Goal: Task Accomplishment & Management: Complete application form

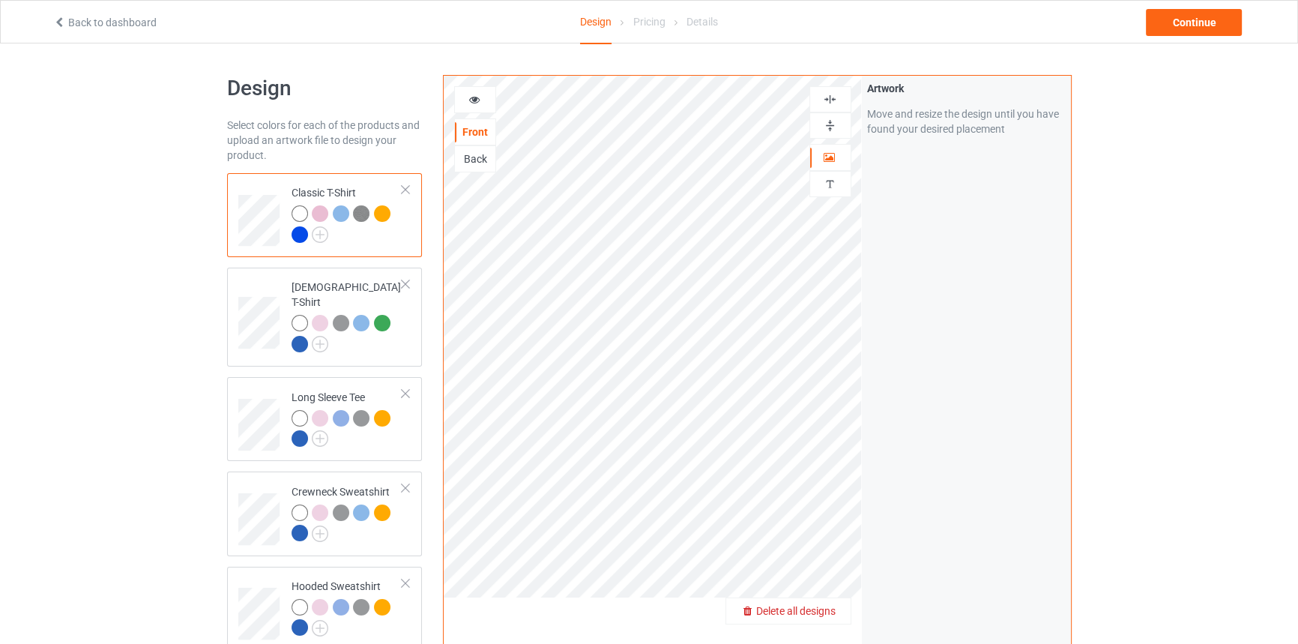
click at [817, 615] on span "Delete all designs" at bounding box center [795, 611] width 79 height 12
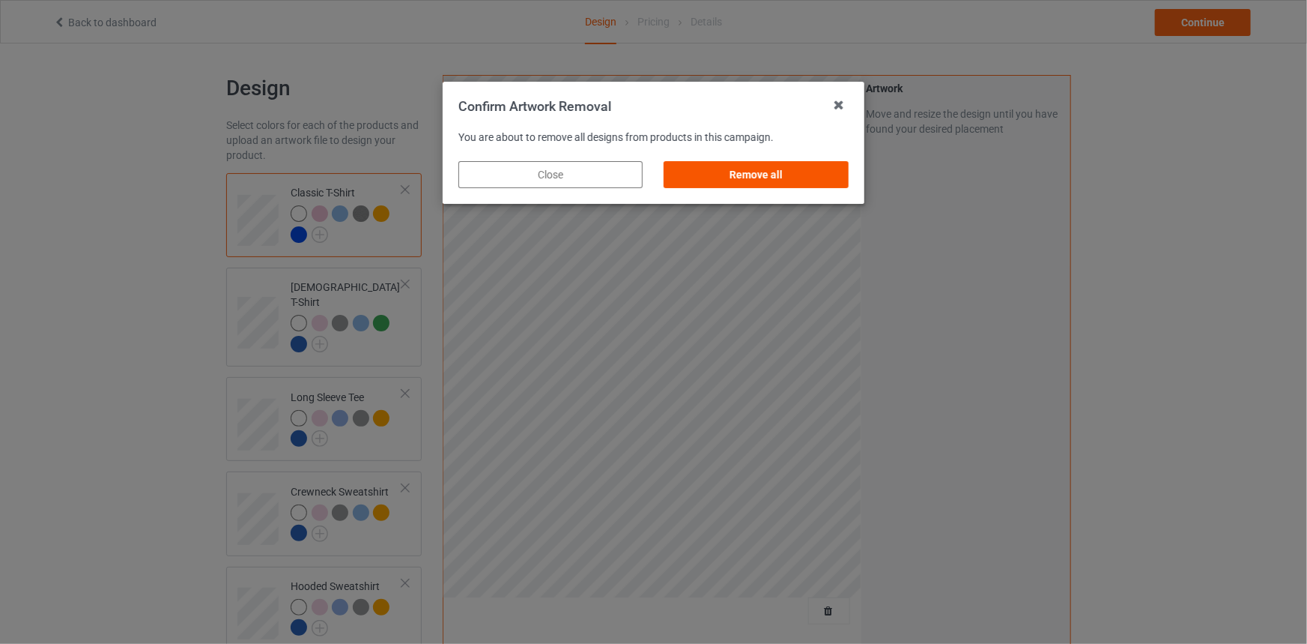
click at [814, 176] on div "Remove all" at bounding box center [757, 174] width 184 height 27
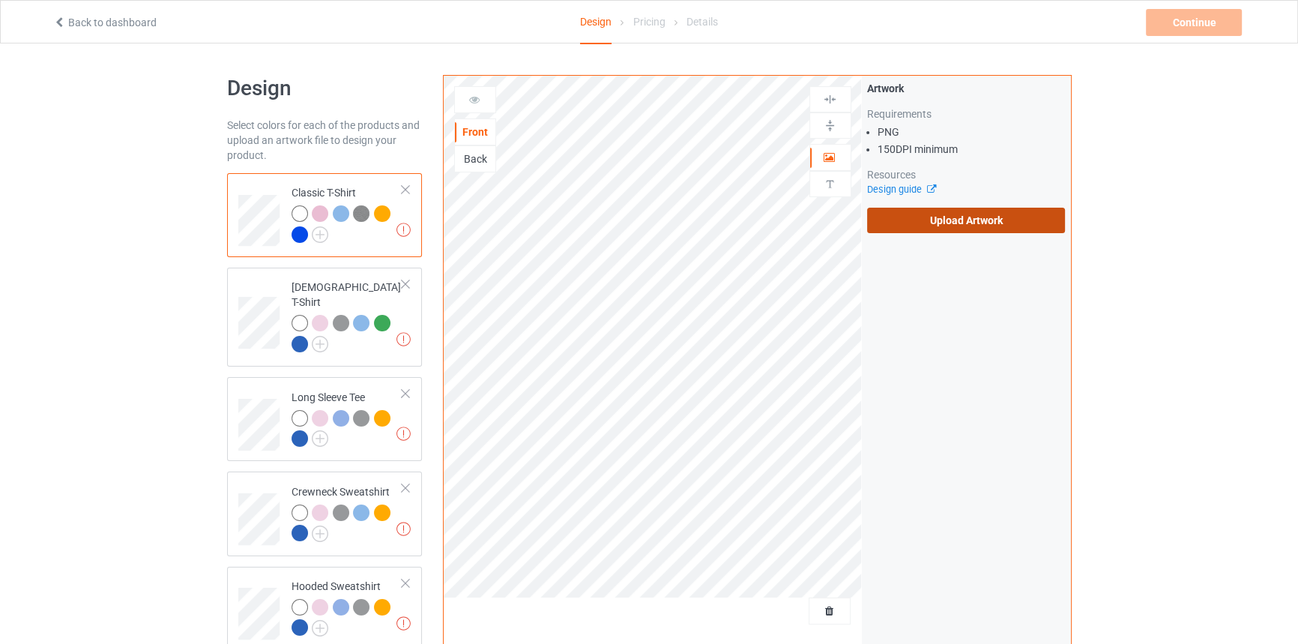
click at [979, 218] on label "Upload Artwork" at bounding box center [966, 220] width 199 height 25
click at [0, 0] on input "Upload Artwork" at bounding box center [0, 0] width 0 height 0
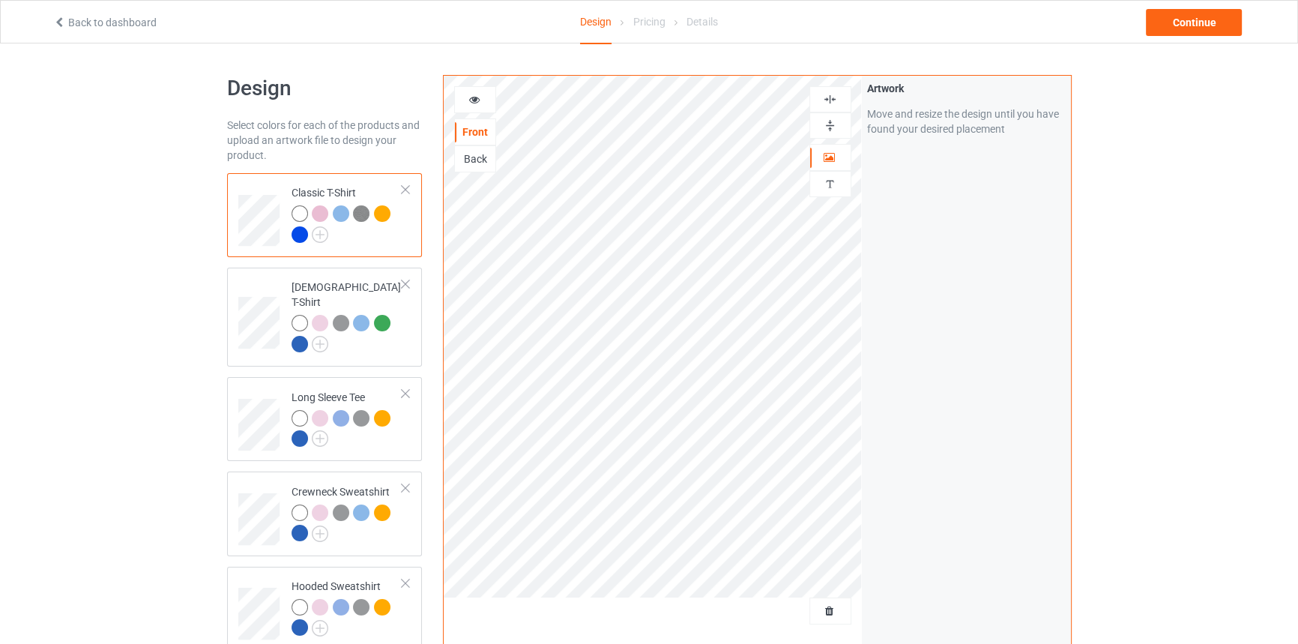
click at [832, 119] on img at bounding box center [830, 125] width 14 height 14
click at [476, 98] on icon at bounding box center [474, 97] width 13 height 10
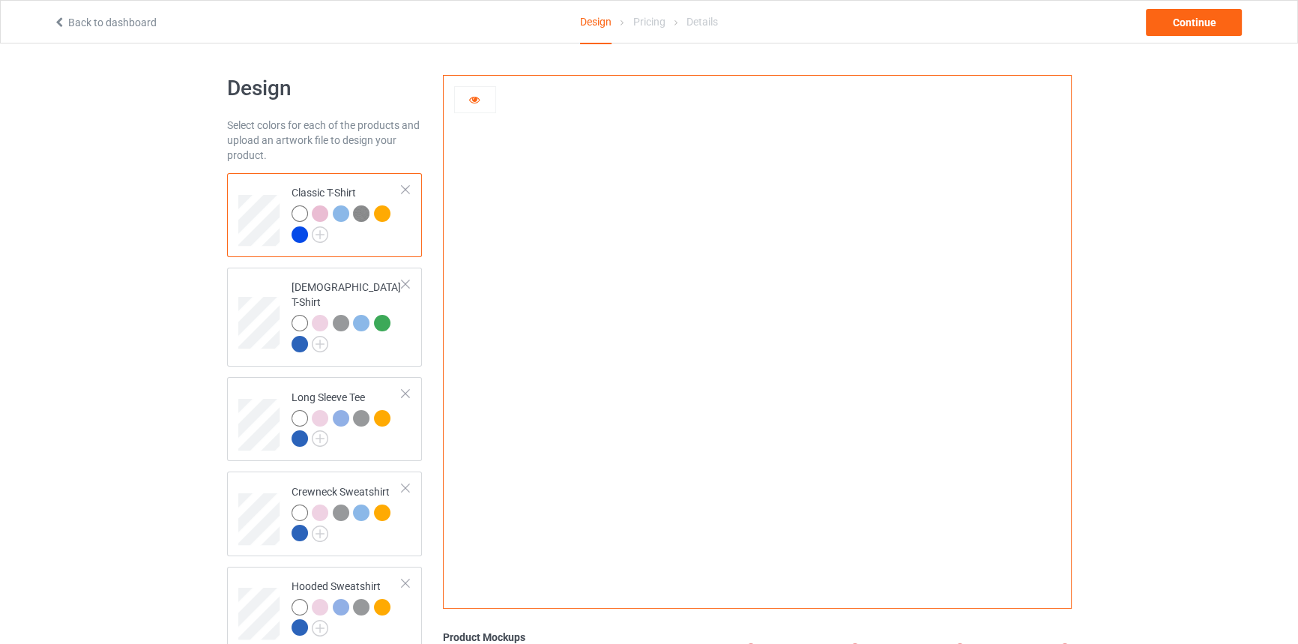
click at [321, 214] on div at bounding box center [320, 213] width 16 height 16
click at [346, 213] on div at bounding box center [341, 213] width 16 height 16
click at [363, 215] on img at bounding box center [361, 213] width 16 height 16
click at [380, 211] on div at bounding box center [382, 213] width 16 height 16
click at [302, 277] on td "[DEMOGRAPHIC_DATA] T-Shirt" at bounding box center [347, 316] width 128 height 87
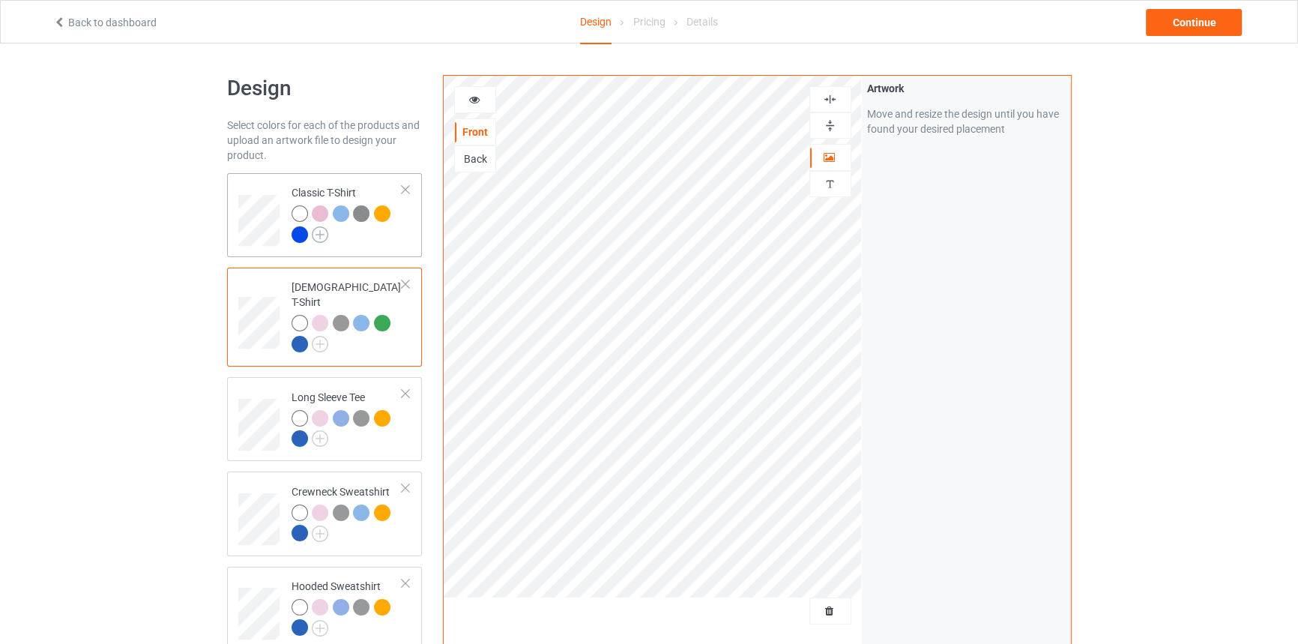
click at [302, 232] on div at bounding box center [299, 234] width 16 height 16
click at [469, 93] on icon at bounding box center [474, 97] width 13 height 10
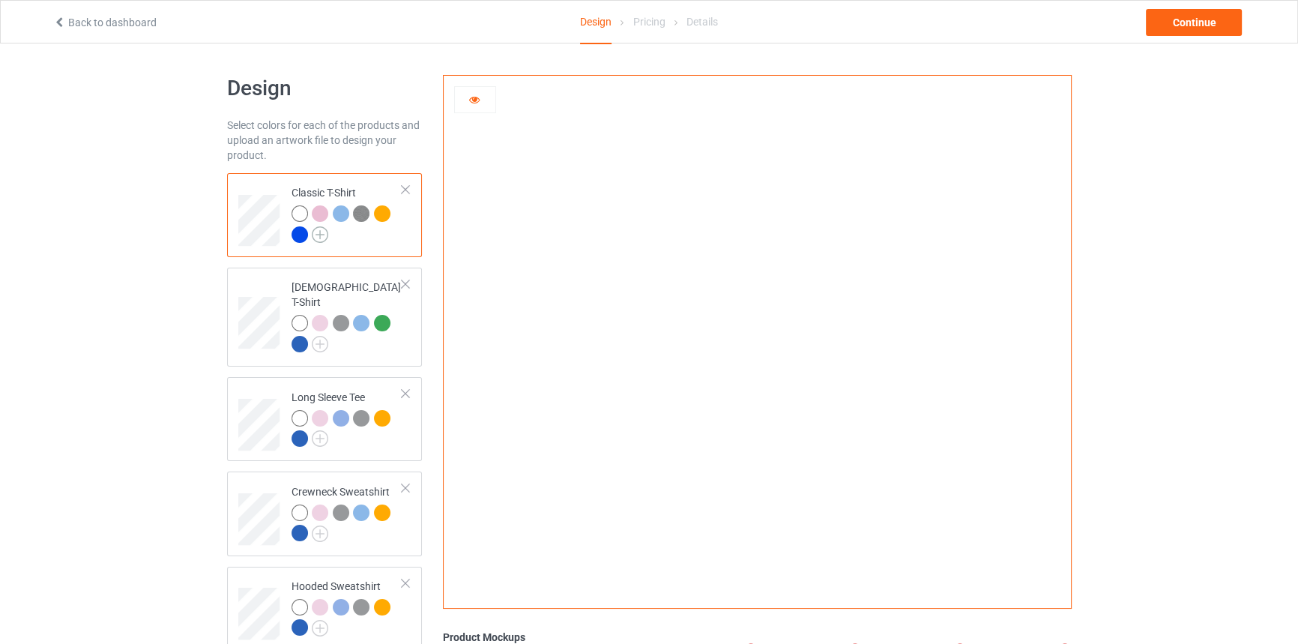
click at [313, 232] on img at bounding box center [320, 234] width 16 height 16
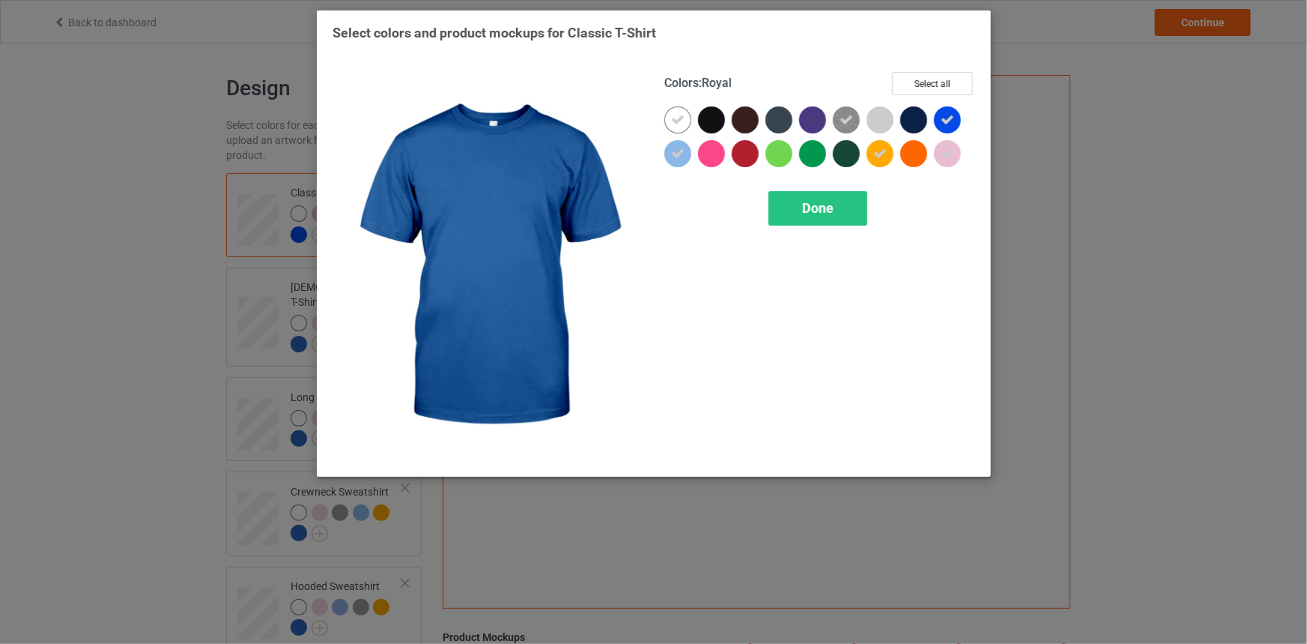
click at [945, 113] on icon at bounding box center [947, 119] width 13 height 13
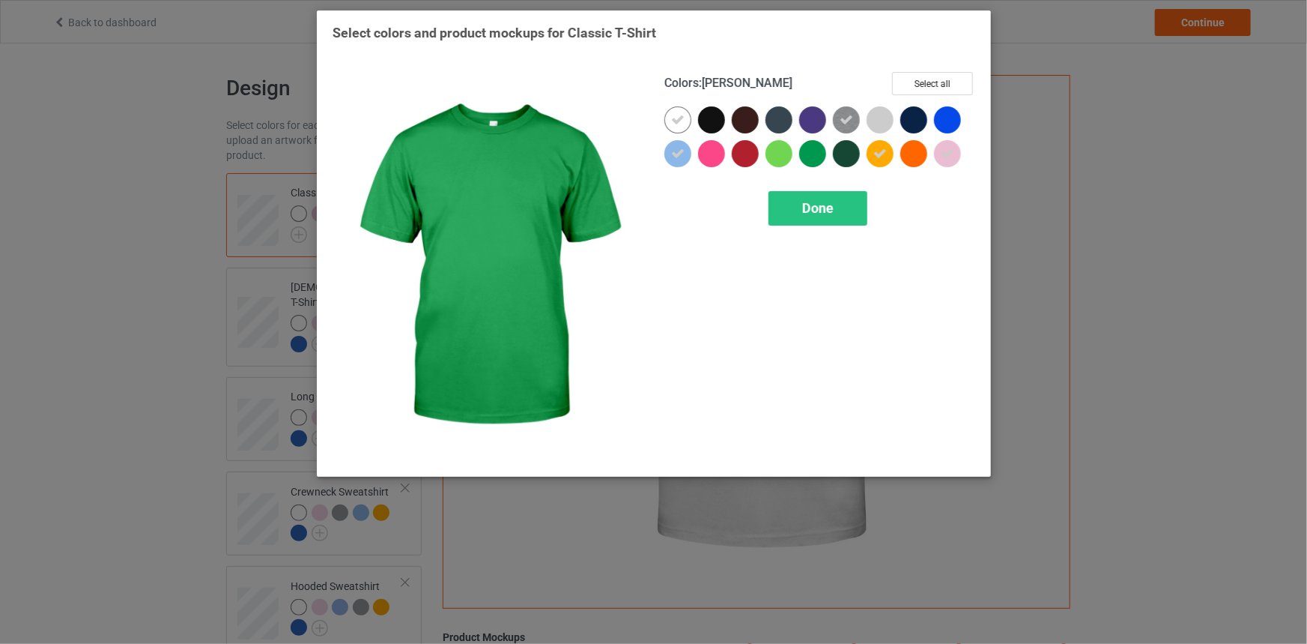
click at [817, 157] on div at bounding box center [812, 153] width 27 height 27
click at [816, 204] on span "Done" at bounding box center [817, 208] width 31 height 16
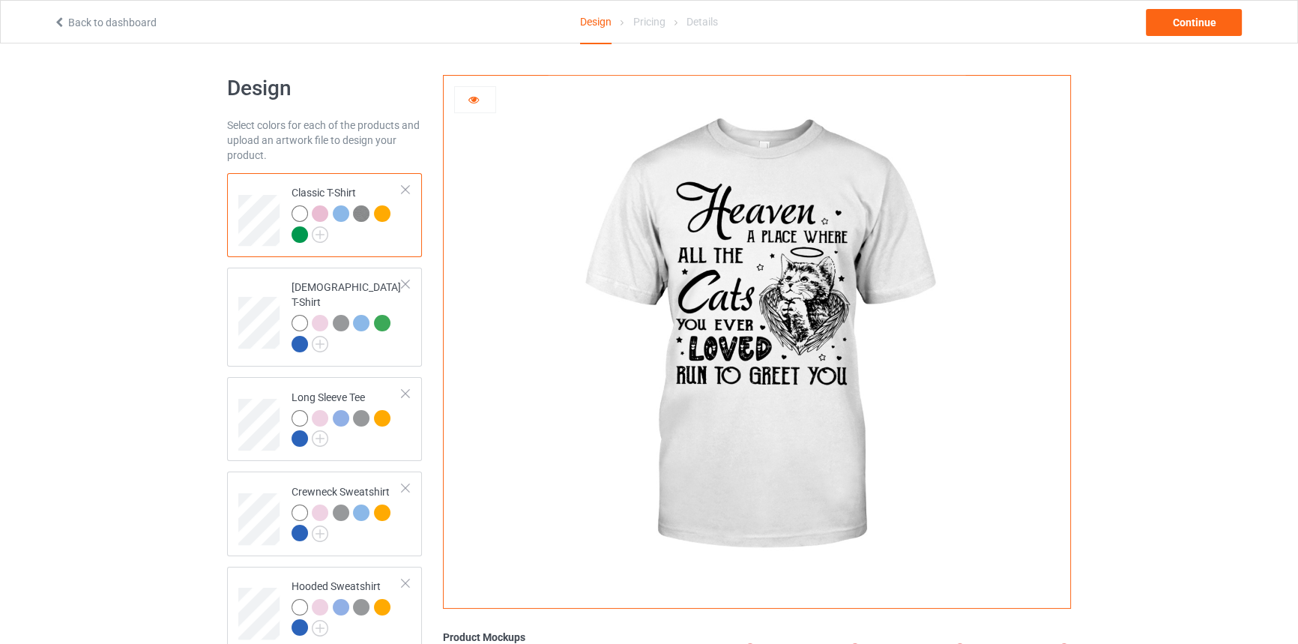
click at [300, 237] on div at bounding box center [299, 234] width 16 height 16
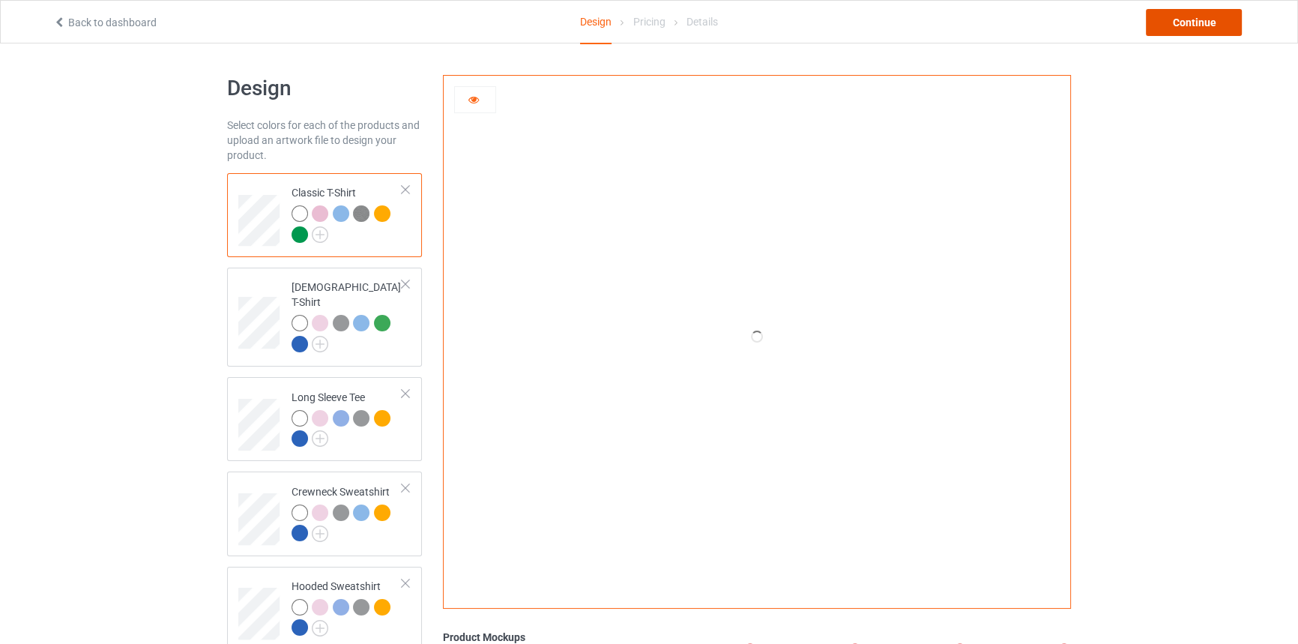
click at [1169, 15] on div "Continue" at bounding box center [1194, 22] width 96 height 27
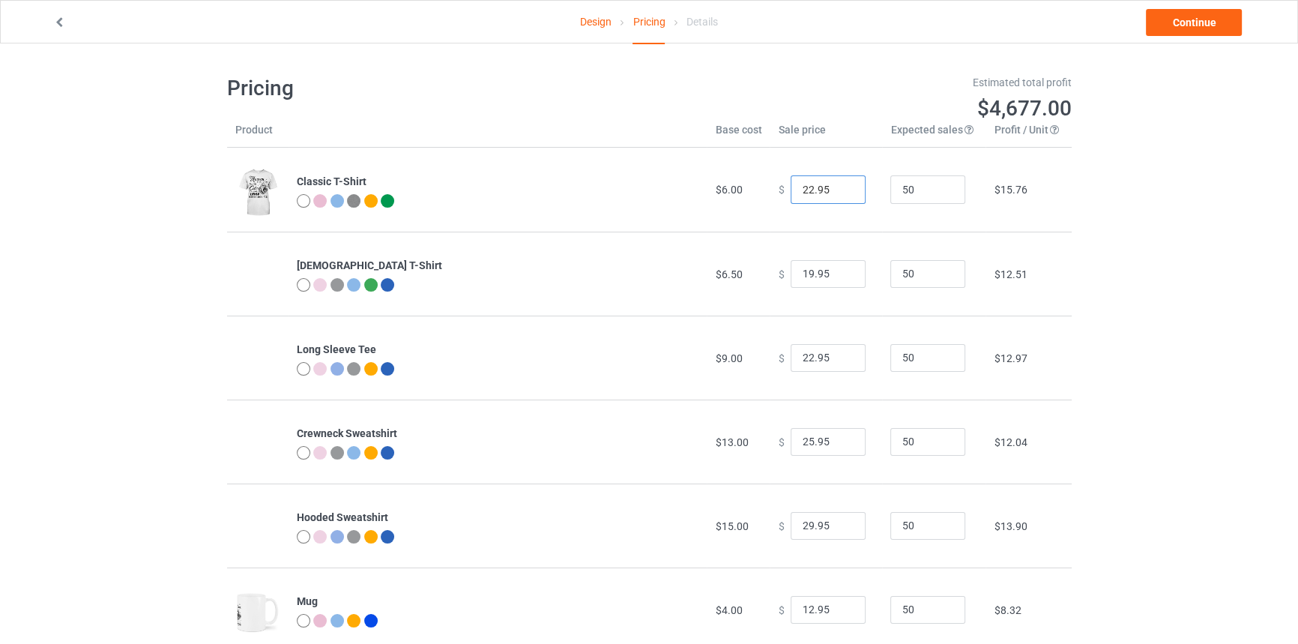
drag, startPoint x: 805, startPoint y: 185, endPoint x: 788, endPoint y: 179, distance: 17.5
click at [790, 179] on input "22.95" at bounding box center [827, 189] width 75 height 28
type input "19.95"
click at [1205, 31] on link "Continue" at bounding box center [1194, 22] width 96 height 27
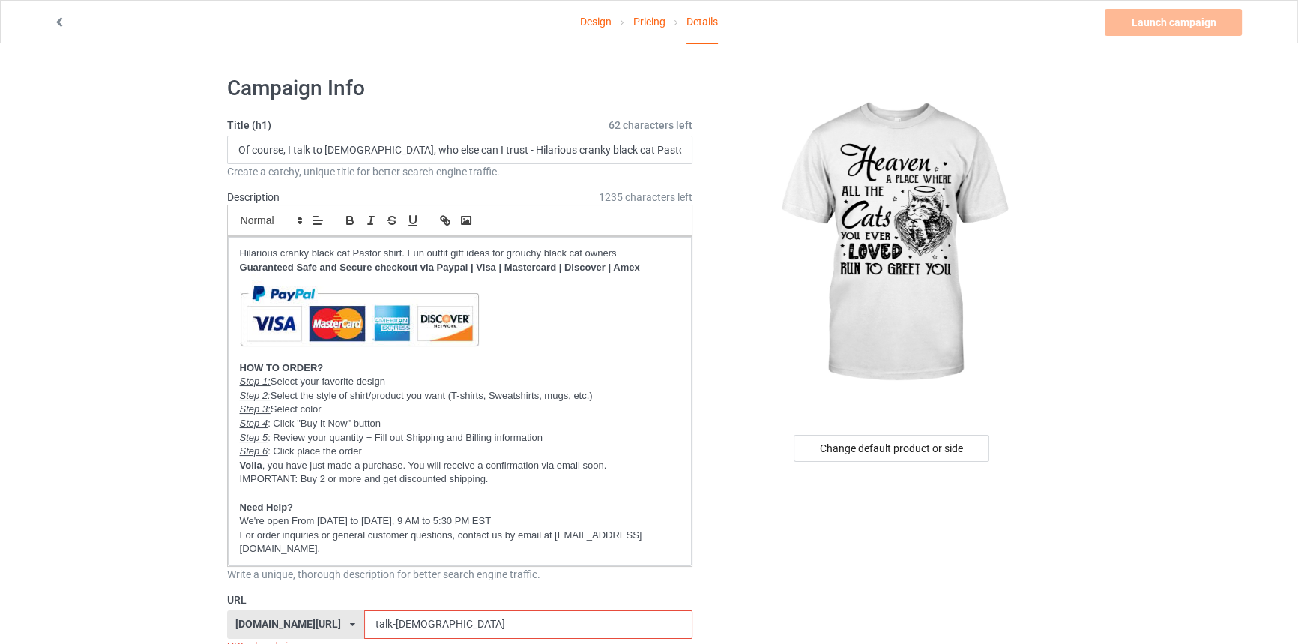
click at [661, 18] on link "Pricing" at bounding box center [648, 22] width 32 height 42
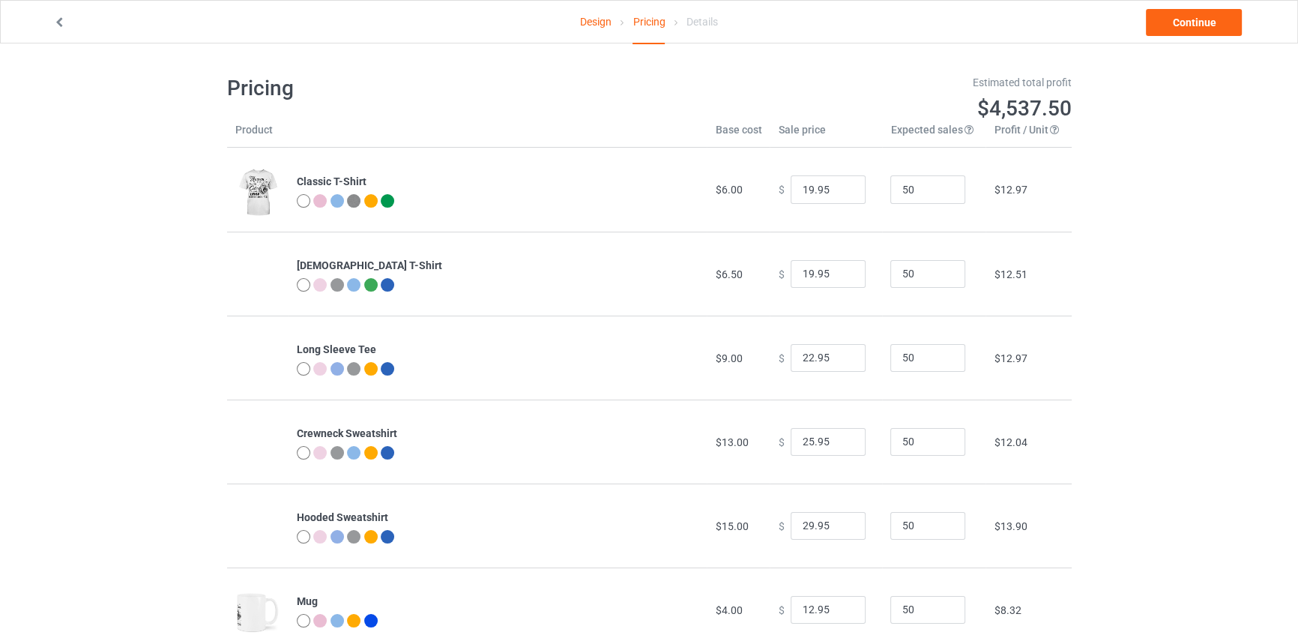
click at [602, 24] on link "Design" at bounding box center [595, 22] width 31 height 42
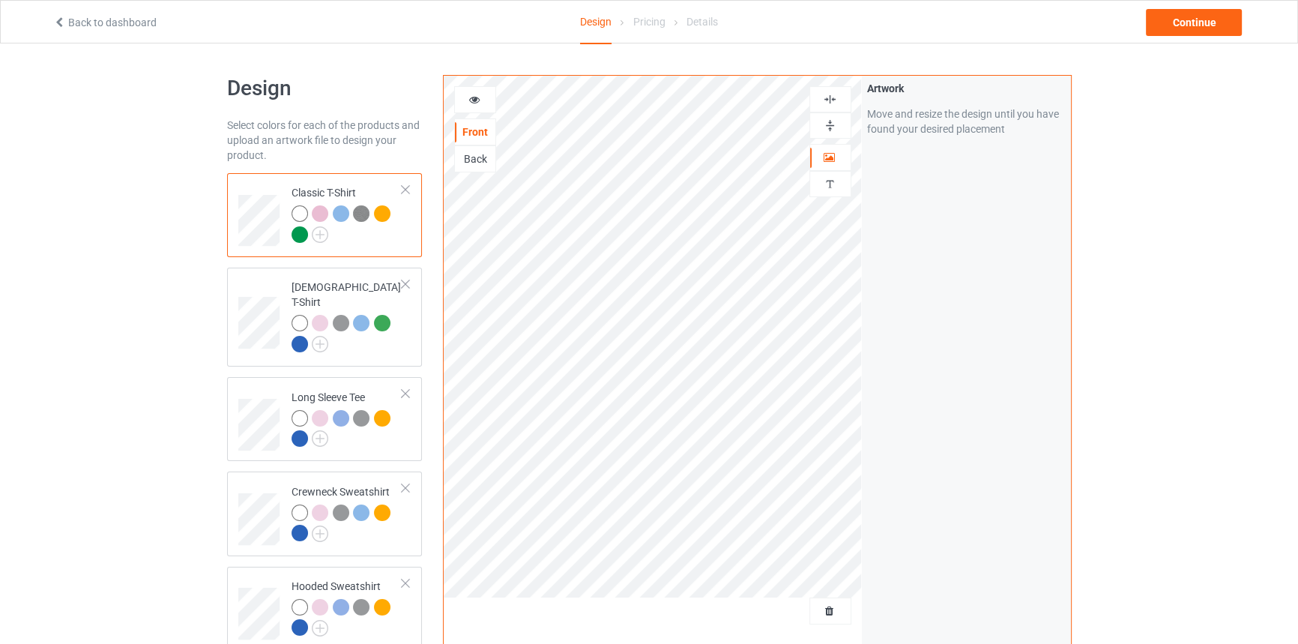
click at [292, 237] on div at bounding box center [299, 234] width 16 height 16
click at [471, 99] on icon at bounding box center [474, 97] width 13 height 10
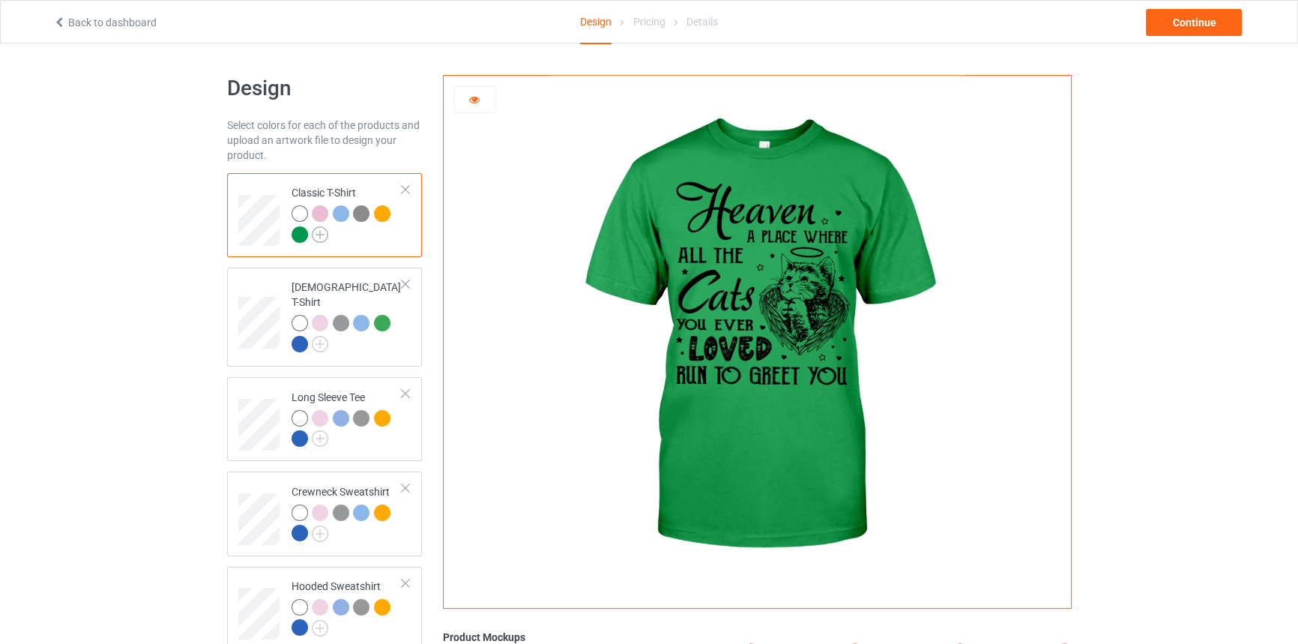
click at [319, 231] on img at bounding box center [320, 234] width 16 height 16
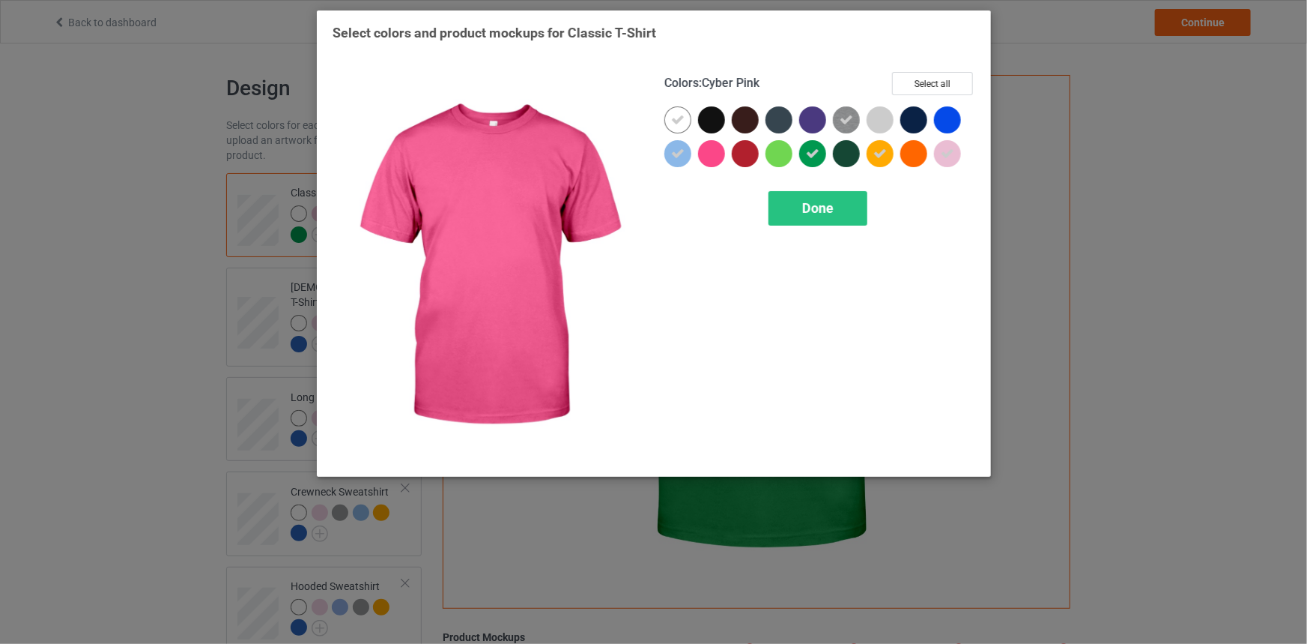
click at [719, 161] on div at bounding box center [711, 153] width 27 height 27
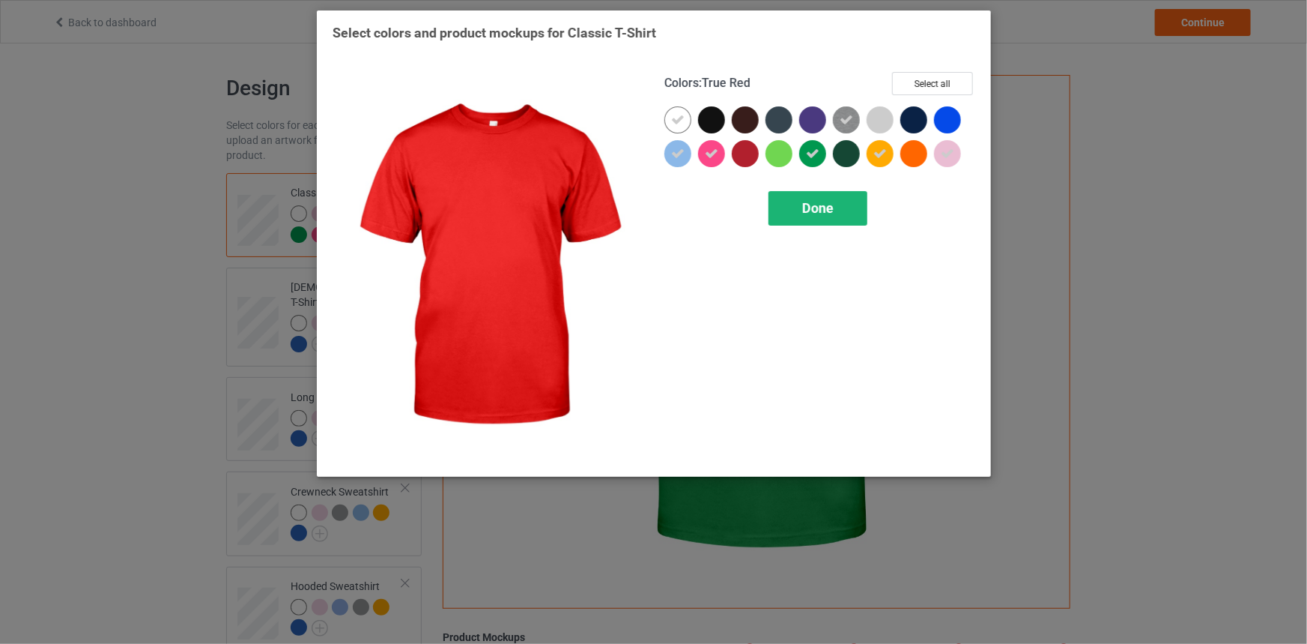
click at [825, 217] on div "Done" at bounding box center [818, 208] width 99 height 34
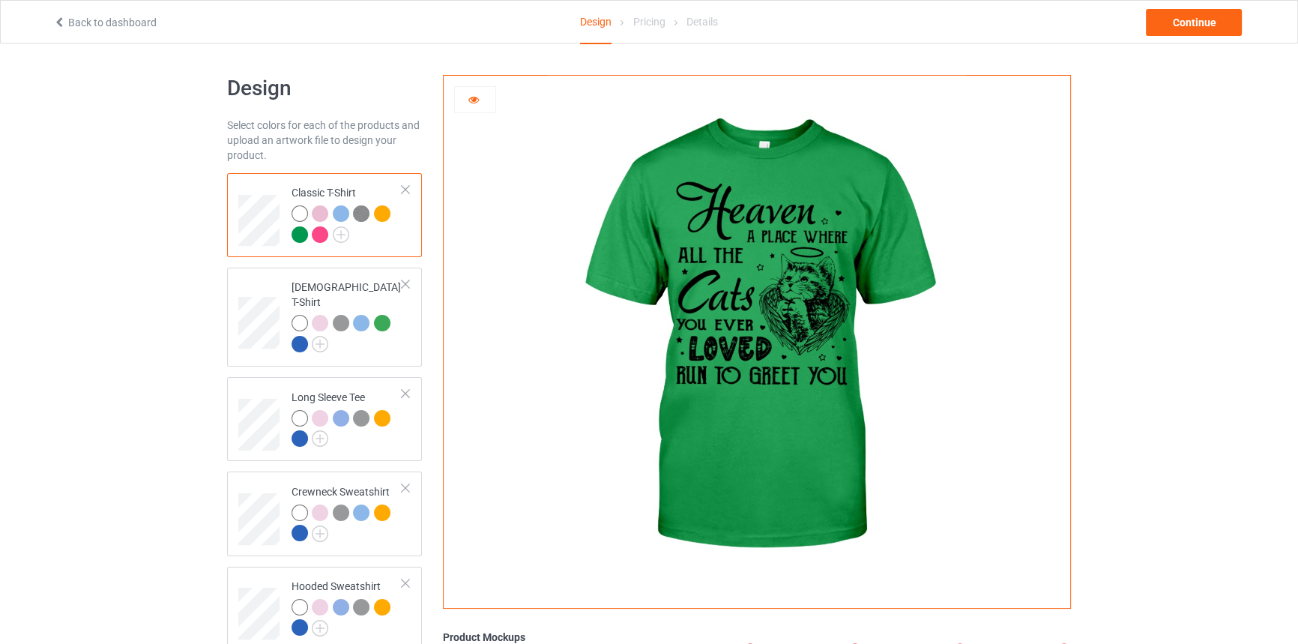
click at [319, 238] on div at bounding box center [320, 234] width 16 height 16
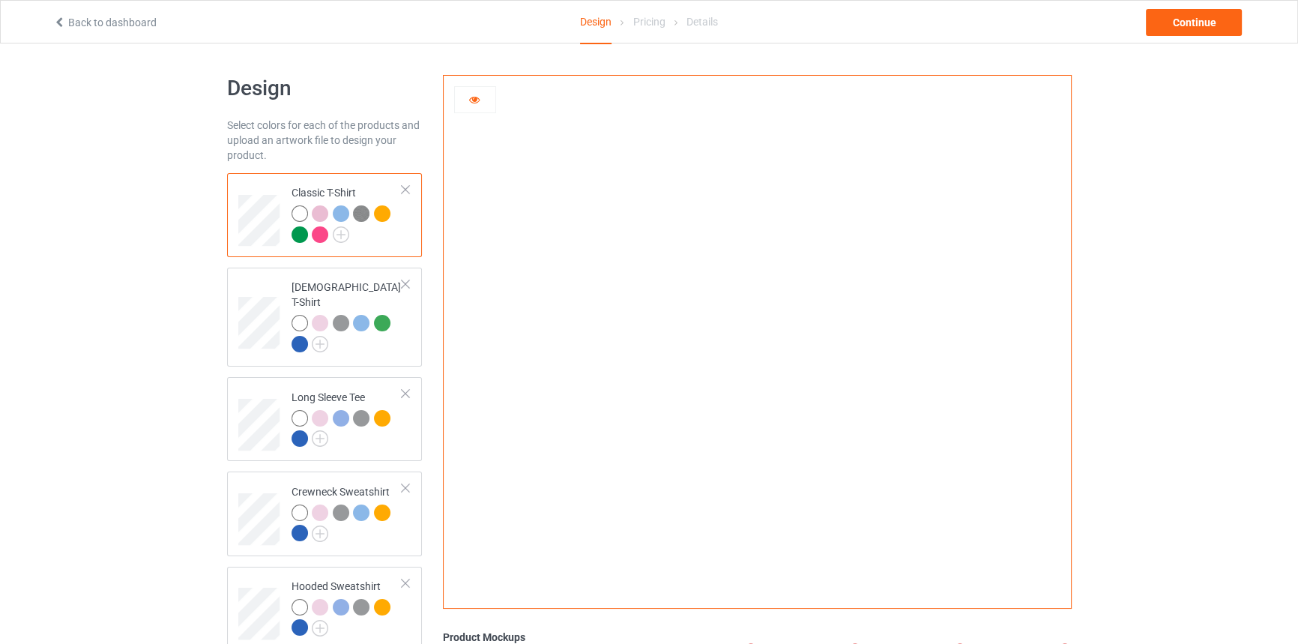
click at [321, 217] on div at bounding box center [320, 213] width 16 height 16
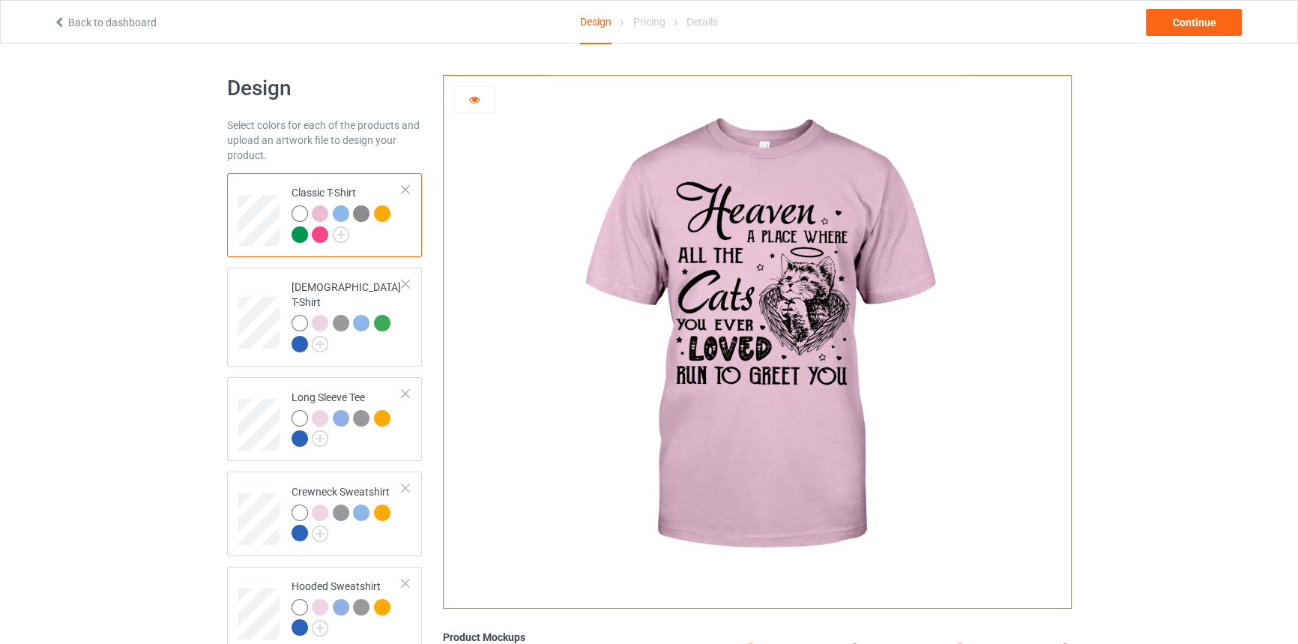
click at [302, 230] on div at bounding box center [299, 234] width 16 height 16
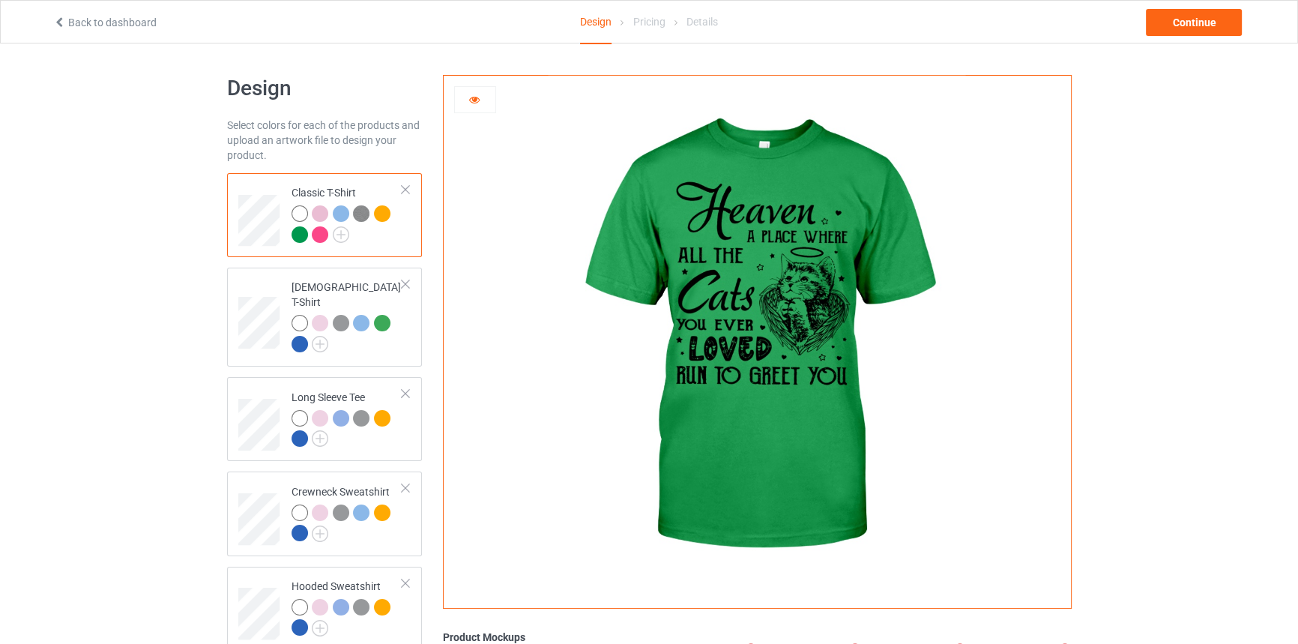
click at [321, 232] on div at bounding box center [320, 234] width 16 height 16
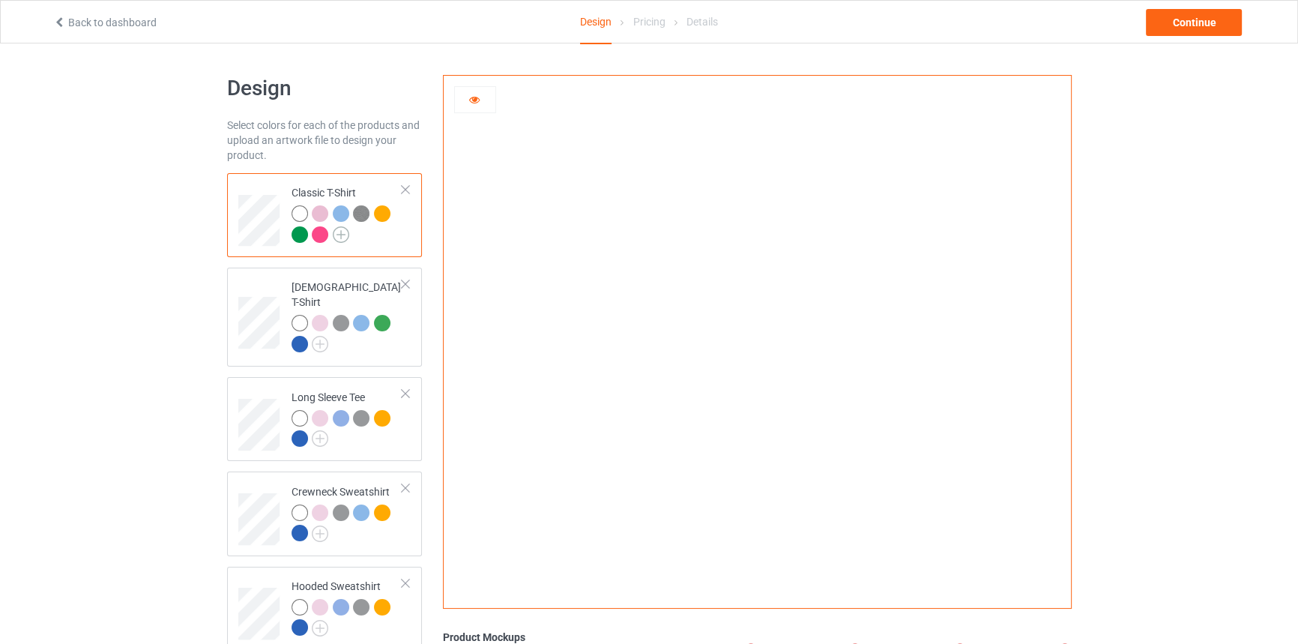
click at [342, 234] on img at bounding box center [341, 234] width 16 height 16
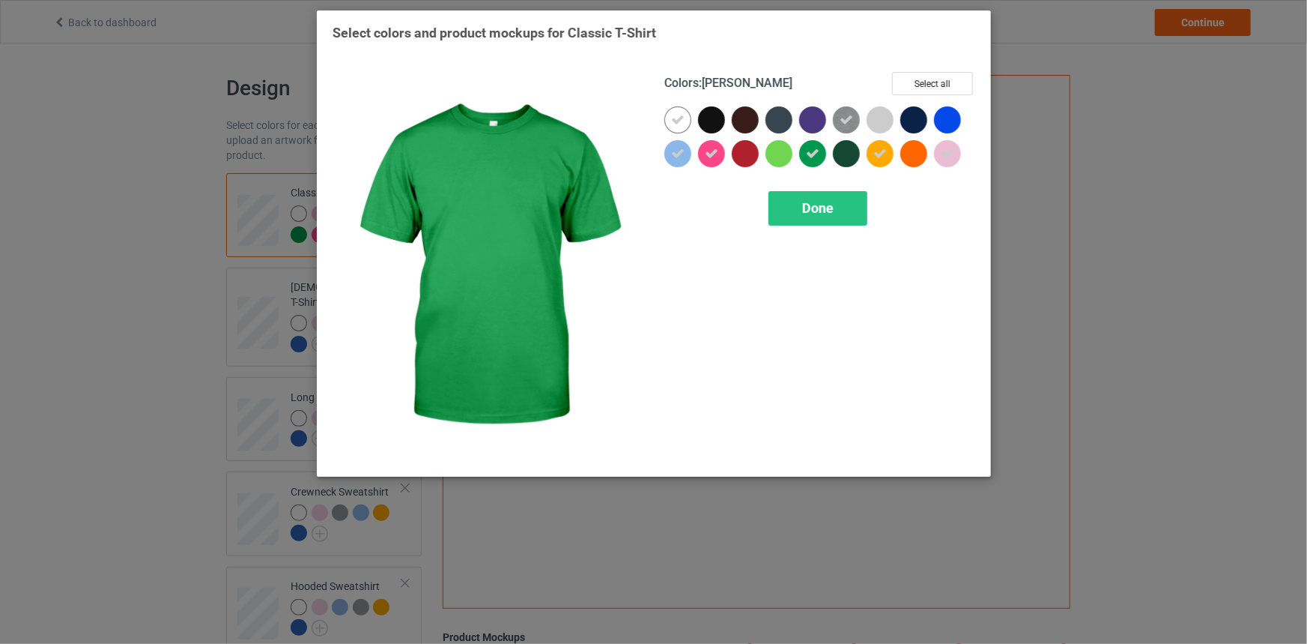
drag, startPoint x: 821, startPoint y: 158, endPoint x: 817, endPoint y: 174, distance: 16.4
click at [821, 157] on div at bounding box center [812, 153] width 27 height 27
click at [804, 219] on div "Done" at bounding box center [818, 208] width 99 height 34
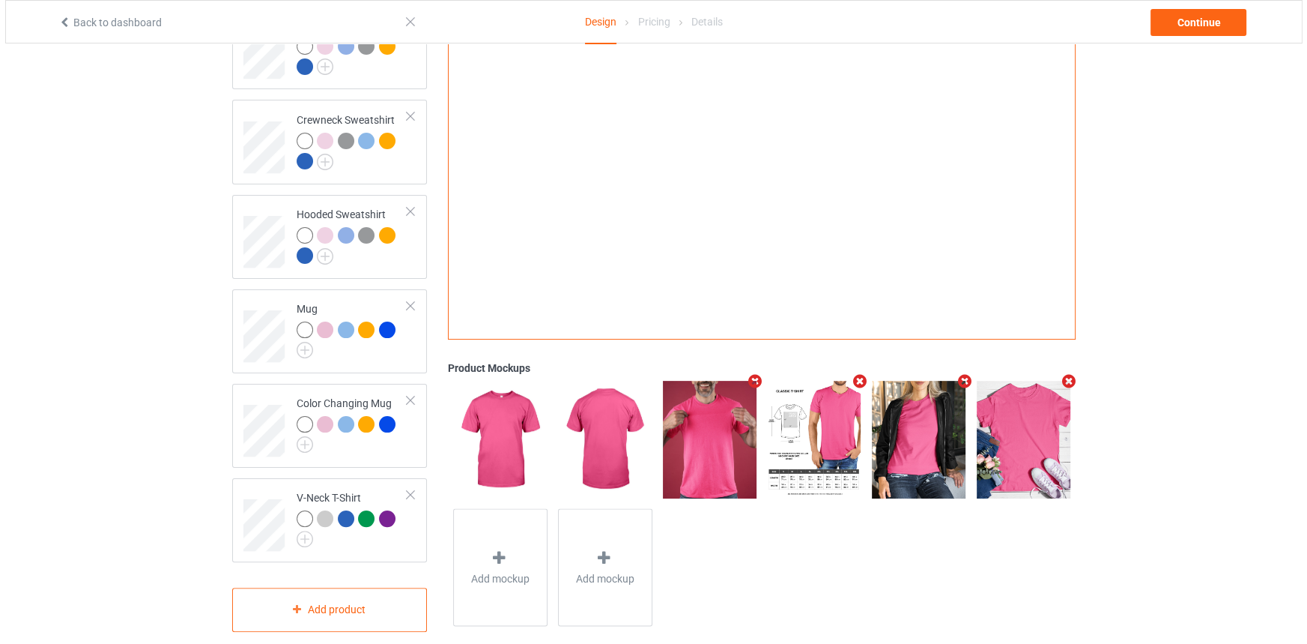
scroll to position [376, 0]
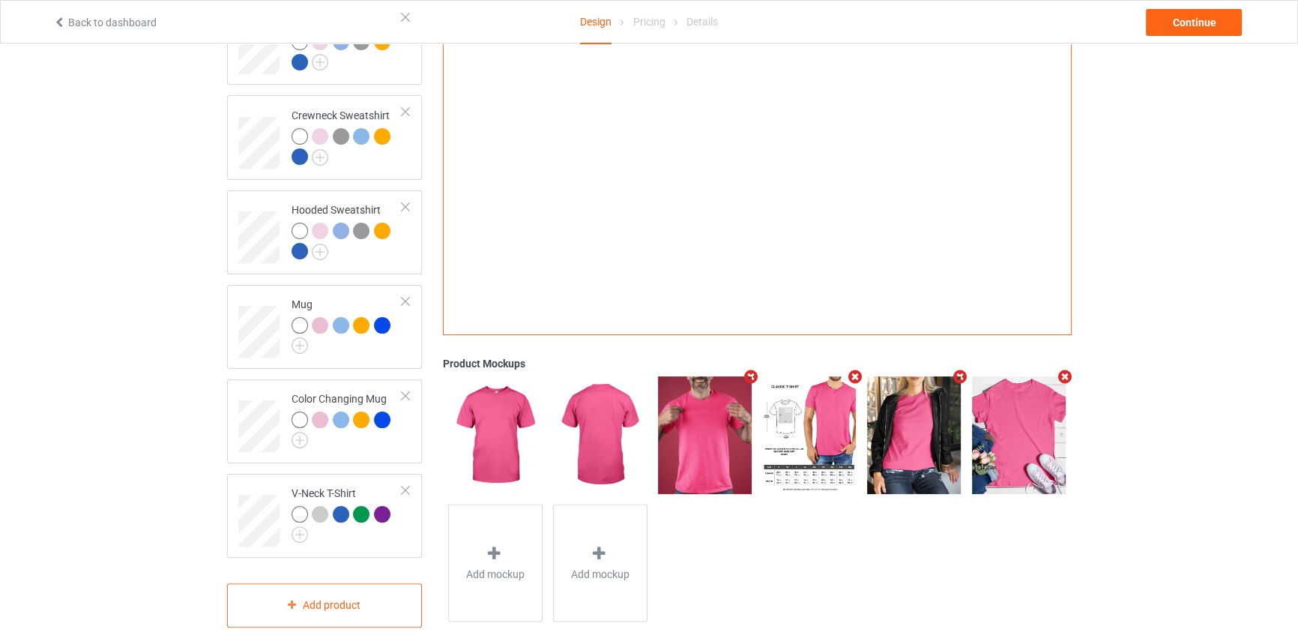
click at [955, 369] on icon "Remove mockup" at bounding box center [960, 377] width 19 height 16
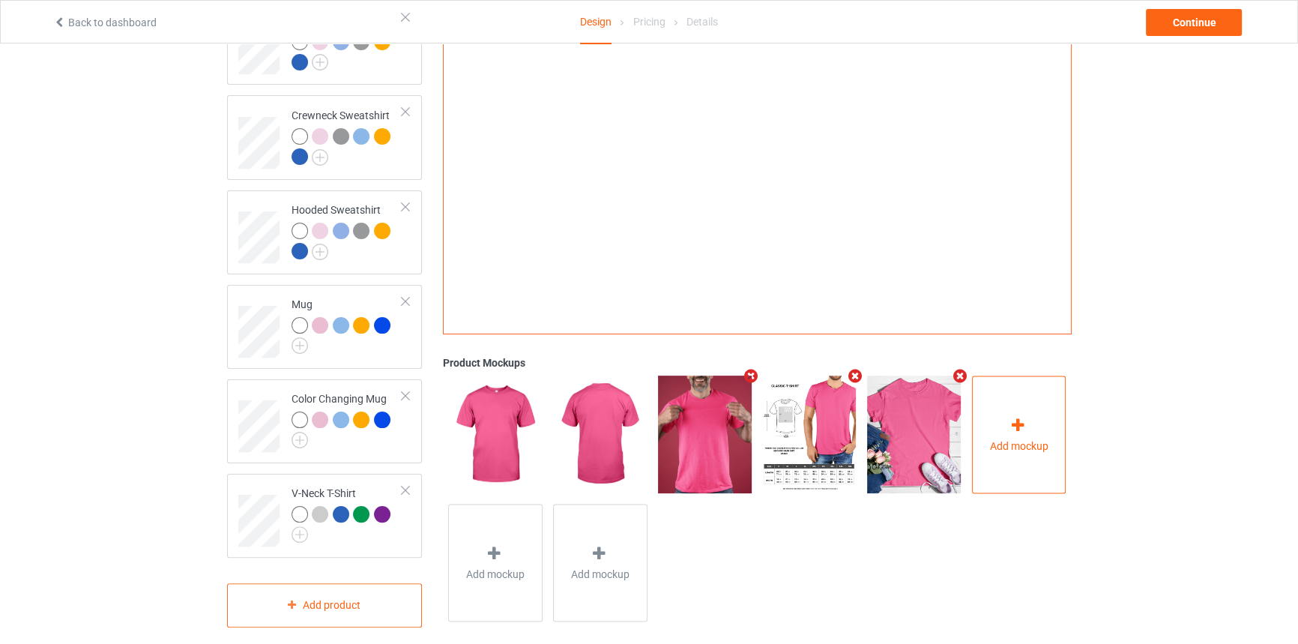
click at [1056, 422] on div "Add mockup" at bounding box center [1019, 434] width 94 height 118
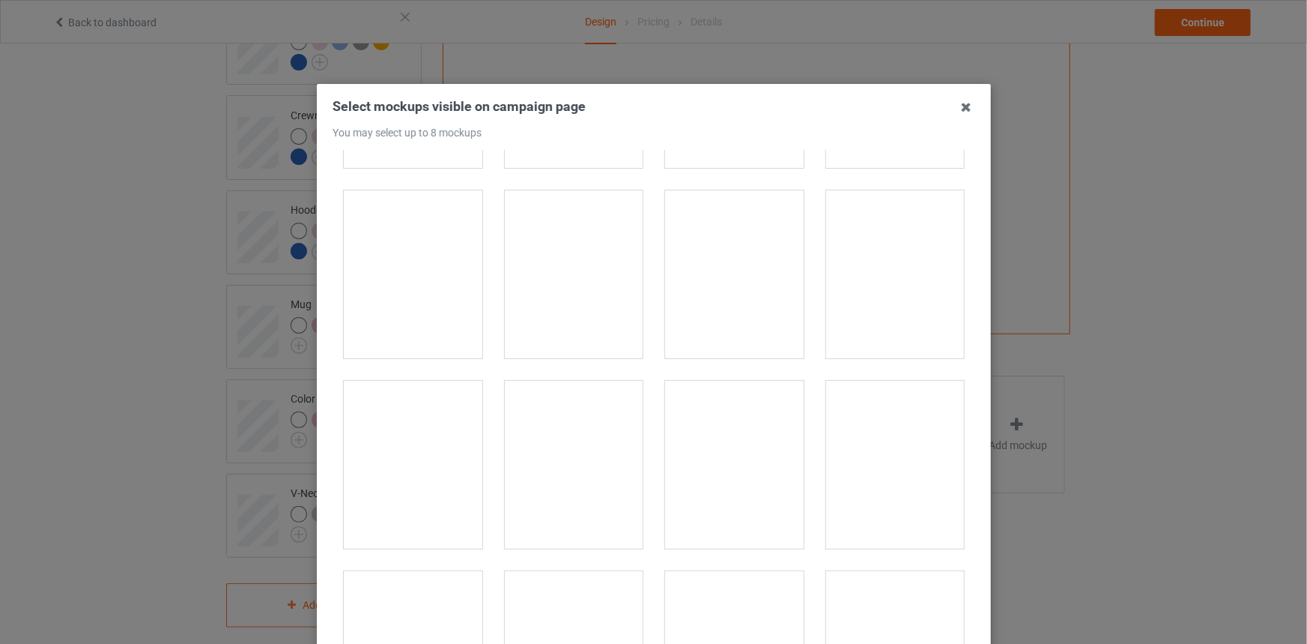
scroll to position [19002, 0]
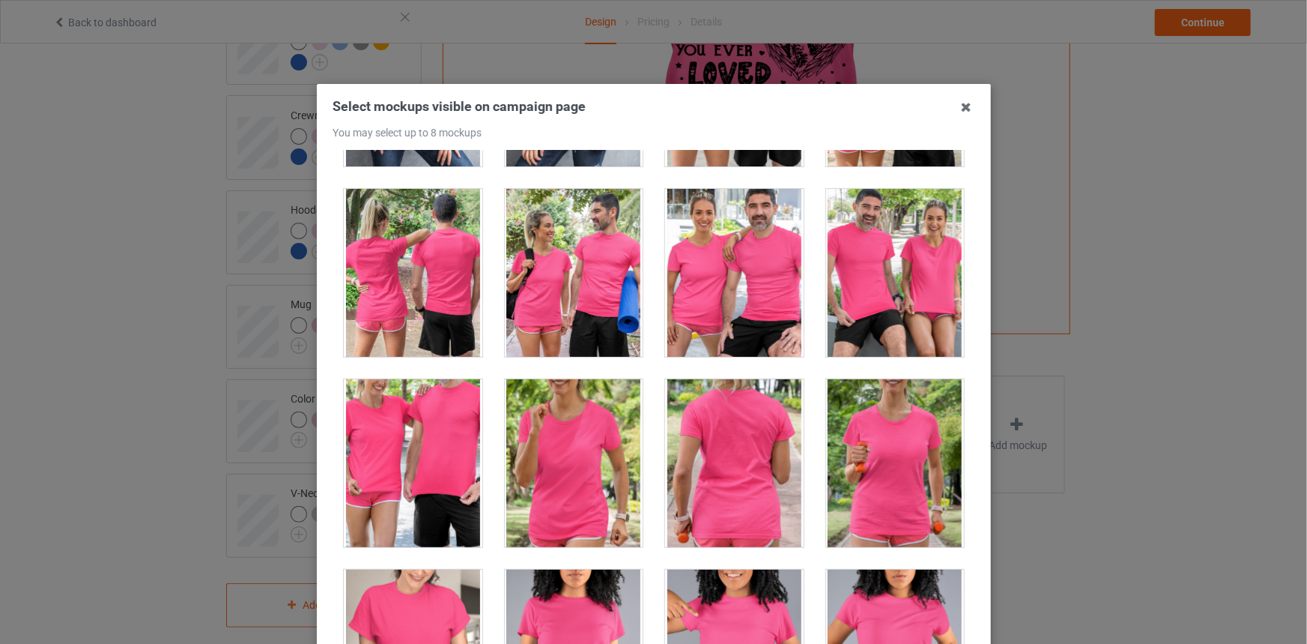
click at [542, 440] on div at bounding box center [573, 463] width 139 height 168
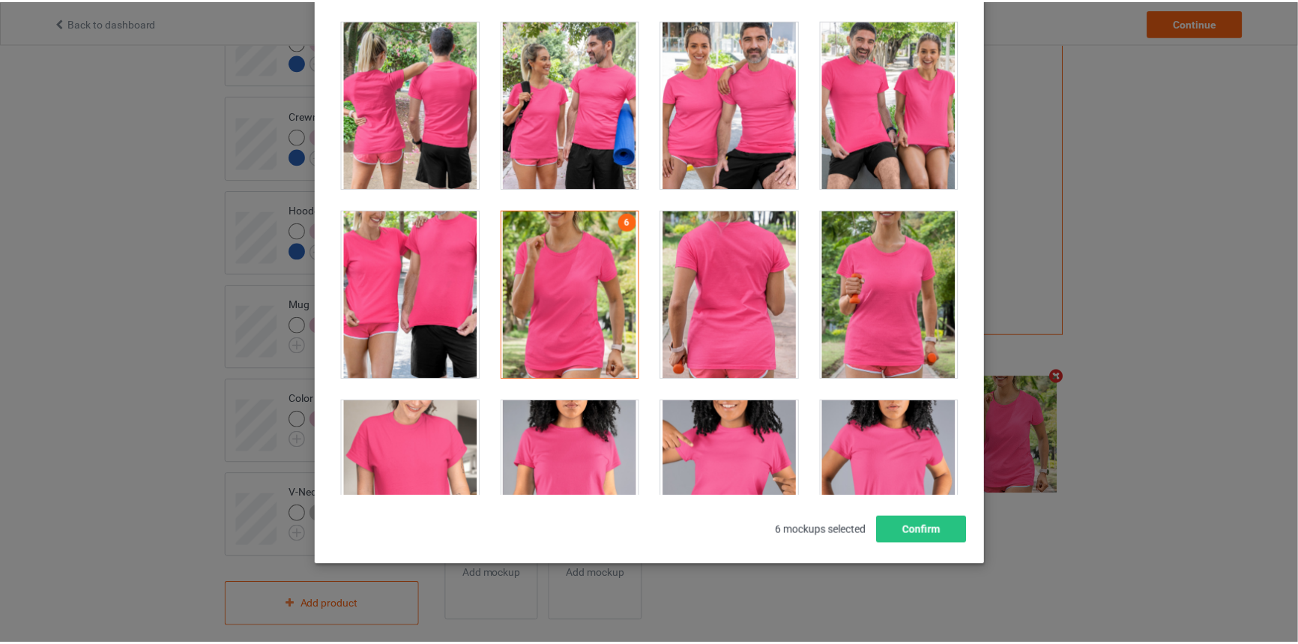
scroll to position [173, 0]
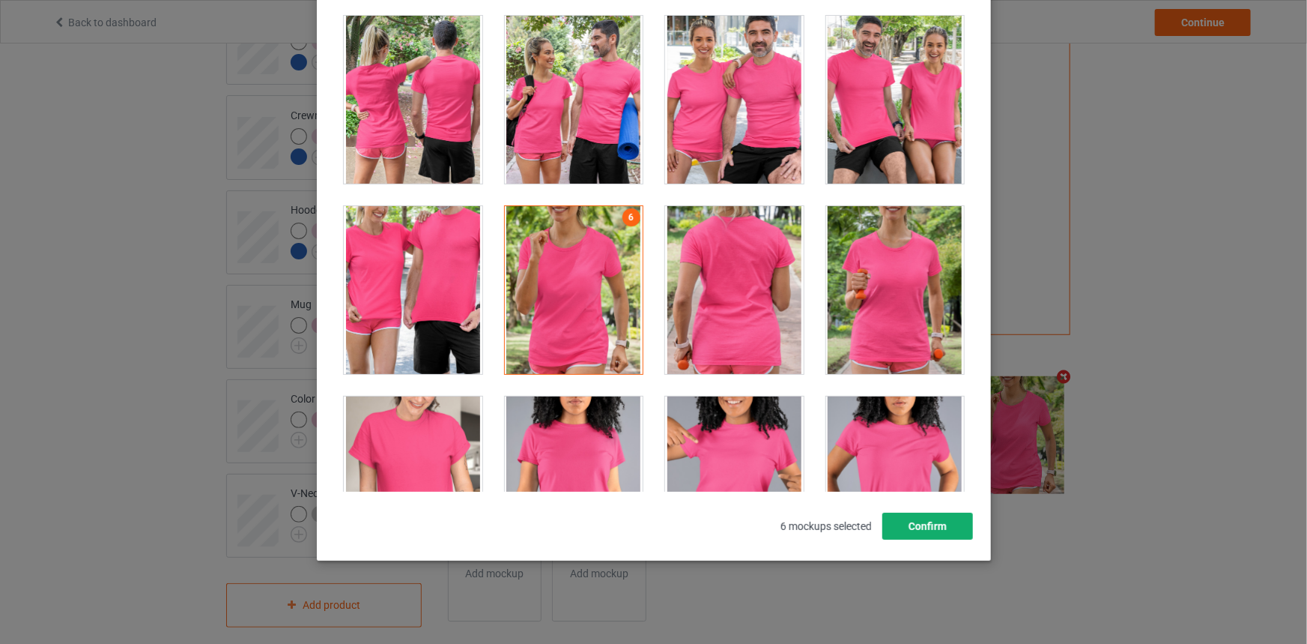
click at [929, 521] on button "Confirm" at bounding box center [927, 525] width 91 height 27
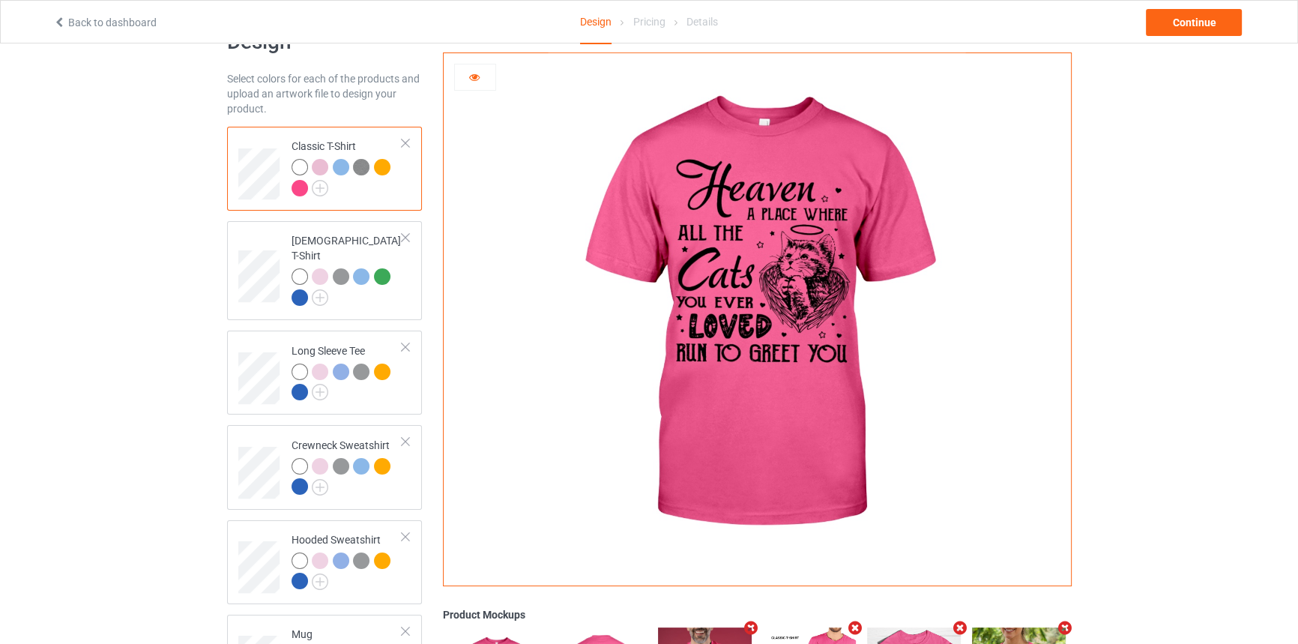
scroll to position [0, 0]
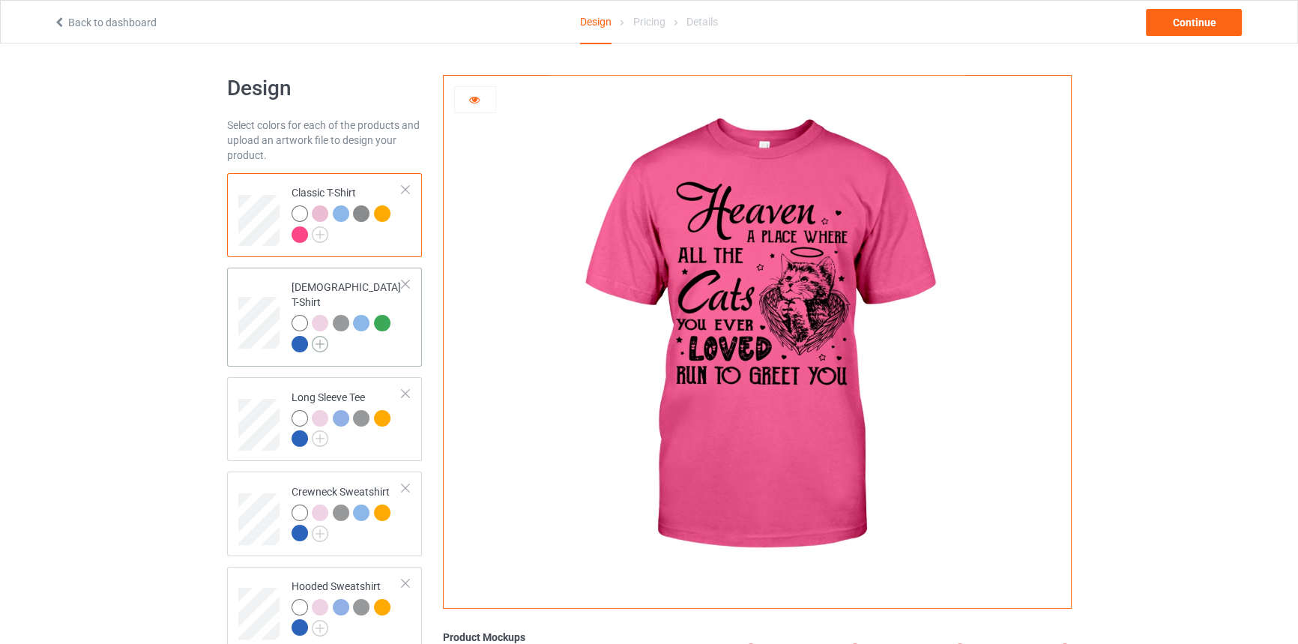
click at [317, 336] on img at bounding box center [320, 344] width 16 height 16
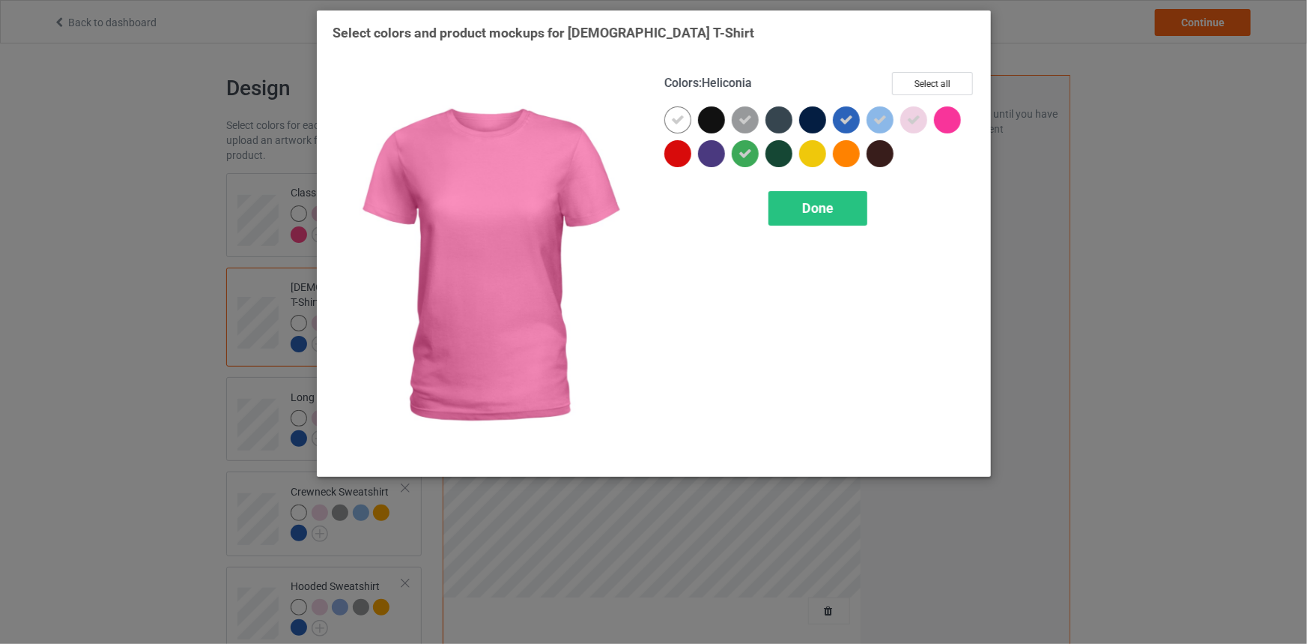
click at [951, 113] on div at bounding box center [947, 119] width 27 height 27
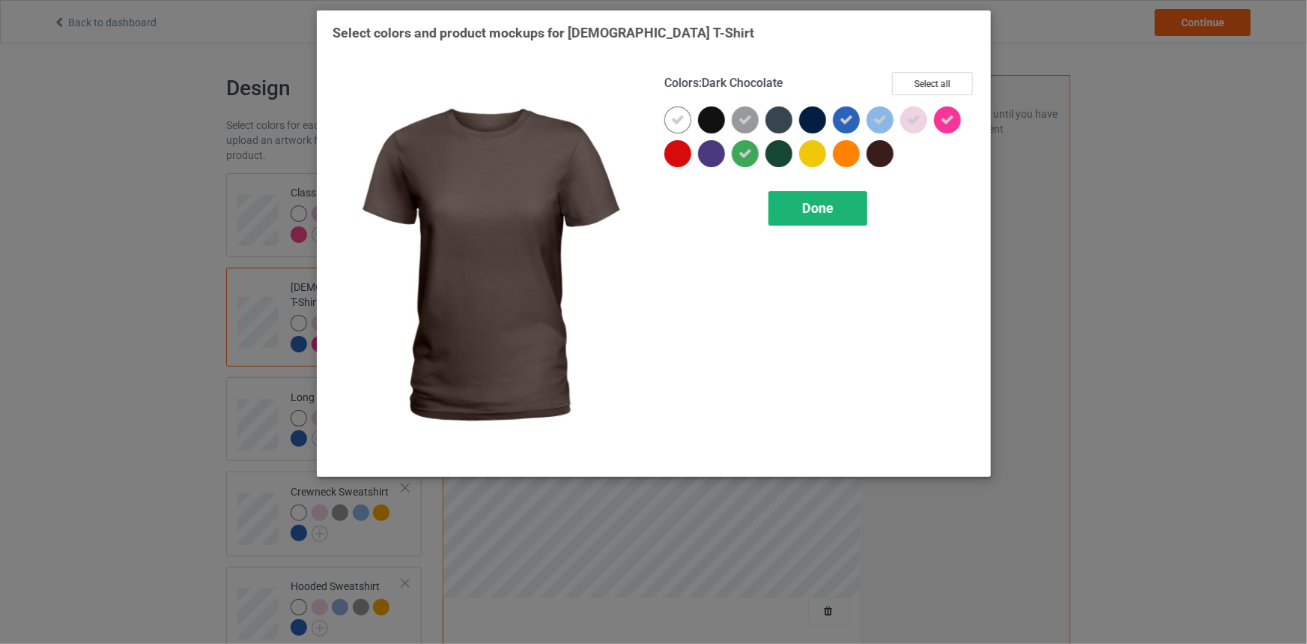
click at [834, 196] on div "Done" at bounding box center [818, 208] width 99 height 34
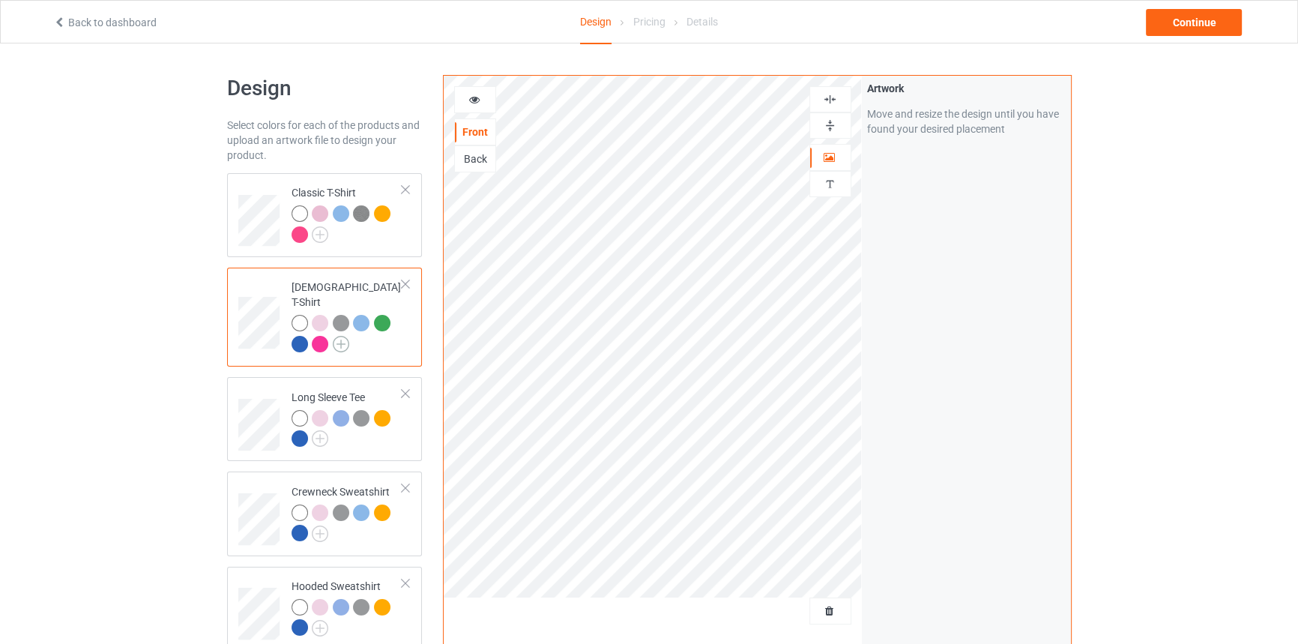
click at [339, 336] on img at bounding box center [341, 344] width 16 height 16
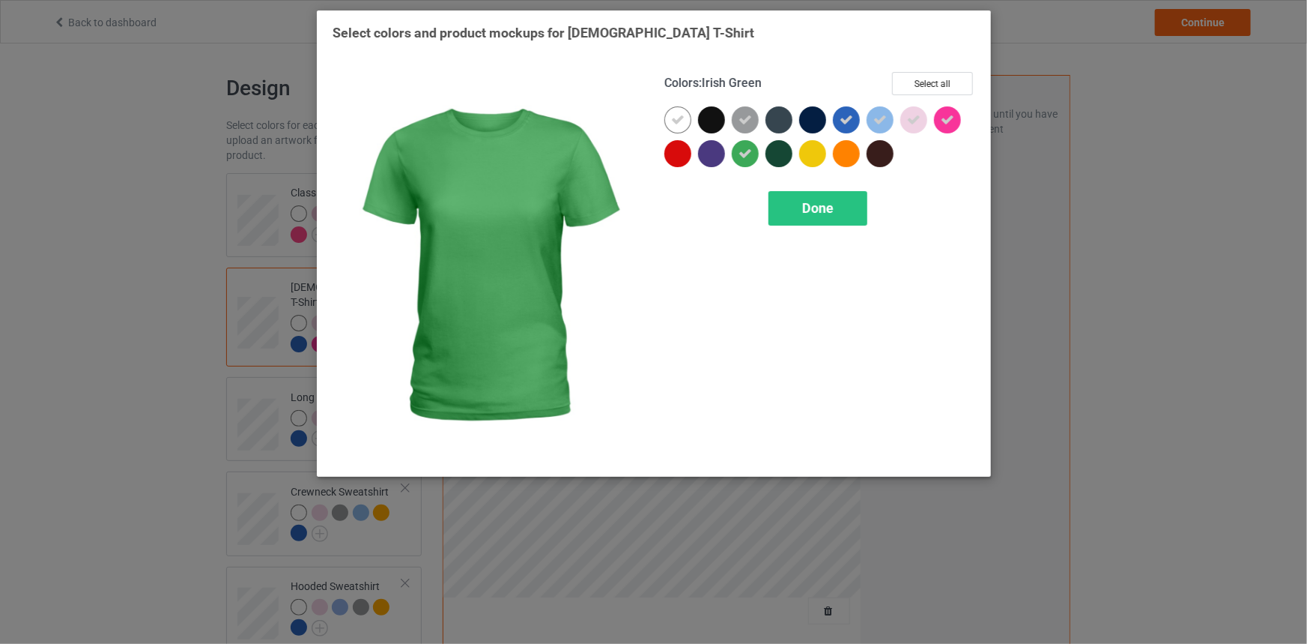
click at [742, 148] on icon at bounding box center [745, 153] width 13 height 13
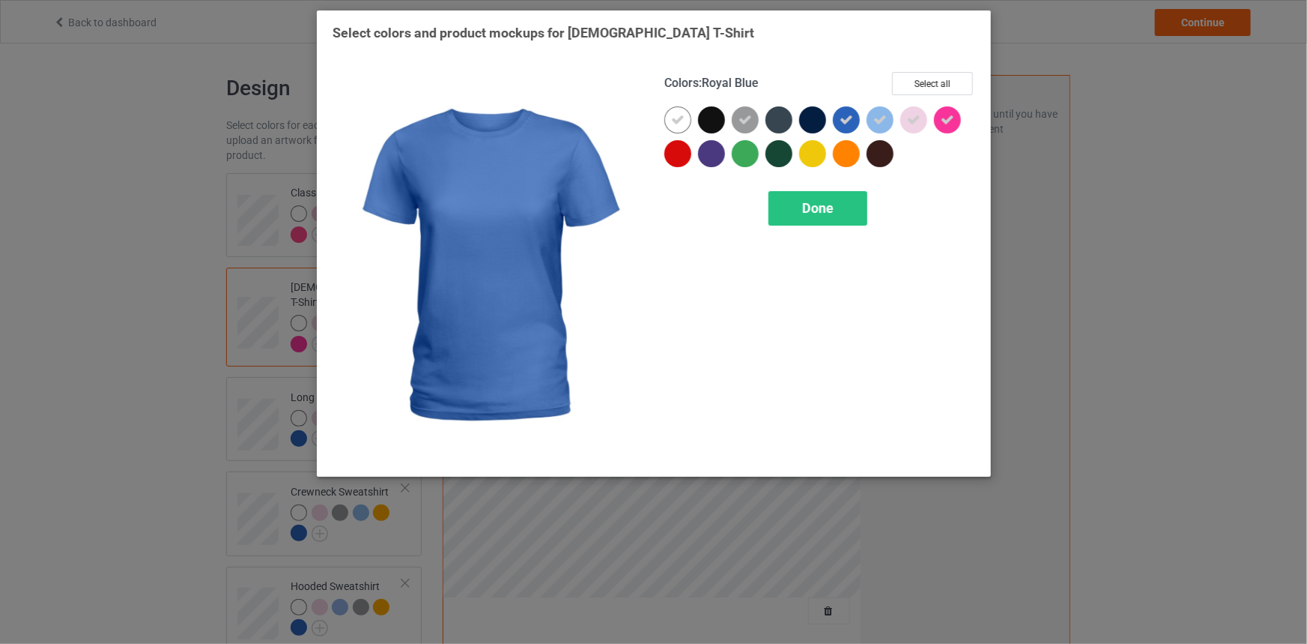
click at [844, 115] on icon at bounding box center [846, 119] width 13 height 13
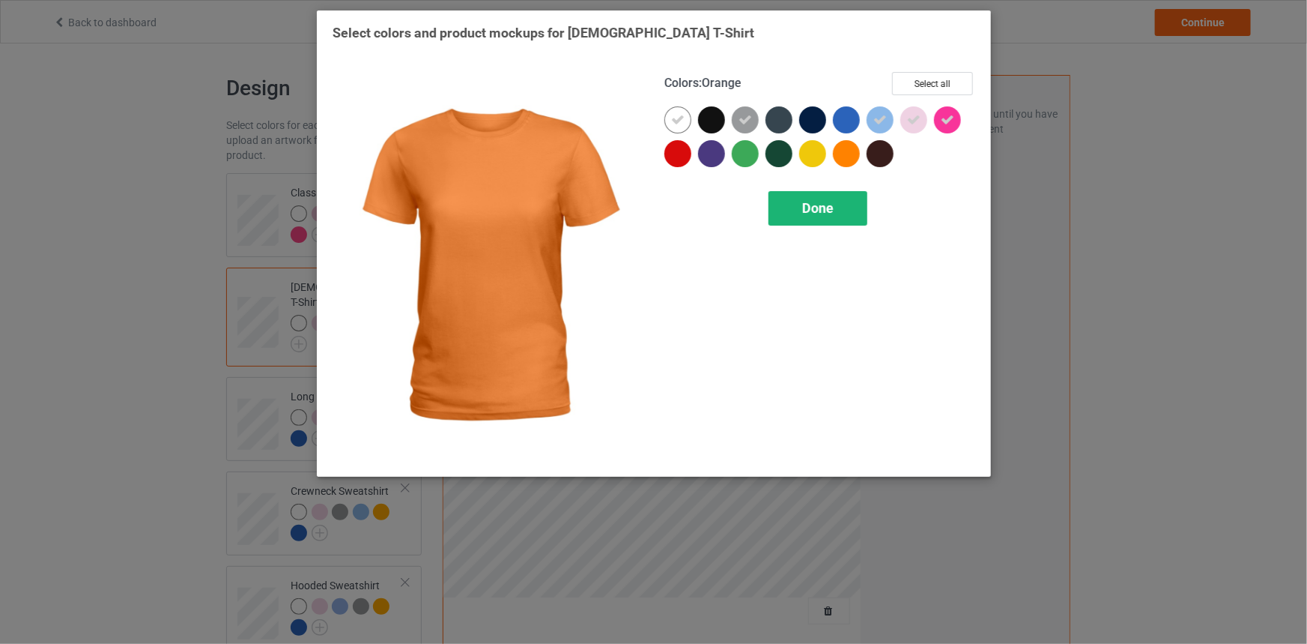
click at [821, 200] on span "Done" at bounding box center [817, 208] width 31 height 16
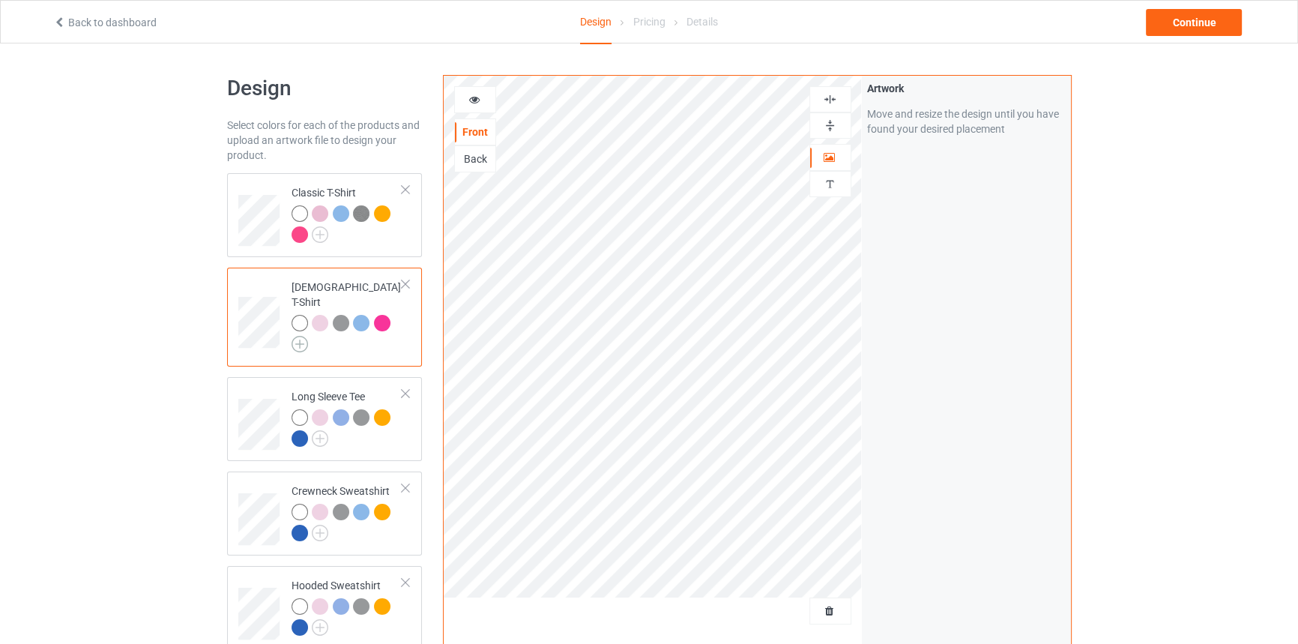
click at [298, 336] on img at bounding box center [299, 344] width 16 height 16
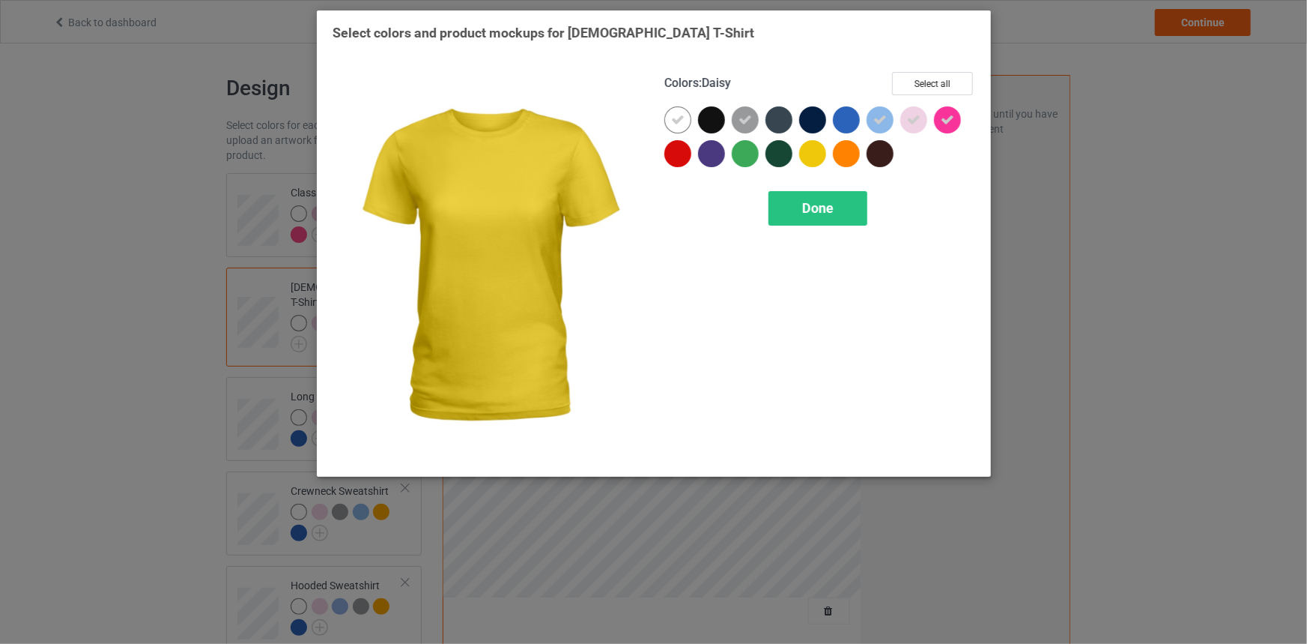
click at [807, 157] on div at bounding box center [812, 153] width 27 height 27
click at [799, 207] on div "Done" at bounding box center [818, 208] width 99 height 34
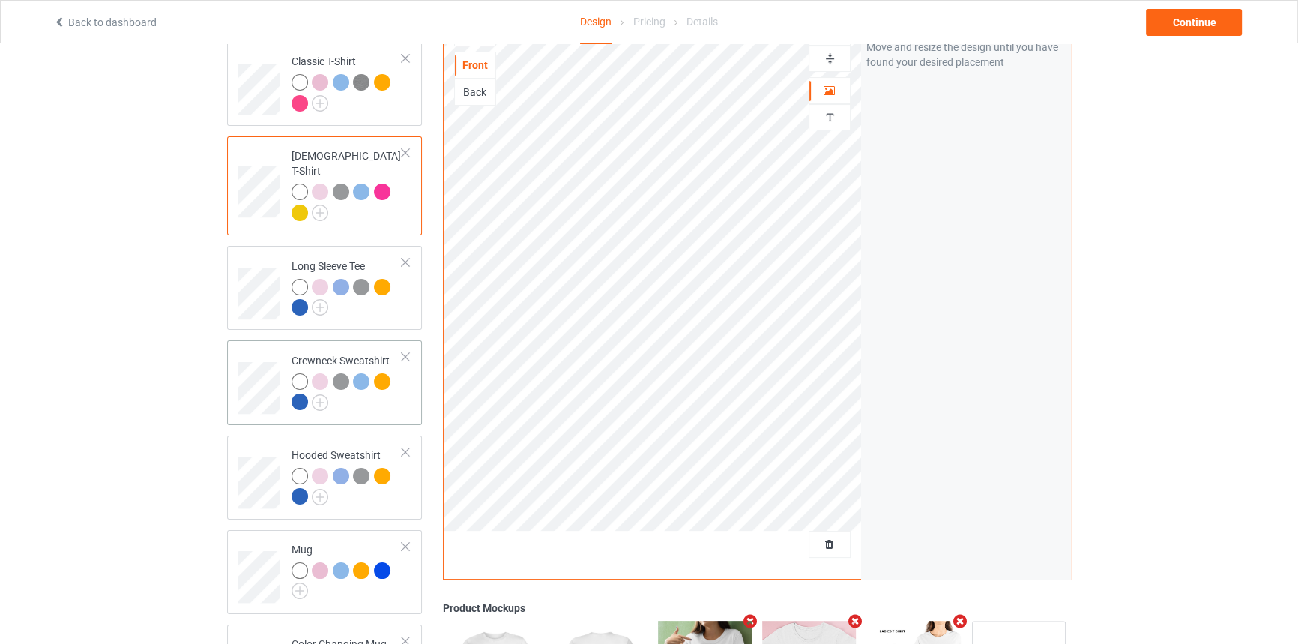
scroll to position [136, 0]
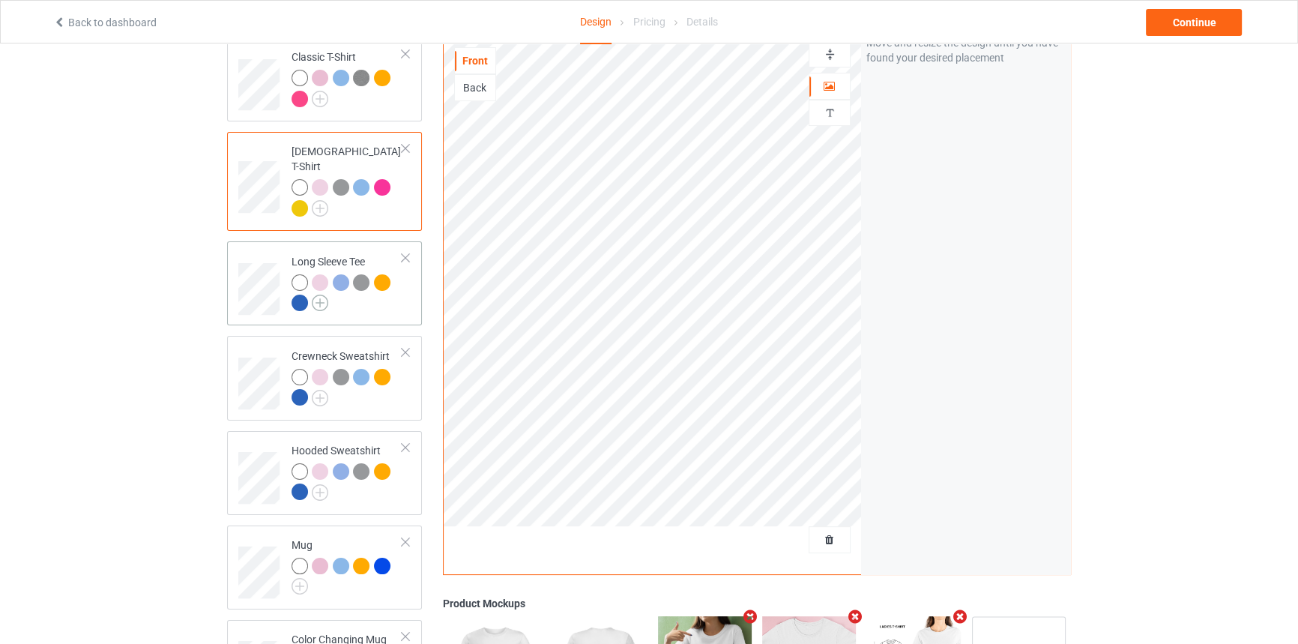
click at [320, 294] on img at bounding box center [320, 302] width 16 height 16
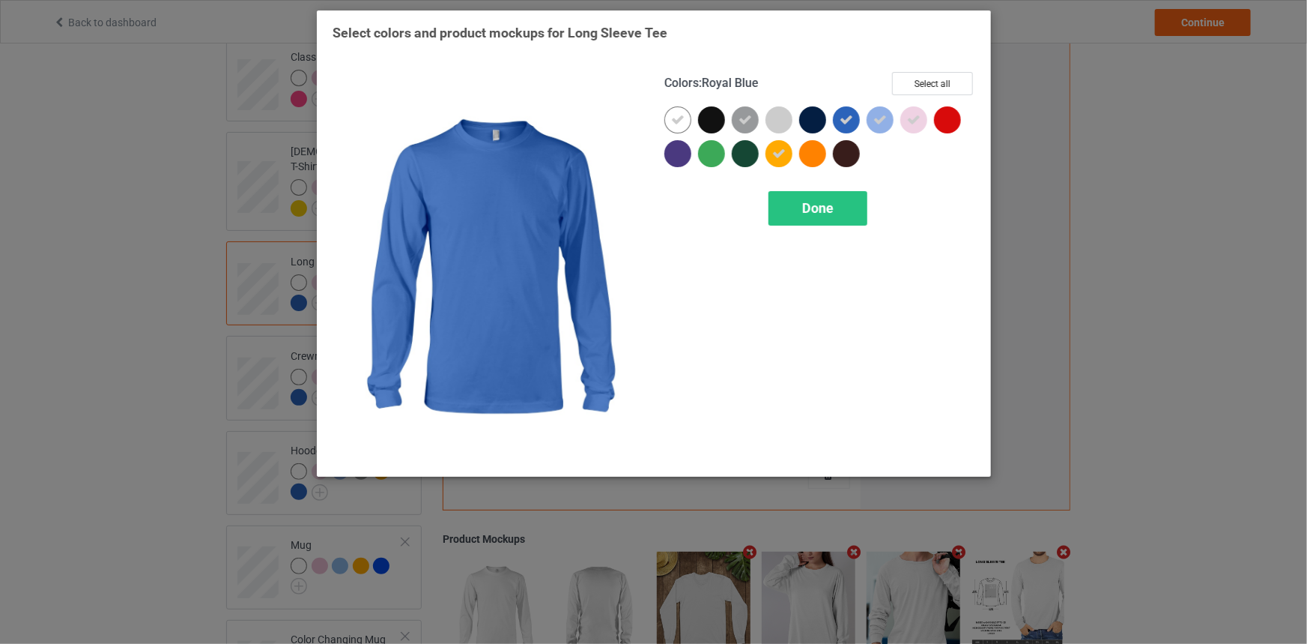
click at [849, 120] on icon at bounding box center [846, 119] width 13 height 13
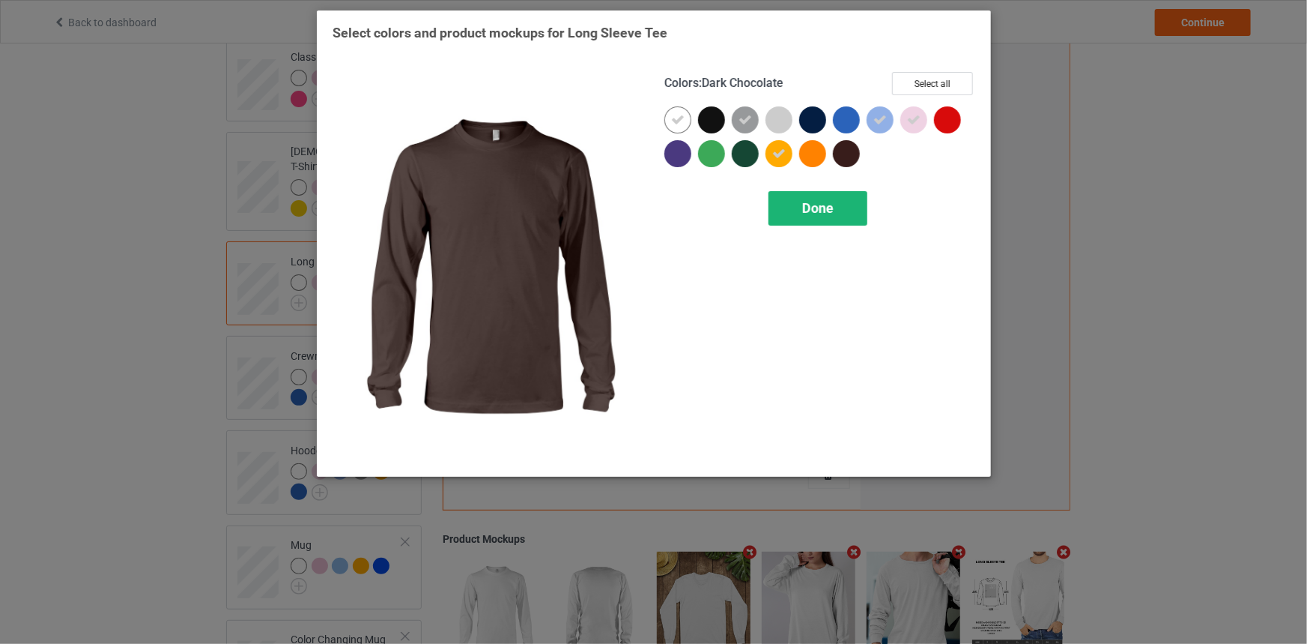
click at [847, 209] on div "Done" at bounding box center [818, 208] width 99 height 34
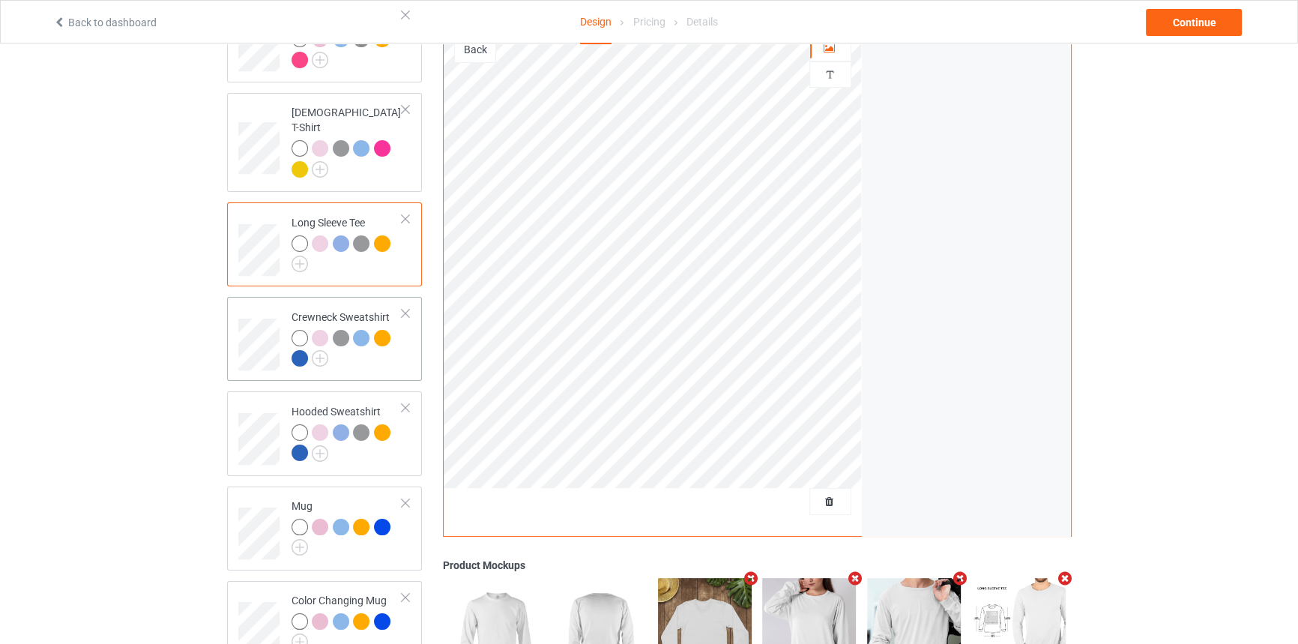
scroll to position [272, 0]
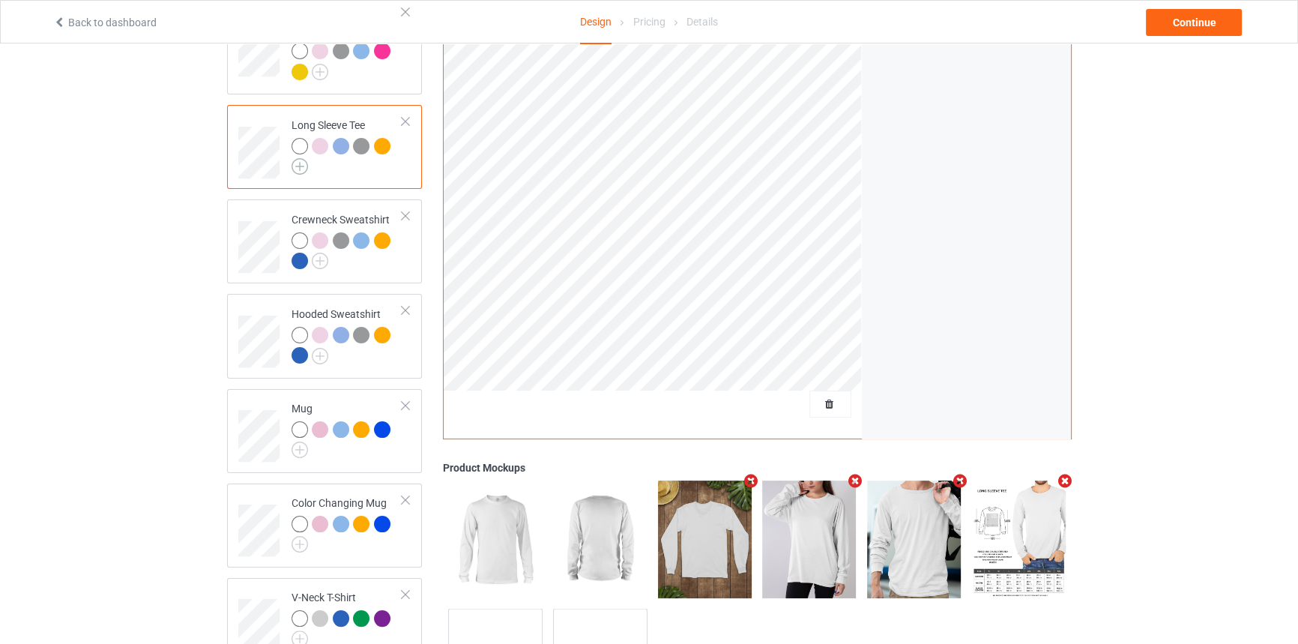
click at [292, 158] on img at bounding box center [299, 166] width 16 height 16
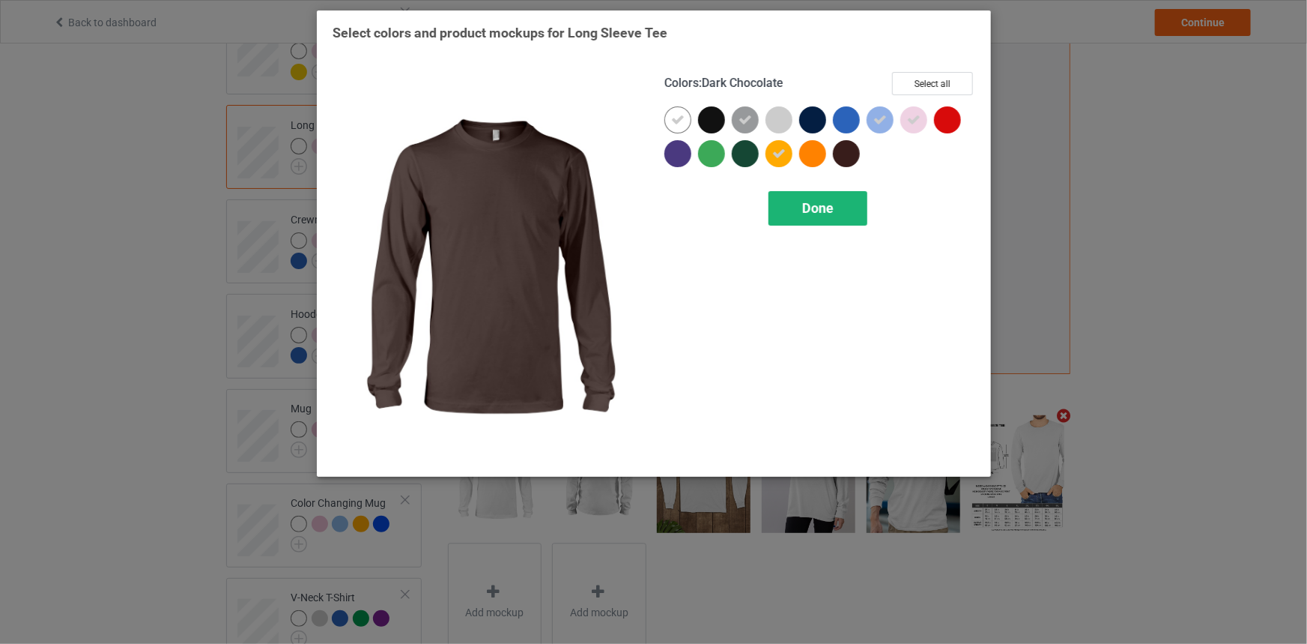
click at [821, 214] on span "Done" at bounding box center [817, 208] width 31 height 16
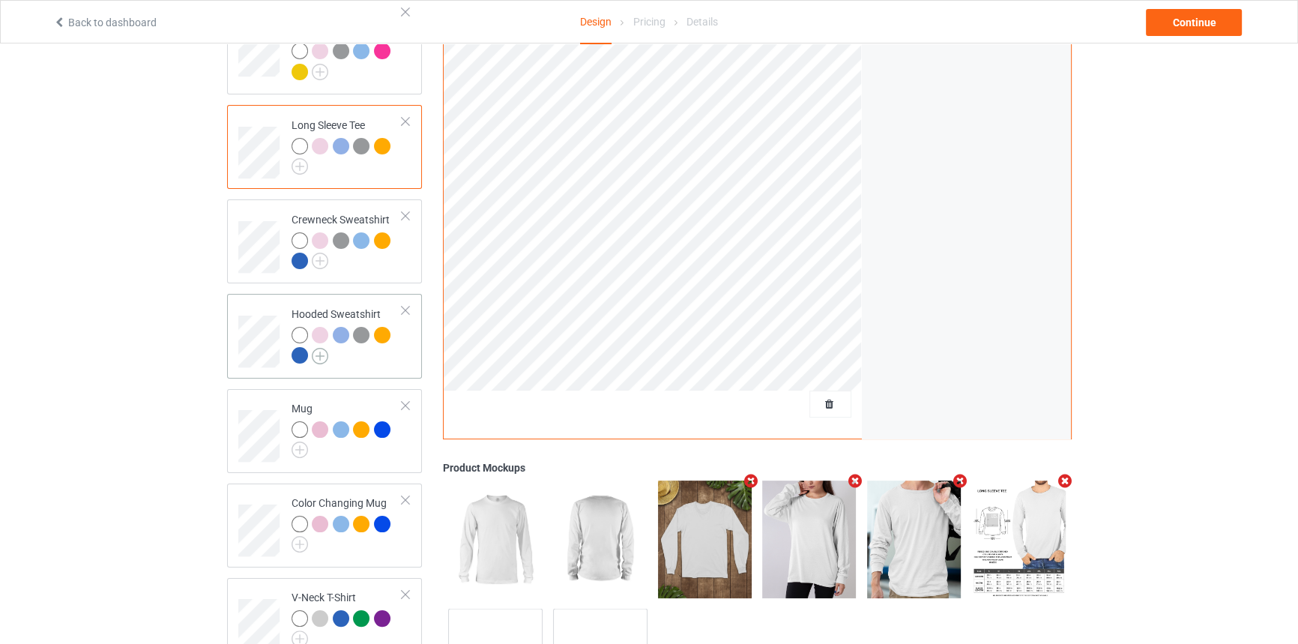
click at [320, 348] on img at bounding box center [320, 356] width 16 height 16
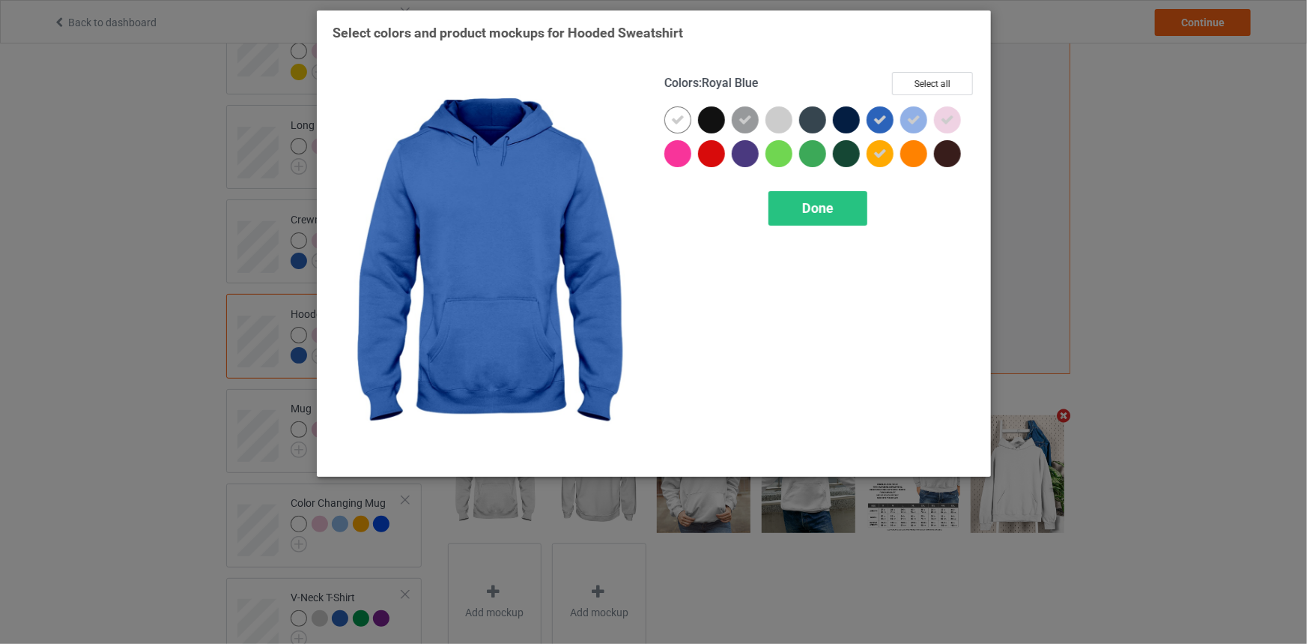
click at [876, 119] on icon at bounding box center [880, 119] width 13 height 13
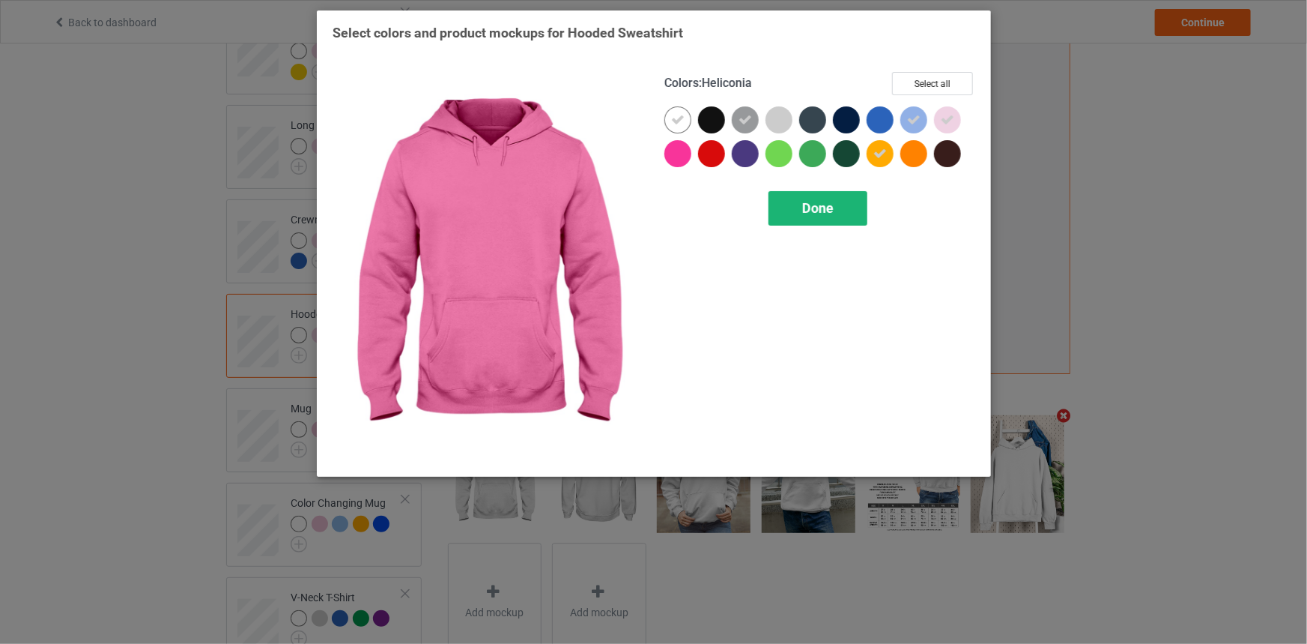
click at [674, 149] on div at bounding box center [678, 153] width 27 height 27
click at [809, 202] on span "Done" at bounding box center [817, 208] width 31 height 16
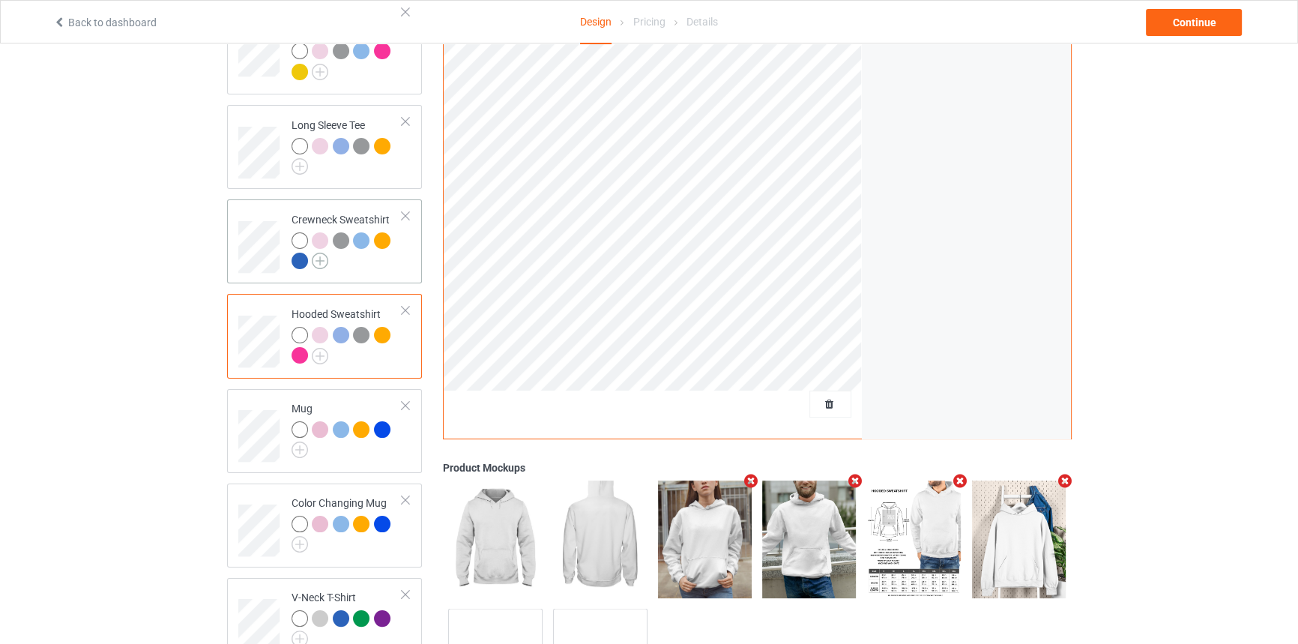
click at [315, 252] on img at bounding box center [320, 260] width 16 height 16
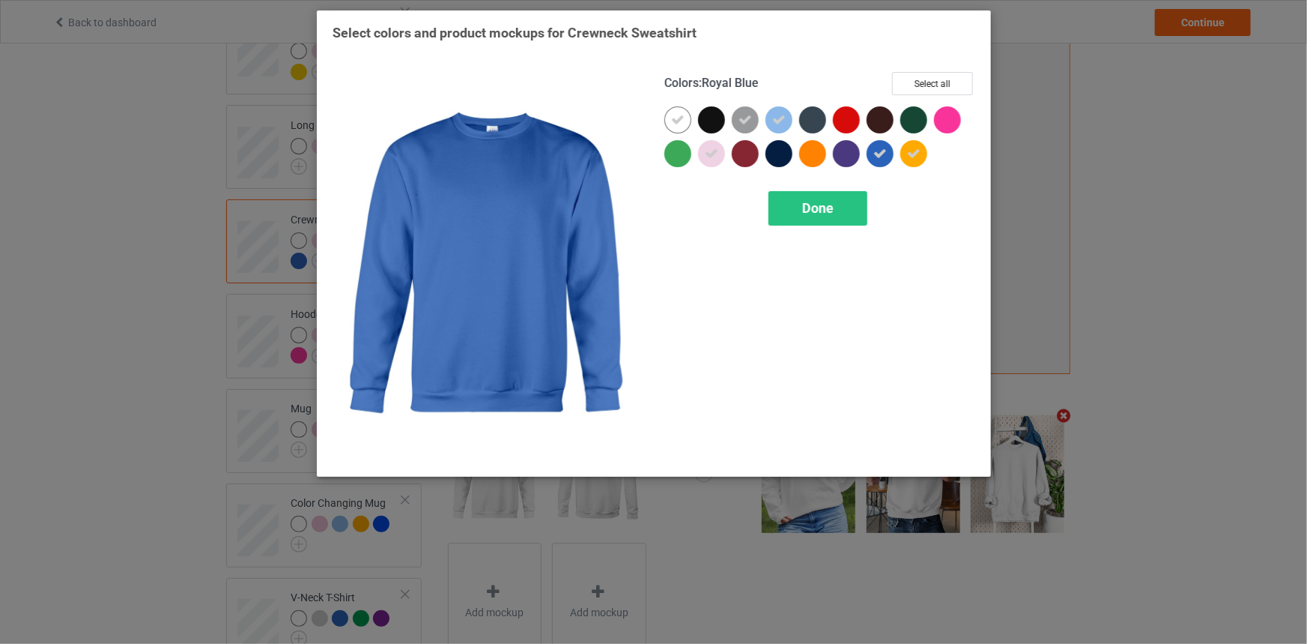
click at [880, 155] on icon at bounding box center [880, 153] width 13 height 13
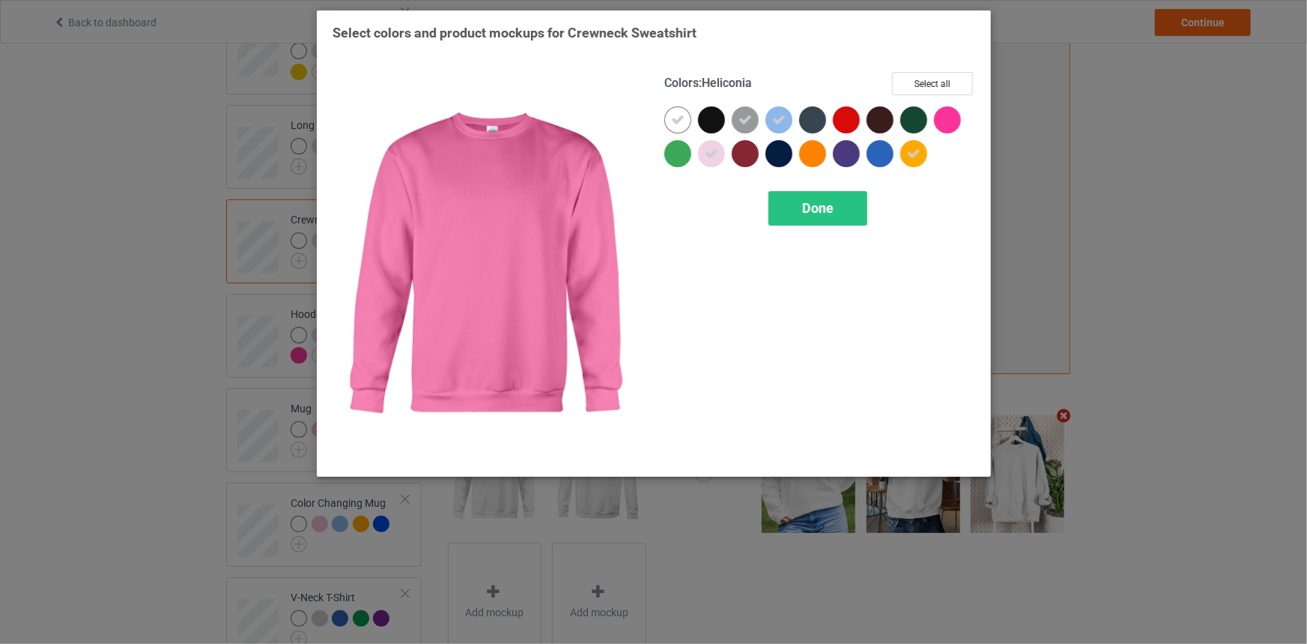
click at [959, 112] on div at bounding box center [947, 119] width 27 height 27
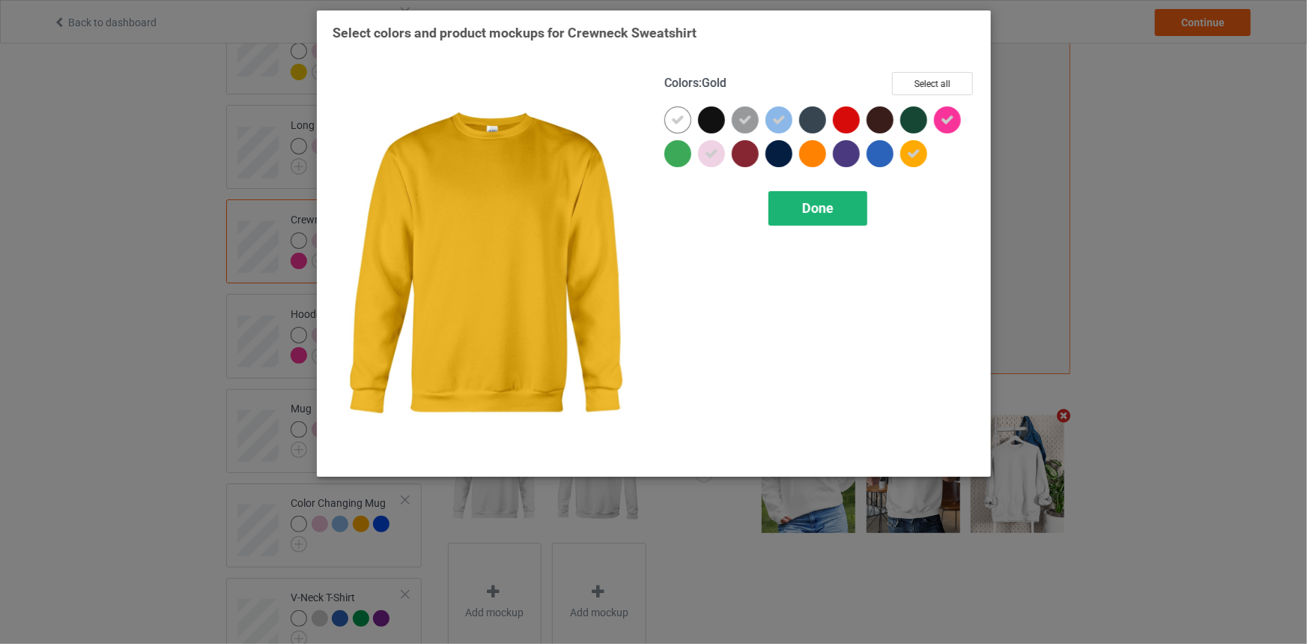
click at [852, 210] on div "Done" at bounding box center [818, 208] width 99 height 34
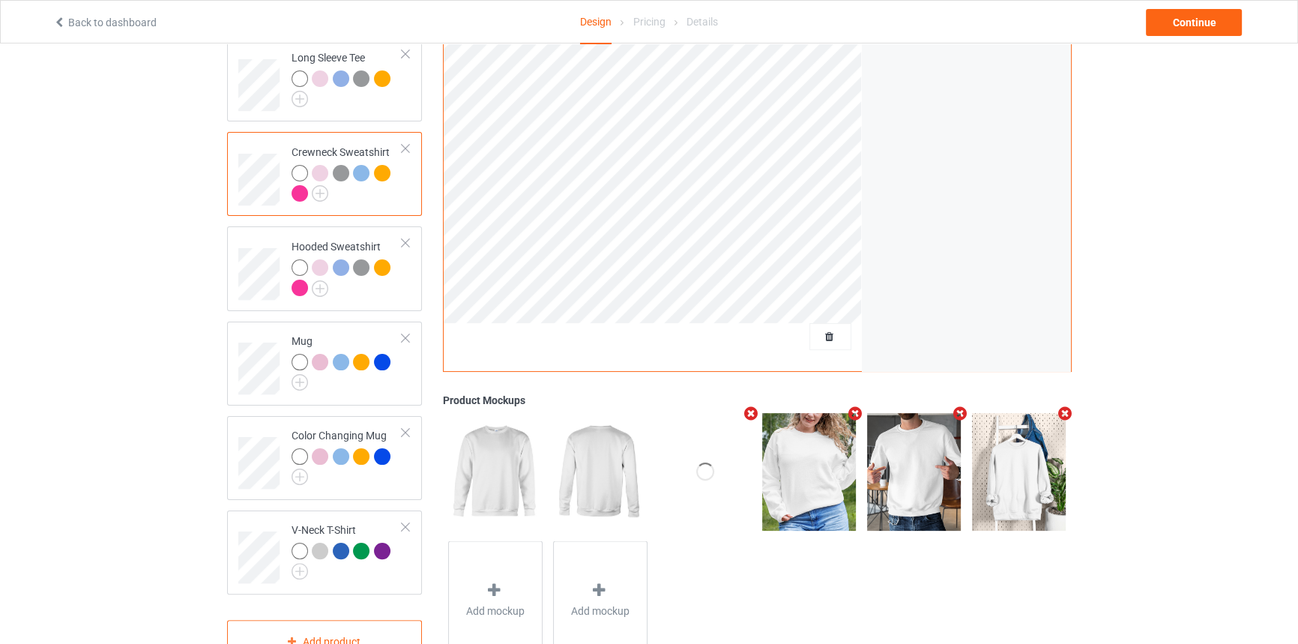
scroll to position [340, 0]
click at [292, 90] on img at bounding box center [299, 98] width 16 height 16
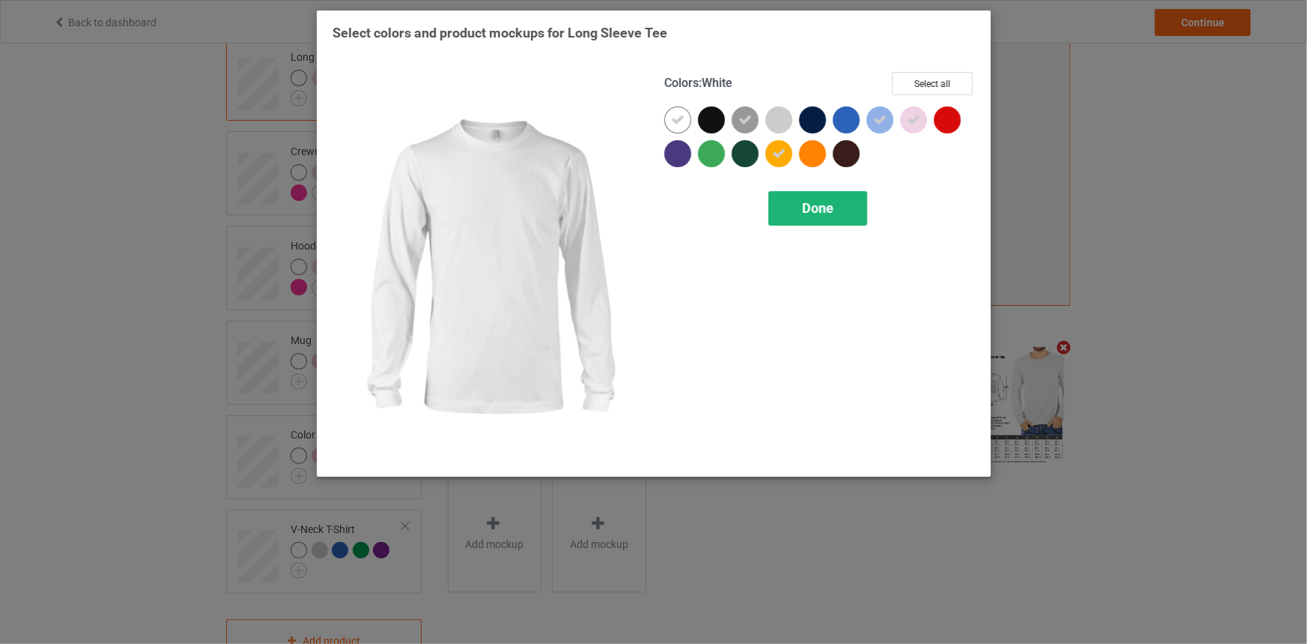
click at [817, 206] on span "Done" at bounding box center [817, 208] width 31 height 16
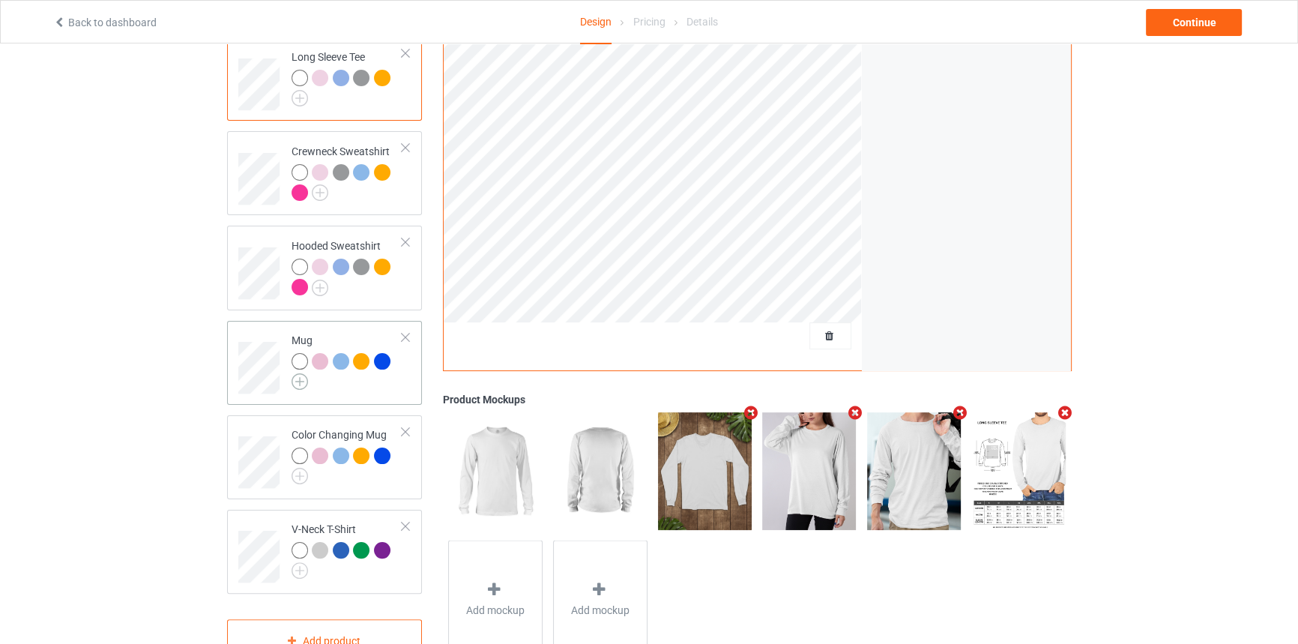
click at [300, 373] on img at bounding box center [299, 381] width 16 height 16
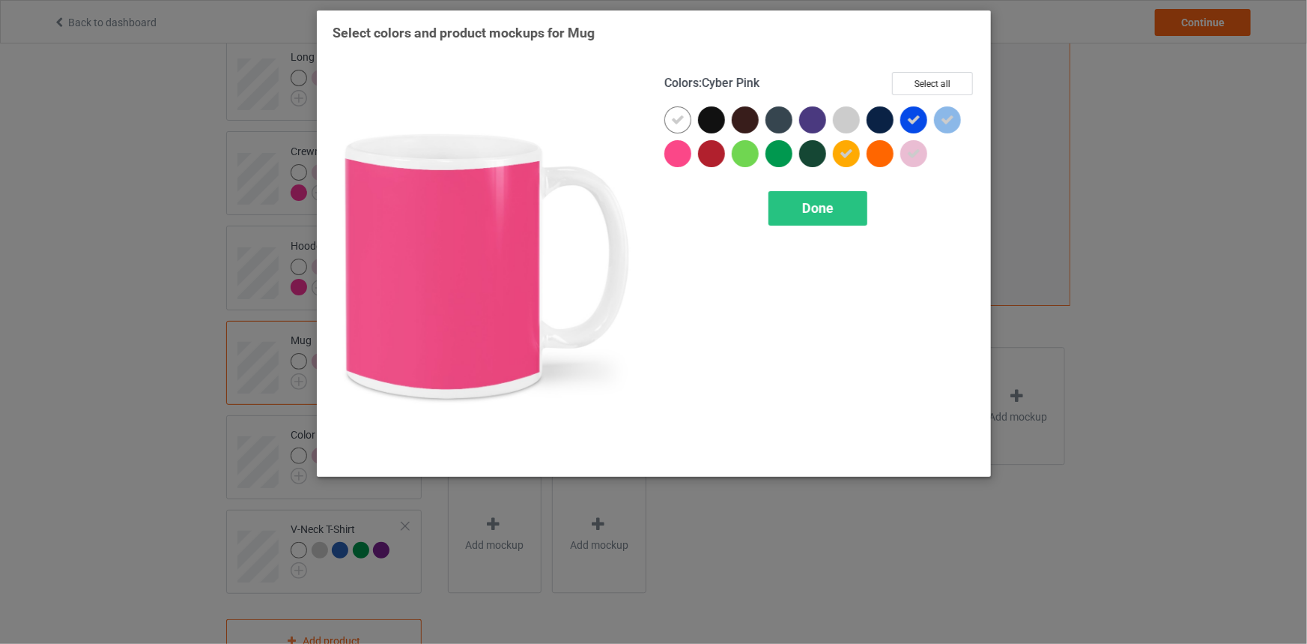
click at [674, 158] on div at bounding box center [678, 153] width 27 height 27
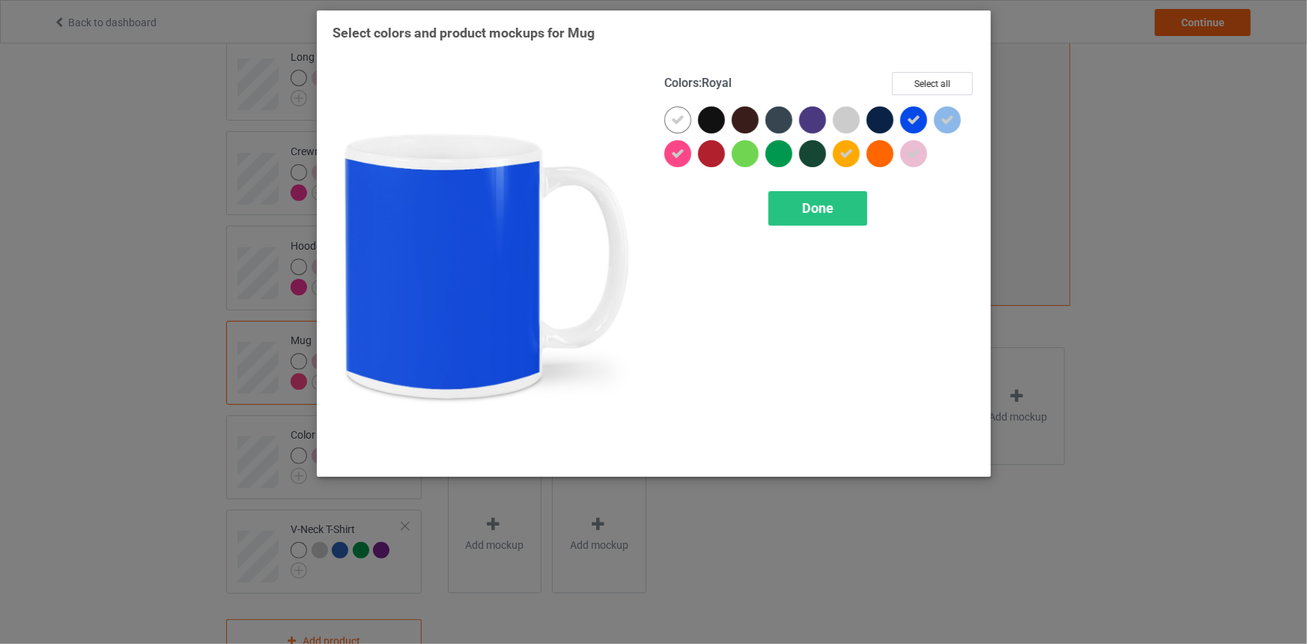
drag, startPoint x: 911, startPoint y: 114, endPoint x: 869, endPoint y: 172, distance: 71.3
click at [912, 114] on icon at bounding box center [913, 119] width 13 height 13
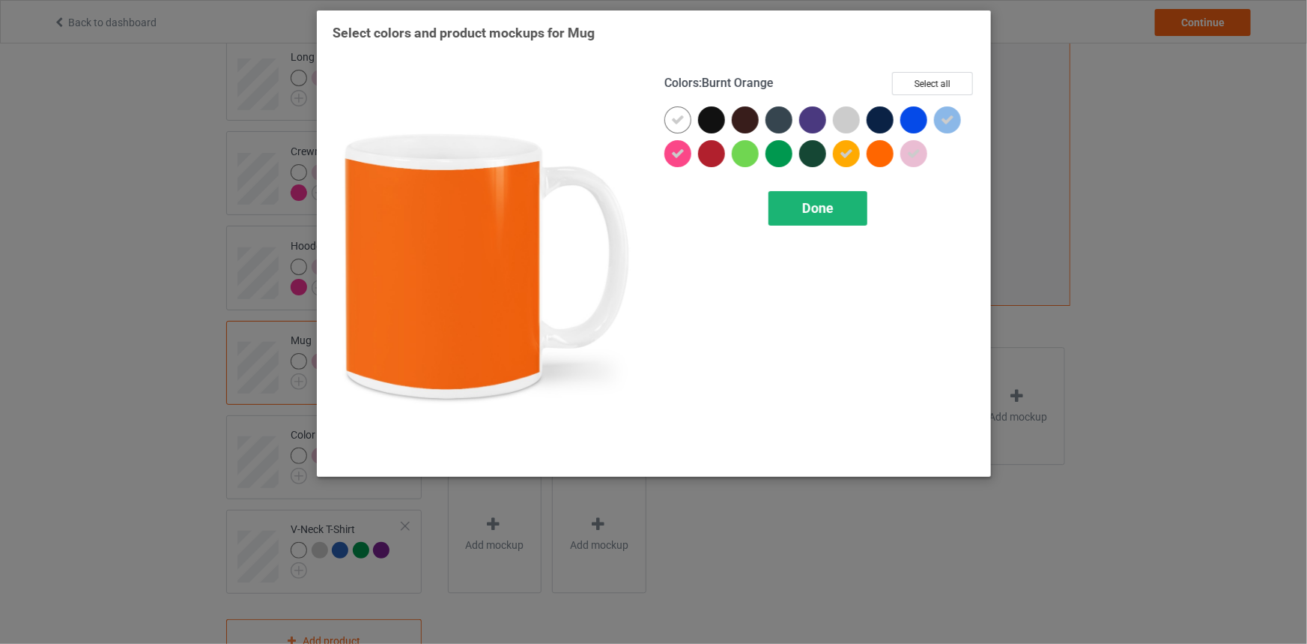
click at [852, 204] on div "Done" at bounding box center [818, 208] width 99 height 34
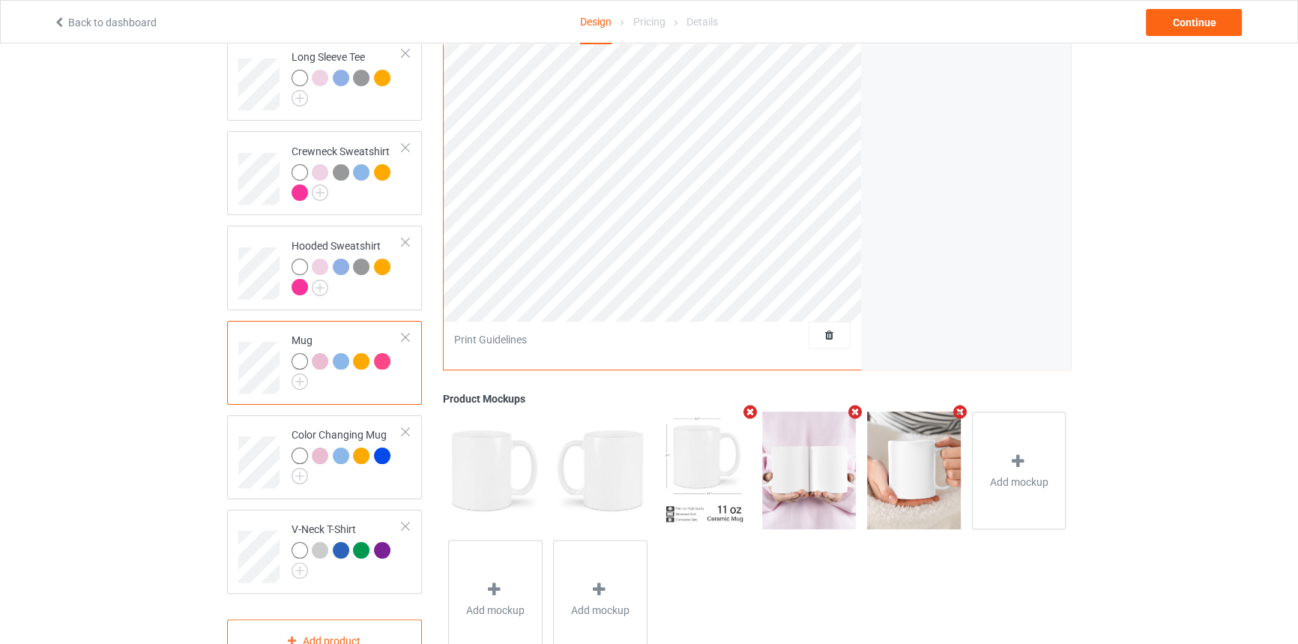
click at [324, 333] on div "Mug" at bounding box center [347, 359] width 112 height 52
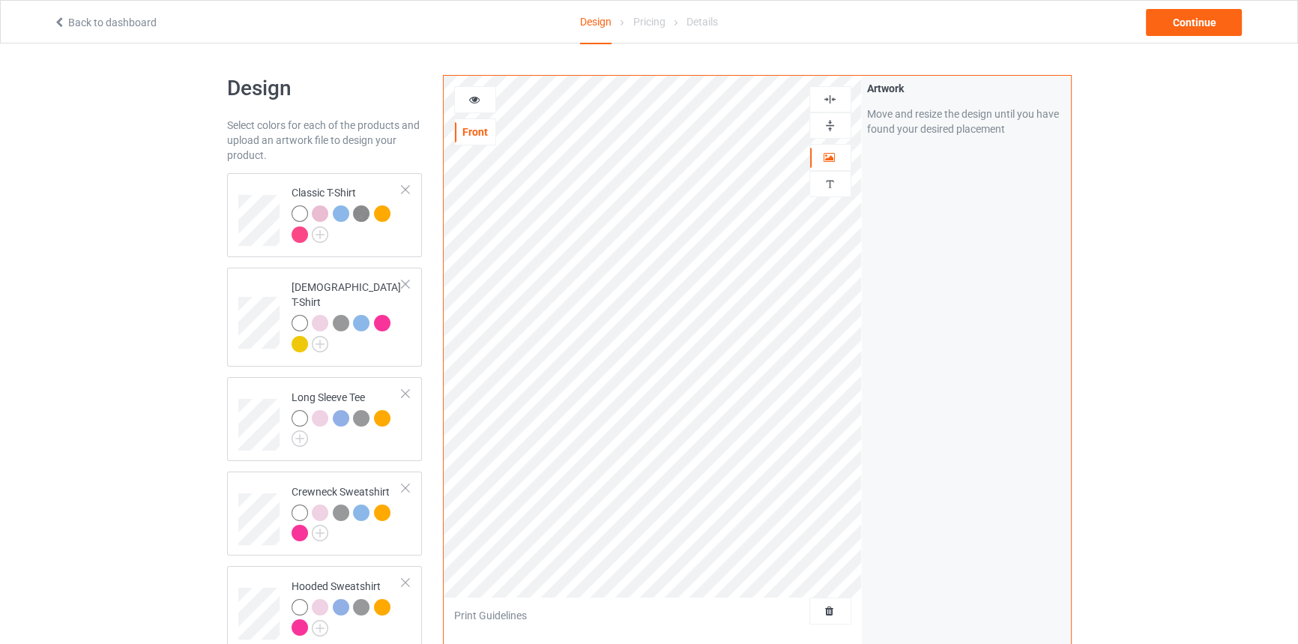
click at [838, 121] on div at bounding box center [830, 125] width 40 height 14
click at [479, 104] on div at bounding box center [475, 99] width 40 height 15
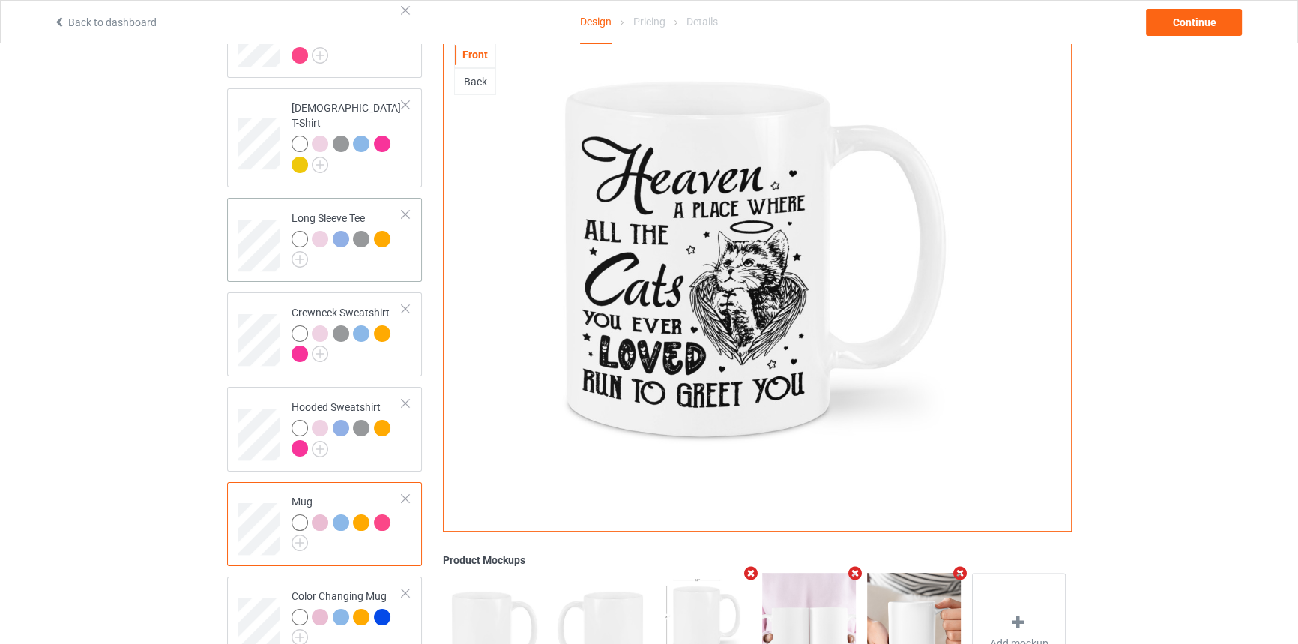
scroll to position [375, 0]
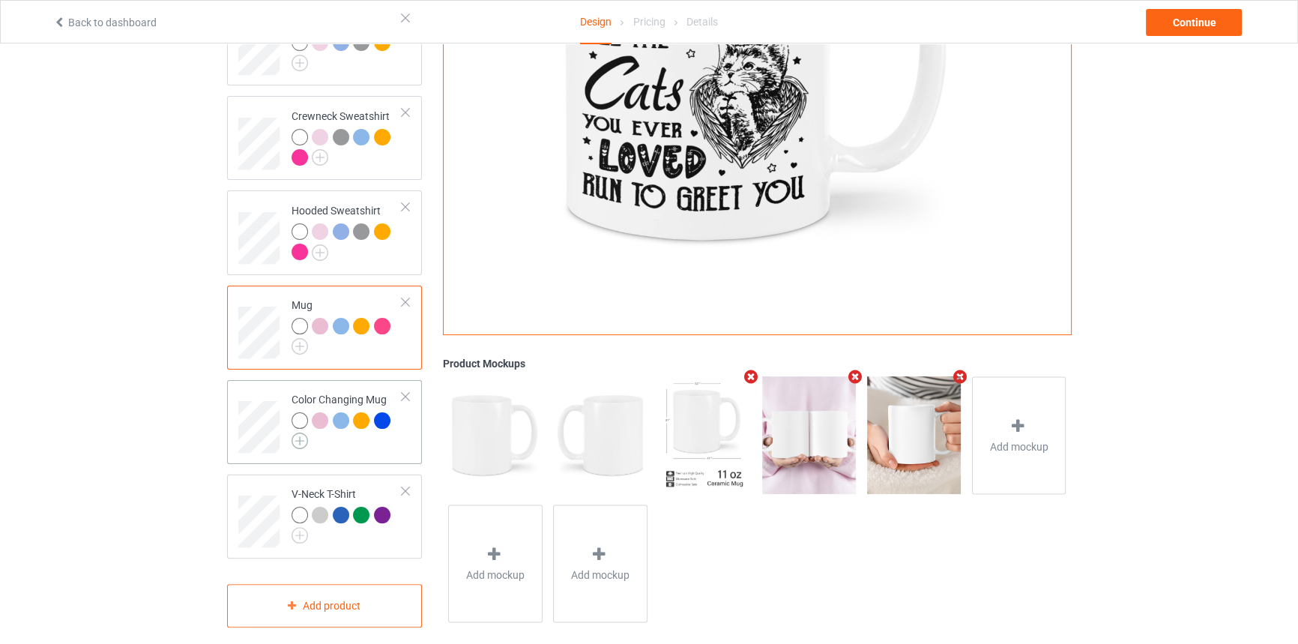
click at [295, 432] on img at bounding box center [299, 440] width 16 height 16
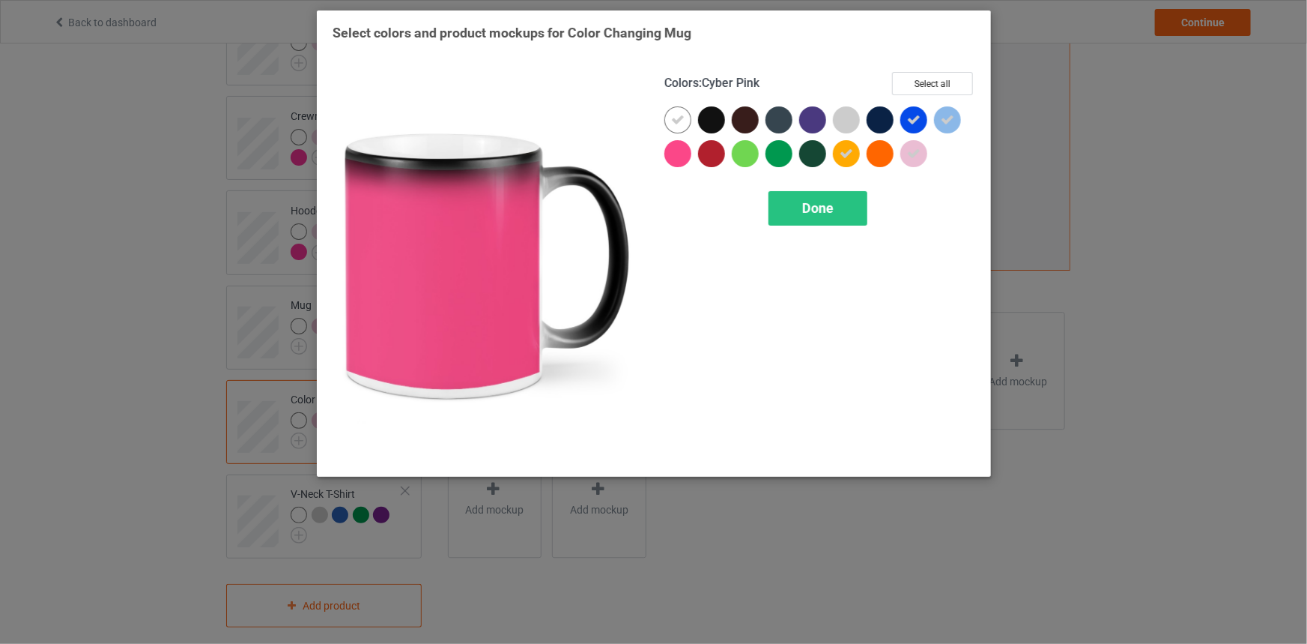
click at [671, 151] on div at bounding box center [678, 153] width 27 height 27
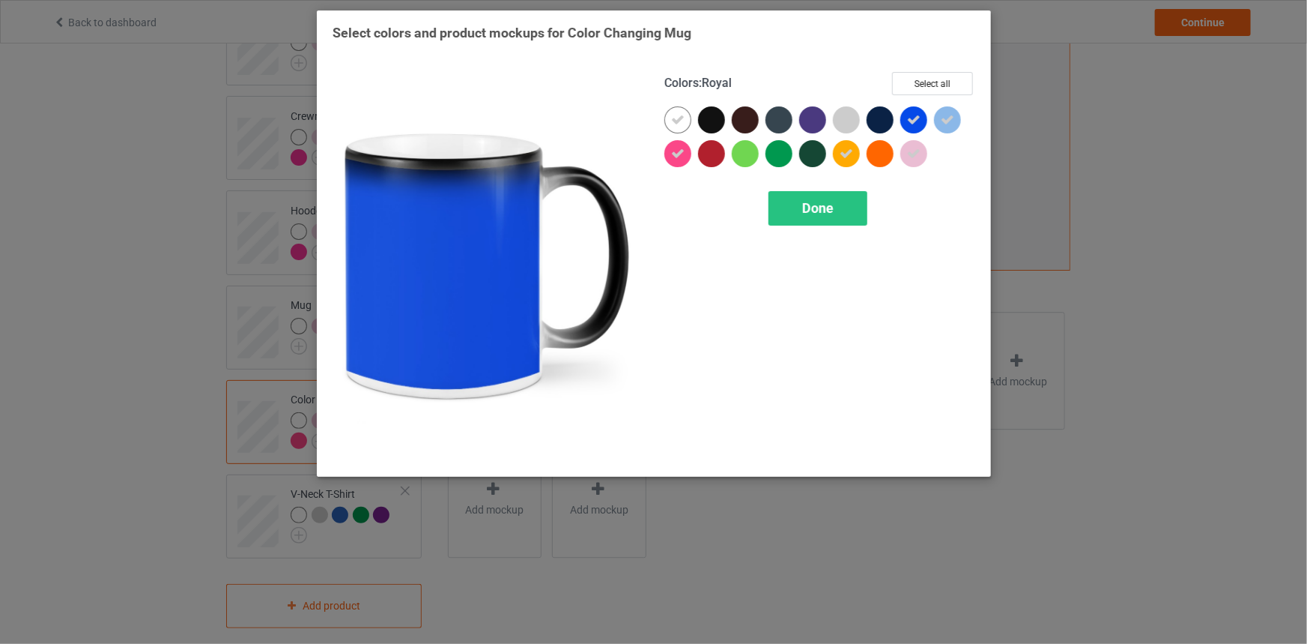
drag, startPoint x: 910, startPoint y: 114, endPoint x: 885, endPoint y: 154, distance: 47.4
click at [910, 114] on icon at bounding box center [913, 119] width 13 height 13
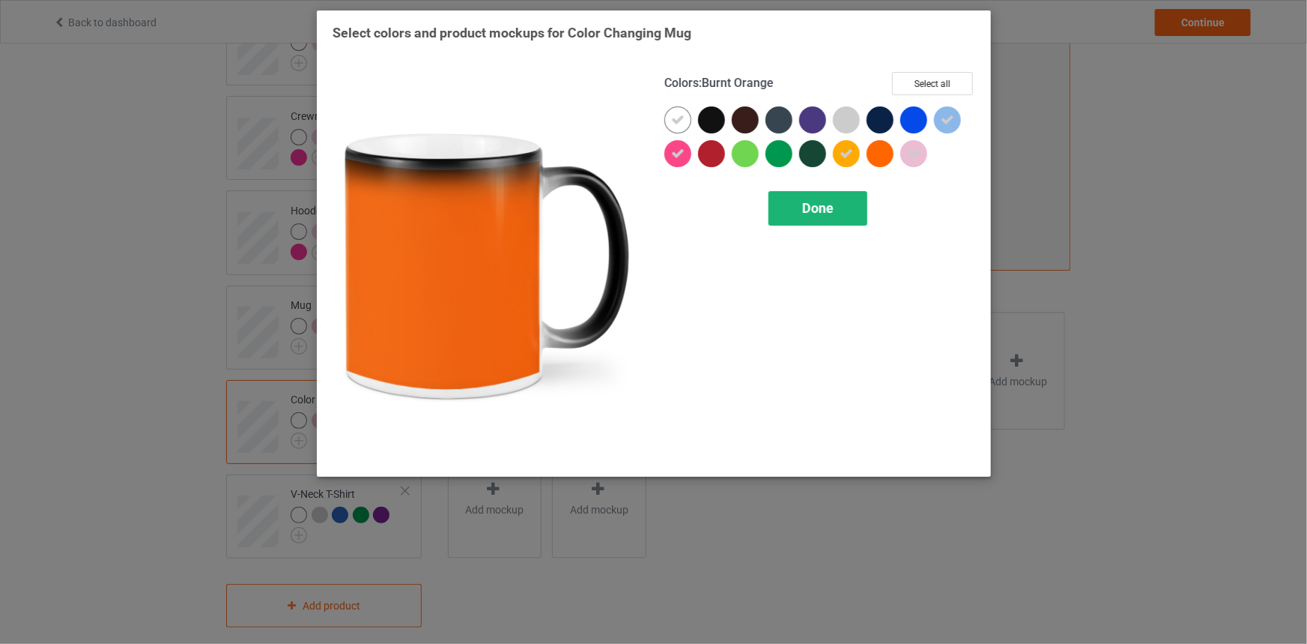
click at [838, 195] on div "Done" at bounding box center [818, 208] width 99 height 34
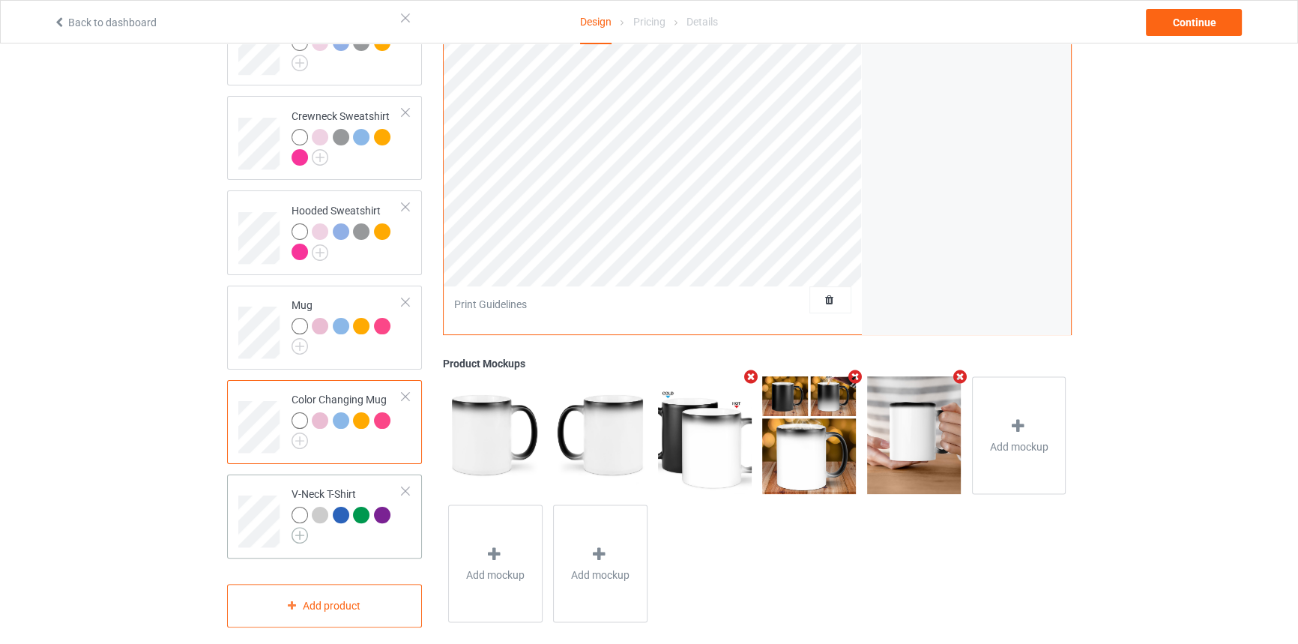
click at [298, 527] on img at bounding box center [299, 535] width 16 height 16
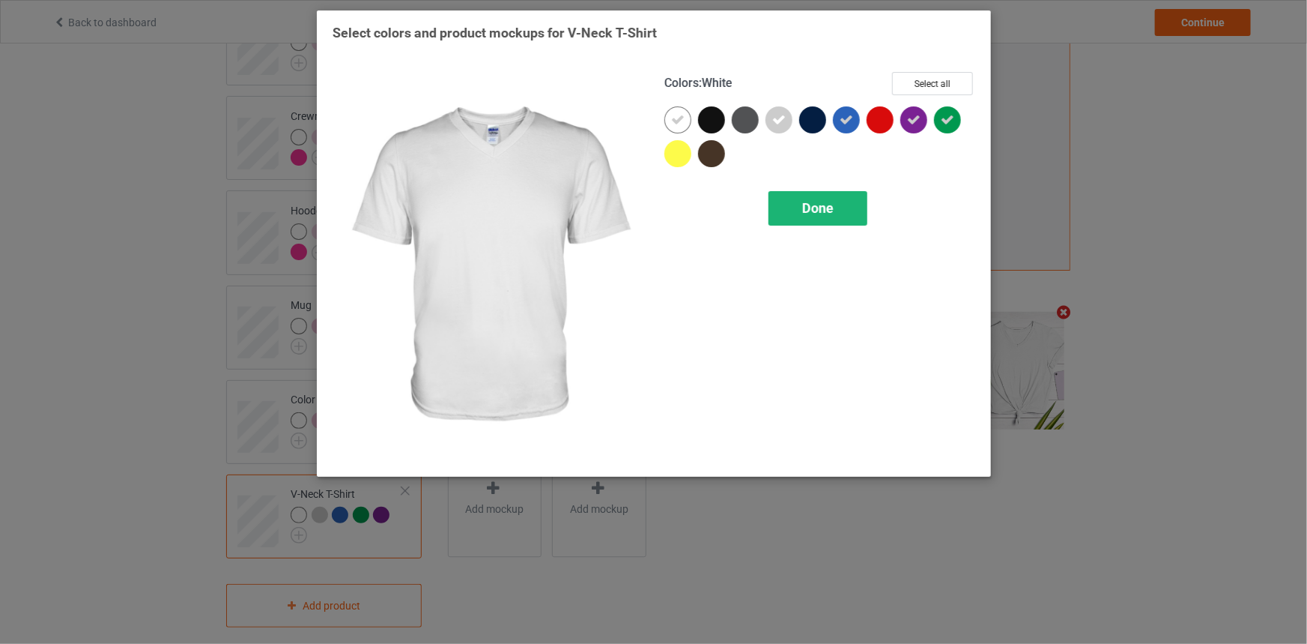
click at [832, 204] on span "Done" at bounding box center [817, 208] width 31 height 16
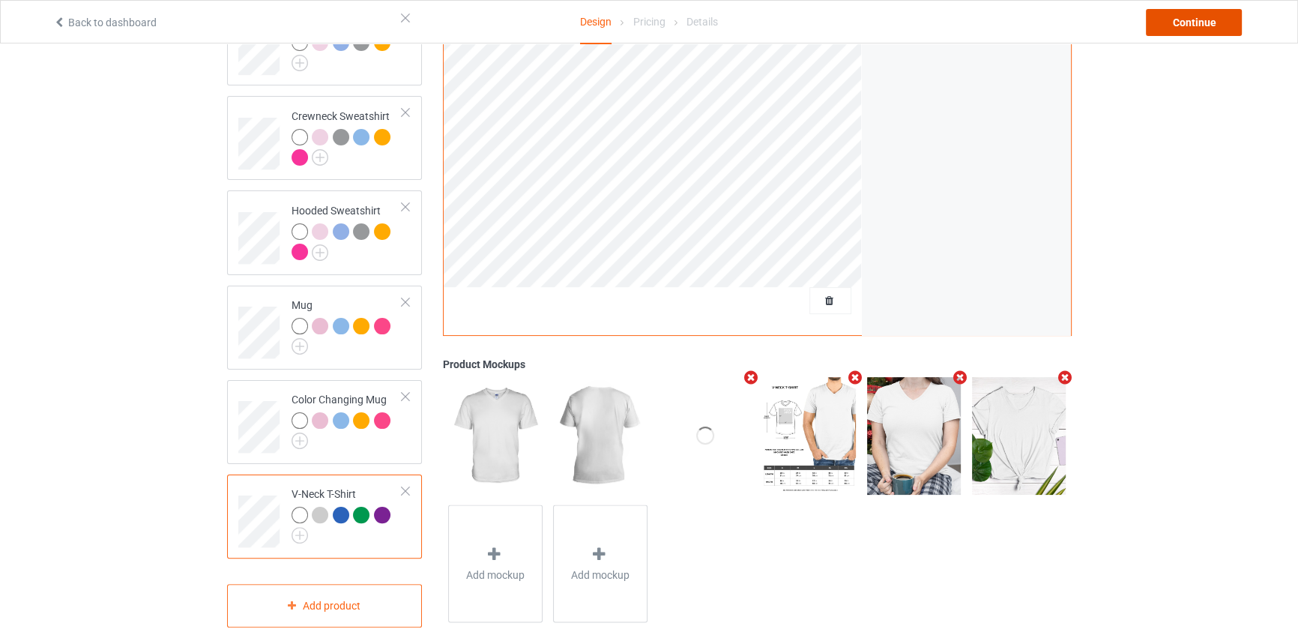
click at [1174, 23] on div "Continue" at bounding box center [1194, 22] width 96 height 27
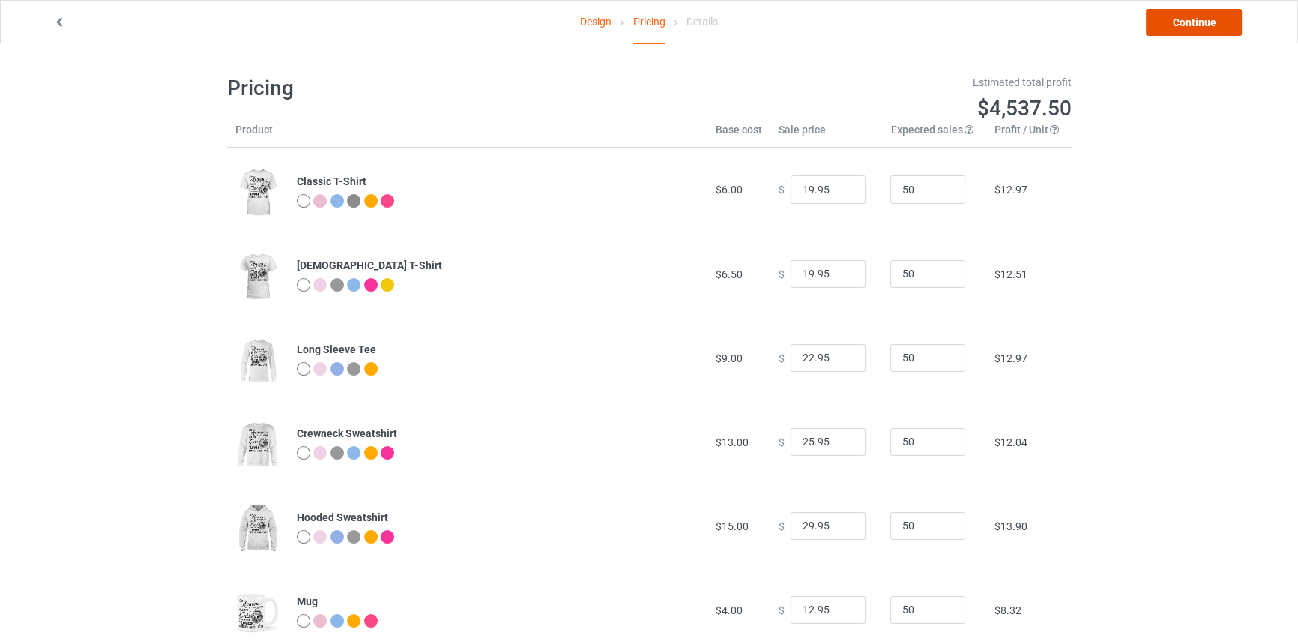
click at [1174, 23] on link "Continue" at bounding box center [1194, 22] width 96 height 27
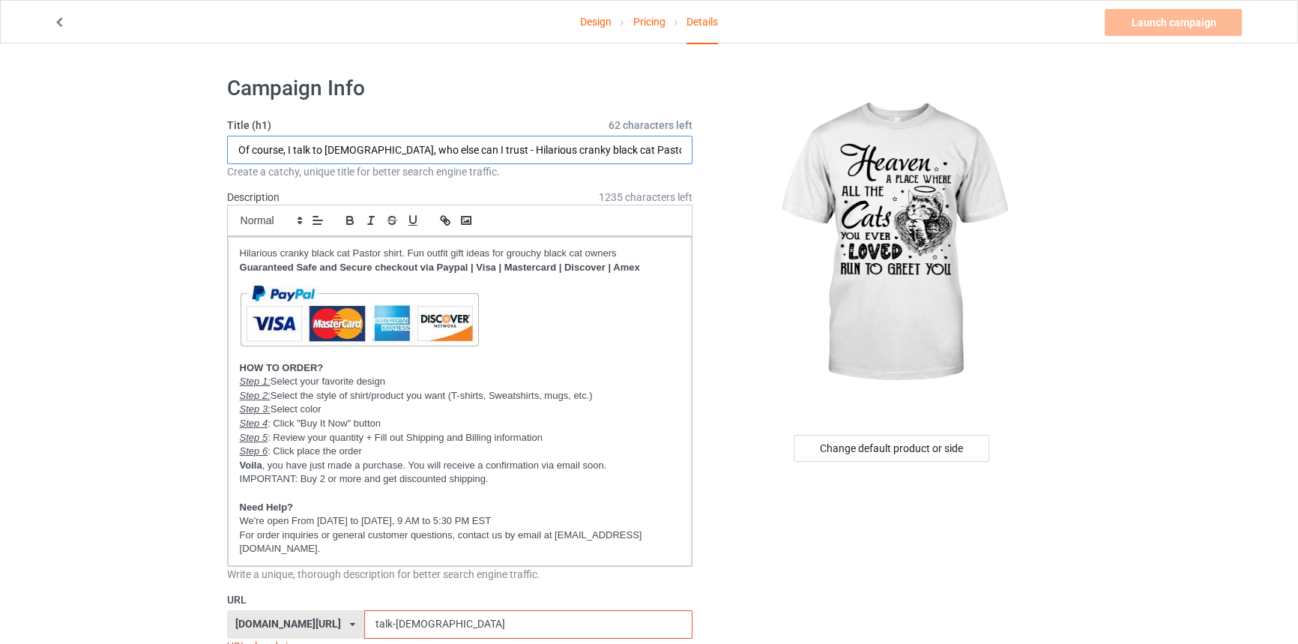
drag, startPoint x: 392, startPoint y: 149, endPoint x: -21, endPoint y: 147, distance: 412.8
click at [0, 147] on html "Design Pricing Details Launch campaign Invalid campaign URL Campaign Info Title…" at bounding box center [649, 322] width 1298 height 644
paste input "fu-summer"
paste input "Heaven A Place Where All The Cats You Ever Loved Run To Greet You"
click at [280, 146] on input "Heaven A Place Where All The Cats You Ever Loved Run To Greet You - Hilarious c…" at bounding box center [460, 150] width 466 height 28
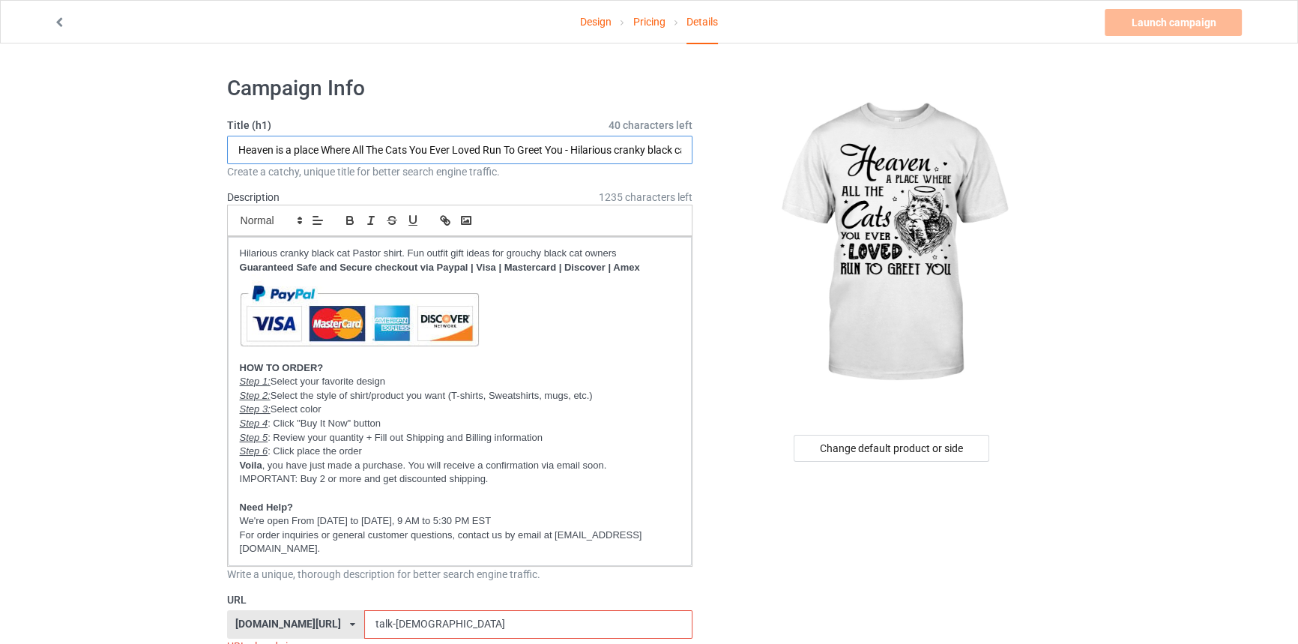
click at [321, 145] on input "Heaven is a place Where All The Cats You Ever Loved Run To Greet You - Hilariou…" at bounding box center [460, 150] width 466 height 28
click at [355, 146] on input "Heaven is a place where All The Cats You Ever Loved Run To Greet You - Hilariou…" at bounding box center [460, 150] width 466 height 28
click at [366, 145] on input "Heaven is a place where all The Cats You Ever Loved Run To Greet You - Hilariou…" at bounding box center [460, 150] width 466 height 28
click at [387, 146] on input "Heaven is a place where all the Cats You Ever Loved Run To Greet You - Hilariou…" at bounding box center [460, 150] width 466 height 28
click at [414, 146] on input "Heaven is a place where all the cats You Ever Loved Run To Greet You - Hilariou…" at bounding box center [460, 150] width 466 height 28
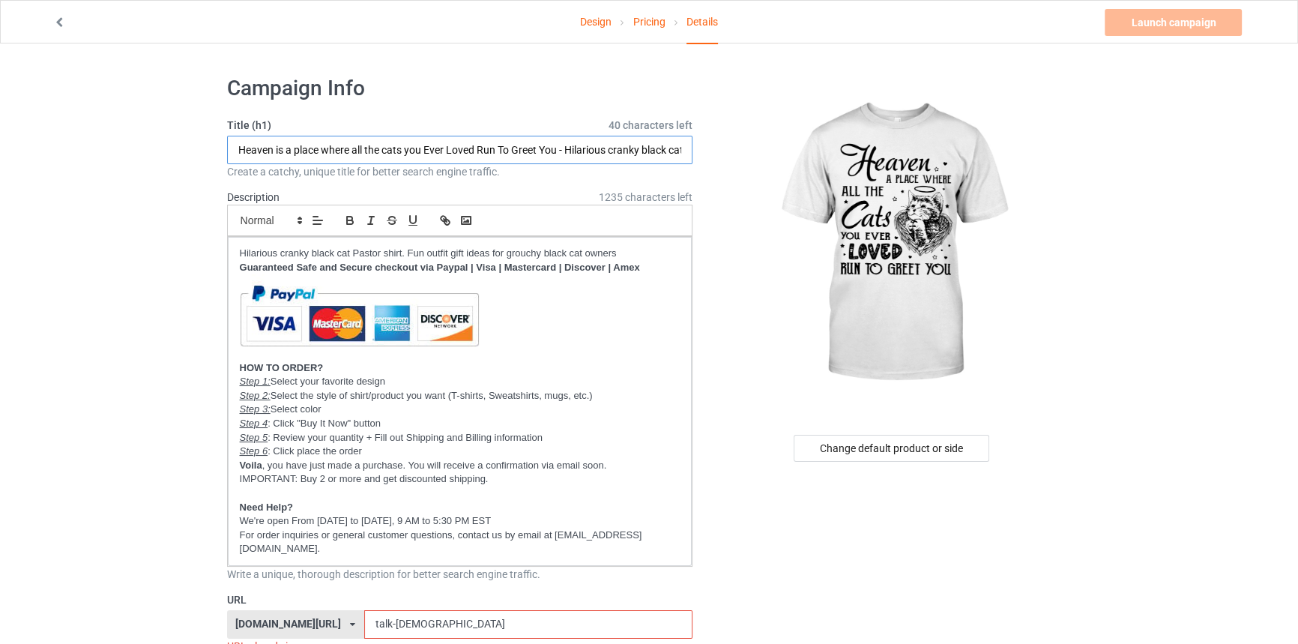
click at [429, 142] on input "Heaven is a place where all the cats you Ever Loved Run To Greet You - Hilariou…" at bounding box center [460, 150] width 466 height 28
click at [451, 147] on input "Heaven is a place where all the cats you ever Loved Run To Greet You - Hilariou…" at bounding box center [460, 150] width 466 height 28
click at [478, 146] on input "Heaven is a place where all the cats you ever loved Run To Greet You - Hilariou…" at bounding box center [460, 150] width 466 height 28
click at [497, 148] on input "Heaven is a place where all the cats you ever loved run To Greet You - Hilariou…" at bounding box center [460, 150] width 466 height 28
click at [510, 148] on input "Heaven is a place where all the cats you ever loved run to Greet You - Hilariou…" at bounding box center [460, 150] width 466 height 28
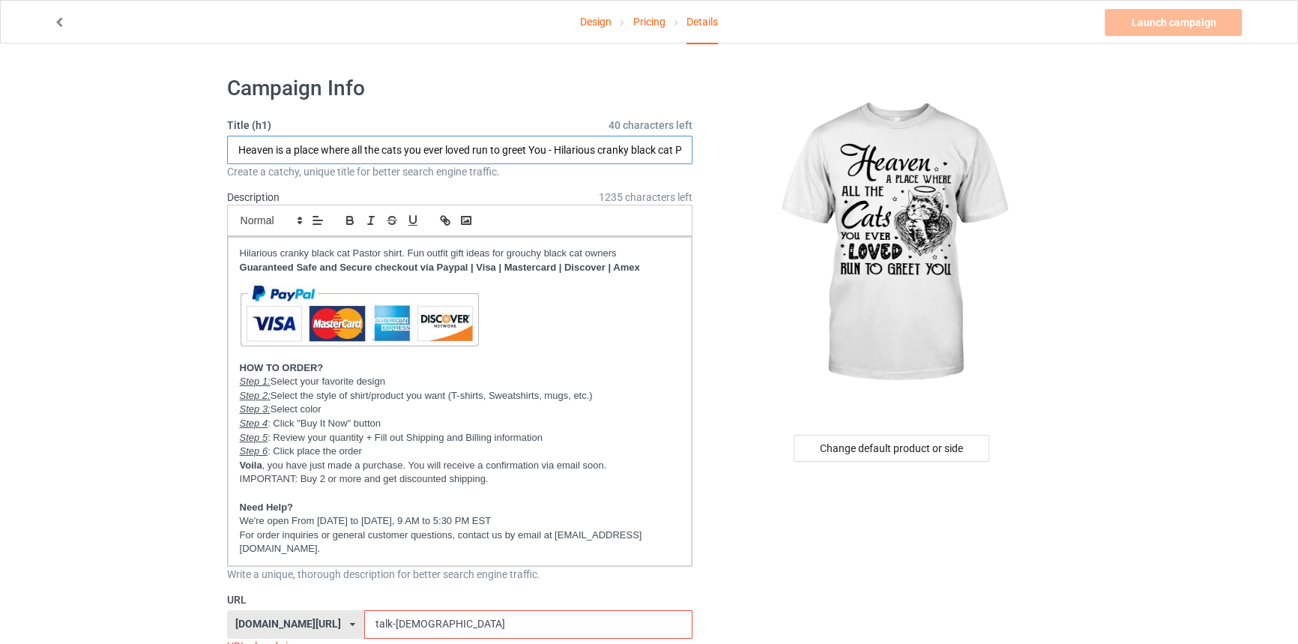
click at [539, 146] on input "Heaven is a place where all the cats you ever loved run to greet You - Hilariou…" at bounding box center [460, 150] width 466 height 28
drag, startPoint x: 557, startPoint y: 145, endPoint x: 826, endPoint y: 147, distance: 269.0
click at [533, 151] on input "Heaven is a place where all the cats you ever loved run to greet you - Hilariou…" at bounding box center [460, 150] width 466 height 28
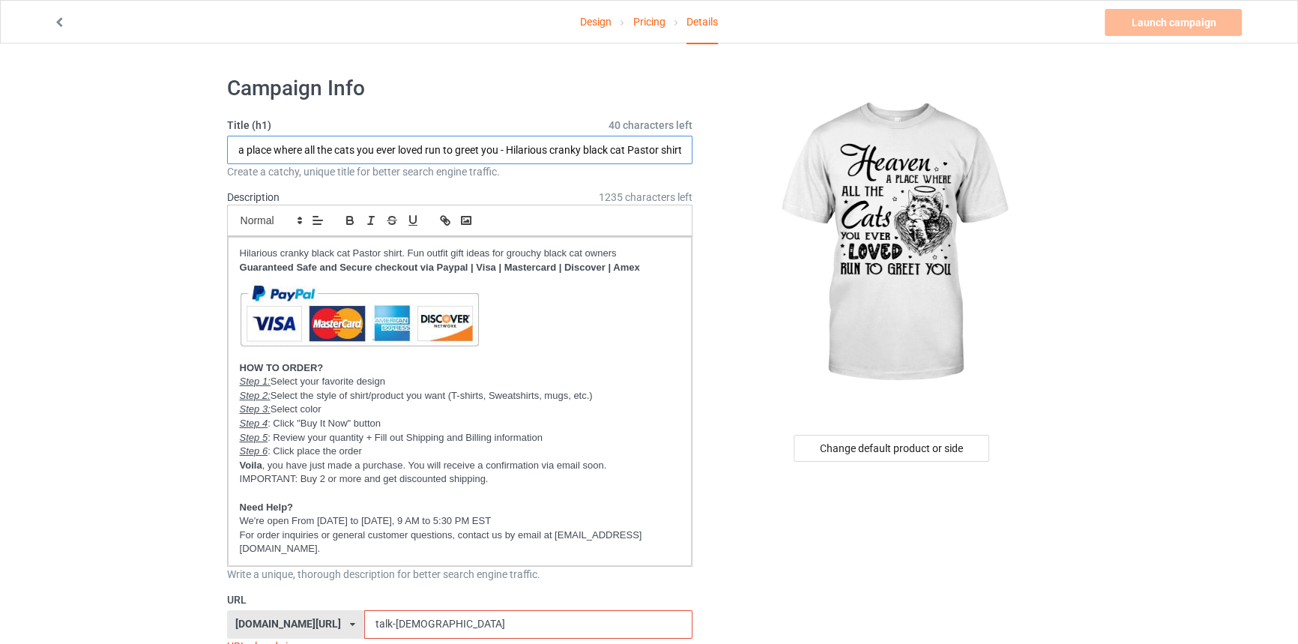
click at [531, 151] on input "Heaven is a place where all the cats you ever loved run to greet you - Hilariou…" at bounding box center [460, 150] width 466 height 28
drag, startPoint x: 592, startPoint y: 139, endPoint x: 785, endPoint y: 140, distance: 193.3
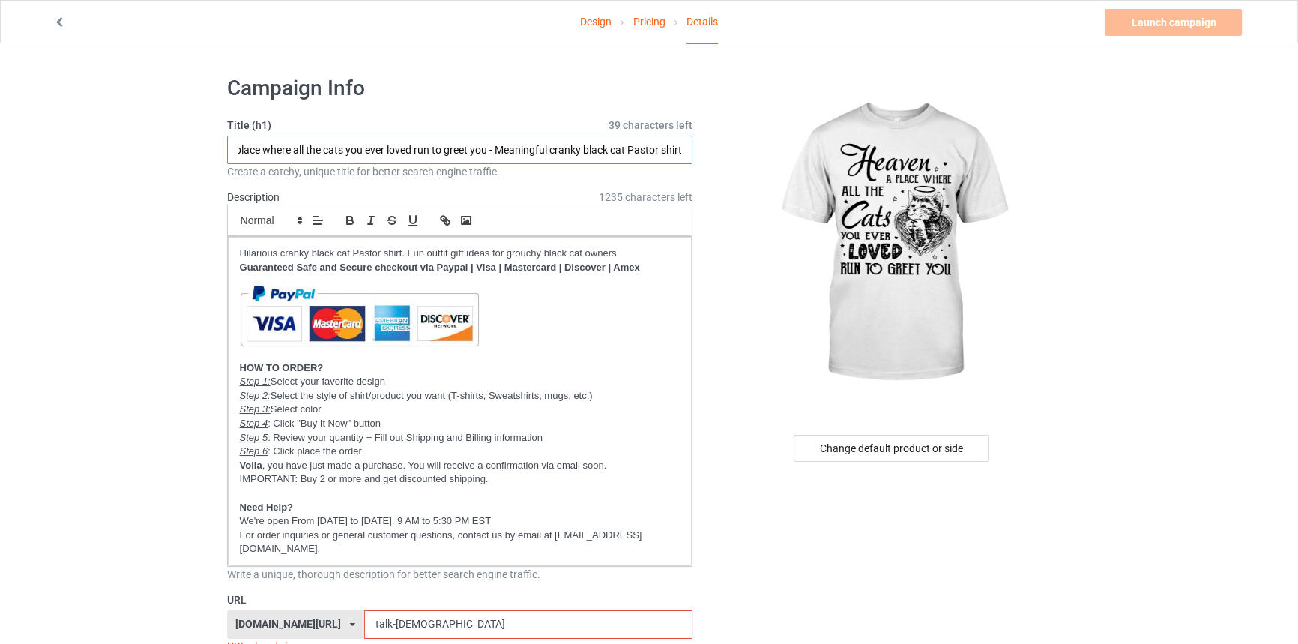
click at [577, 154] on input "Heaven is a place where all the cats you ever loved run to greet you - Meaningf…" at bounding box center [460, 150] width 466 height 28
click at [569, 151] on input "Heaven is a place where all the cats you ever loved run to greet you - Meaningf…" at bounding box center [460, 150] width 466 height 28
click at [620, 156] on input "Heaven is a place where all the cats you ever loved run to greet you - Meaningf…" at bounding box center [460, 150] width 466 height 28
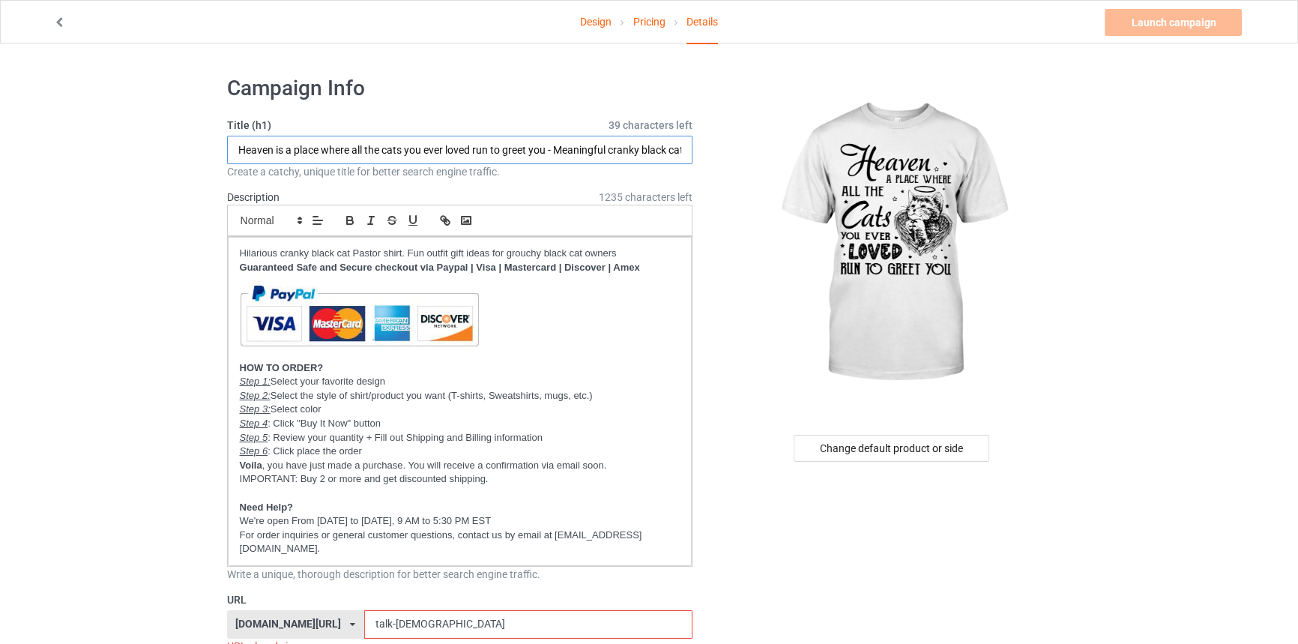
scroll to position [0, 61]
drag, startPoint x: 612, startPoint y: 151, endPoint x: 817, endPoint y: 145, distance: 205.4
click at [651, 150] on input "Heaven is a place where all the cats you ever loved run to greet you - Meaningf…" at bounding box center [460, 150] width 466 height 28
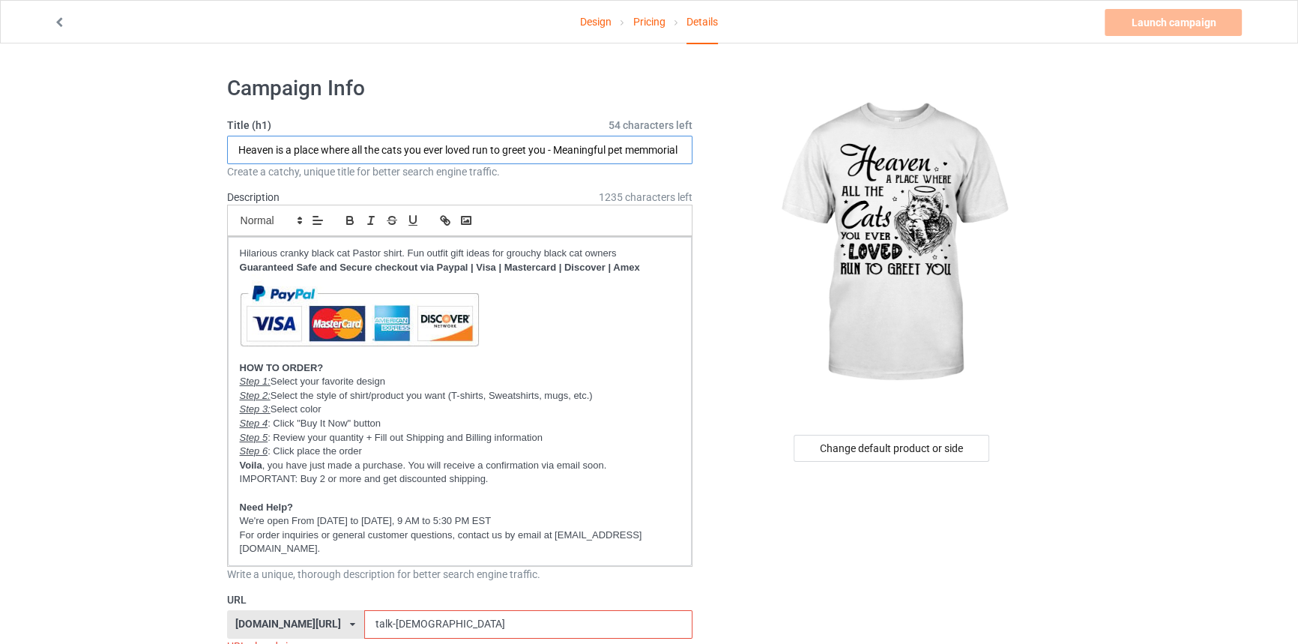
click at [651, 150] on input "Heaven is a place where all the cats you ever loved run to greet you - Meaningf…" at bounding box center [460, 150] width 466 height 28
drag, startPoint x: 537, startPoint y: 151, endPoint x: 767, endPoint y: 154, distance: 230.0
type input "Heaven is a place where all the cats you ever loved run to greet you - Meaningf…"
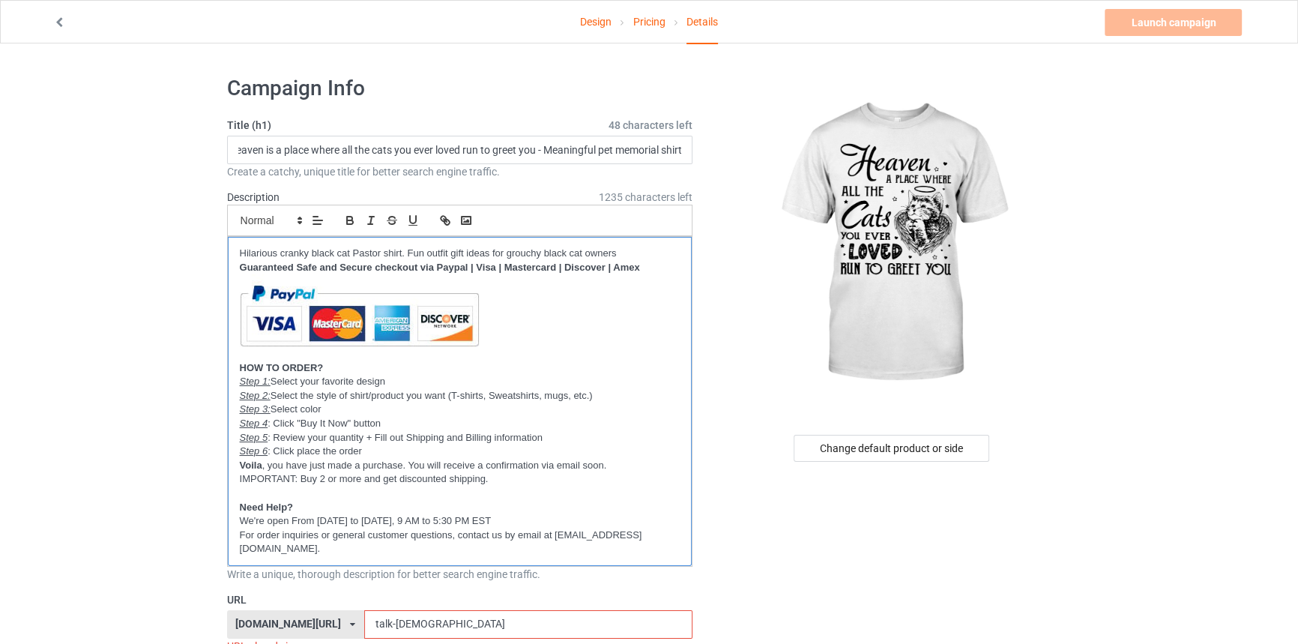
scroll to position [0, 0]
drag, startPoint x: 246, startPoint y: 255, endPoint x: 399, endPoint y: 250, distance: 153.7
click at [399, 250] on div "Hilarious cranky black cat Pastor shirt. Fun outfit gift ideas for grouchy blac…" at bounding box center [460, 401] width 465 height 329
drag, startPoint x: 373, startPoint y: 252, endPoint x: 637, endPoint y: 242, distance: 263.9
click at [637, 242] on div "Meaningful pet memorial shirt. Fun outfit gift ideas for grouchy black cat owne…" at bounding box center [460, 401] width 465 height 329
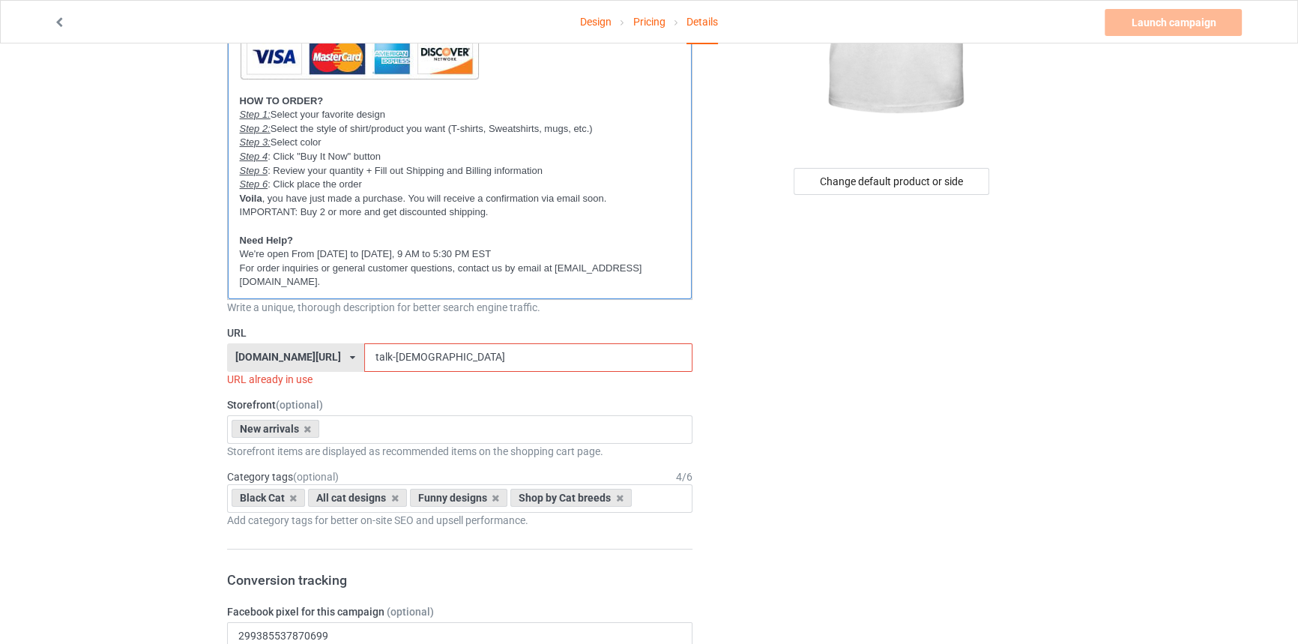
scroll to position [272, 0]
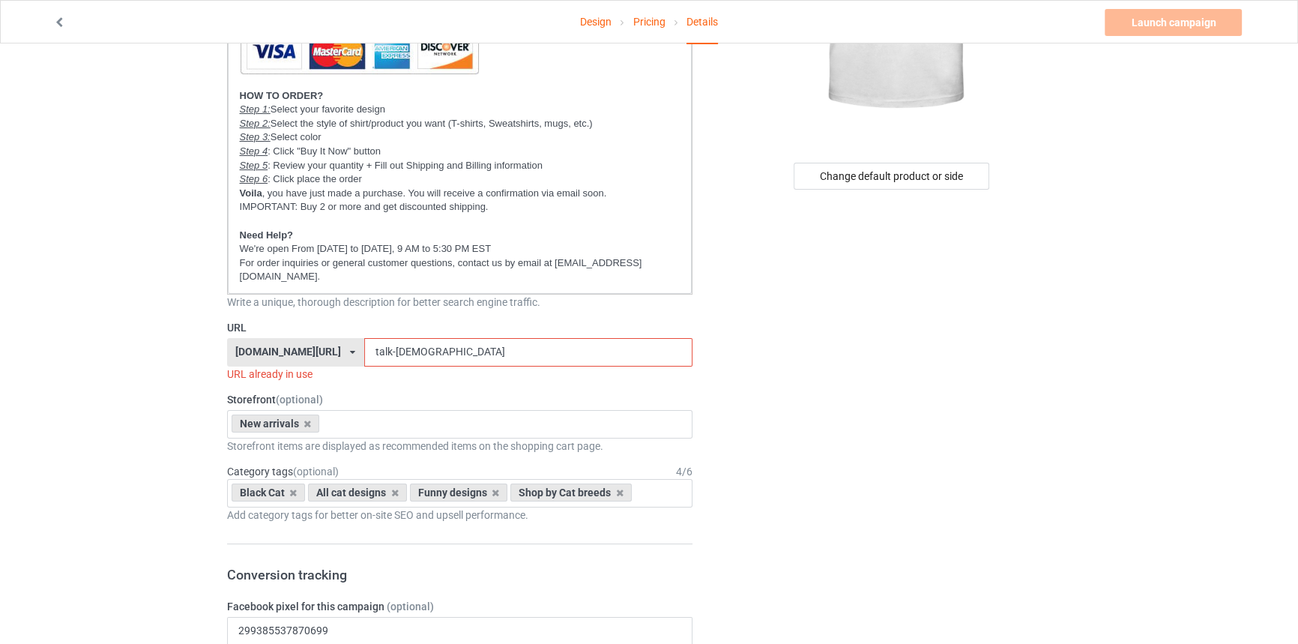
drag, startPoint x: 405, startPoint y: 348, endPoint x: 294, endPoint y: 348, distance: 110.9
click at [294, 348] on div "[DOMAIN_NAME][URL] [DOMAIN_NAME][URL] [DOMAIN_NAME][URL] [DOMAIN_NAME][URL] [DO…" at bounding box center [460, 352] width 466 height 28
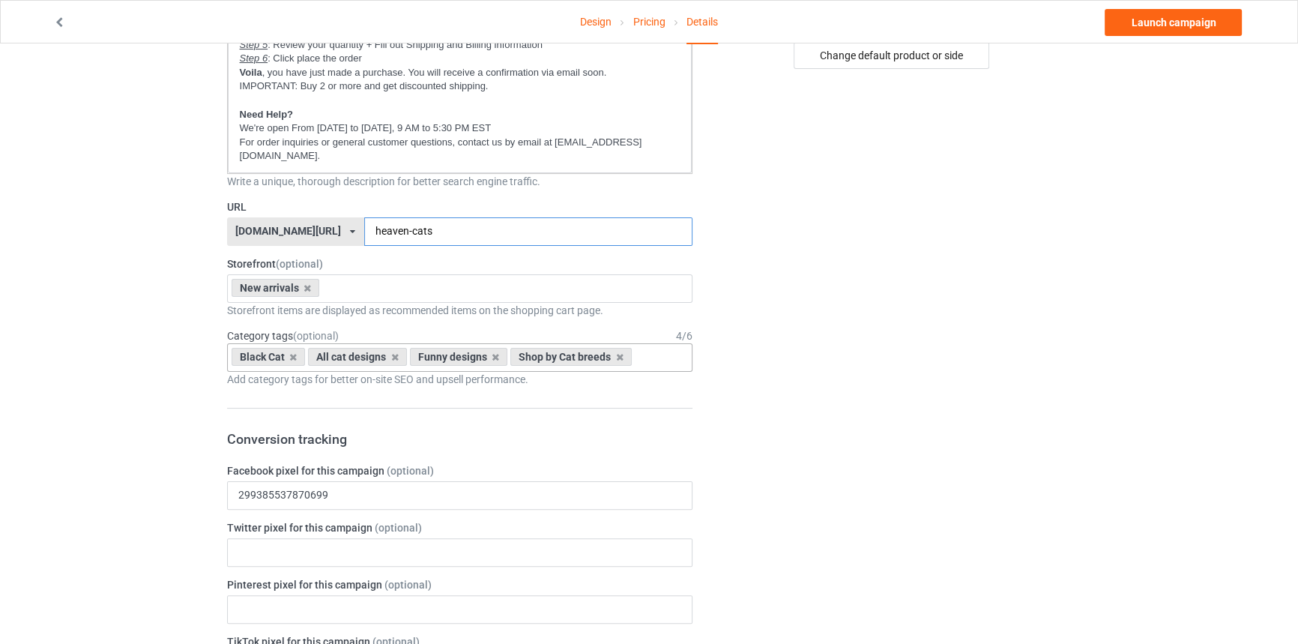
scroll to position [476, 0]
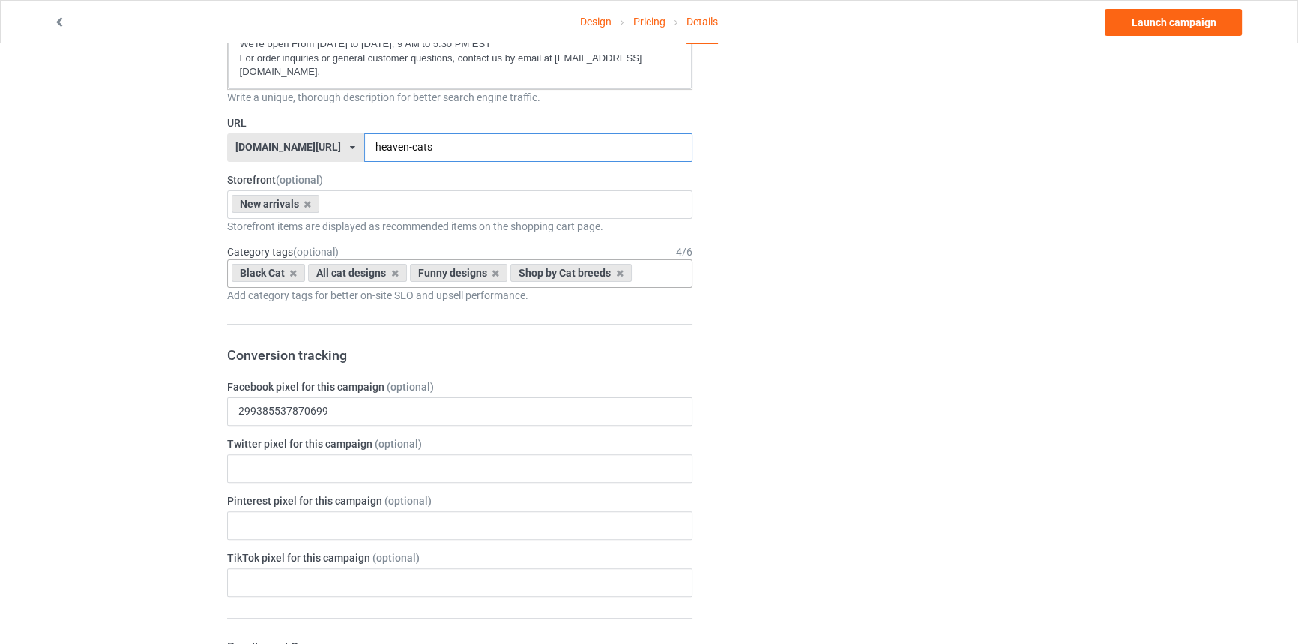
type input "heaven-cats"
click at [292, 269] on icon at bounding box center [292, 273] width 7 height 10
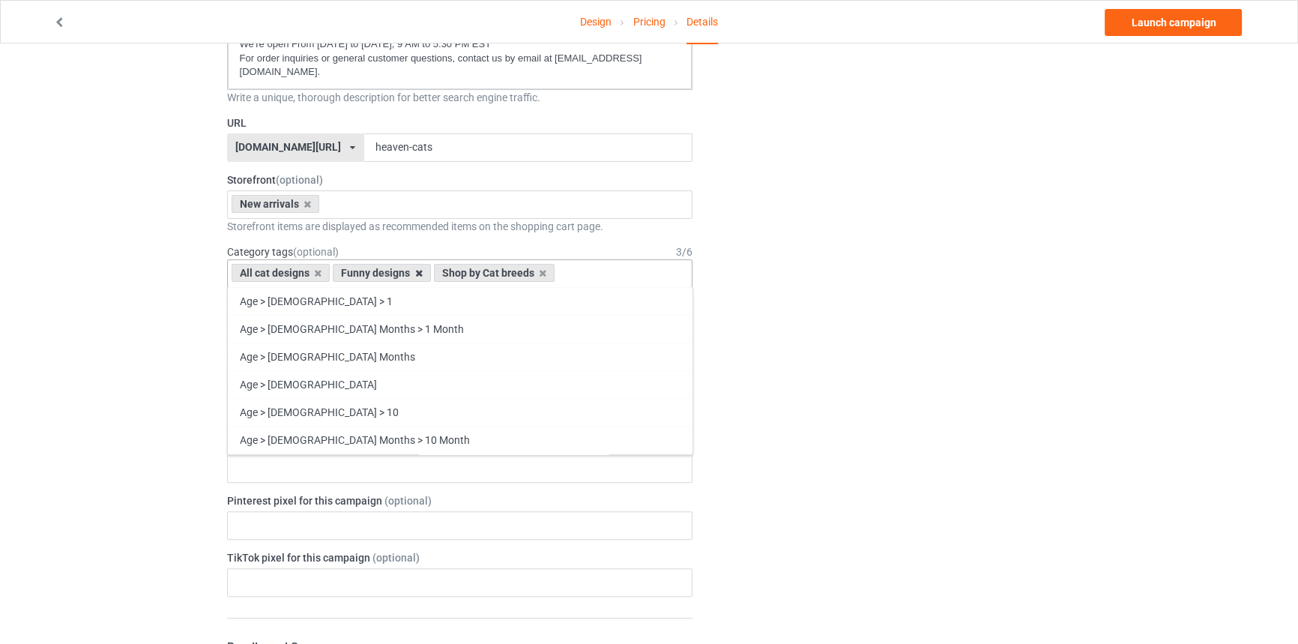
click at [417, 270] on icon at bounding box center [418, 273] width 7 height 10
click at [438, 271] on icon at bounding box center [441, 273] width 7 height 10
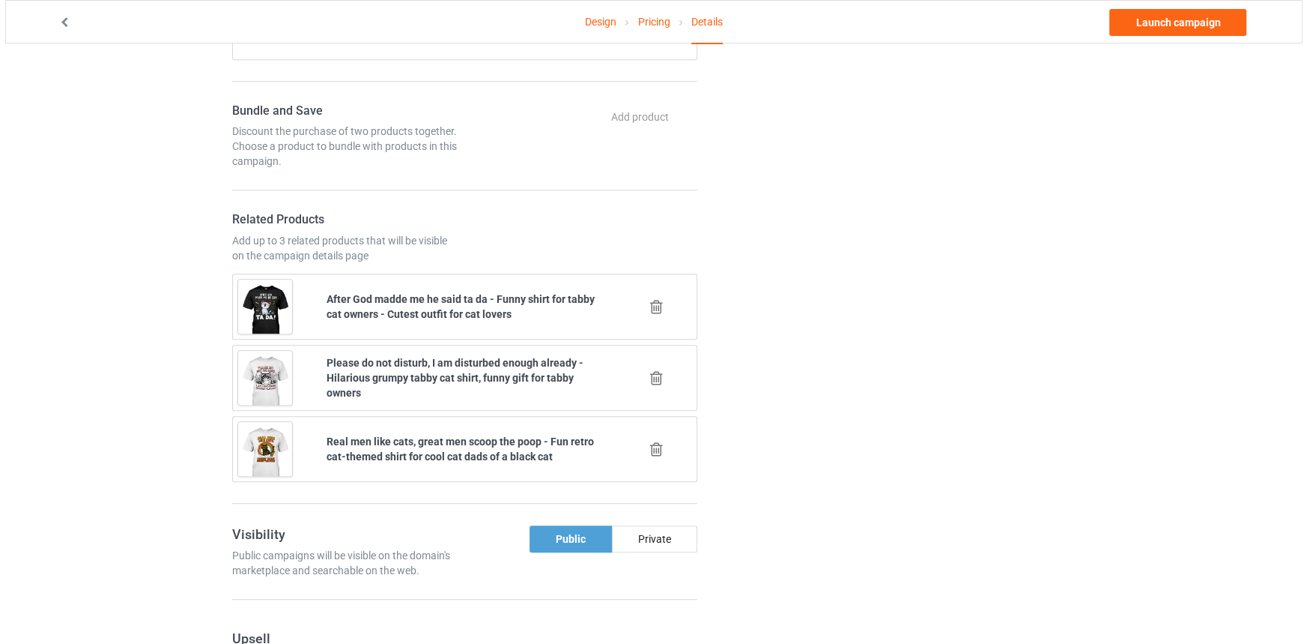
scroll to position [1021, 0]
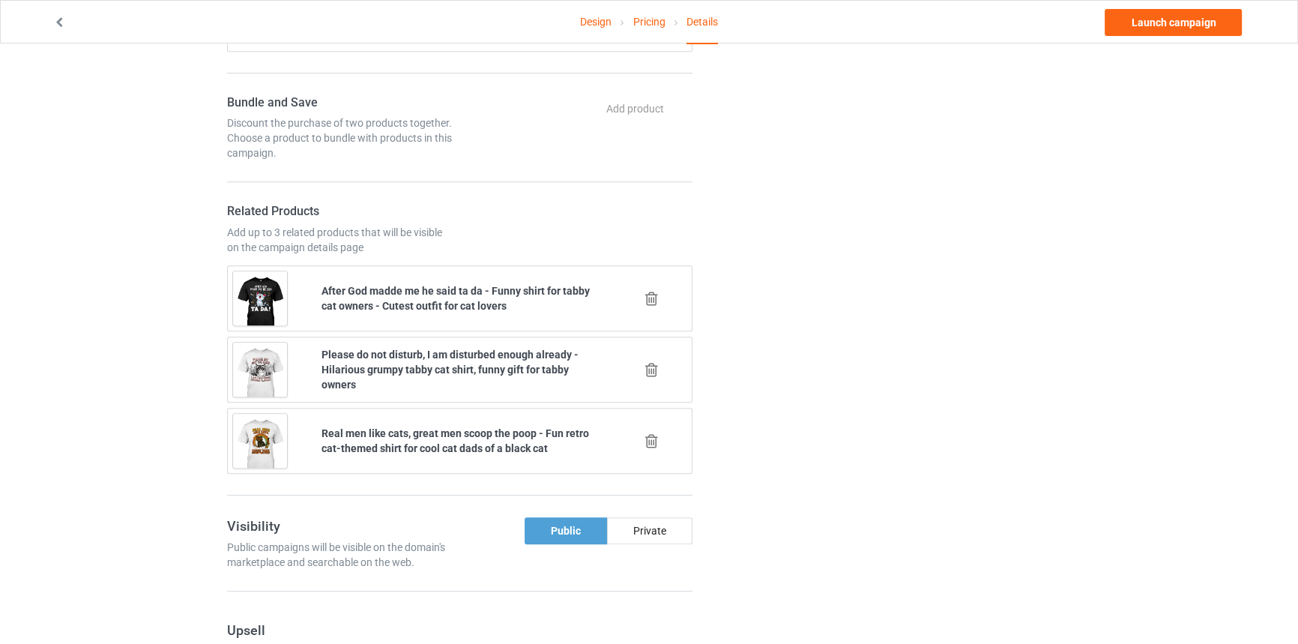
click at [650, 291] on icon at bounding box center [651, 299] width 19 height 16
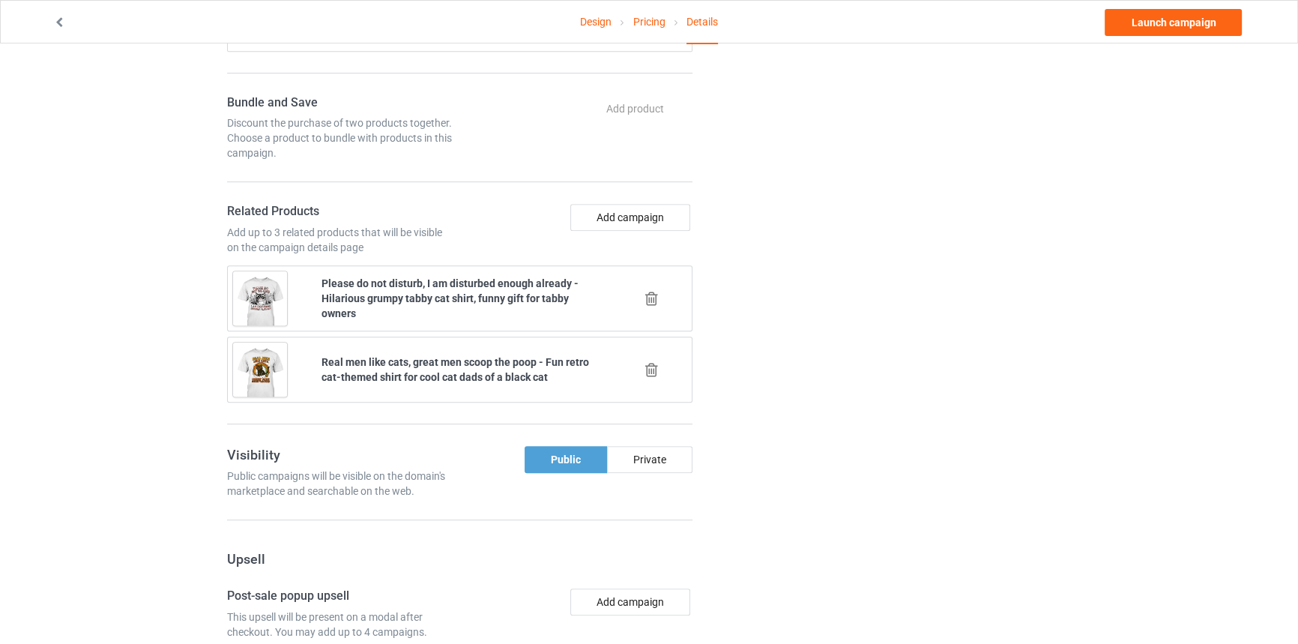
click at [650, 291] on icon at bounding box center [651, 299] width 19 height 16
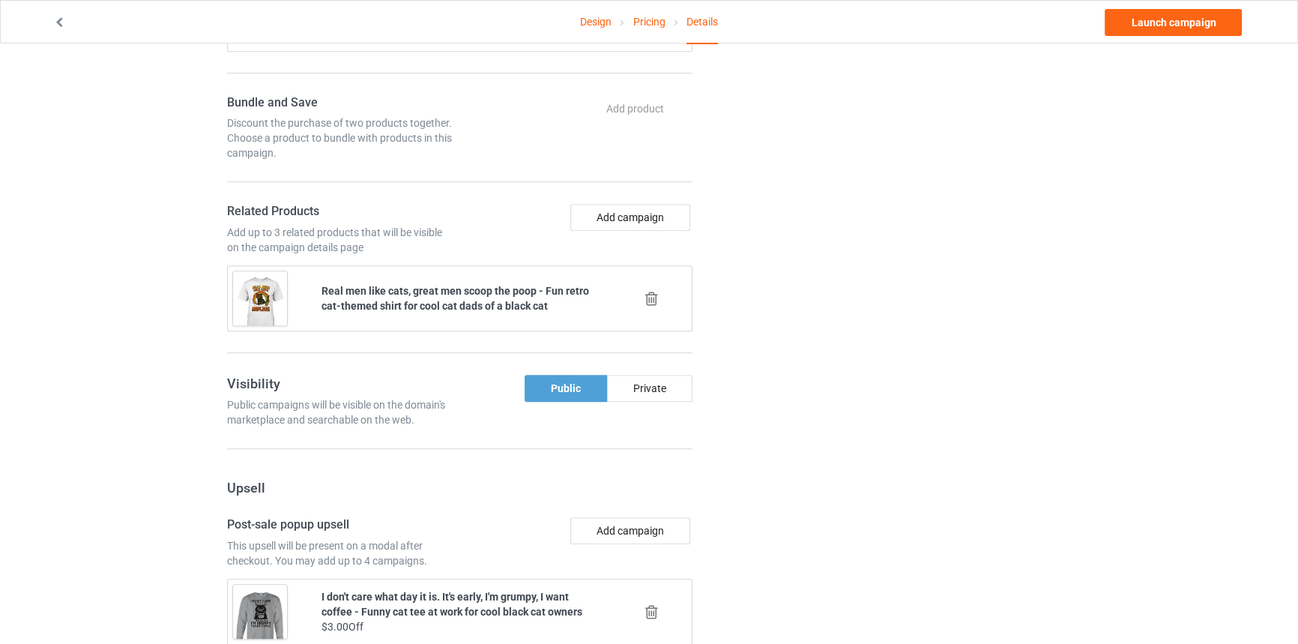
click at [650, 291] on icon at bounding box center [651, 299] width 19 height 16
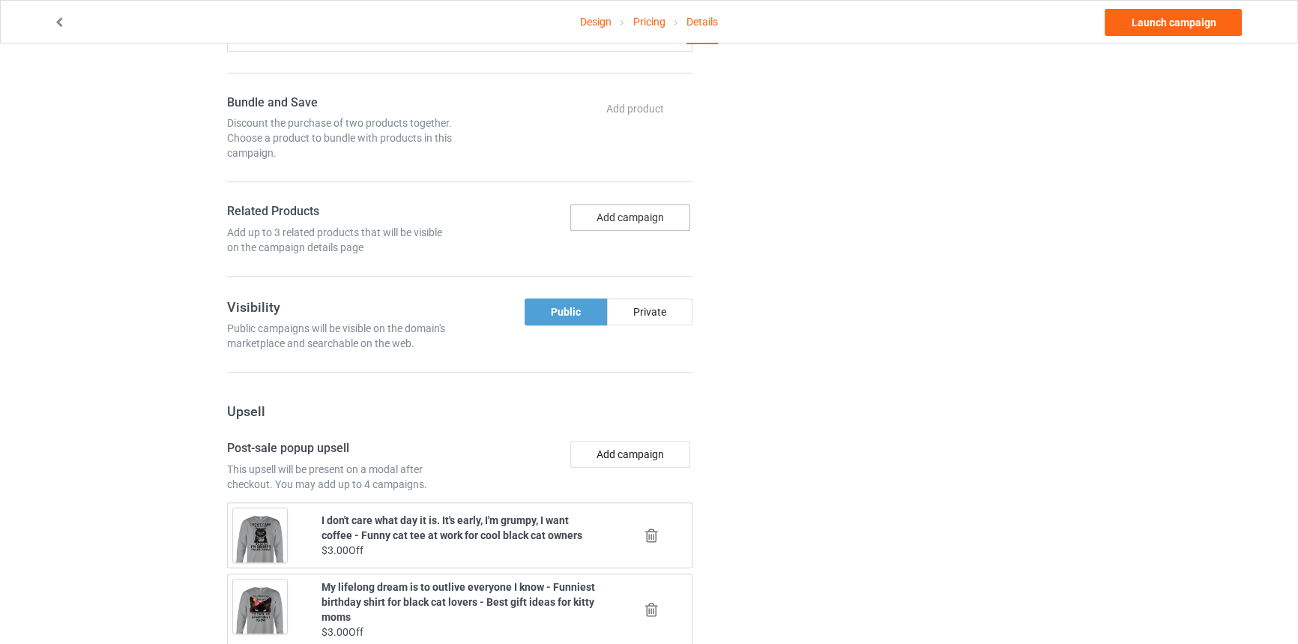
click at [656, 209] on button "Add campaign" at bounding box center [630, 217] width 120 height 27
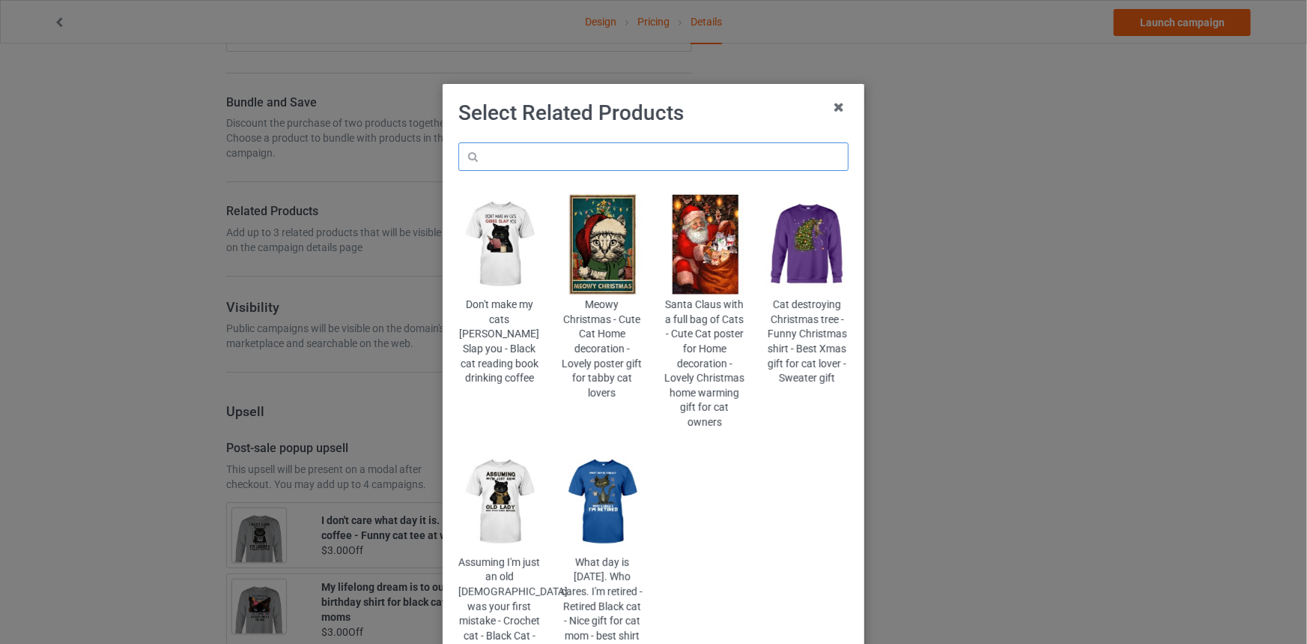
click at [668, 143] on input "text" at bounding box center [654, 156] width 390 height 28
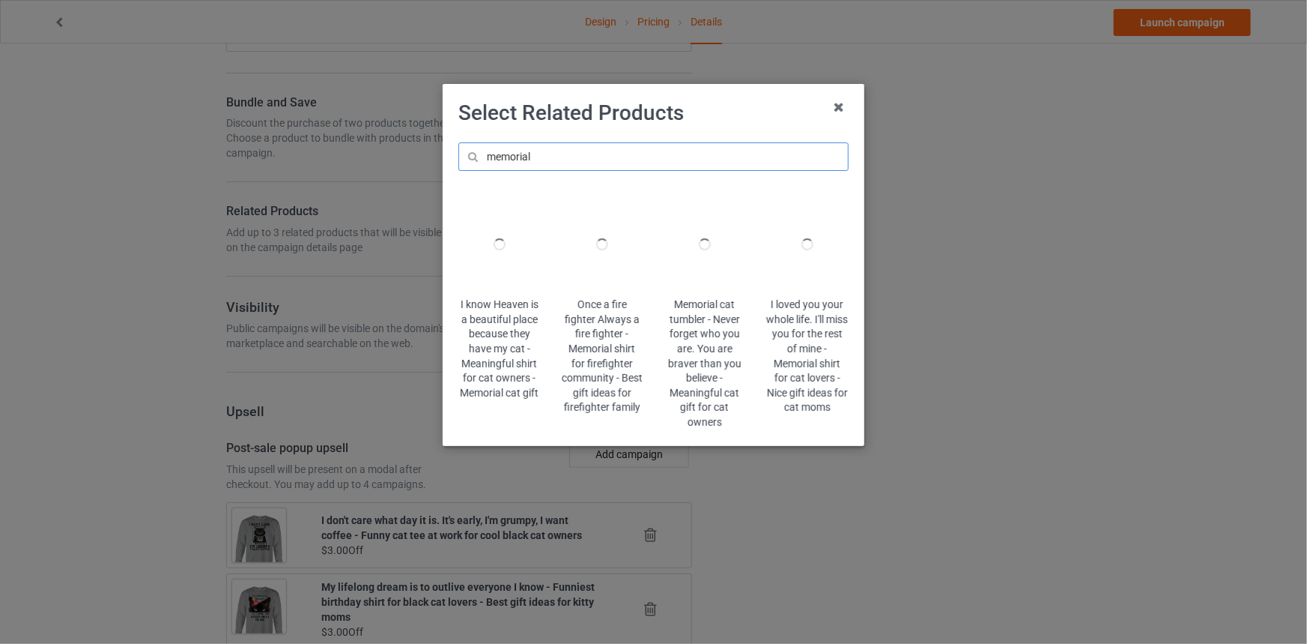
drag, startPoint x: 548, startPoint y: 157, endPoint x: 484, endPoint y: 157, distance: 64.4
click at [485, 157] on input "memorial" at bounding box center [654, 156] width 390 height 28
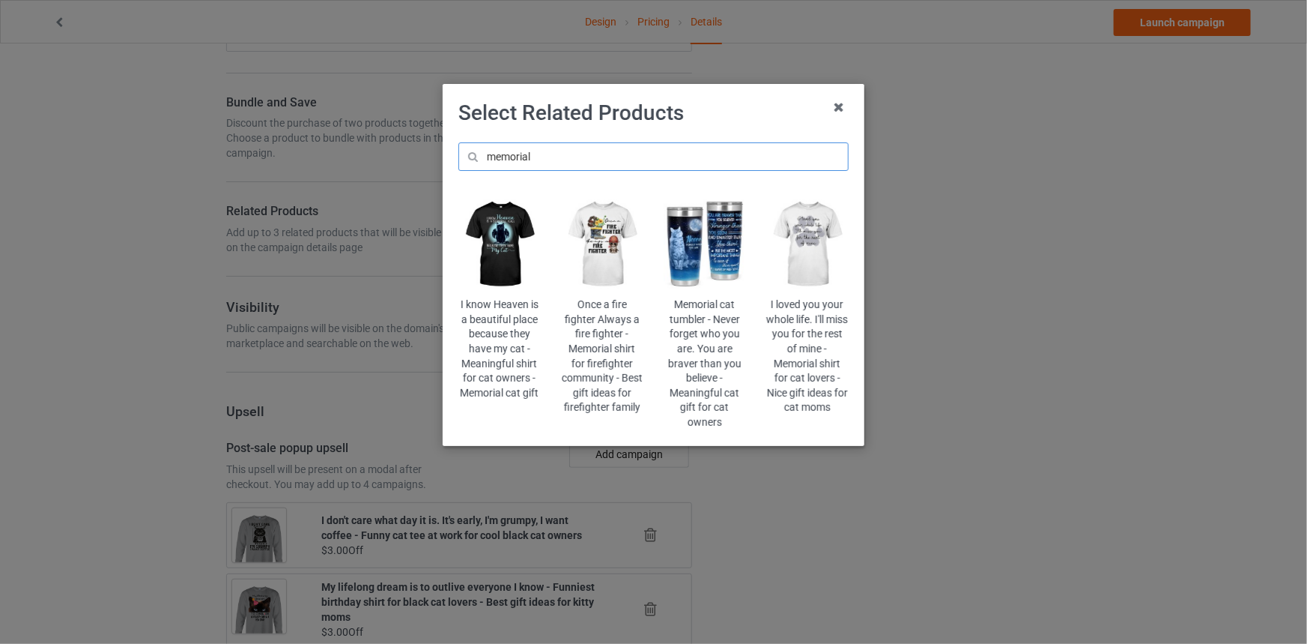
type input "memorial"
click at [491, 258] on img at bounding box center [500, 244] width 82 height 102
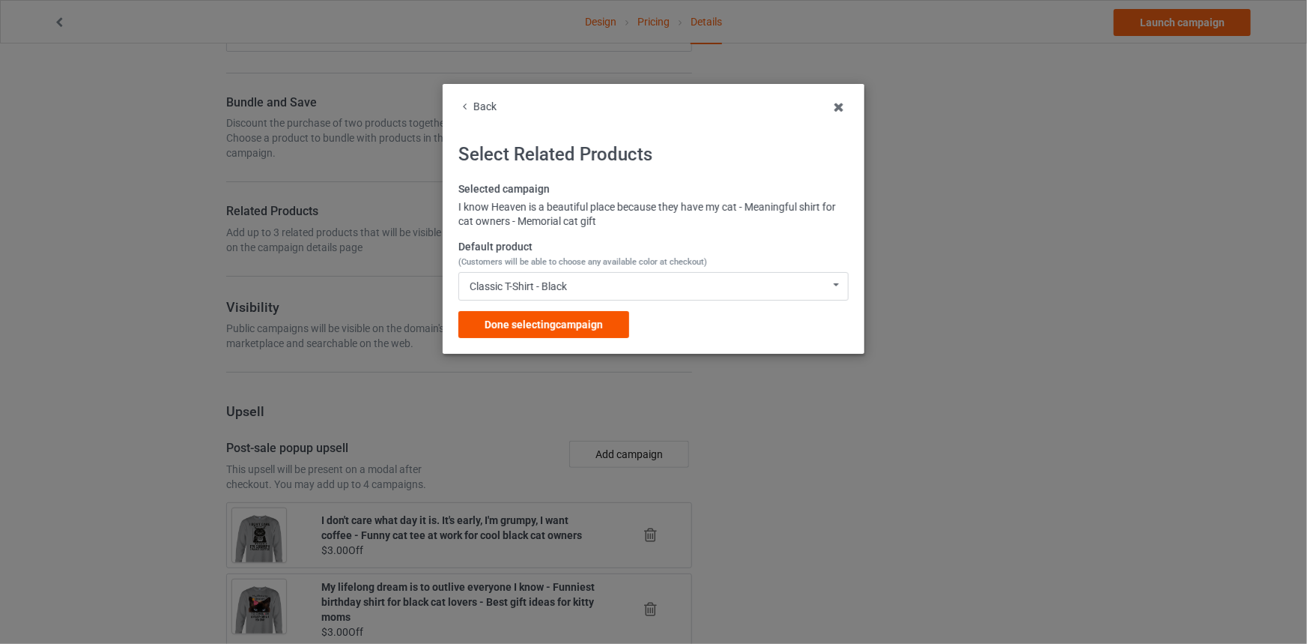
click at [552, 318] on span "Done selecting campaign" at bounding box center [544, 324] width 118 height 12
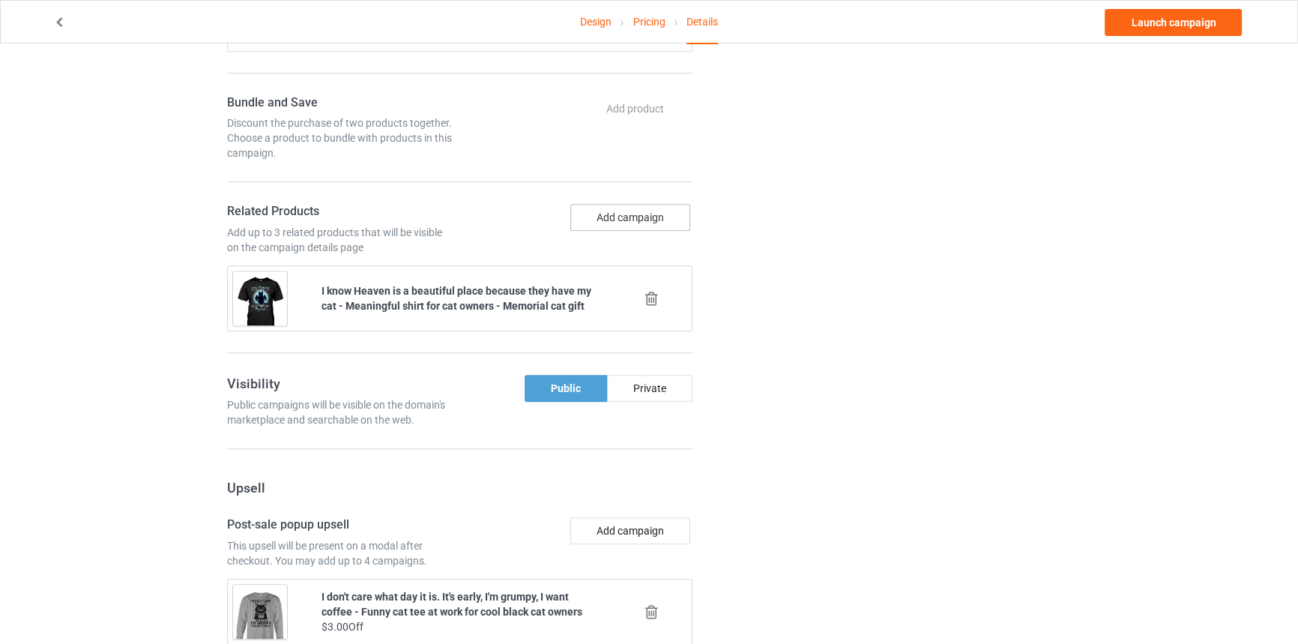
click at [650, 217] on button "Add campaign" at bounding box center [630, 217] width 120 height 27
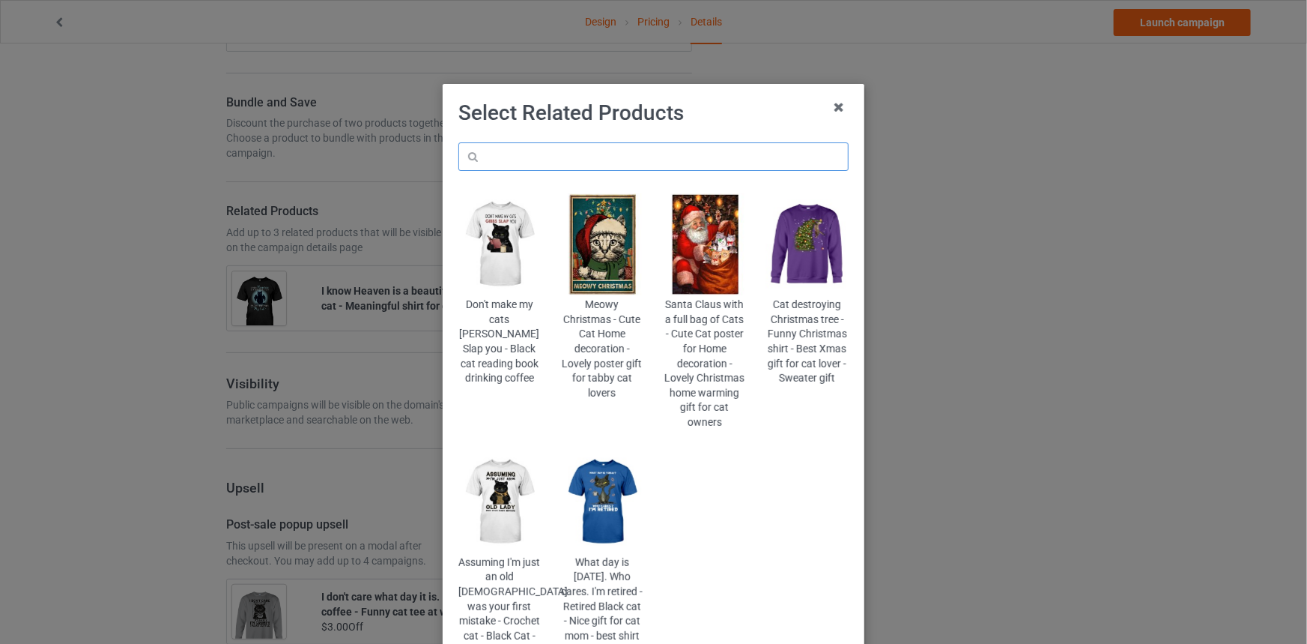
click at [647, 165] on input "text" at bounding box center [654, 156] width 390 height 28
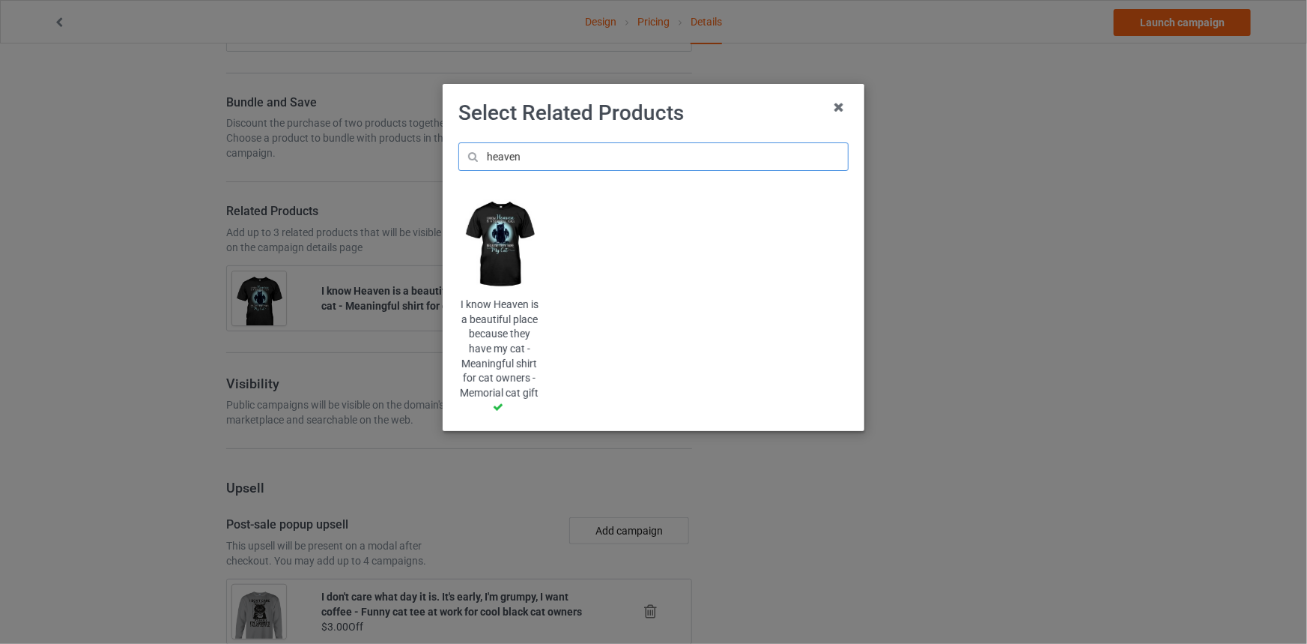
drag, startPoint x: 613, startPoint y: 150, endPoint x: 326, endPoint y: 139, distance: 287.1
click at [330, 140] on div "Select Related Products heaven I know Heaven is a beautiful place because they …" at bounding box center [653, 322] width 1307 height 644
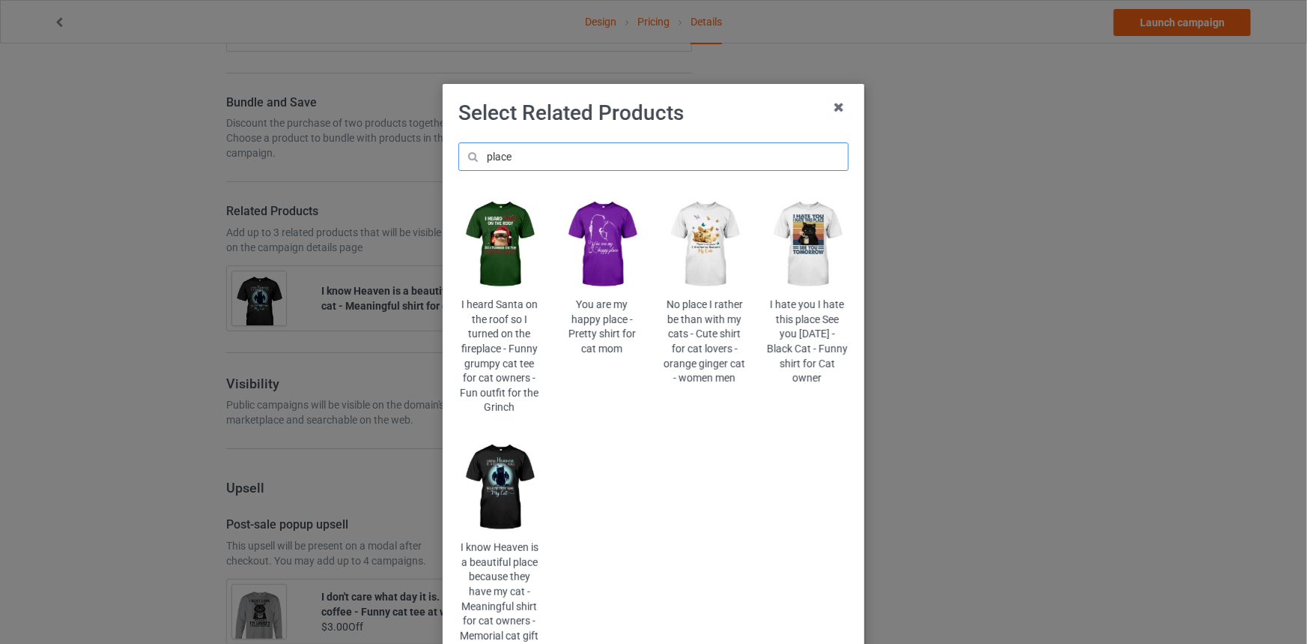
type input "place"
click at [623, 260] on img at bounding box center [602, 244] width 82 height 102
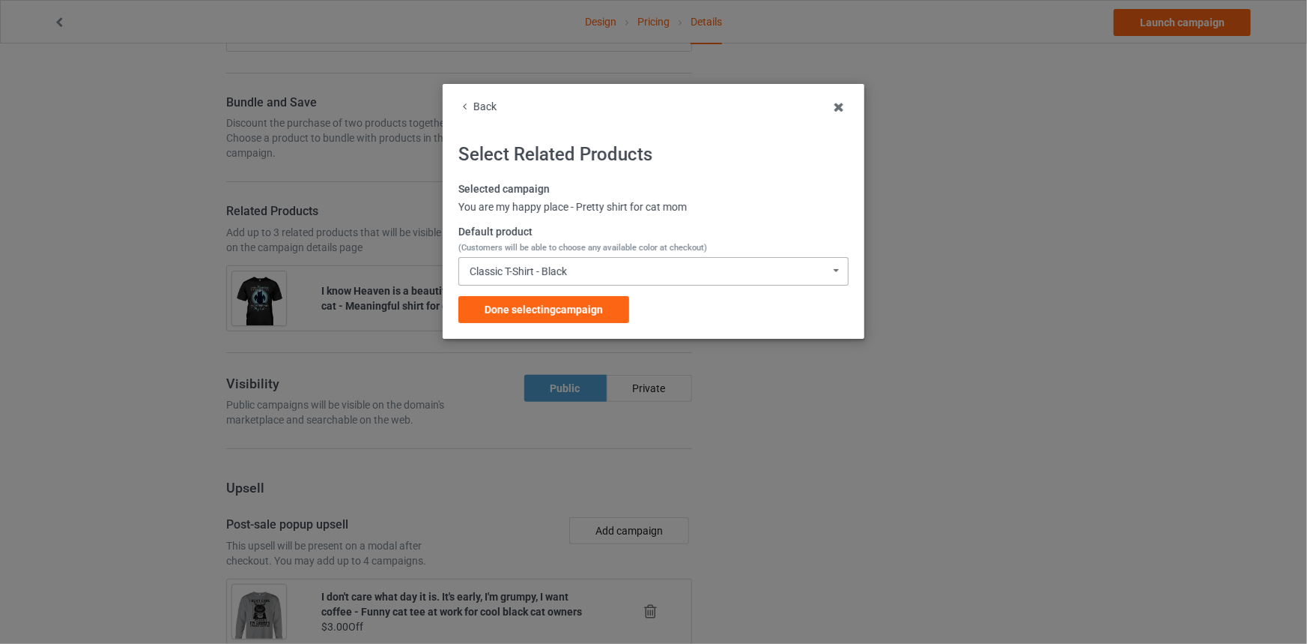
click at [570, 274] on div "Classic T-Shirt - Black Classic T-Shirt - Black Classic T-Shirt - [PERSON_NAME]…" at bounding box center [654, 271] width 390 height 28
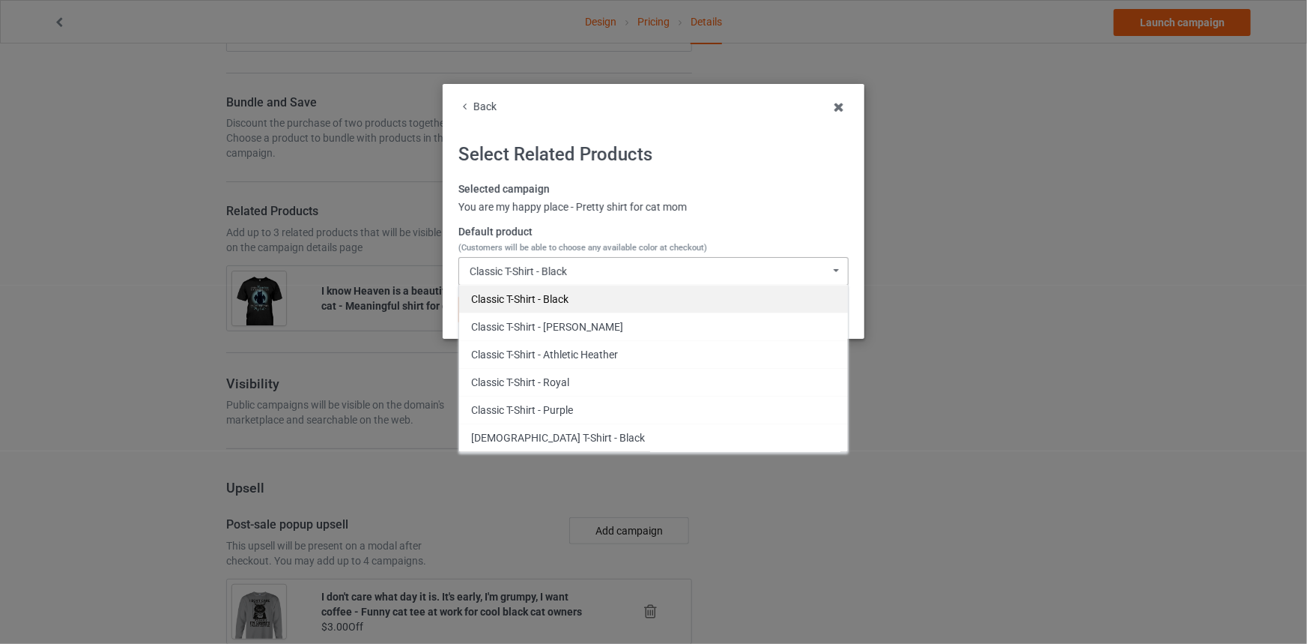
click at [596, 294] on div "Classic T-Shirt - Black" at bounding box center [653, 299] width 389 height 28
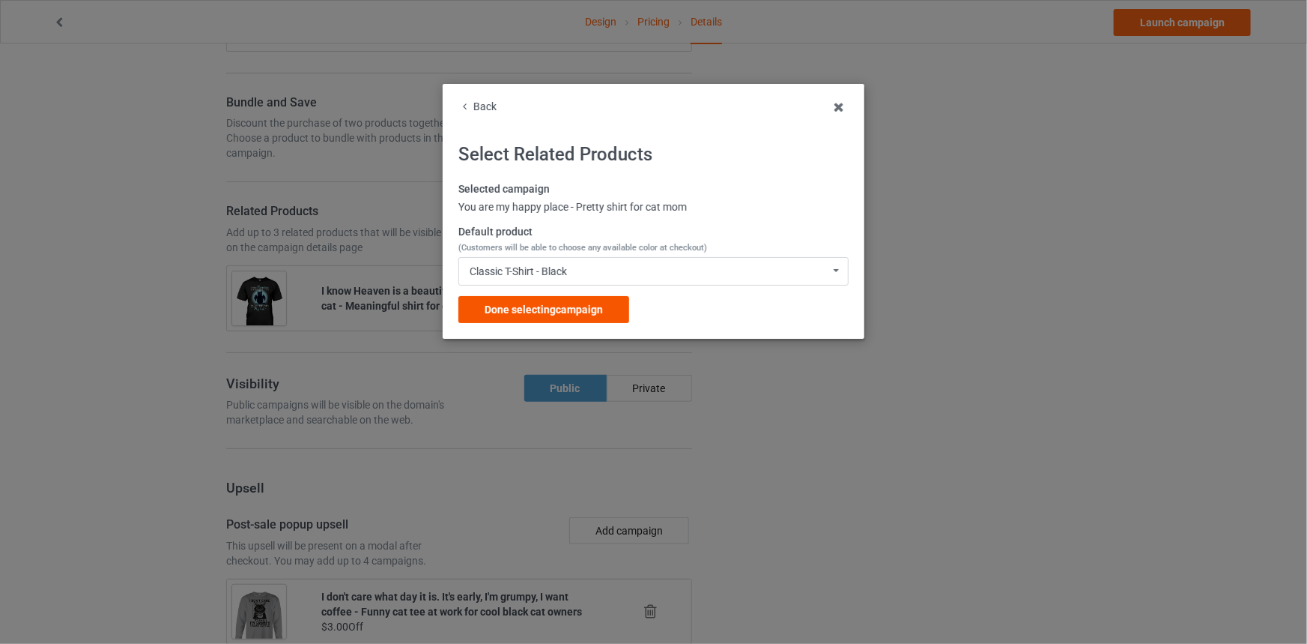
click at [583, 297] on div "Done selecting campaign" at bounding box center [544, 309] width 171 height 27
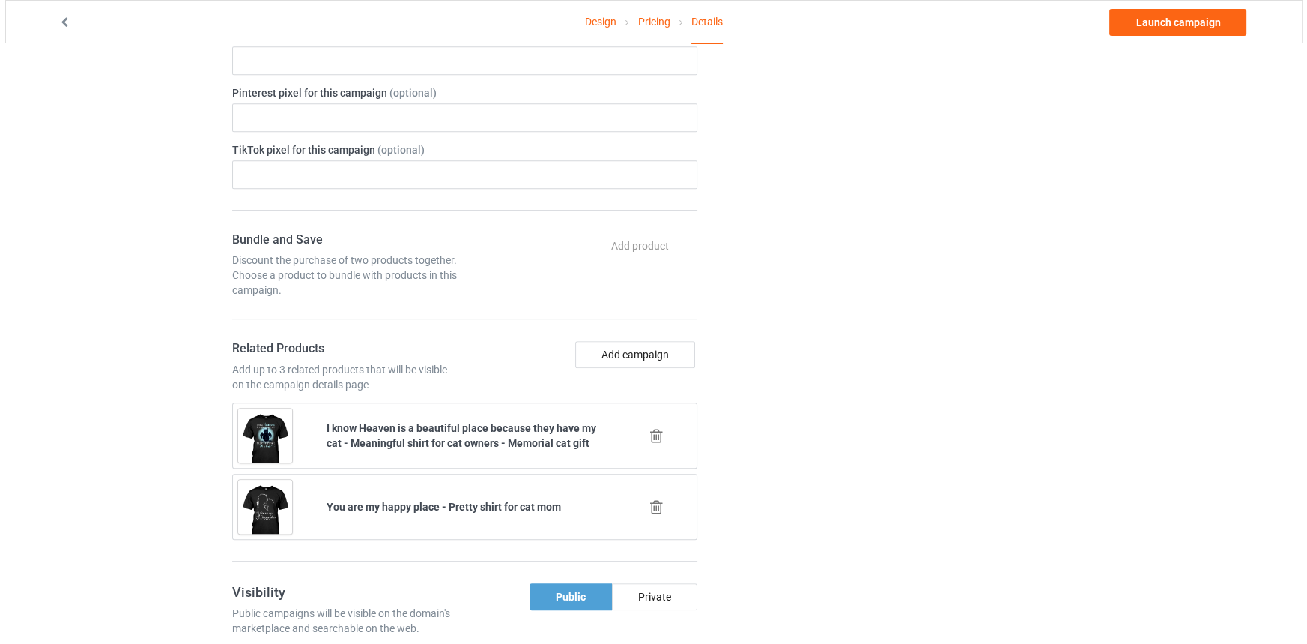
scroll to position [885, 0]
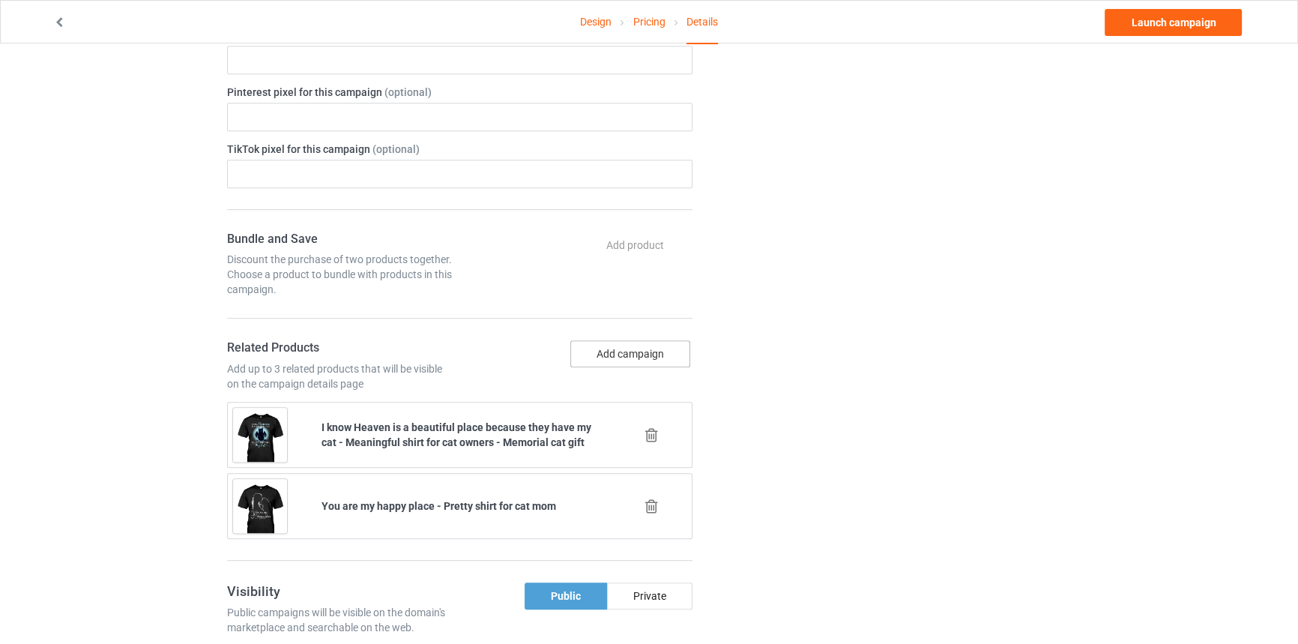
click at [614, 346] on button "Add campaign" at bounding box center [630, 353] width 120 height 27
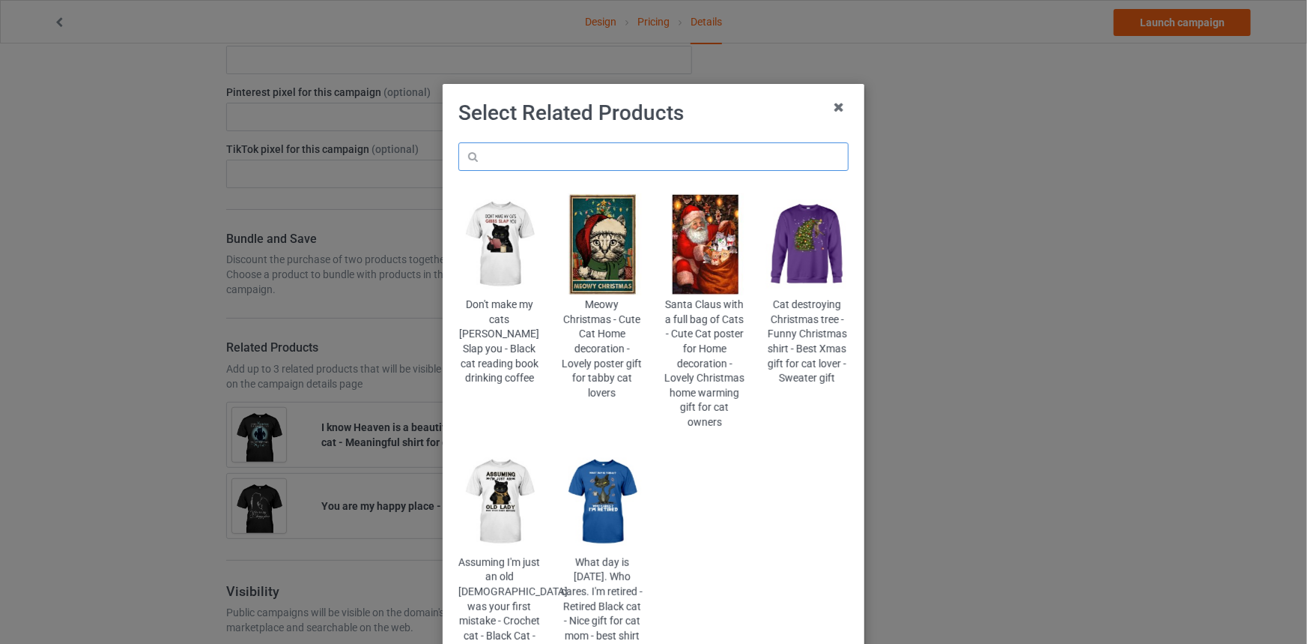
click at [662, 164] on input "text" at bounding box center [654, 156] width 390 height 28
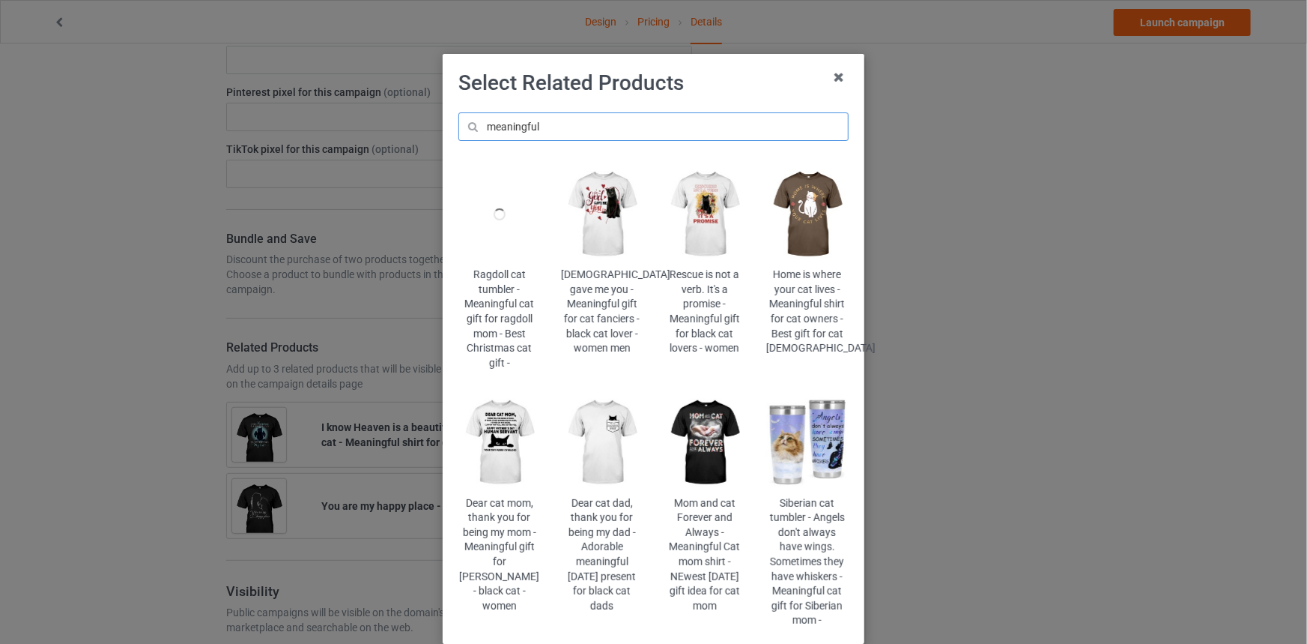
scroll to position [67, 0]
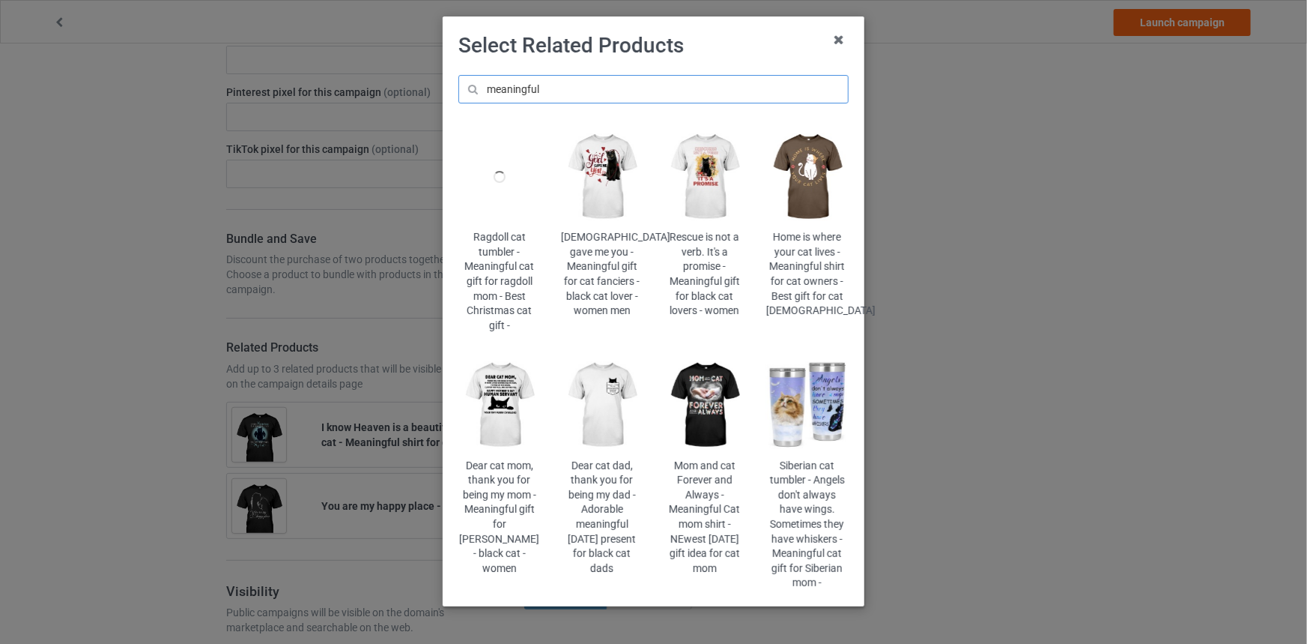
type input "meaningful"
click at [706, 406] on img at bounding box center [706, 405] width 82 height 102
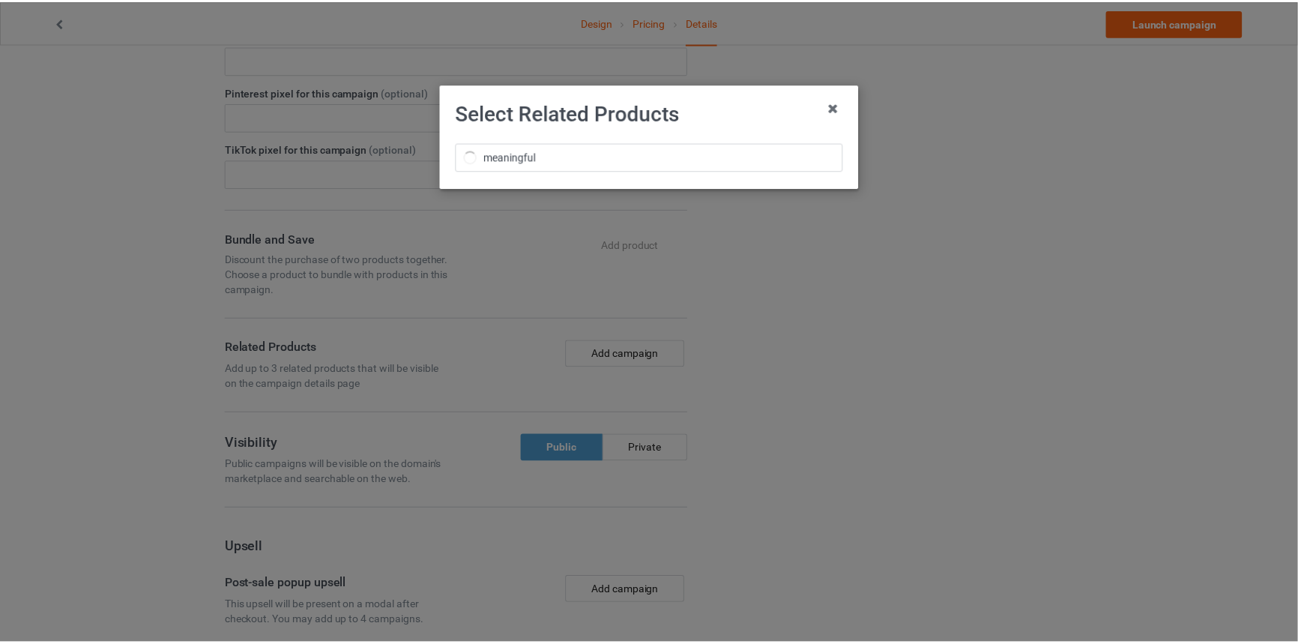
scroll to position [0, 0]
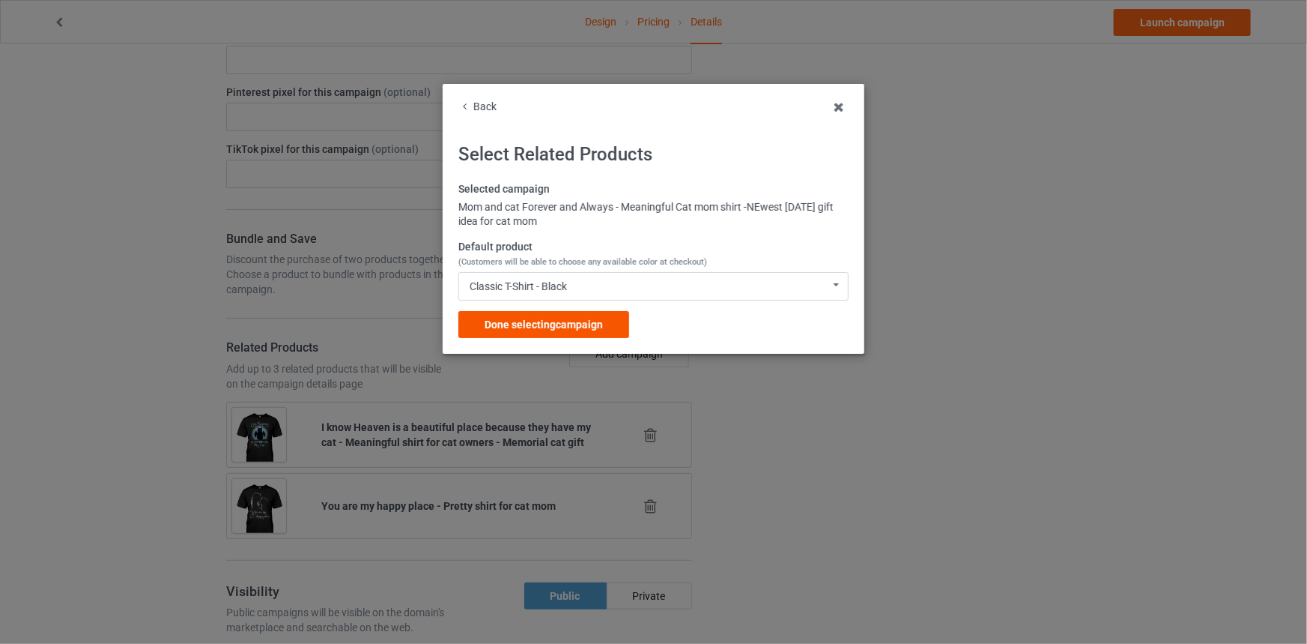
click at [587, 318] on span "Done selecting campaign" at bounding box center [544, 324] width 118 height 12
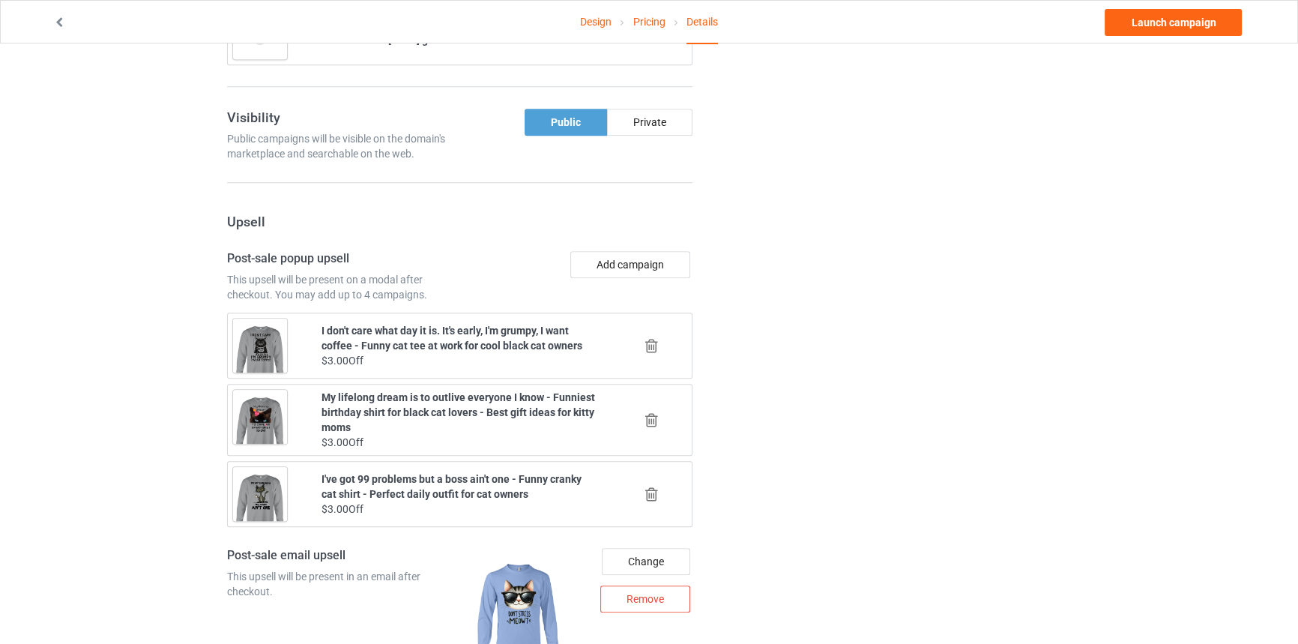
scroll to position [1430, 0]
click at [644, 339] on icon at bounding box center [651, 345] width 19 height 16
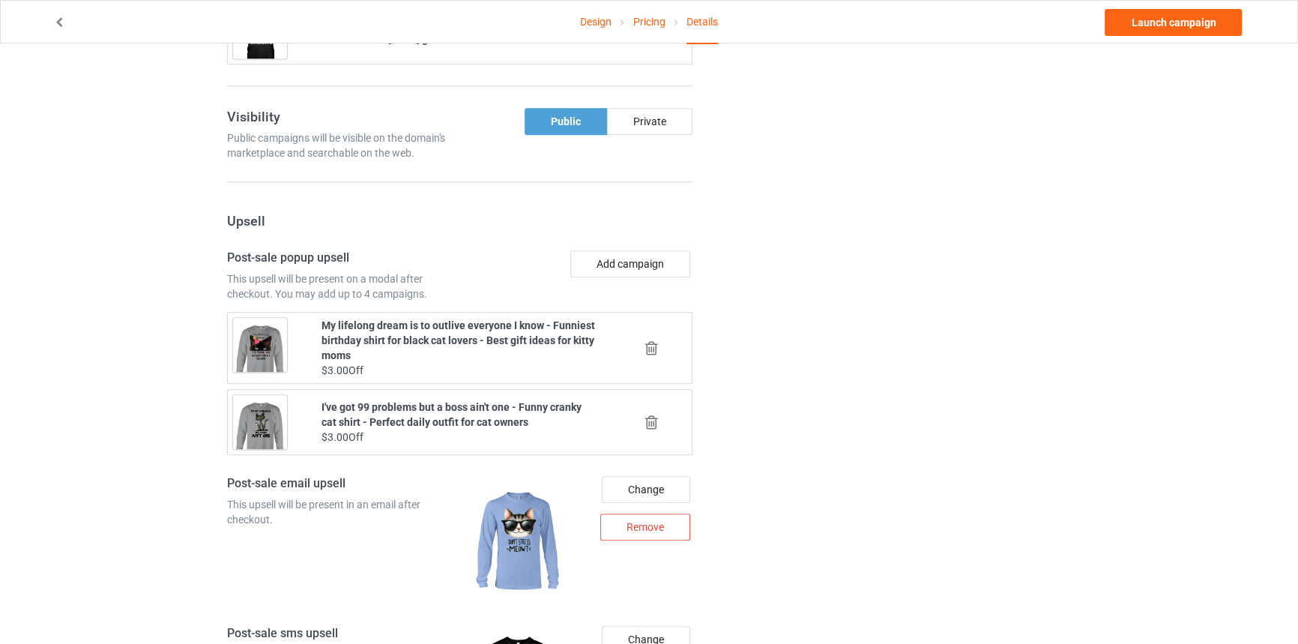
click at [644, 423] on icon at bounding box center [651, 422] width 19 height 16
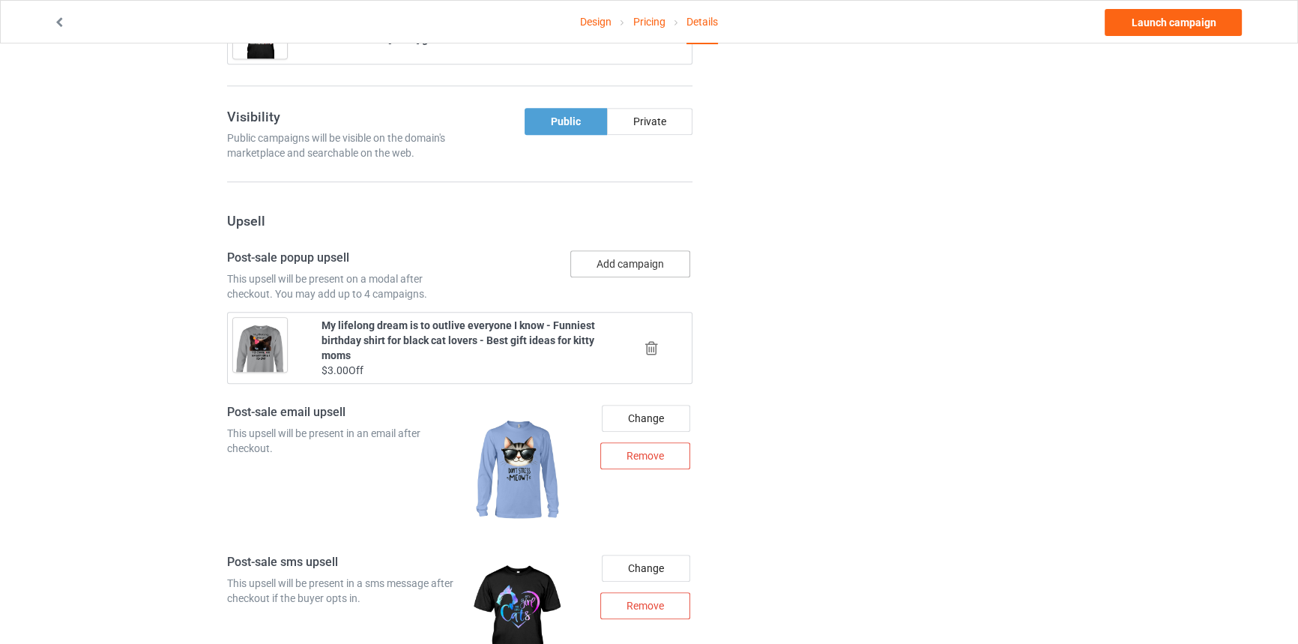
click at [642, 253] on button "Add campaign" at bounding box center [630, 263] width 120 height 27
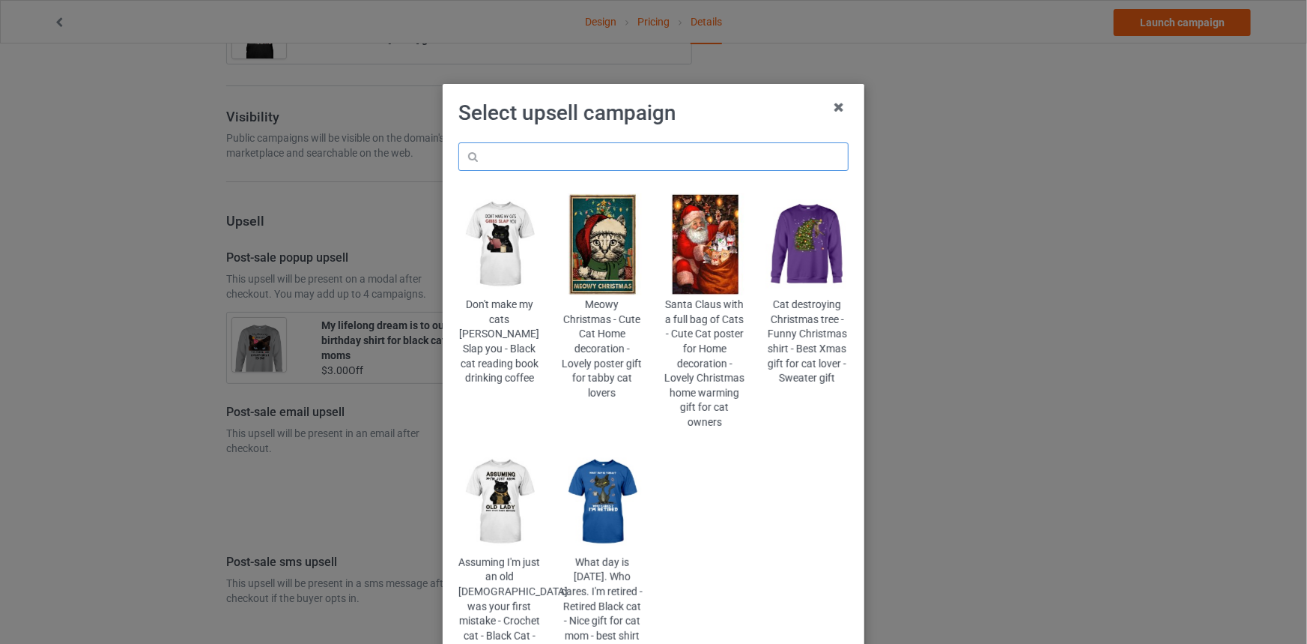
click at [652, 162] on input "text" at bounding box center [654, 156] width 390 height 28
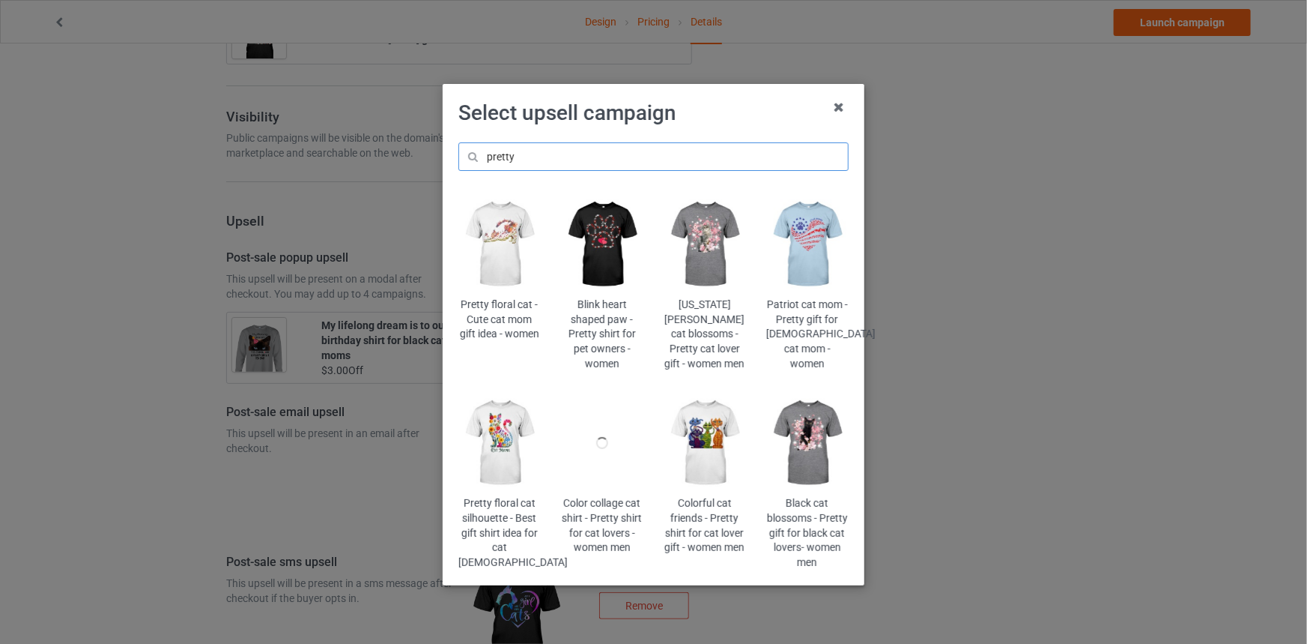
type input "pretty"
click at [512, 445] on img at bounding box center [500, 443] width 82 height 102
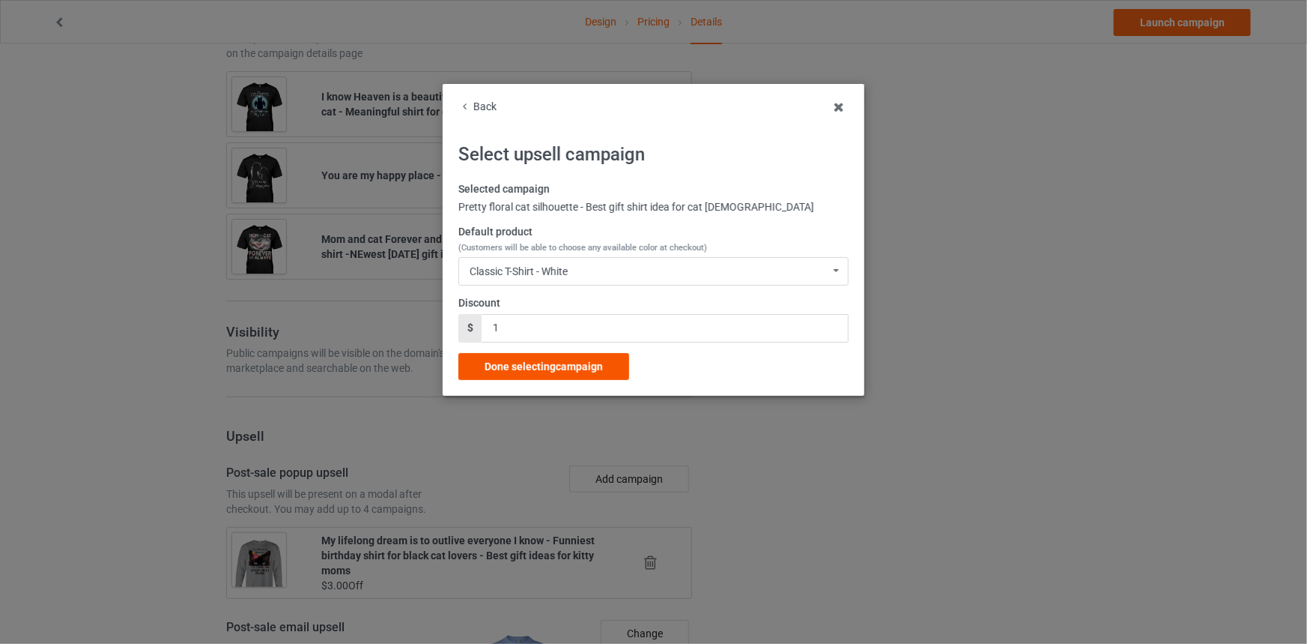
scroll to position [1430, 0]
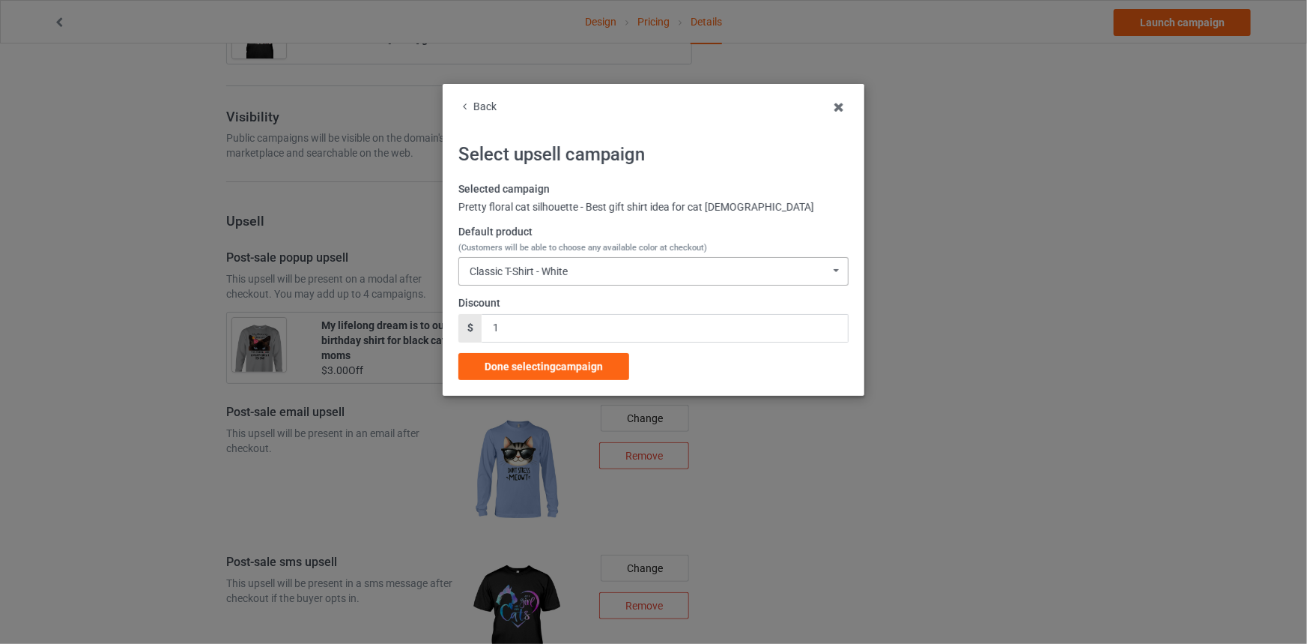
click at [606, 290] on div "Selected campaign Pretty floral cat silhouette - Best gift shirt idea for cat […" at bounding box center [654, 281] width 390 height 198
click at [608, 276] on div "Classic T-Shirt - White Classic T-Shirt - White Classic T-Shirt - Classic Pink …" at bounding box center [654, 271] width 390 height 28
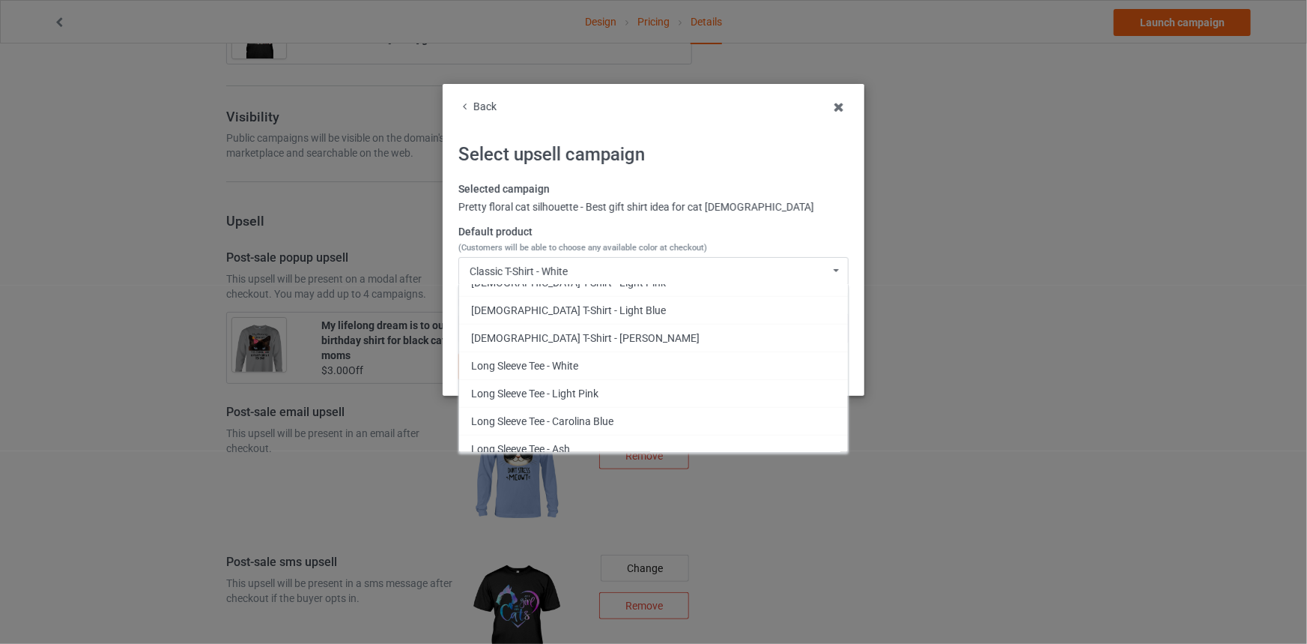
scroll to position [181, 0]
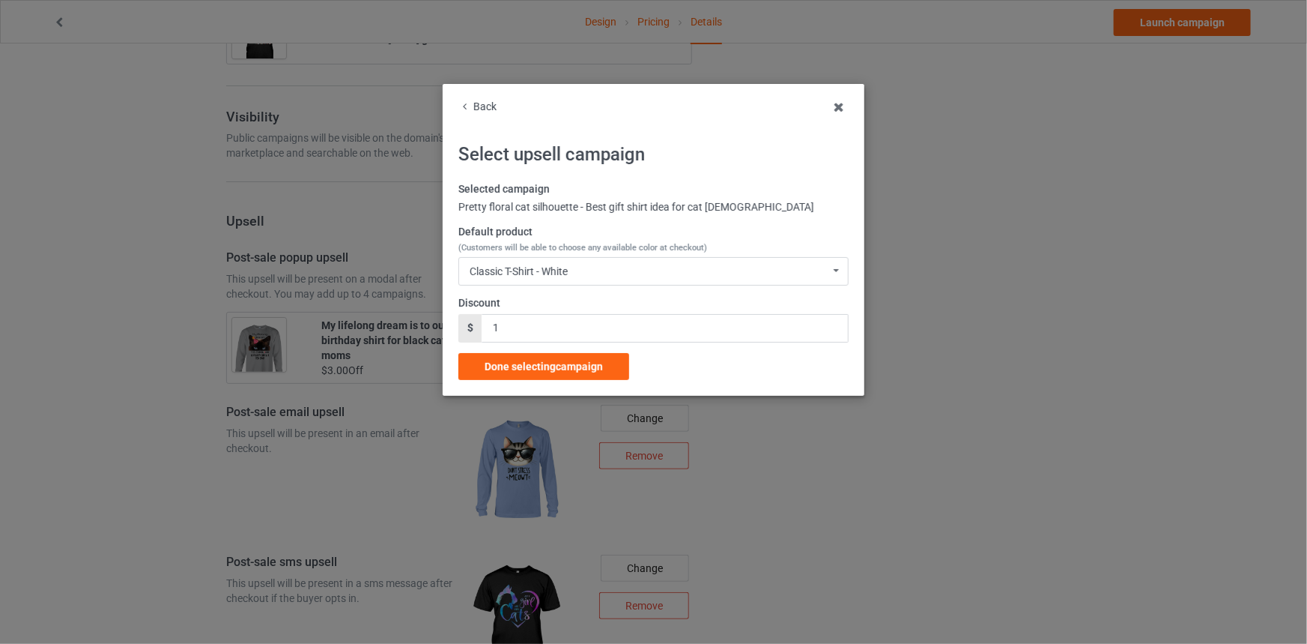
click at [482, 105] on div "Back" at bounding box center [654, 107] width 390 height 15
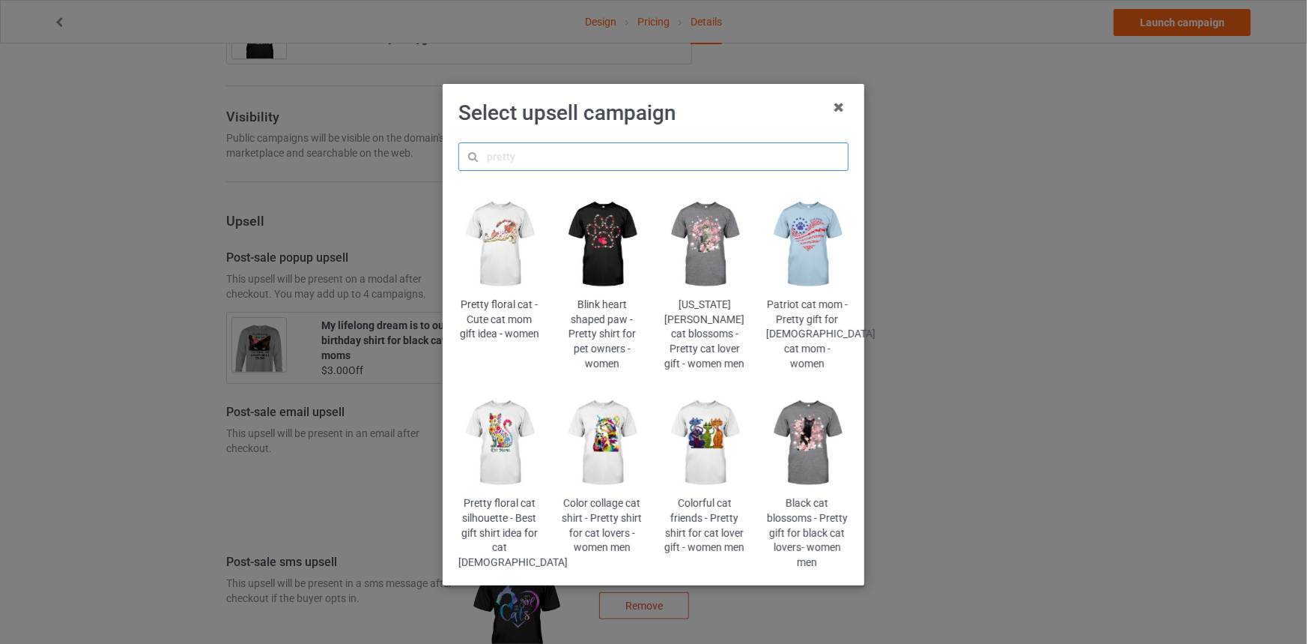
click at [512, 155] on input "text" at bounding box center [654, 156] width 390 height 28
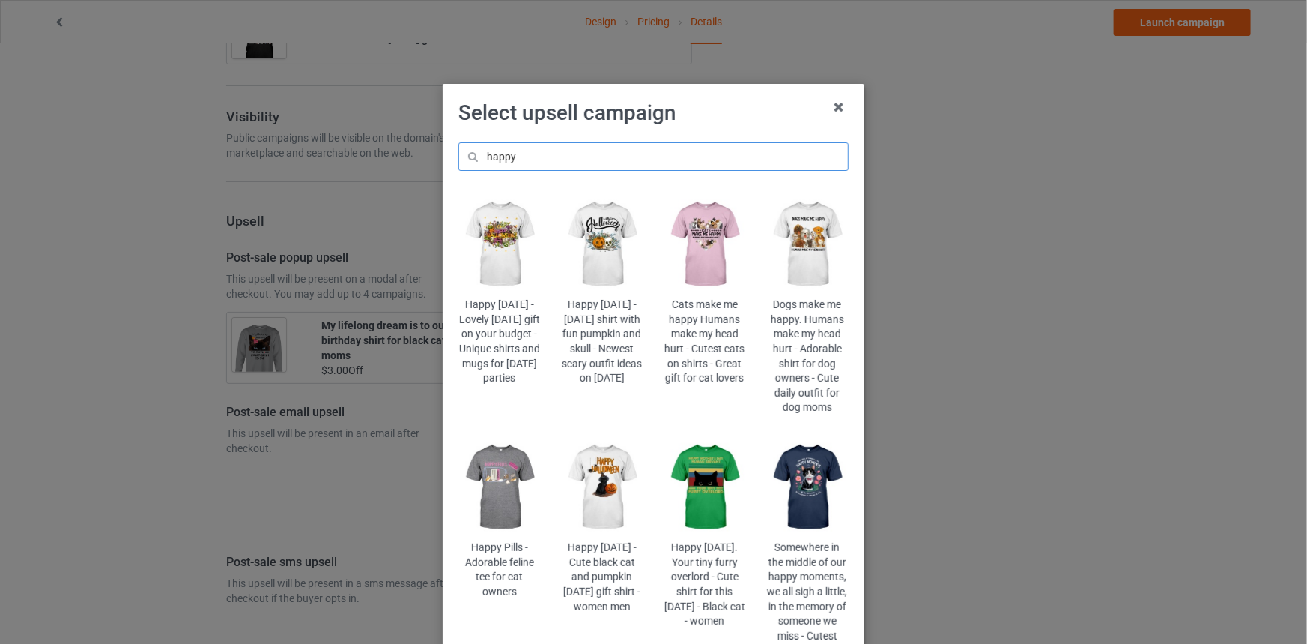
type input "happy"
click at [686, 243] on img at bounding box center [706, 244] width 82 height 102
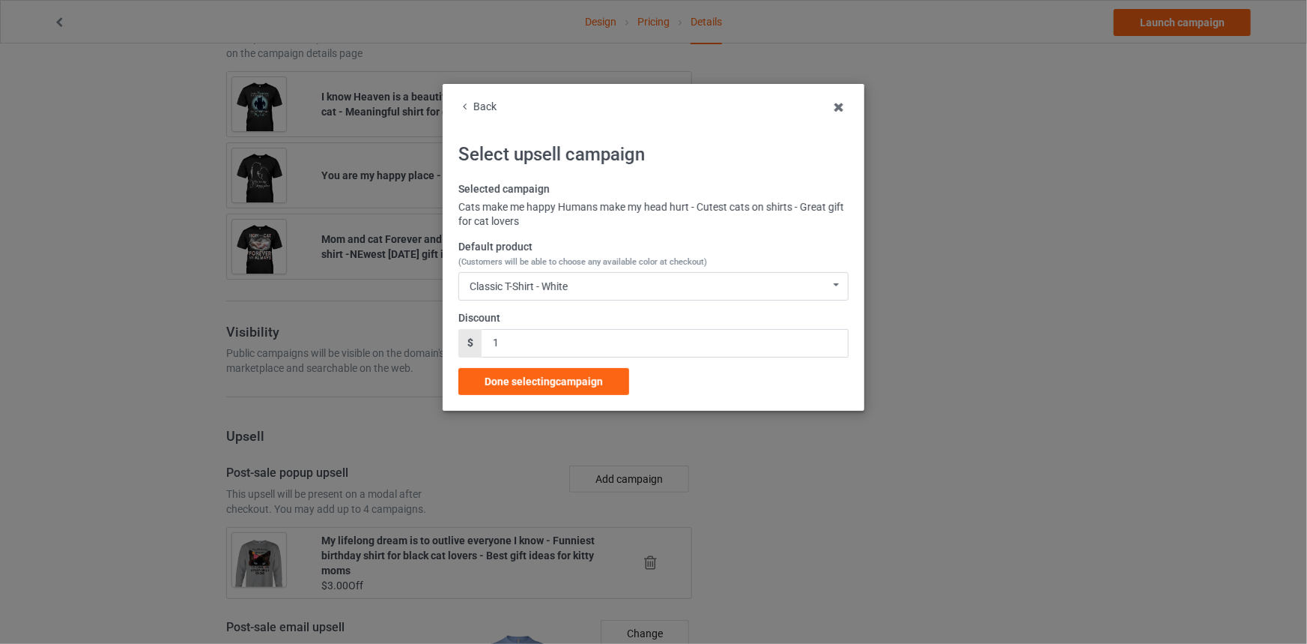
scroll to position [1430, 0]
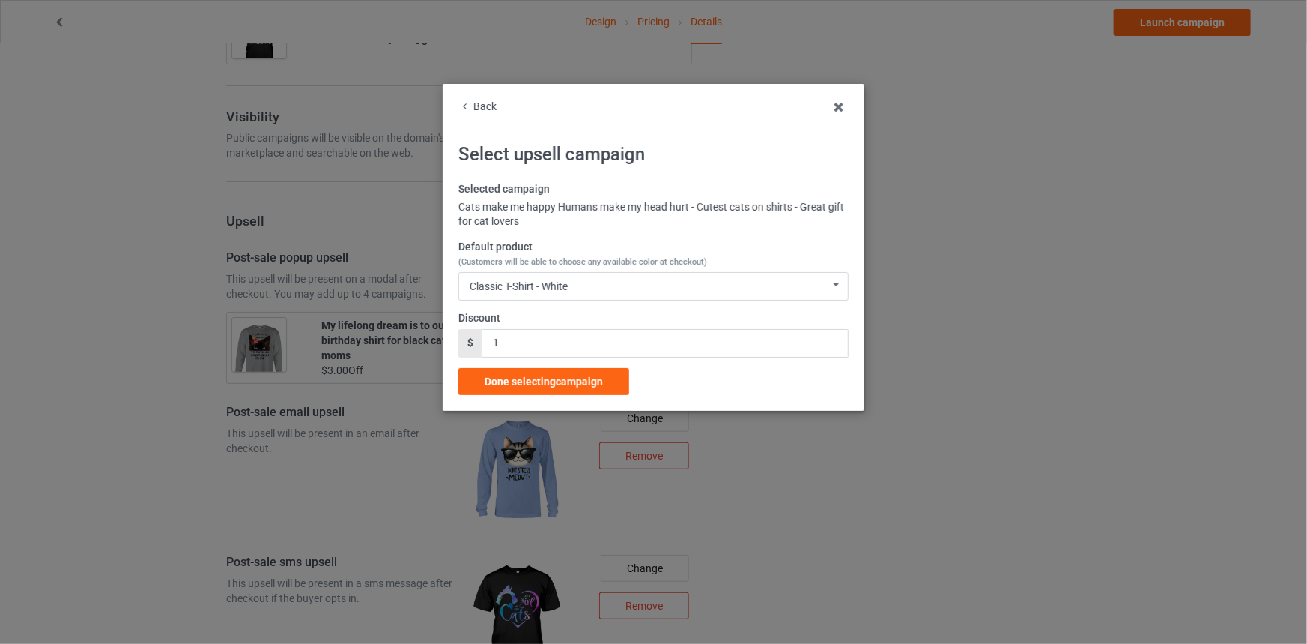
click at [496, 263] on span "(Customers will be able to choose any available color at checkout)" at bounding box center [583, 262] width 249 height 10
click at [503, 288] on div "Classic T-Shirt - White" at bounding box center [519, 286] width 98 height 10
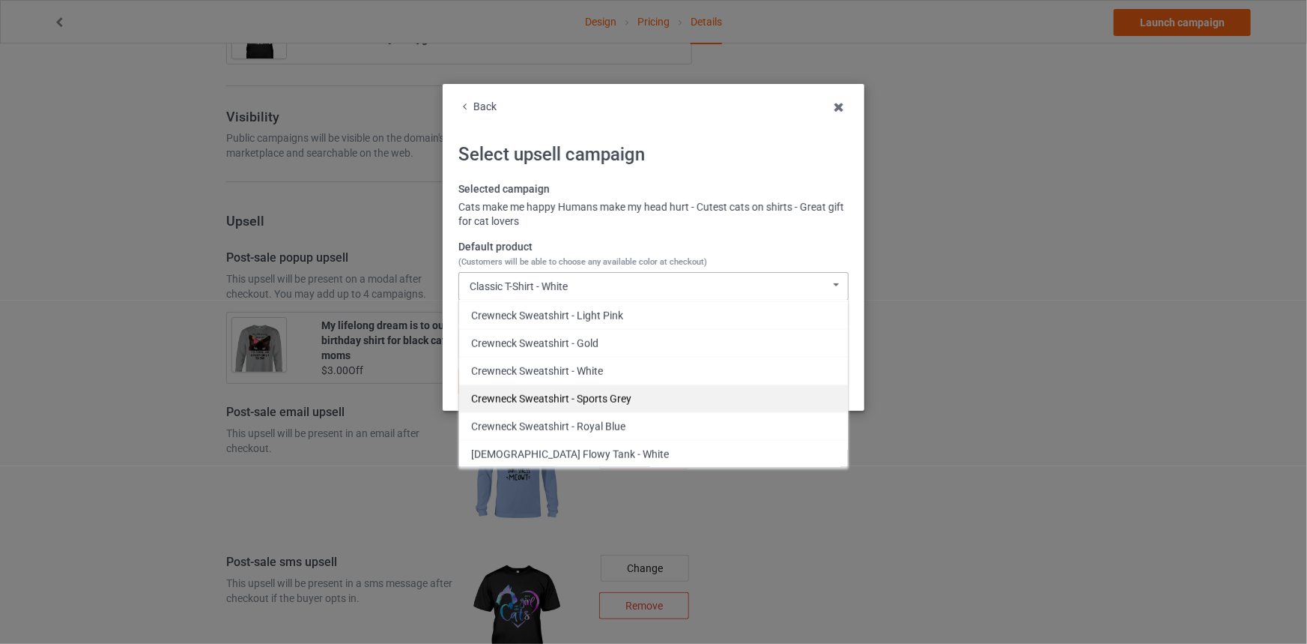
scroll to position [840, 0]
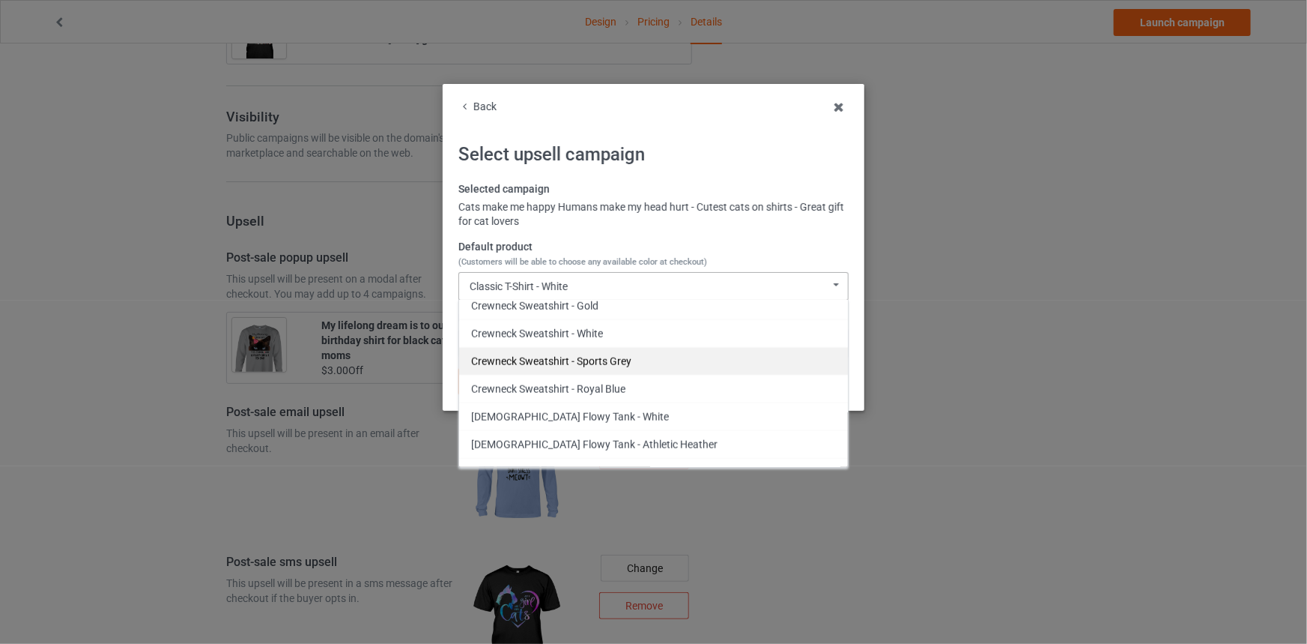
click at [608, 355] on div "Crewneck Sweatshirt - Sports Grey" at bounding box center [653, 361] width 389 height 28
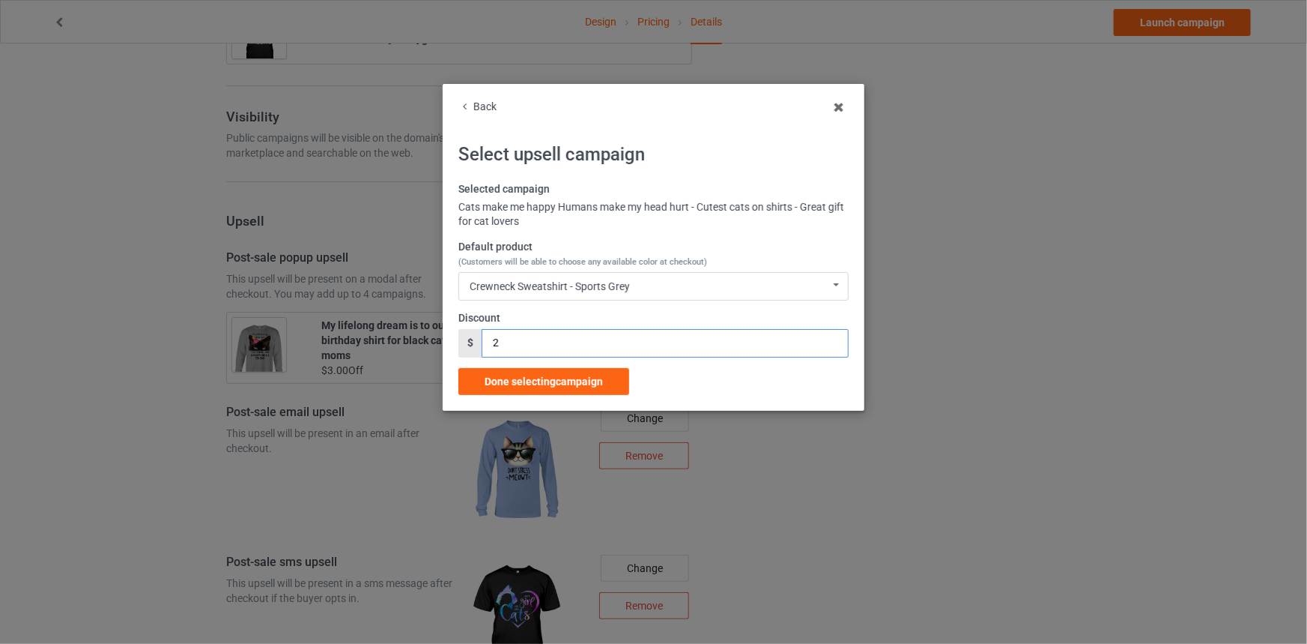
click at [832, 336] on input "2" at bounding box center [665, 343] width 366 height 28
type input "3"
click at [832, 336] on input "3" at bounding box center [665, 343] width 366 height 28
click at [525, 403] on div "Back Select upsell campaign Selected campaign Cats make me happy Humans make my…" at bounding box center [654, 247] width 422 height 327
click at [526, 384] on span "Done selecting campaign" at bounding box center [544, 381] width 118 height 12
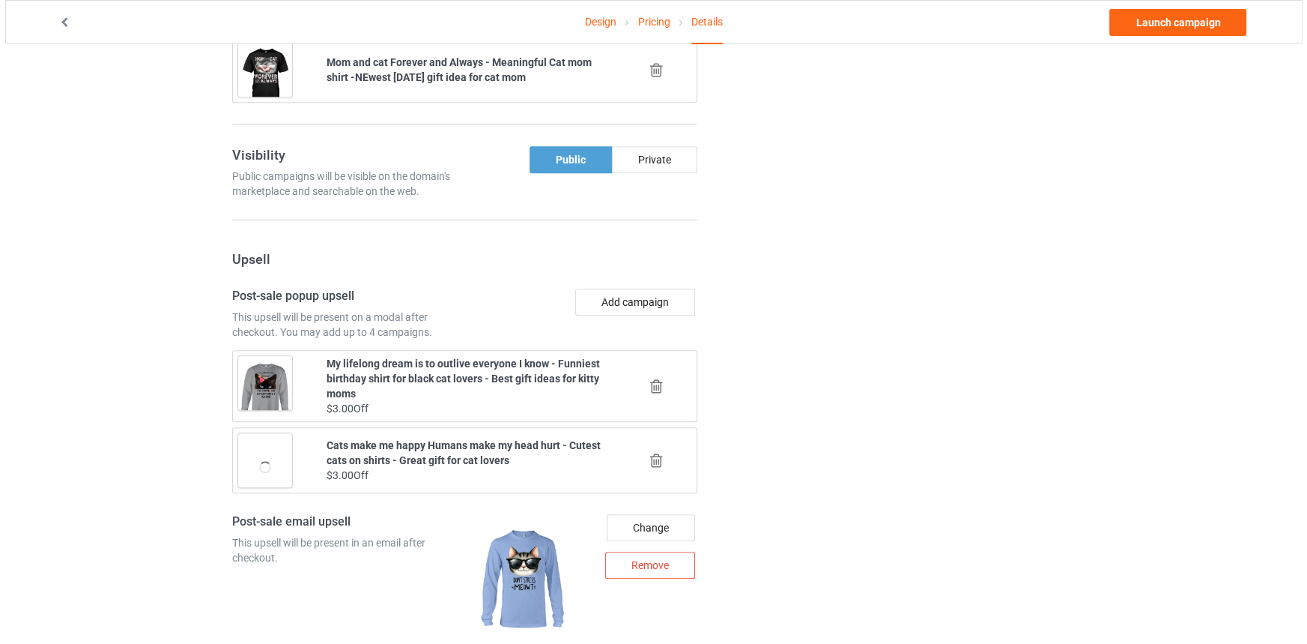
scroll to position [1416, 0]
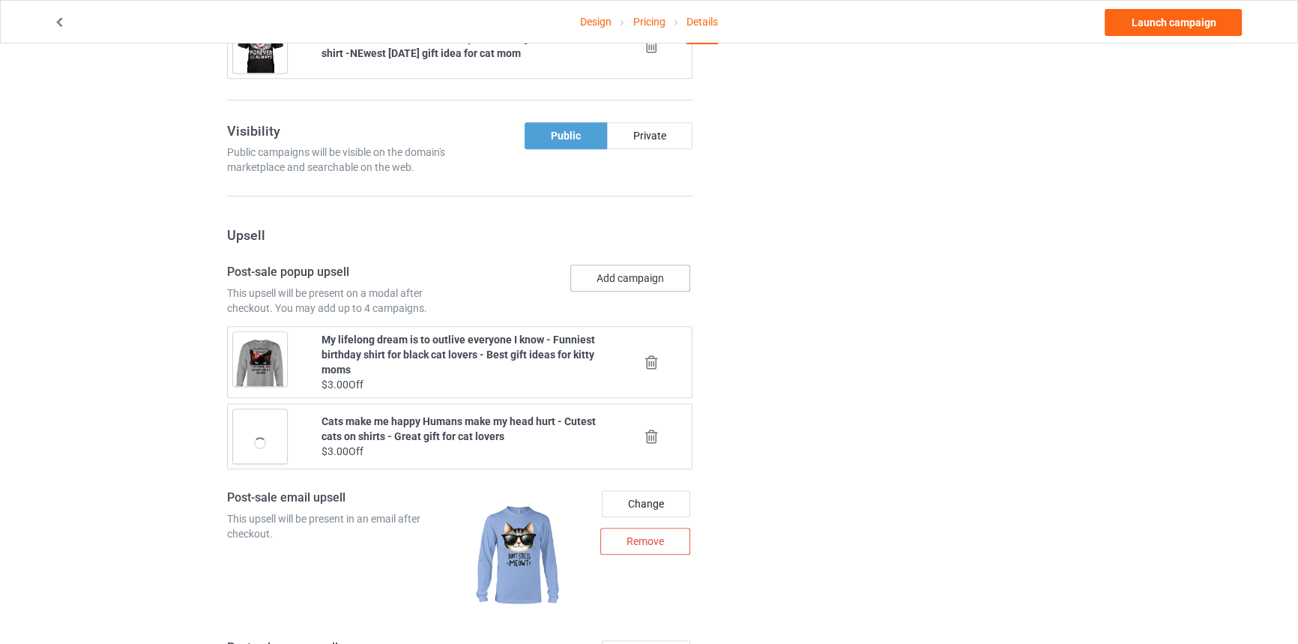
click at [637, 265] on button "Add campaign" at bounding box center [630, 277] width 120 height 27
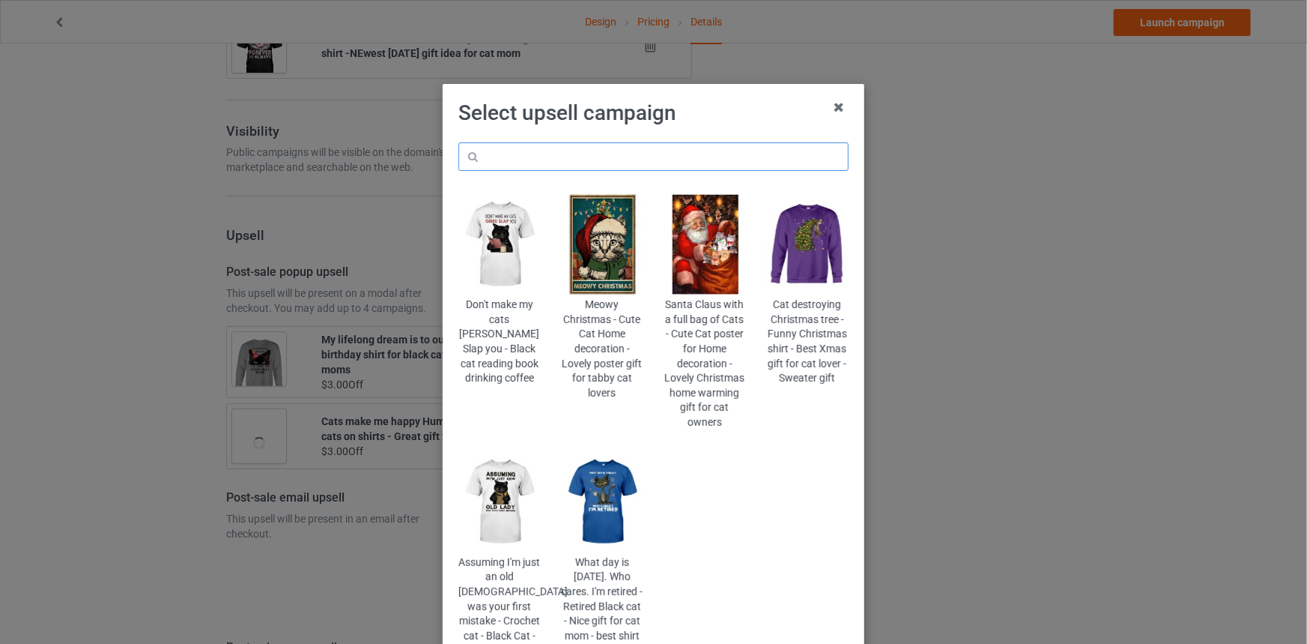
click at [672, 143] on input "text" at bounding box center [654, 156] width 390 height 28
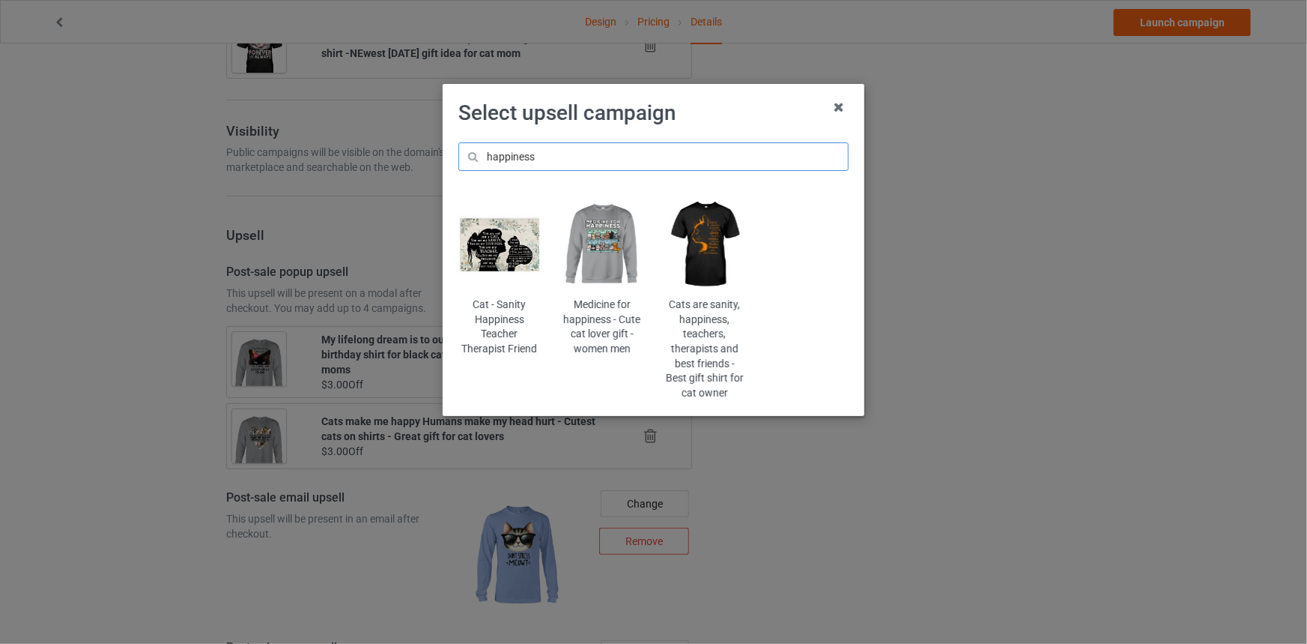
type input "happiness"
click at [687, 216] on img at bounding box center [706, 244] width 82 height 102
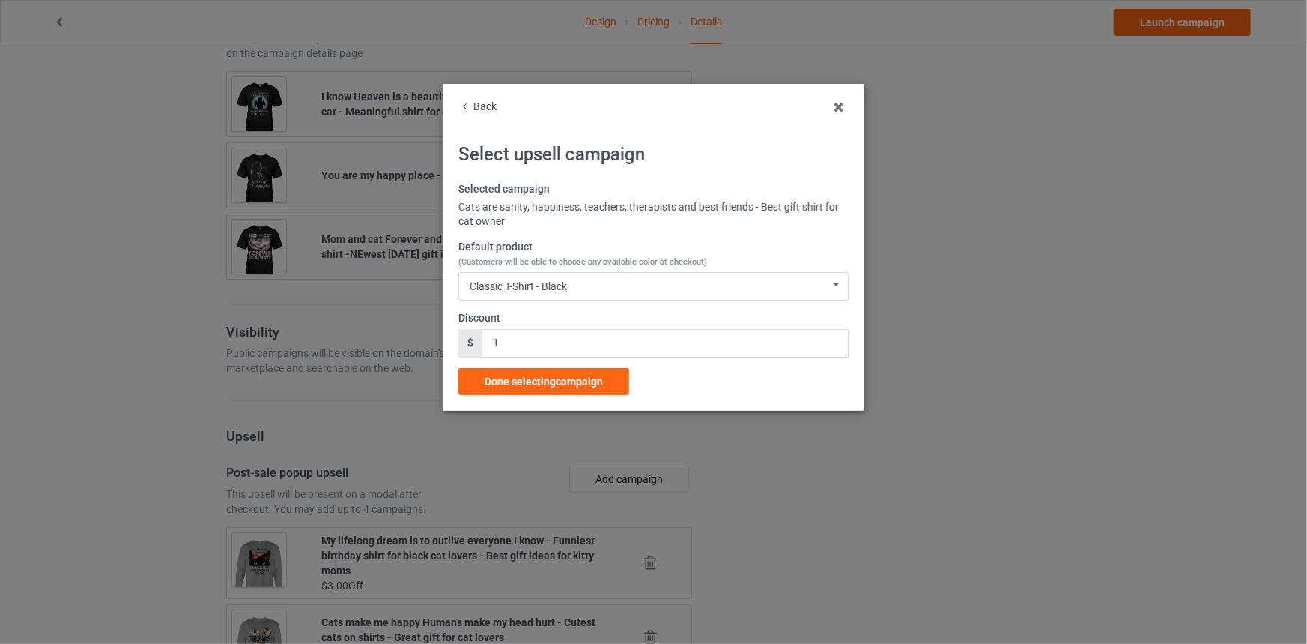
scroll to position [1416, 0]
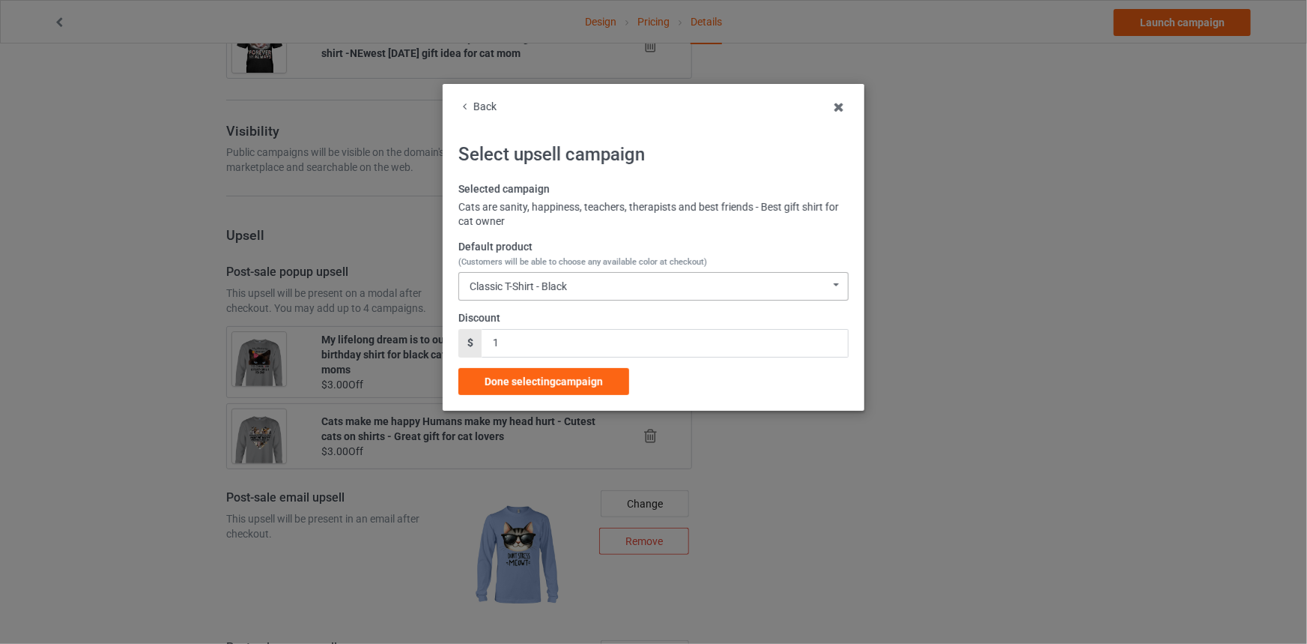
click at [576, 285] on div "Classic T-Shirt - Black Classic T-Shirt - Black Classic T-Shirt - J Navy Classi…" at bounding box center [654, 286] width 390 height 28
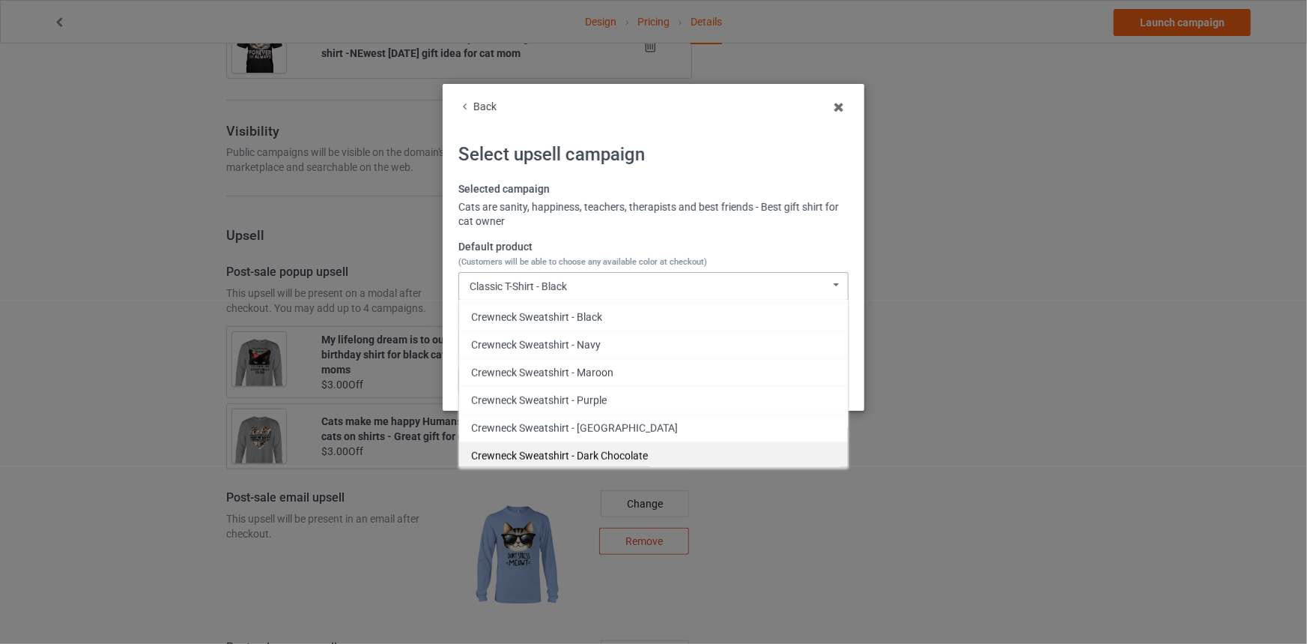
scroll to position [634, 0]
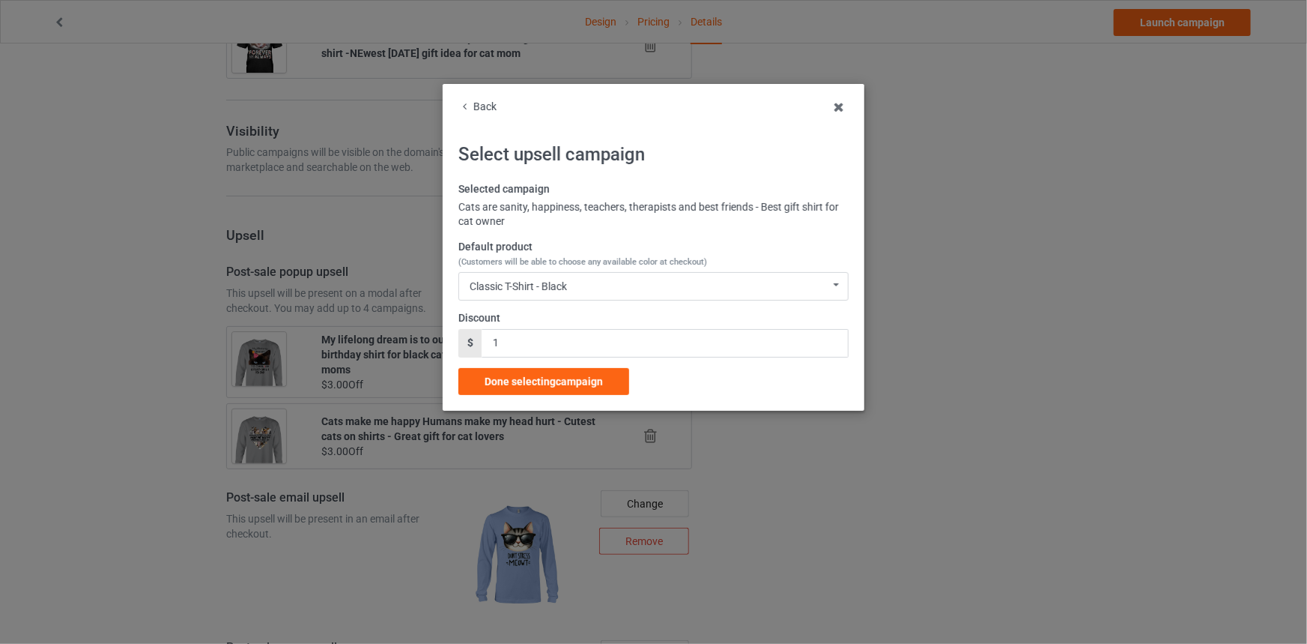
click at [482, 102] on div "Back" at bounding box center [654, 107] width 390 height 15
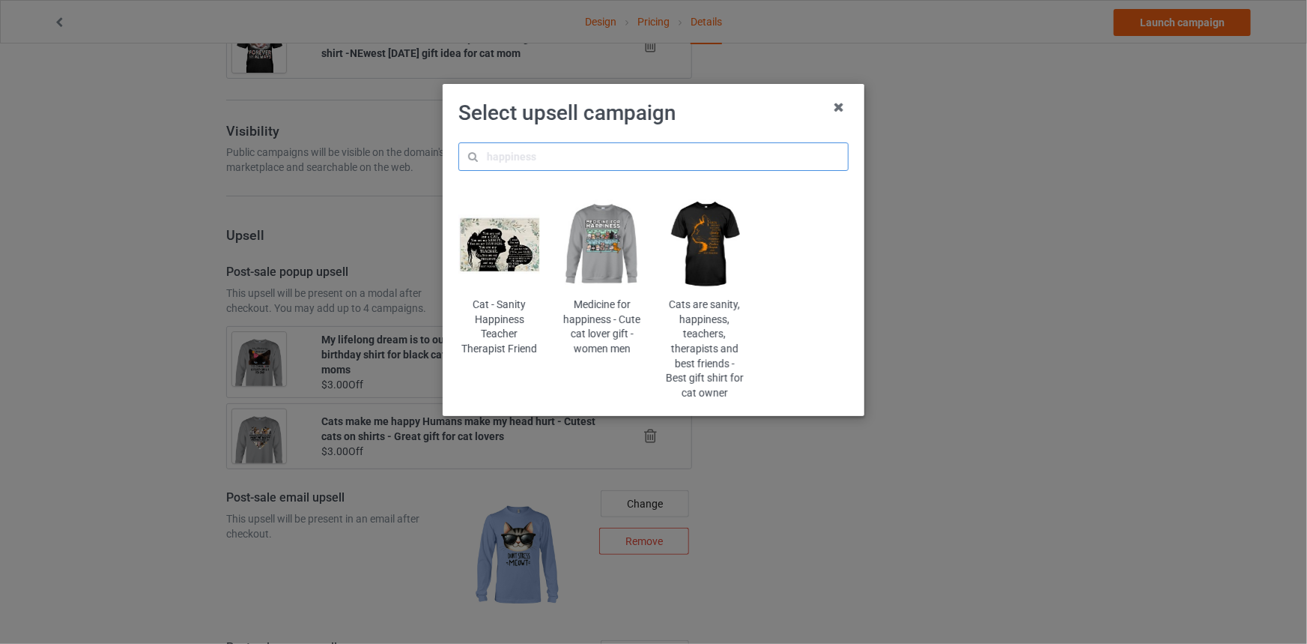
click at [577, 157] on input "text" at bounding box center [654, 156] width 390 height 28
click at [615, 250] on img at bounding box center [602, 244] width 82 height 102
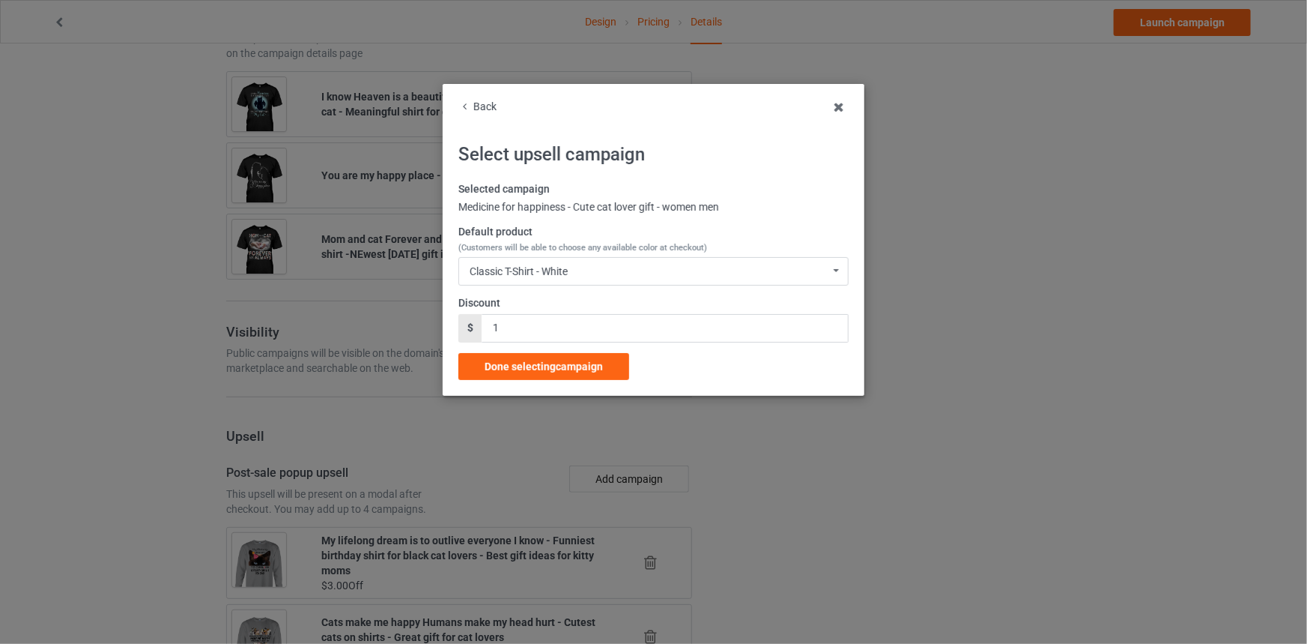
scroll to position [1416, 0]
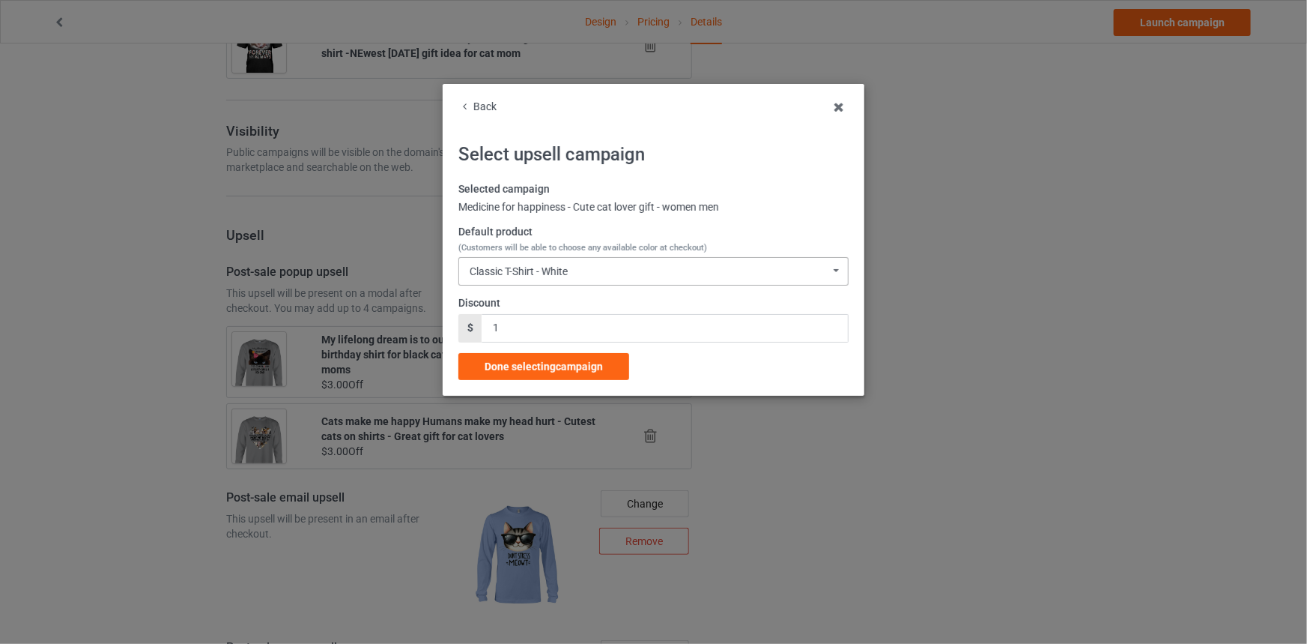
click at [602, 271] on div "Classic T-Shirt - White Classic T-Shirt - White Classic T-Shirt - Classic Pink …" at bounding box center [654, 271] width 390 height 28
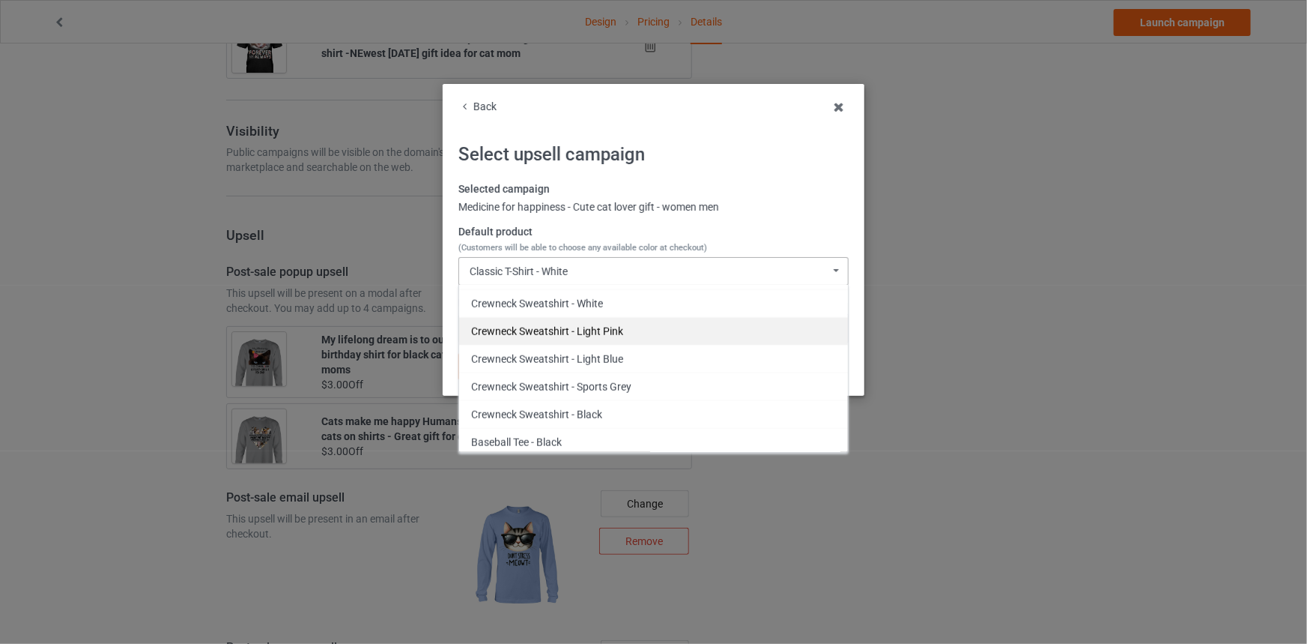
scroll to position [745, 0]
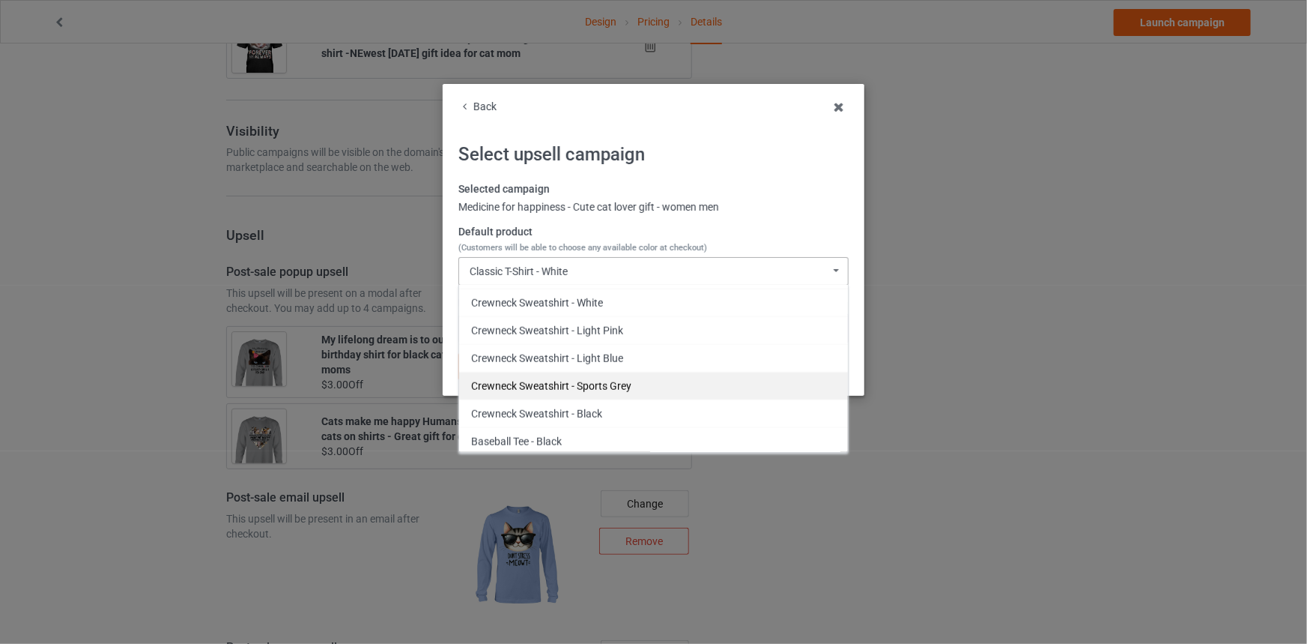
click at [568, 374] on div "Crewneck Sweatshirt - Sports Grey" at bounding box center [653, 386] width 389 height 28
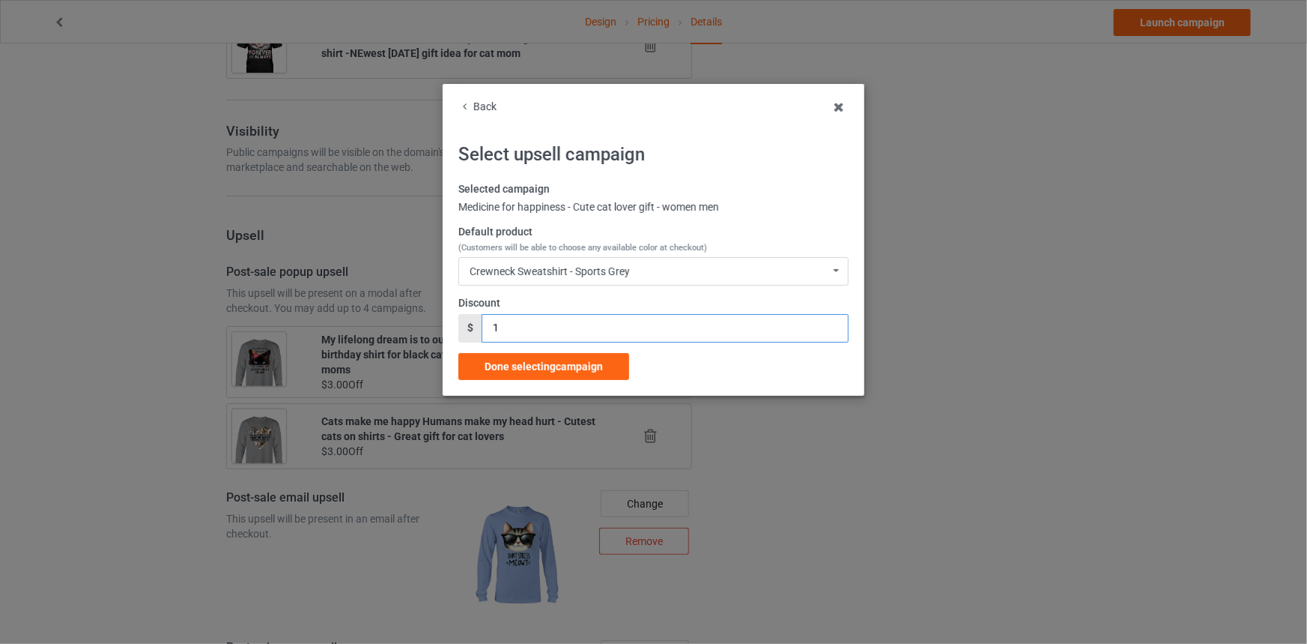
drag, startPoint x: 487, startPoint y: 325, endPoint x: 454, endPoint y: 326, distance: 33.0
click at [454, 326] on div "Back Select upsell campaign Selected campaign Medicine for happiness - Cute cat…" at bounding box center [654, 240] width 422 height 312
type input "3"
click at [536, 360] on span "Done selecting campaign" at bounding box center [544, 366] width 118 height 12
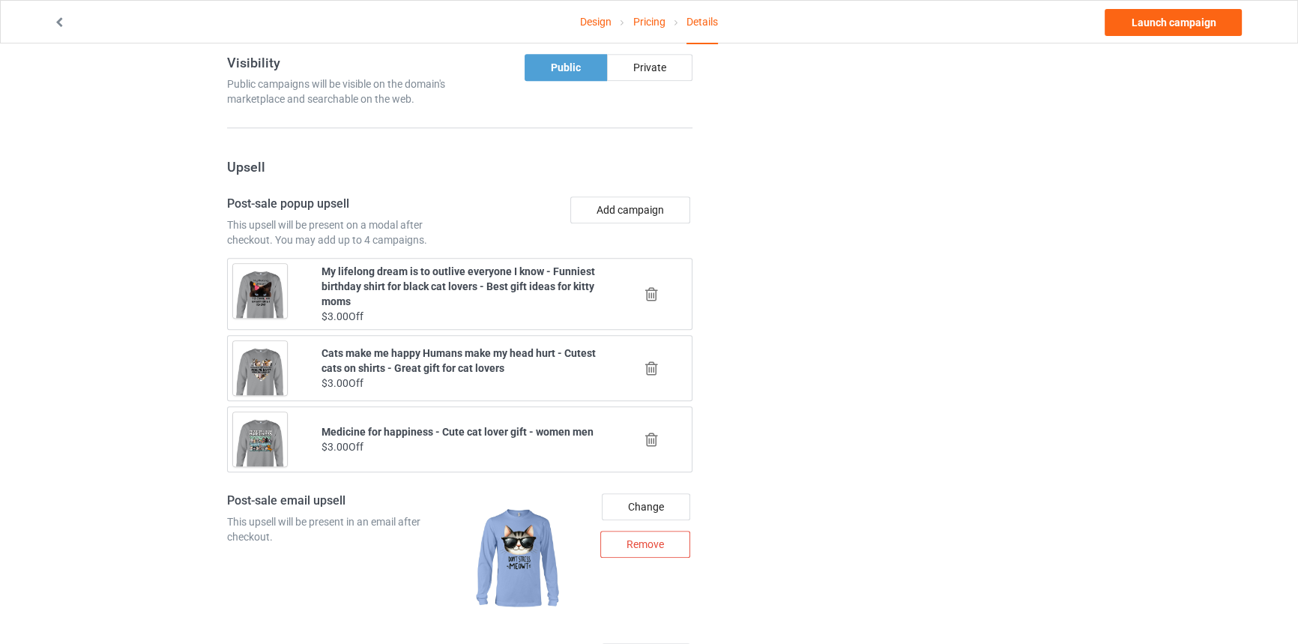
click at [647, 363] on icon at bounding box center [651, 368] width 19 height 16
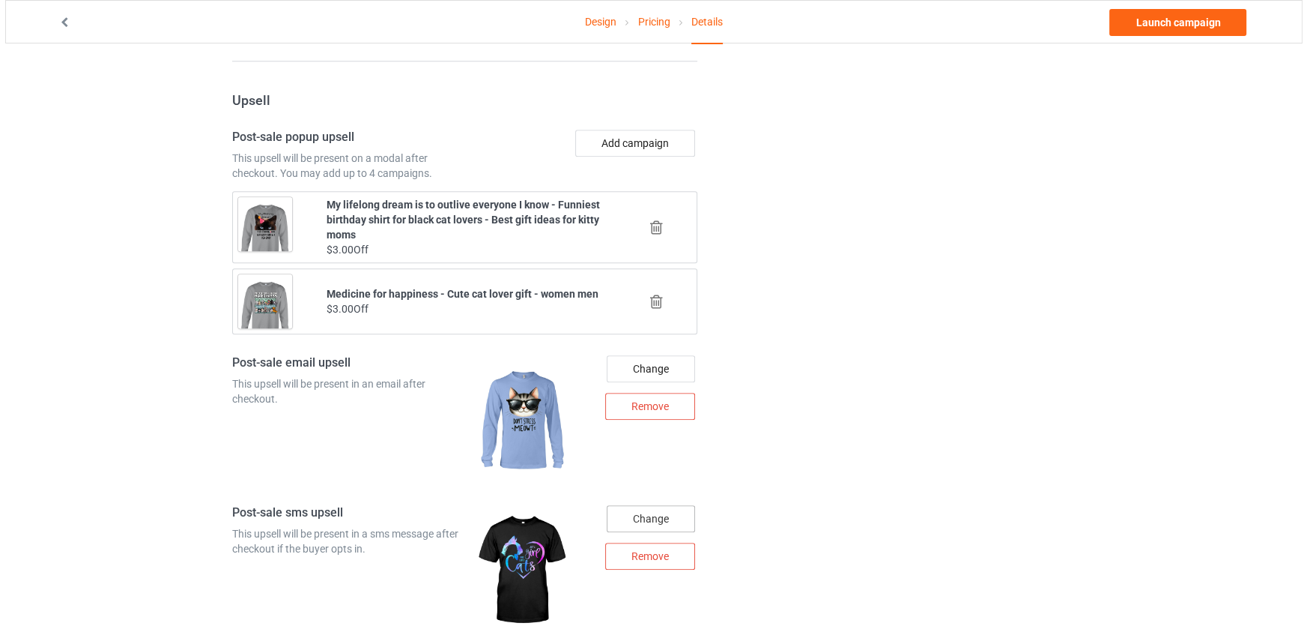
scroll to position [1552, 0]
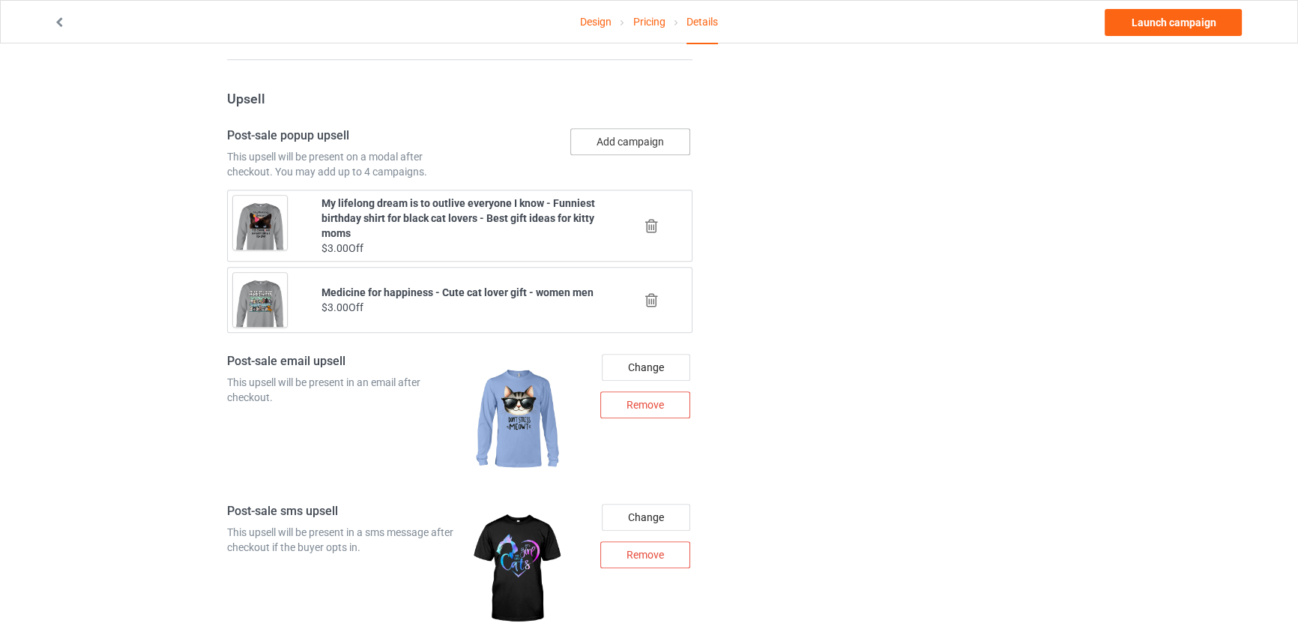
click at [646, 151] on button "Add campaign" at bounding box center [630, 141] width 120 height 27
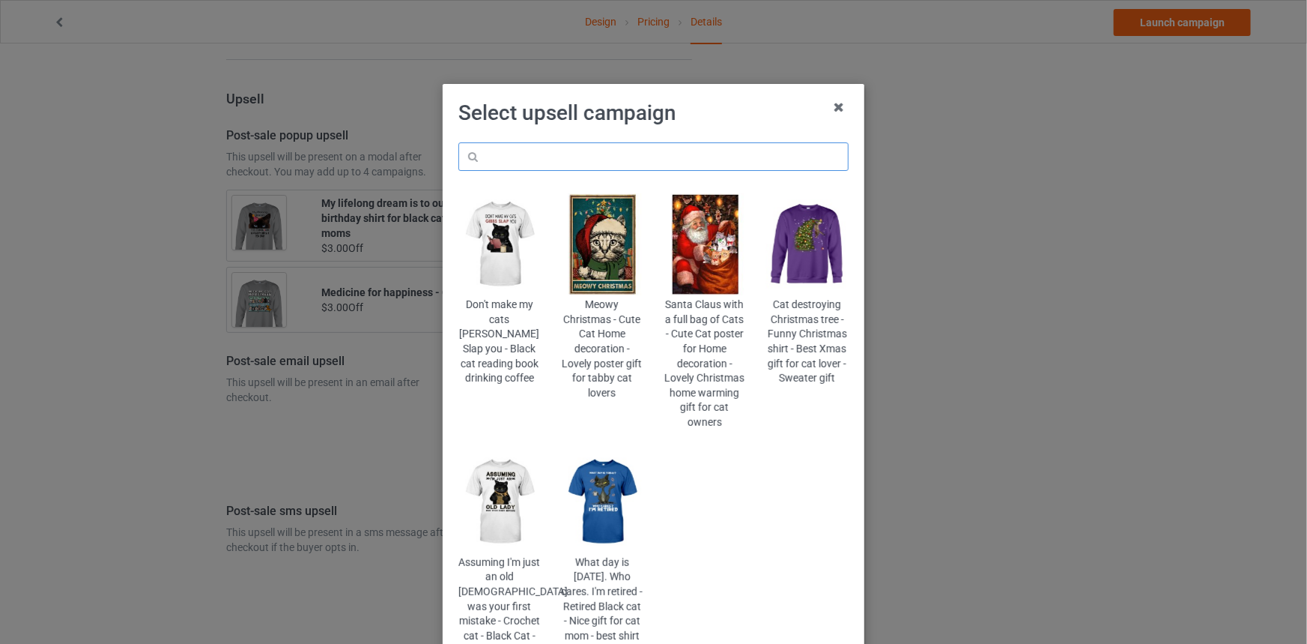
click at [637, 150] on input "text" at bounding box center [654, 156] width 390 height 28
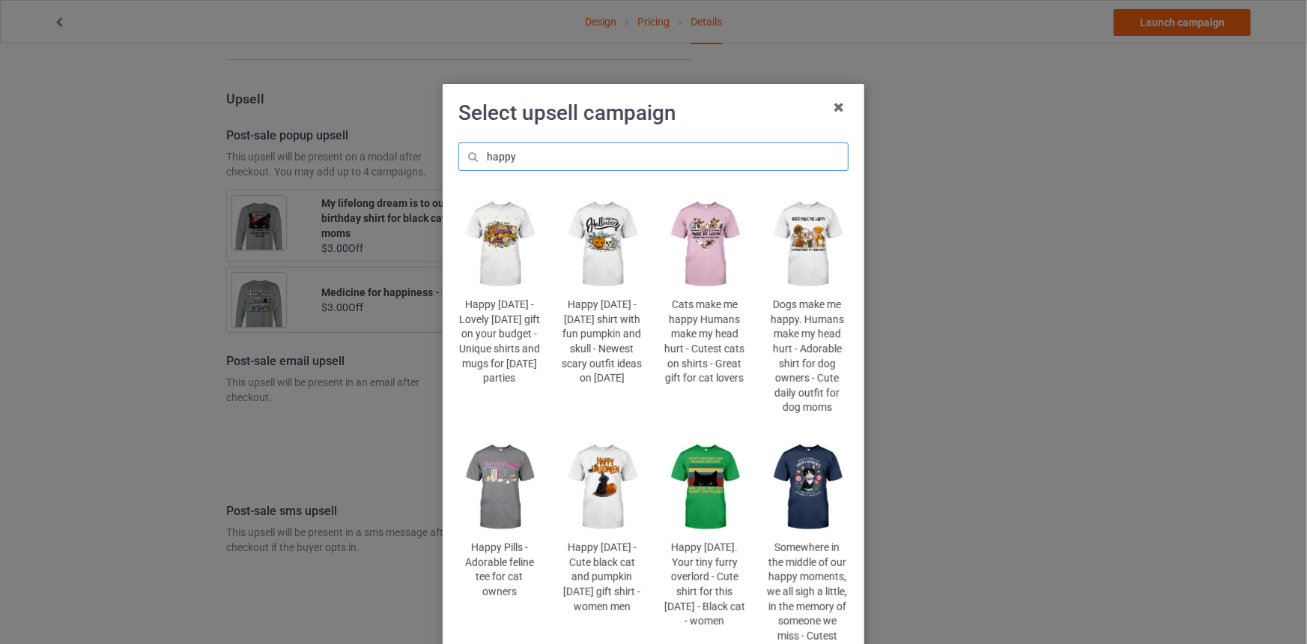
drag, startPoint x: 526, startPoint y: 154, endPoint x: 285, endPoint y: 109, distance: 245.4
click at [351, 145] on div "Select upsell campaign happy Happy [DATE] - Lovely [DATE] gift on your budget -…" at bounding box center [653, 322] width 1307 height 644
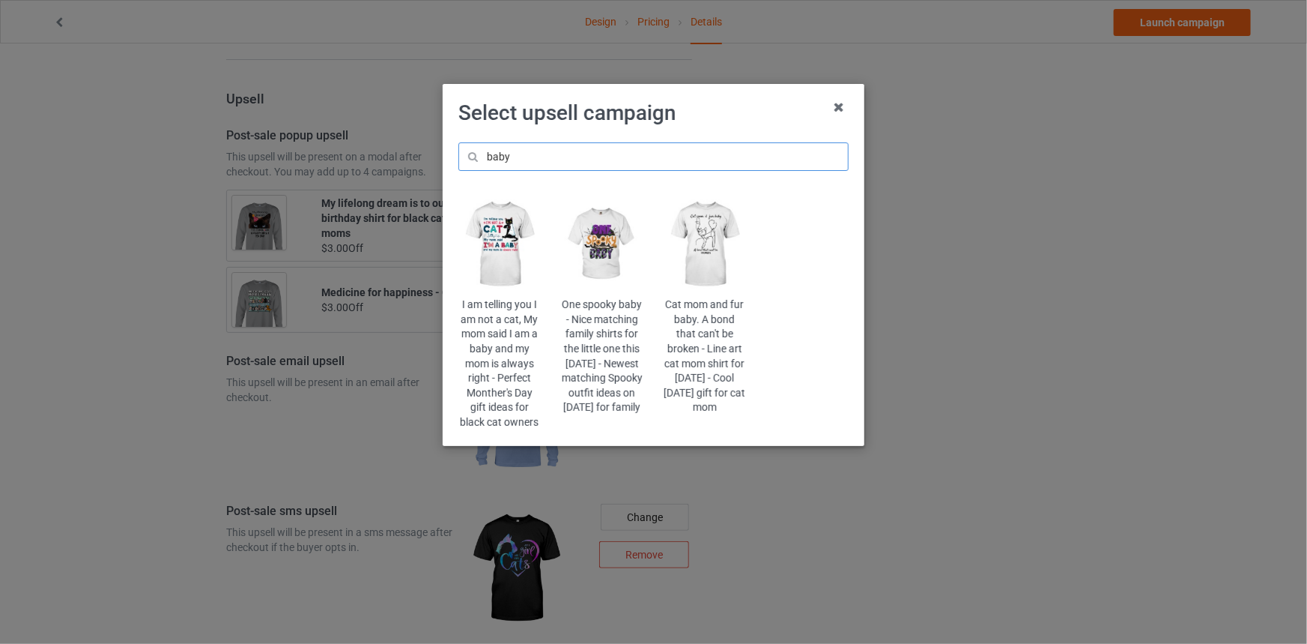
type input "baby"
click at [486, 277] on img at bounding box center [500, 244] width 82 height 102
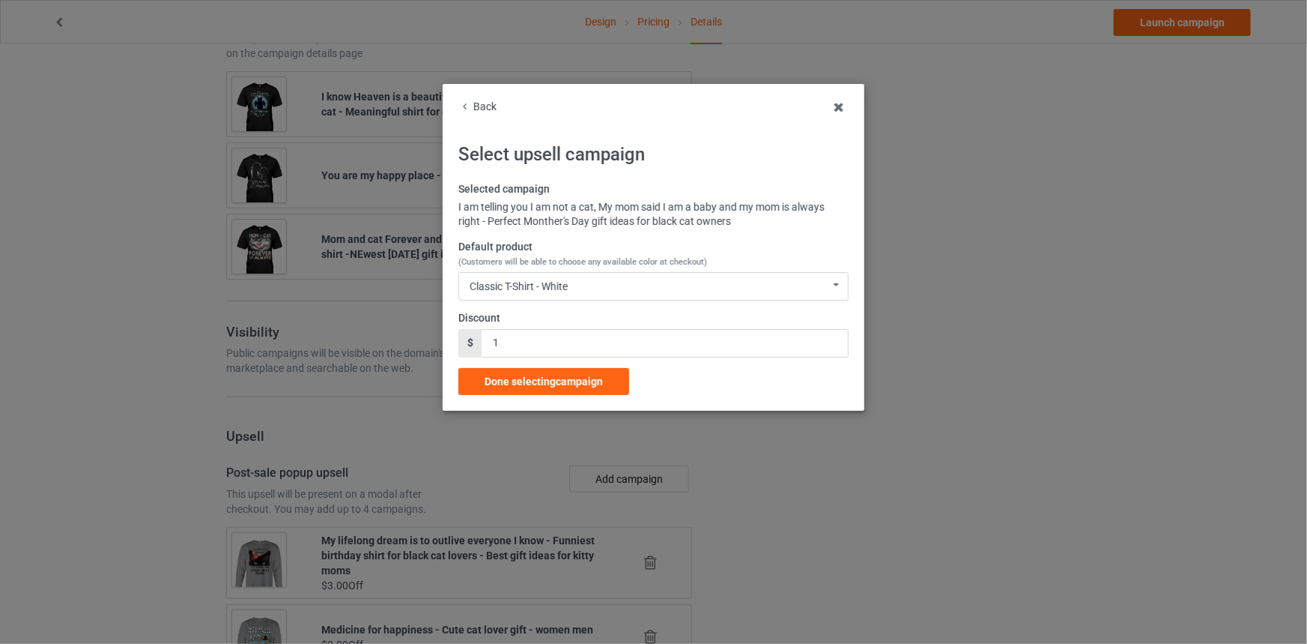
scroll to position [1552, 0]
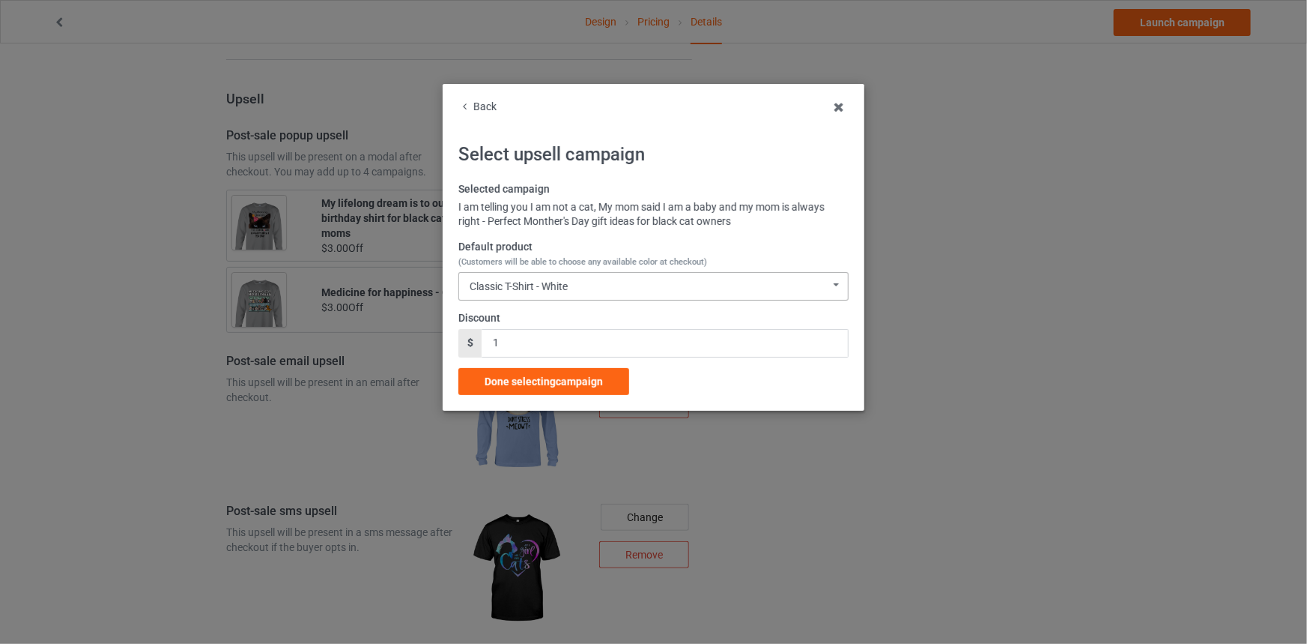
click at [585, 286] on div "Classic T-Shirt - White Classic T-Shirt - White Classic T-Shirt - Classic Pink …" at bounding box center [654, 286] width 390 height 28
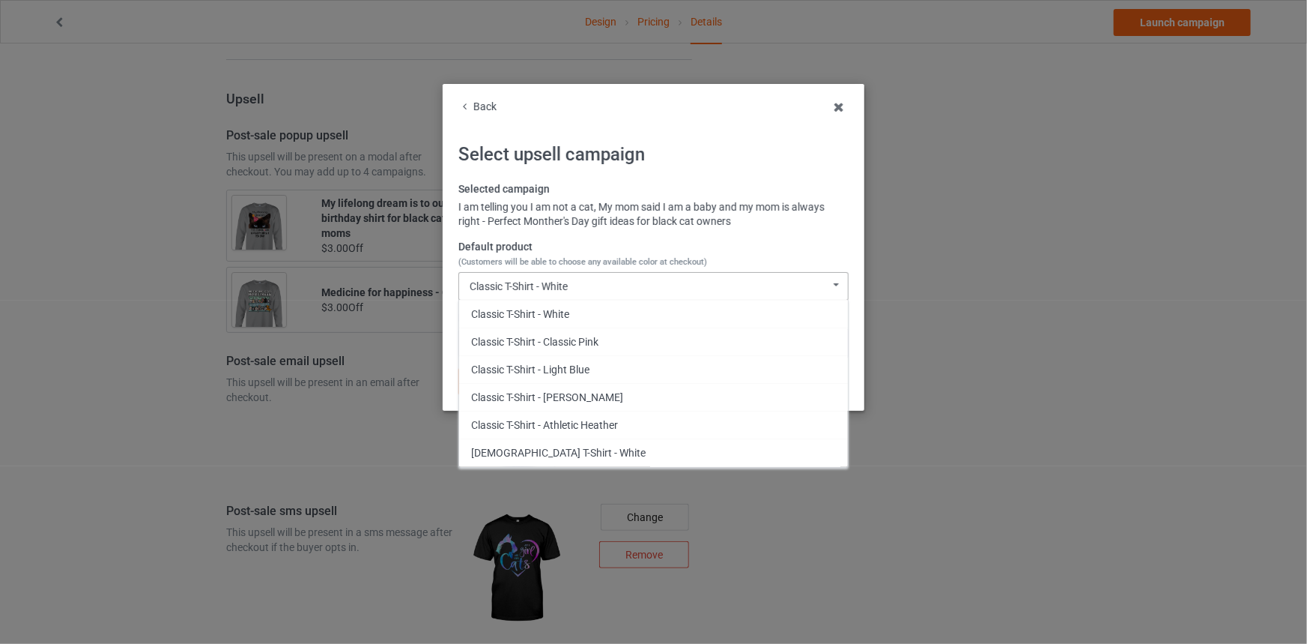
scroll to position [345, 0]
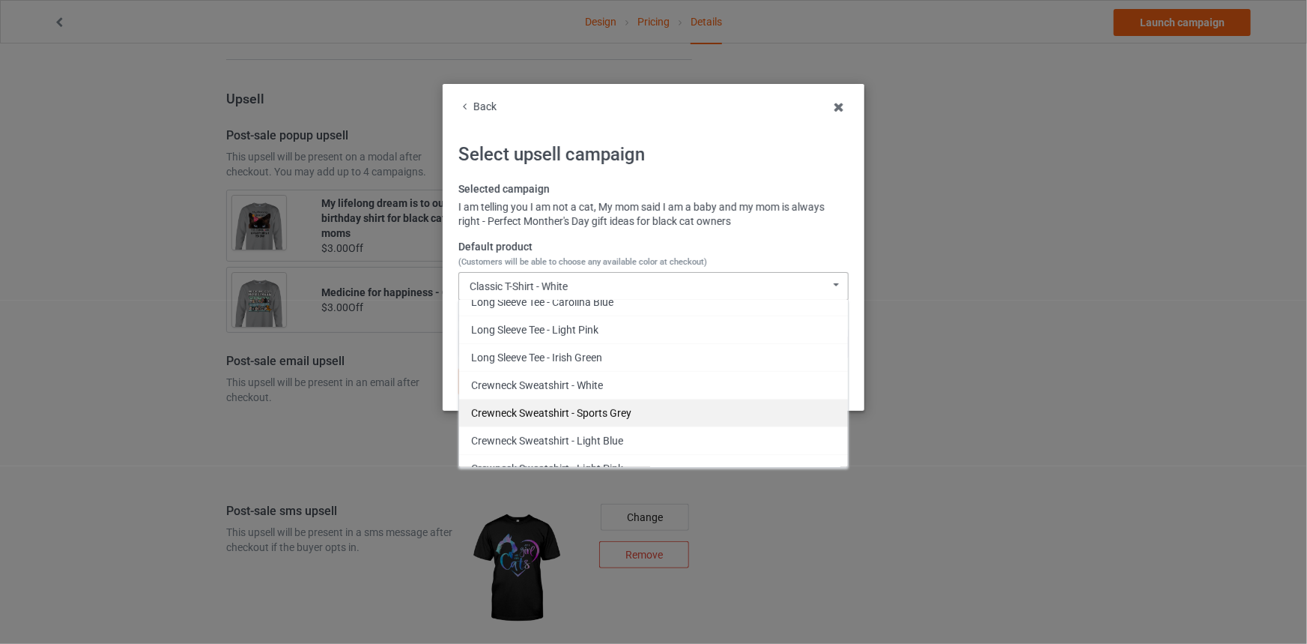
click at [608, 411] on div "Crewneck Sweatshirt - Sports Grey" at bounding box center [653, 413] width 389 height 28
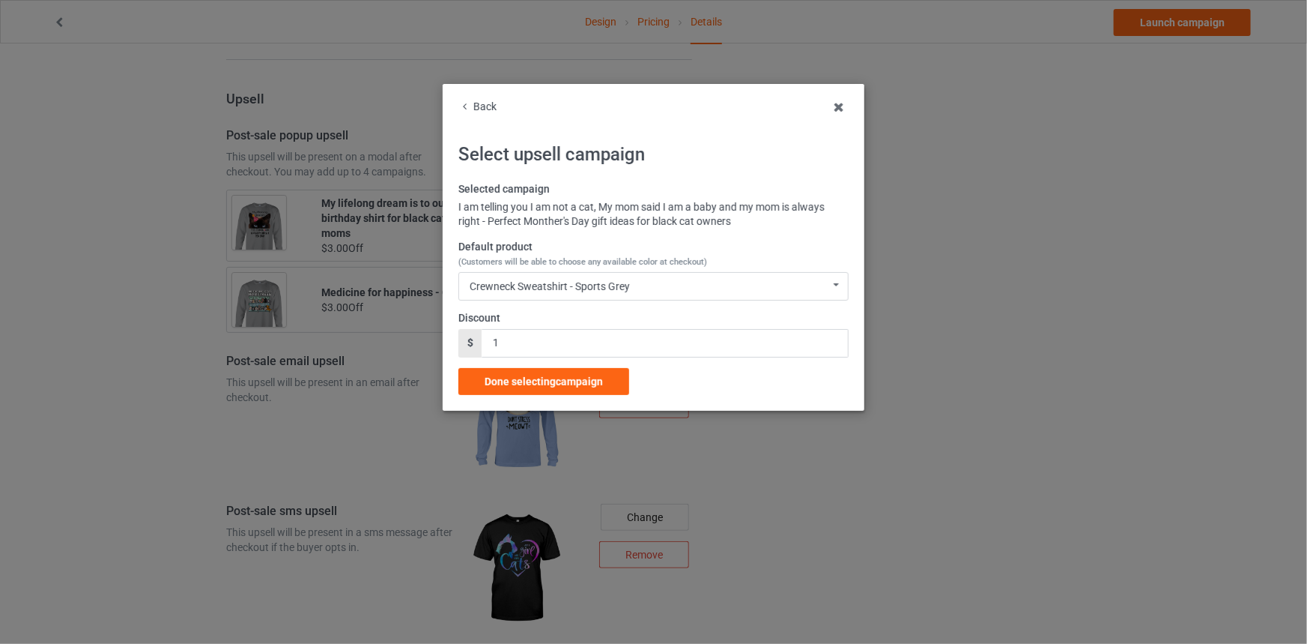
drag, startPoint x: 524, startPoint y: 324, endPoint x: 491, endPoint y: 342, distance: 37.9
click at [488, 339] on div "Discount $ 1" at bounding box center [654, 334] width 390 height 46
drag, startPoint x: 502, startPoint y: 345, endPoint x: 460, endPoint y: 340, distance: 42.2
click at [460, 340] on div "$ 1" at bounding box center [654, 343] width 390 height 28
type input "3"
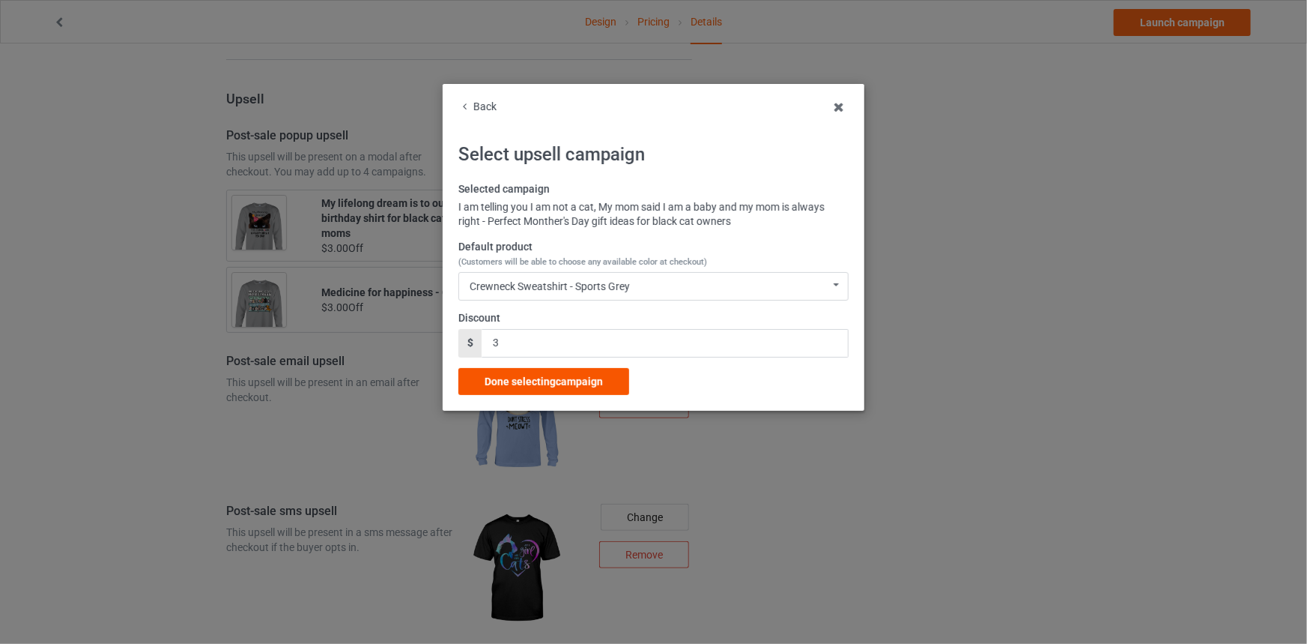
click at [577, 369] on div "Done selecting campaign" at bounding box center [544, 381] width 171 height 27
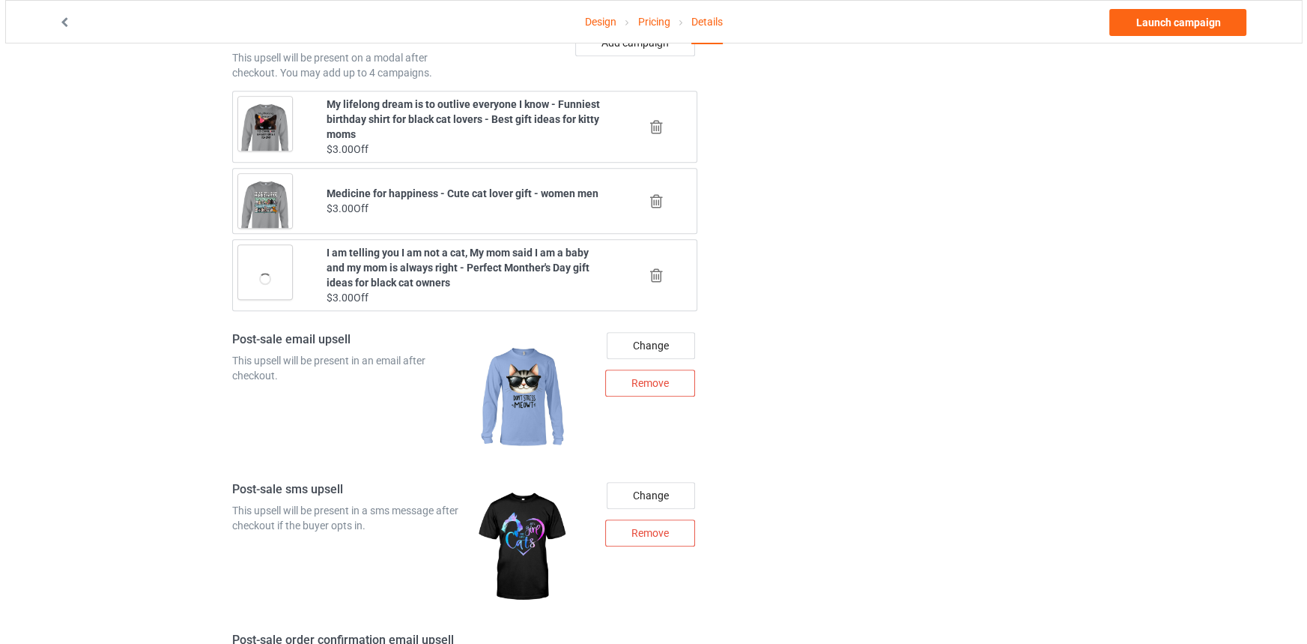
scroll to position [1689, 0]
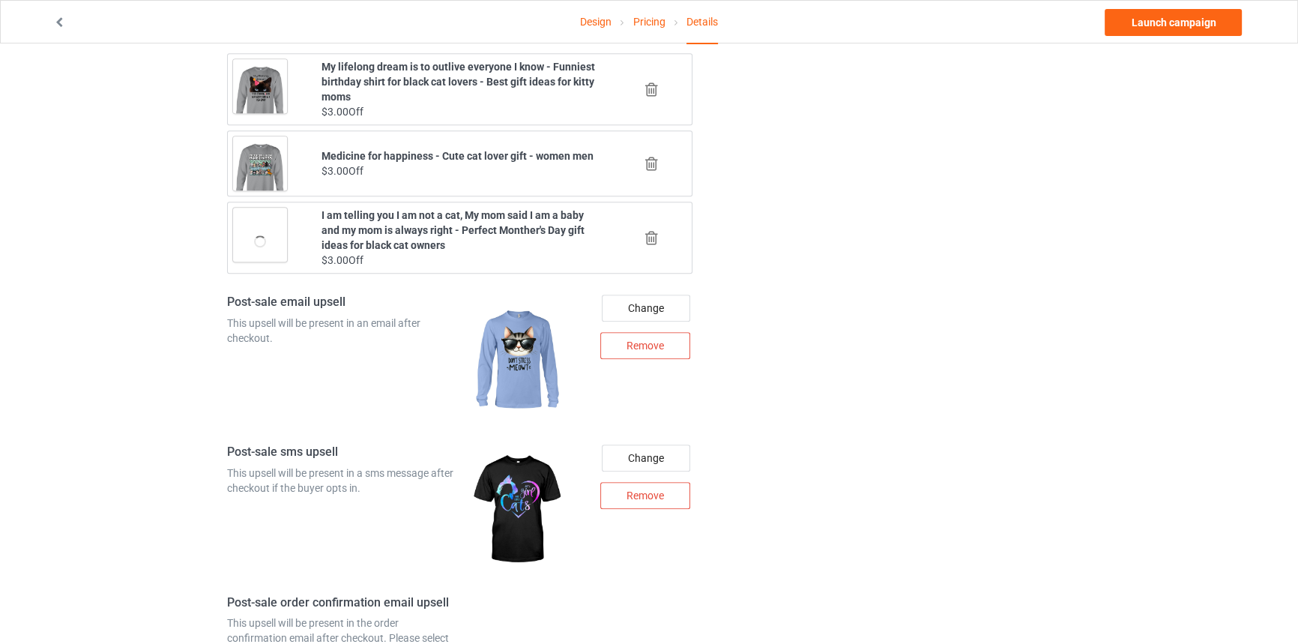
click at [673, 288] on div "Change Remove" at bounding box center [640, 359] width 124 height 150
click at [656, 304] on div "Change" at bounding box center [646, 307] width 88 height 27
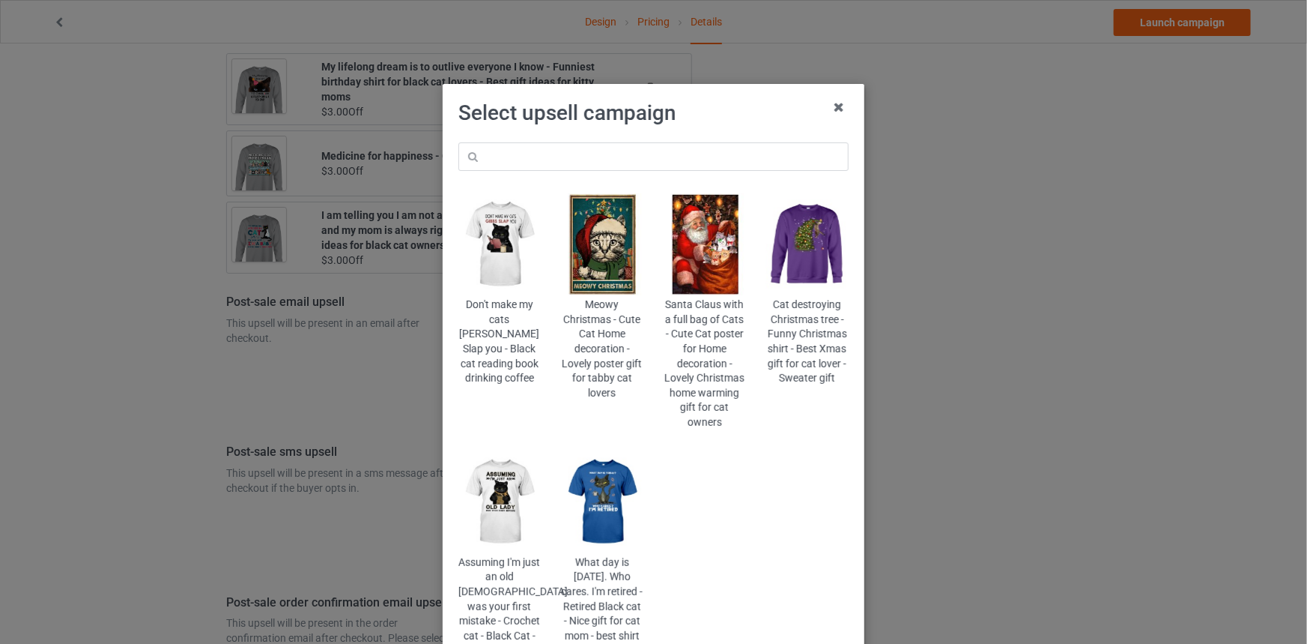
click at [599, 141] on div "Don't make my cats [PERSON_NAME] Slap you - Black cat reading book drinking cof…" at bounding box center [653, 415] width 411 height 566
click at [599, 145] on input "text" at bounding box center [654, 156] width 390 height 28
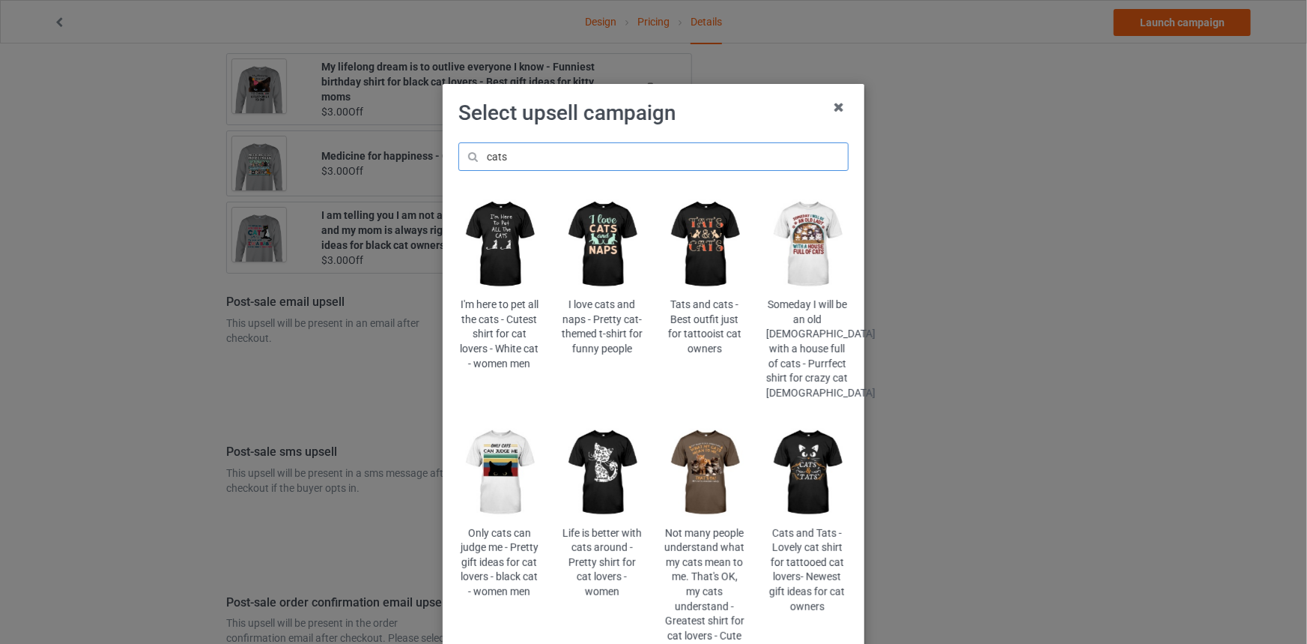
type input "cats"
click at [690, 431] on img at bounding box center [706, 472] width 82 height 102
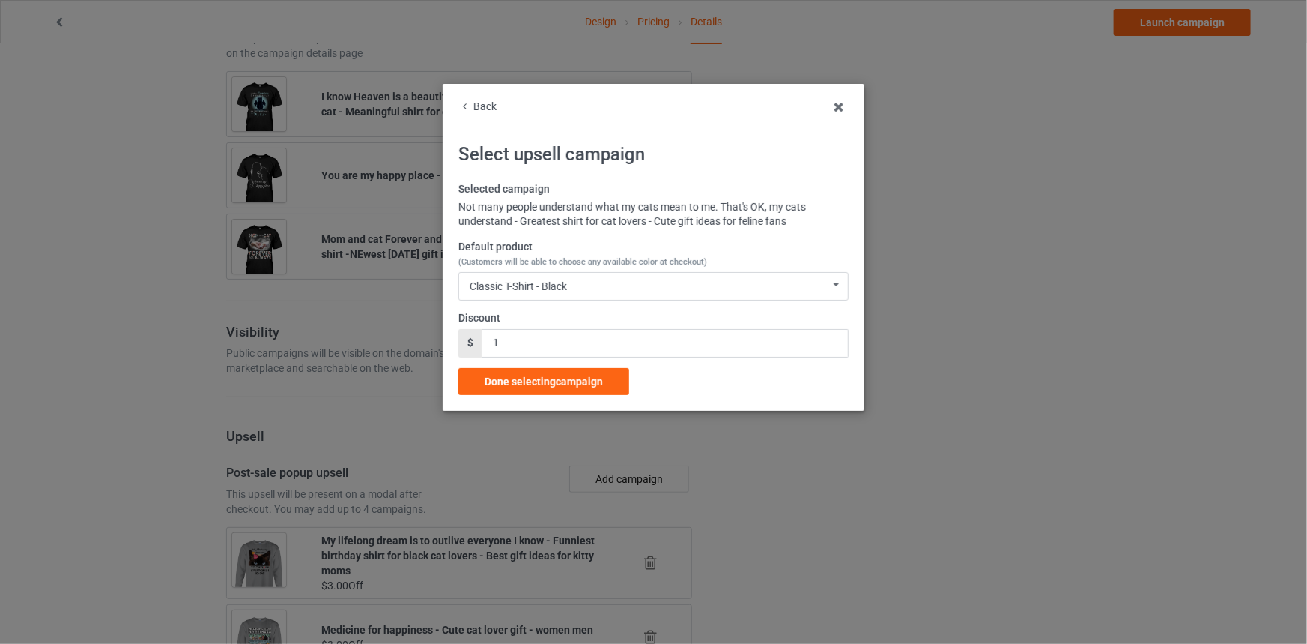
scroll to position [1689, 0]
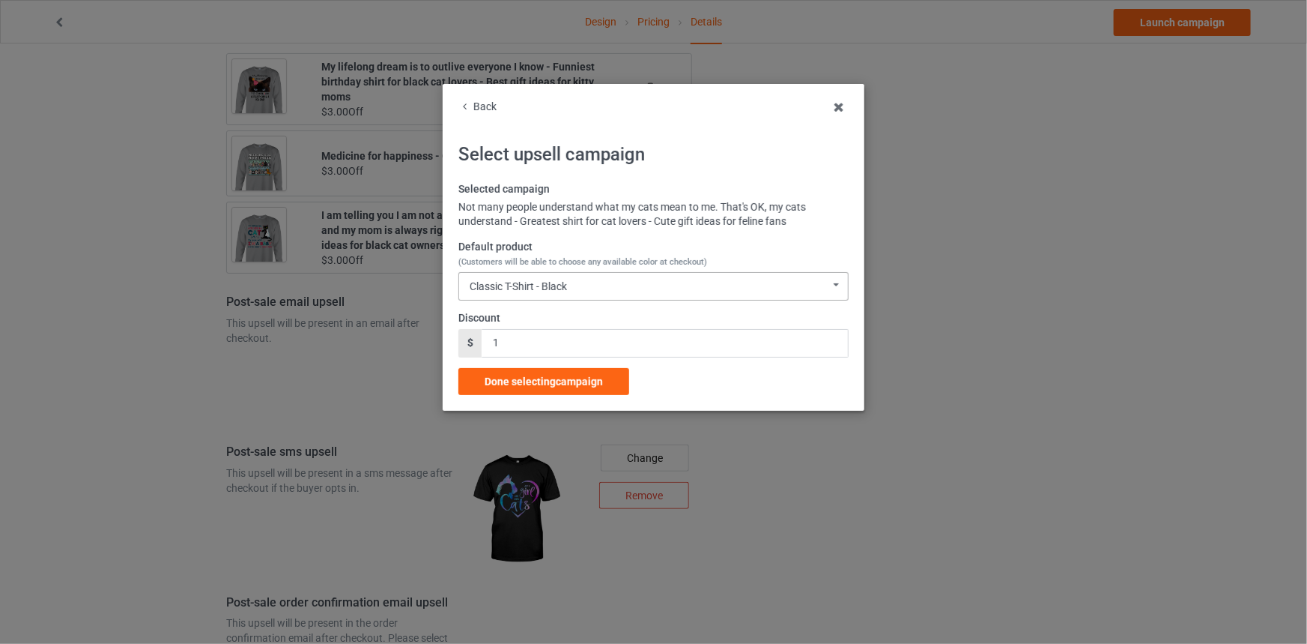
drag, startPoint x: 686, startPoint y: 264, endPoint x: 682, endPoint y: 285, distance: 21.5
click at [686, 264] on span "(Customers will be able to choose any available color at checkout)" at bounding box center [583, 262] width 249 height 10
click at [682, 285] on div "Classic T-Shirt - Black Classic T-Shirt - Black Classic T-Shirt - Purple Classi…" at bounding box center [654, 286] width 390 height 28
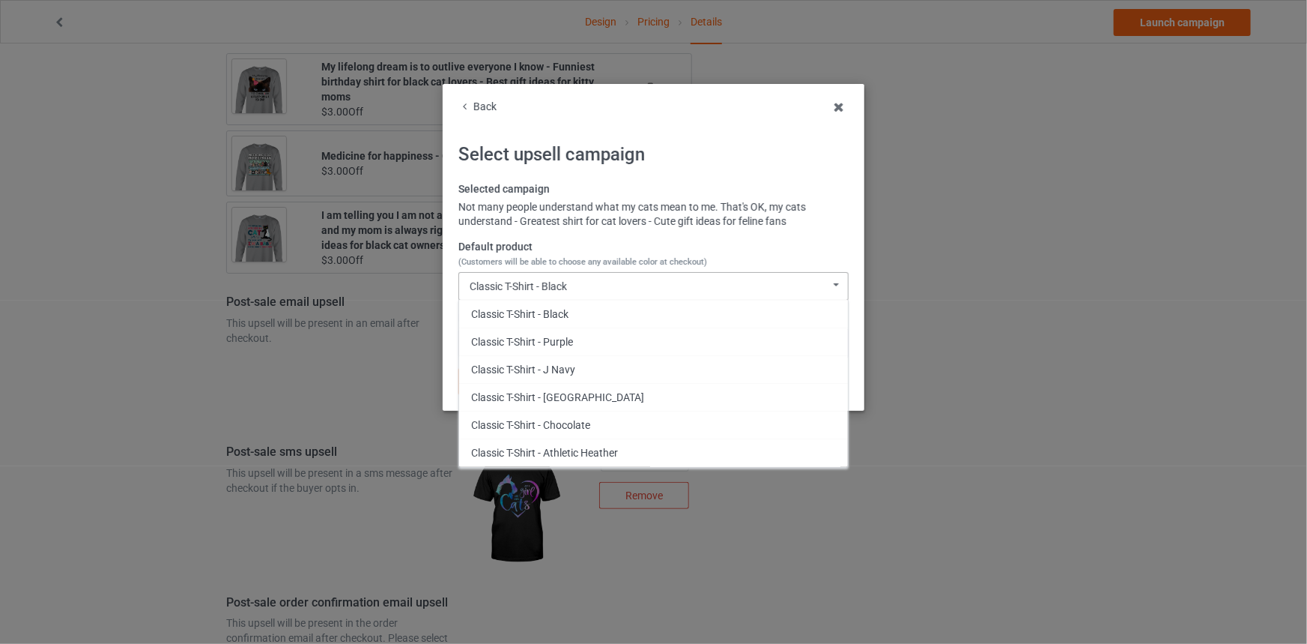
scroll to position [677, 0]
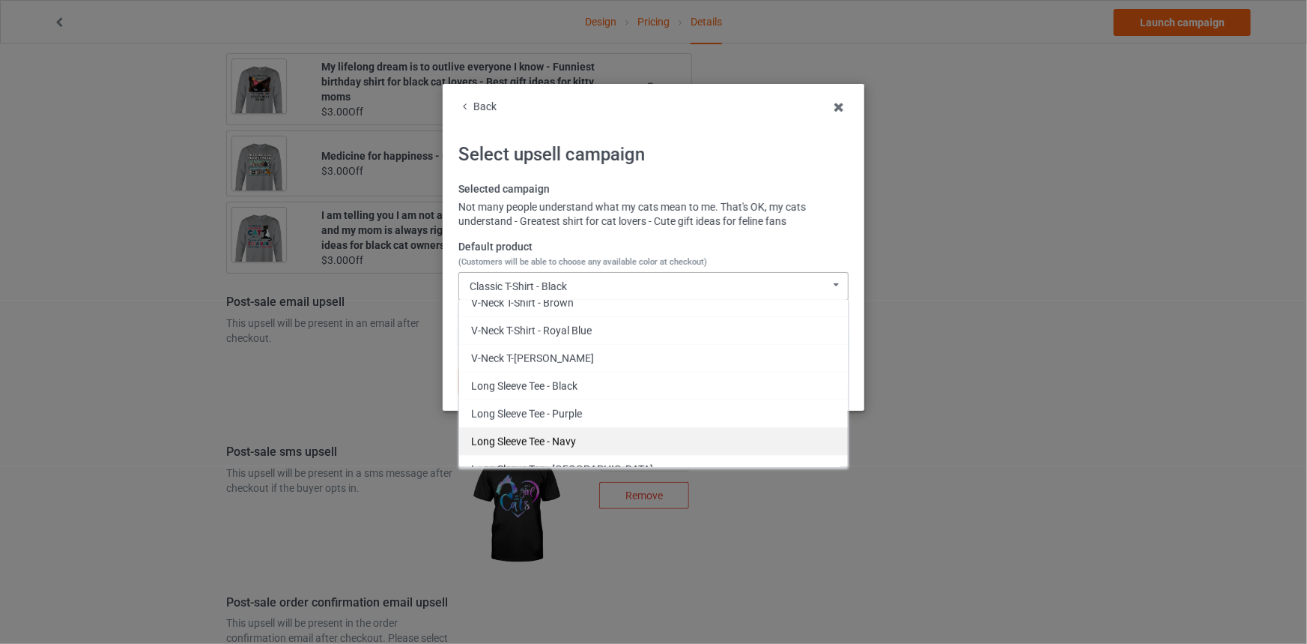
click at [610, 429] on div "Long Sleeve Tee - Navy" at bounding box center [653, 441] width 389 height 28
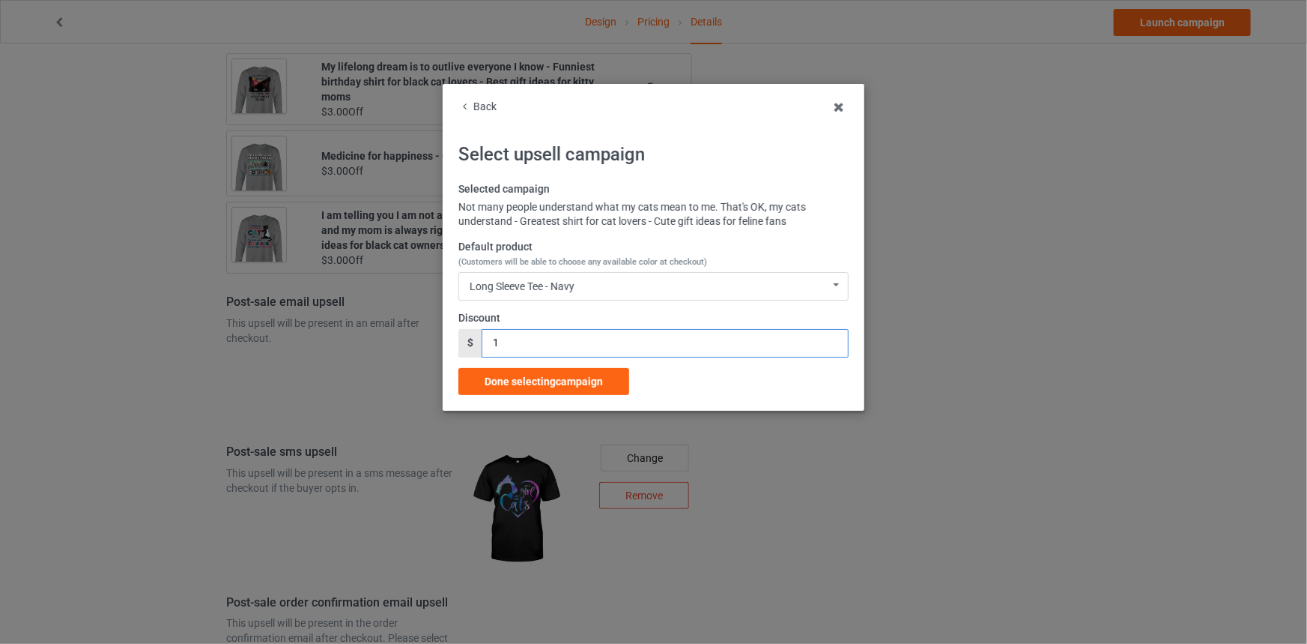
drag, startPoint x: 417, startPoint y: 341, endPoint x: 404, endPoint y: 339, distance: 13.7
click at [400, 339] on div "Back Select upsell campaign Selected campaign Not many people understand what m…" at bounding box center [653, 322] width 1307 height 644
type input "2"
click at [563, 390] on div "Done selecting campaign" at bounding box center [544, 381] width 171 height 27
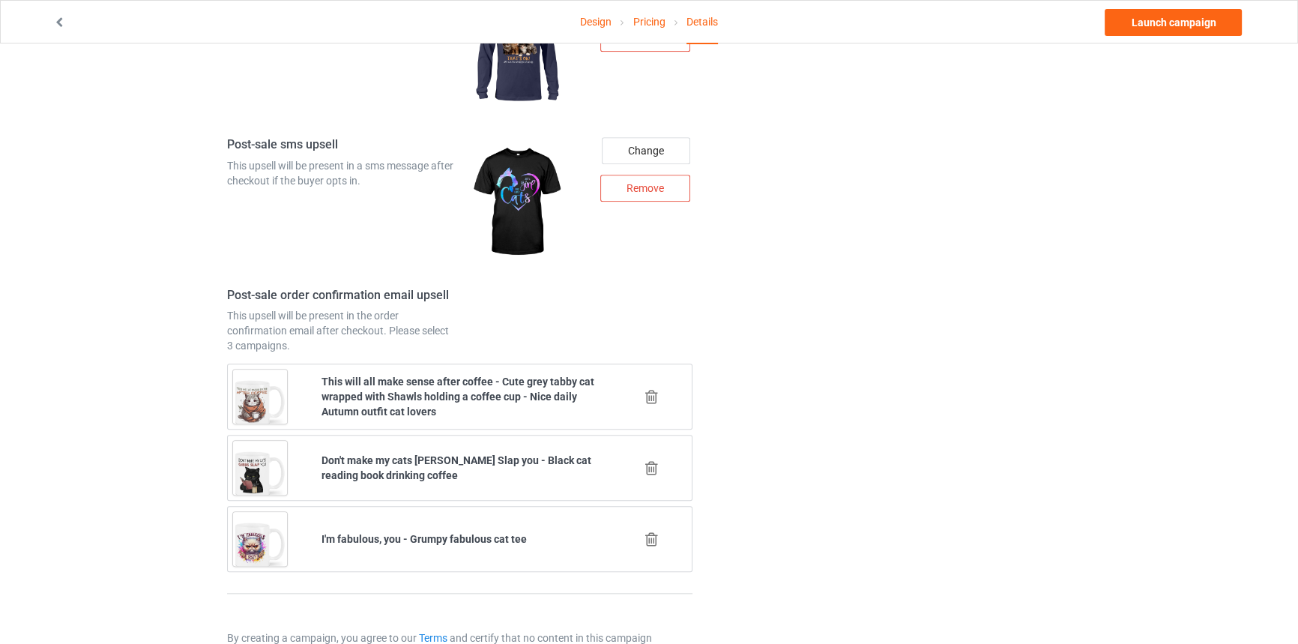
scroll to position [2033, 0]
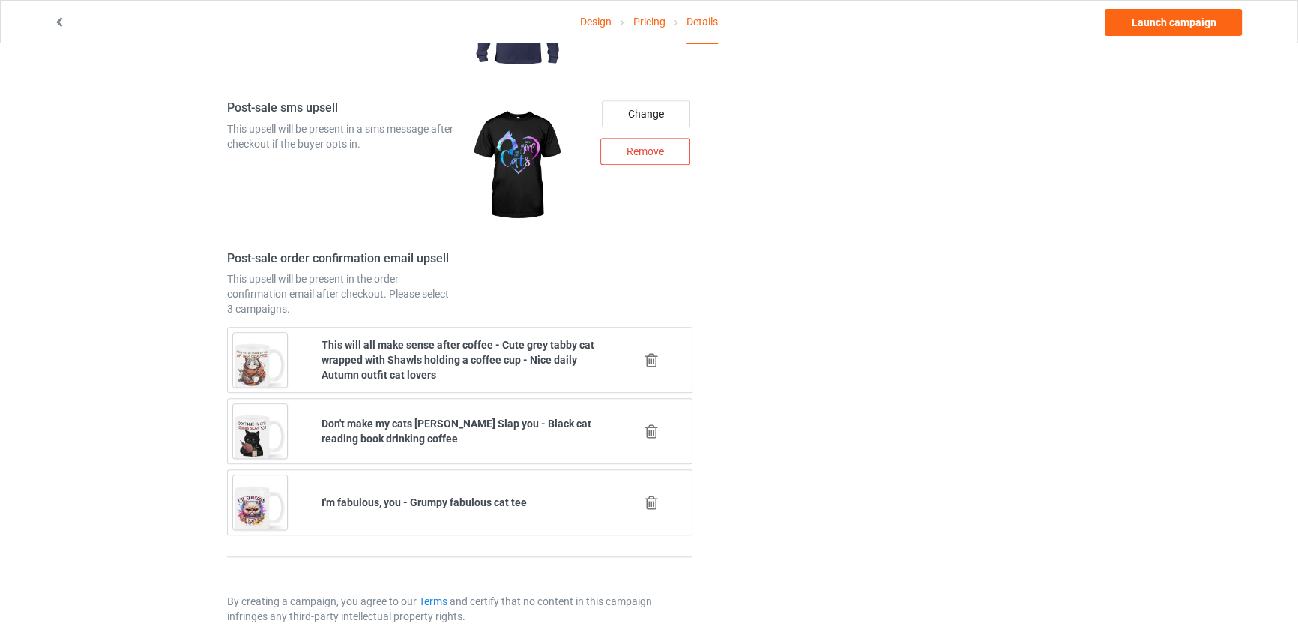
click at [659, 362] on icon at bounding box center [651, 360] width 19 height 16
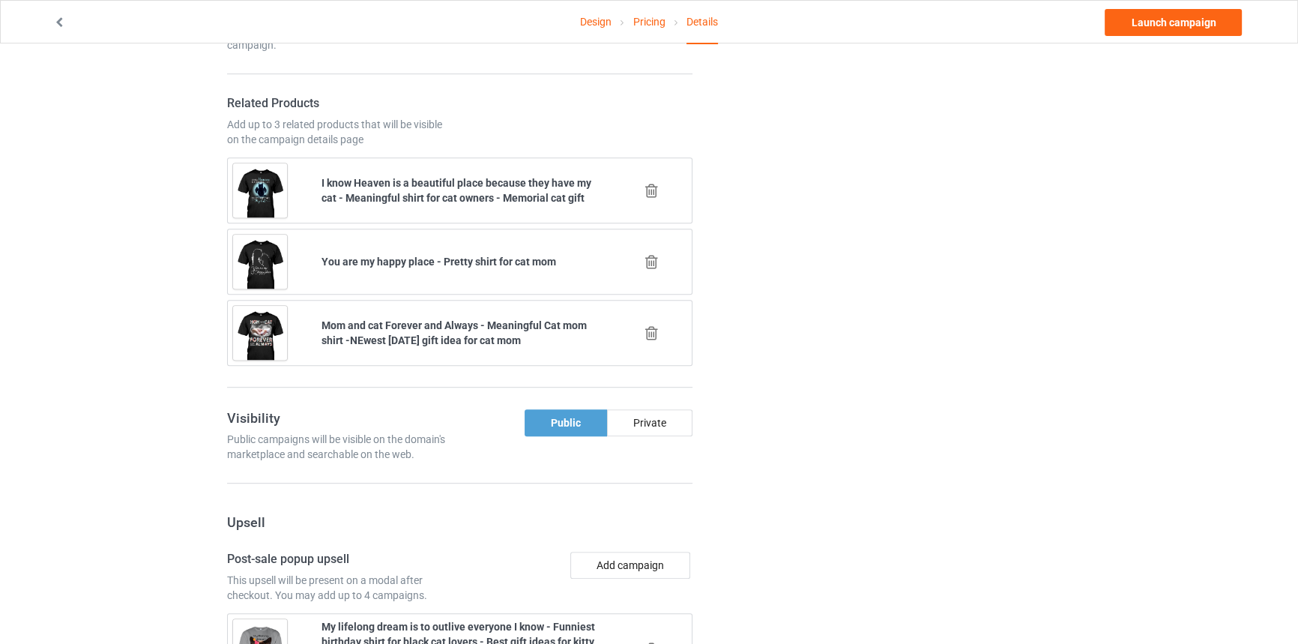
scroll to position [1968, 0]
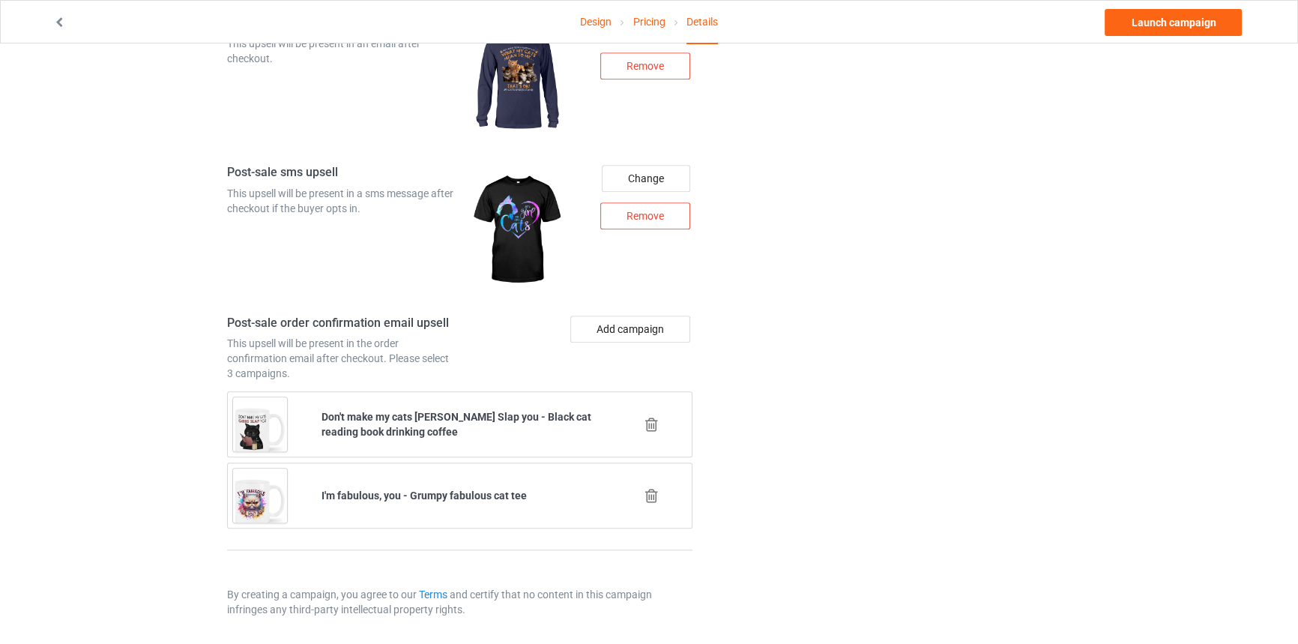
click at [648, 488] on icon at bounding box center [651, 496] width 19 height 16
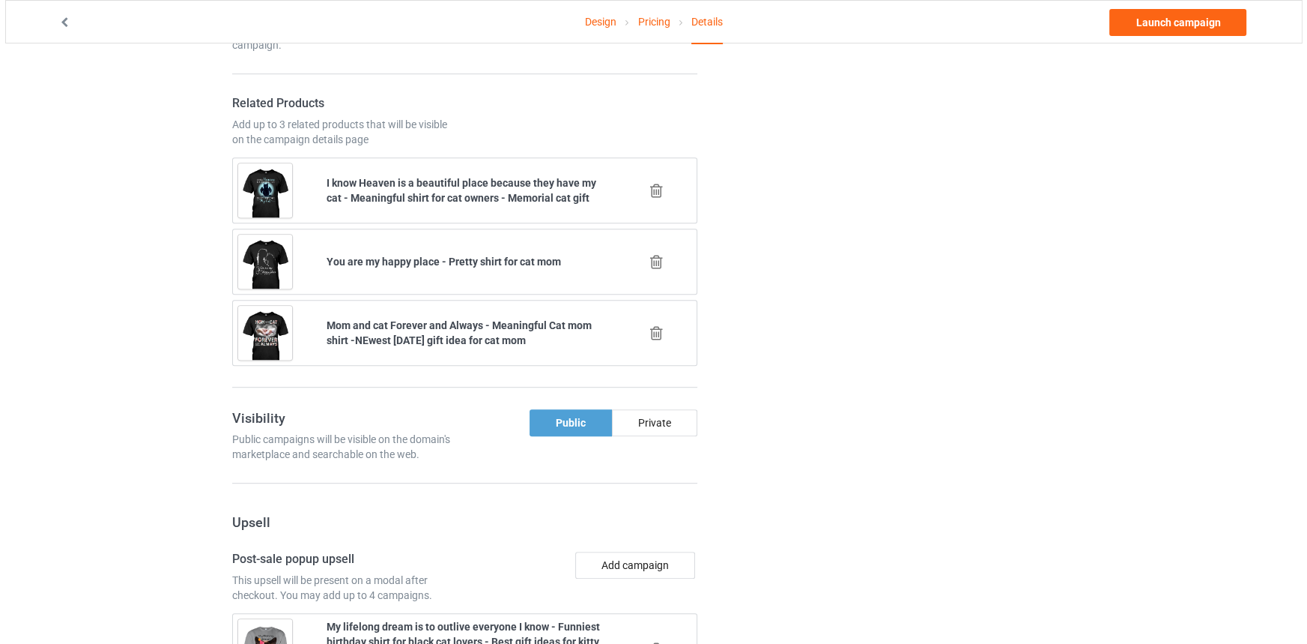
scroll to position [1897, 0]
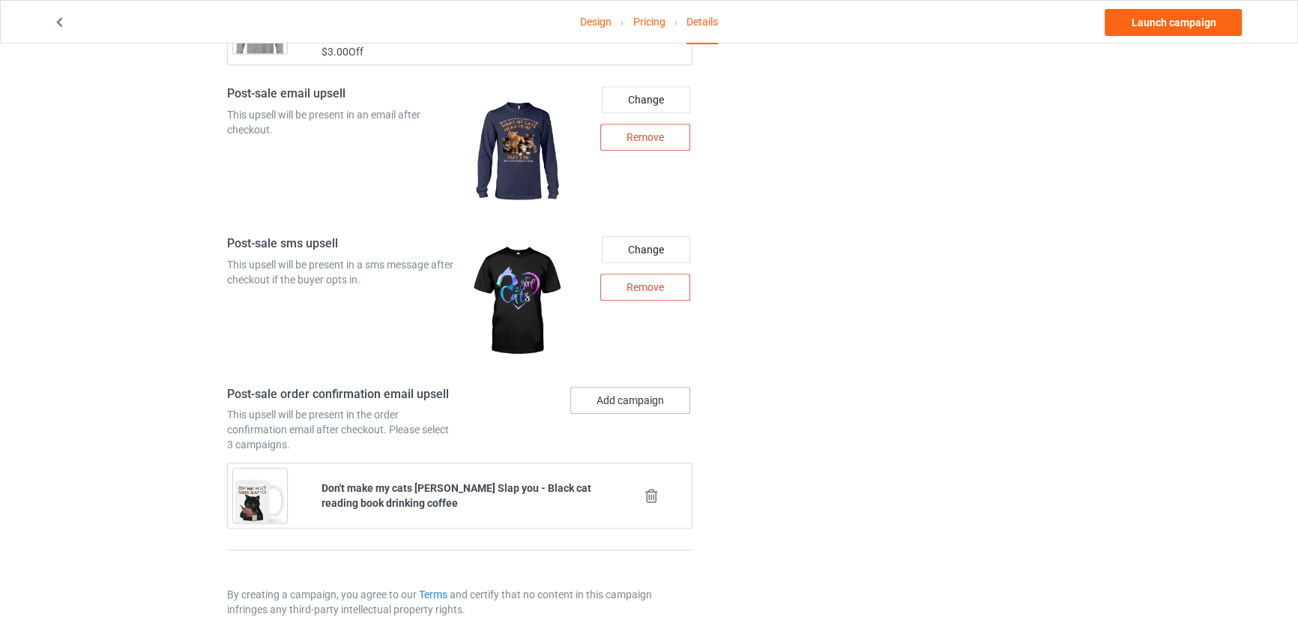
click at [650, 397] on button "Add campaign" at bounding box center [630, 400] width 120 height 27
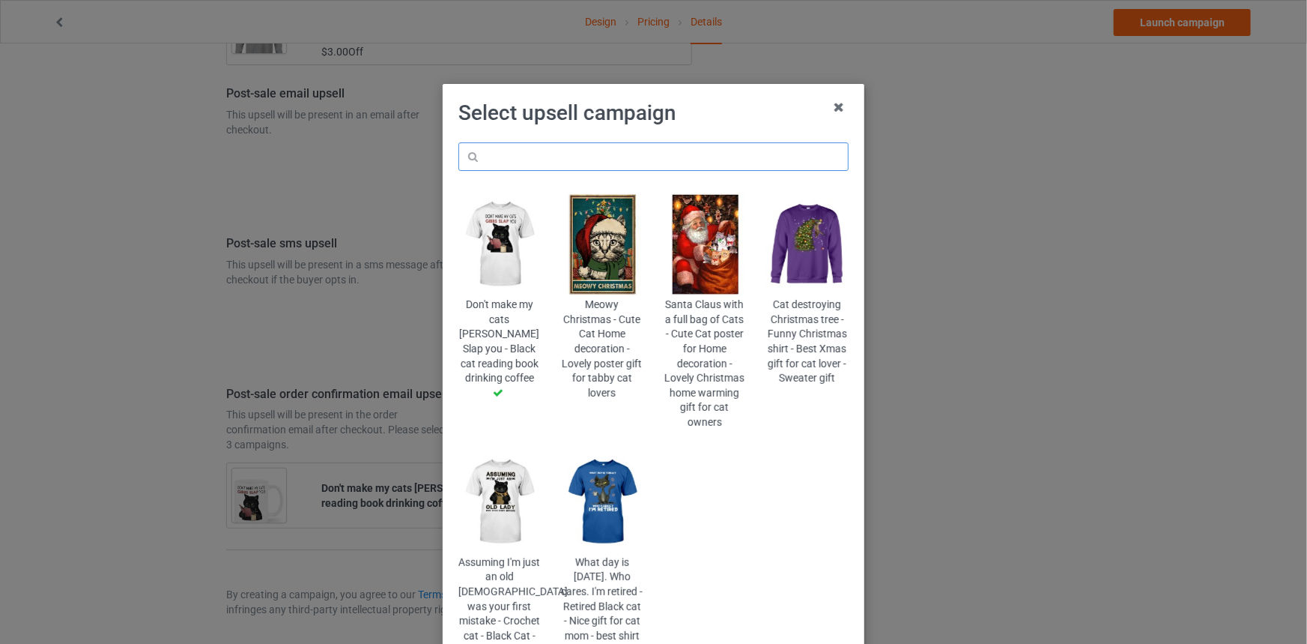
click at [660, 152] on input "text" at bounding box center [654, 156] width 390 height 28
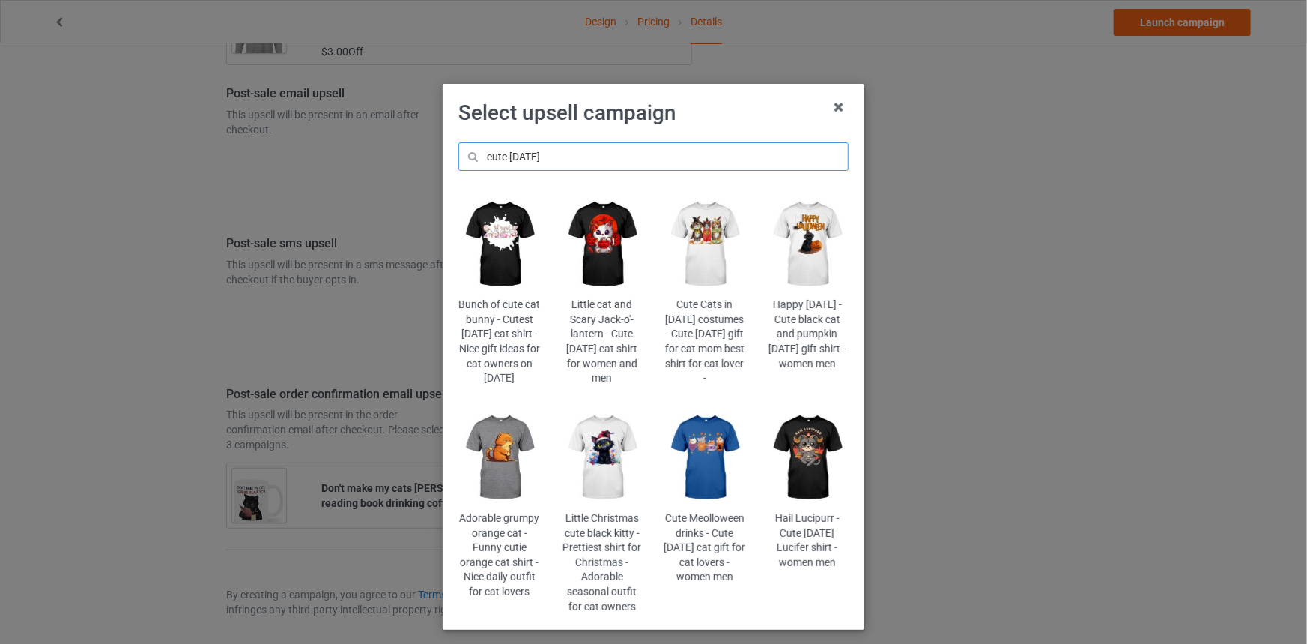
click at [539, 149] on input "cute [DATE]" at bounding box center [654, 156] width 390 height 28
type input "cute [DATE]"
